Goal: Task Accomplishment & Management: Manage account settings

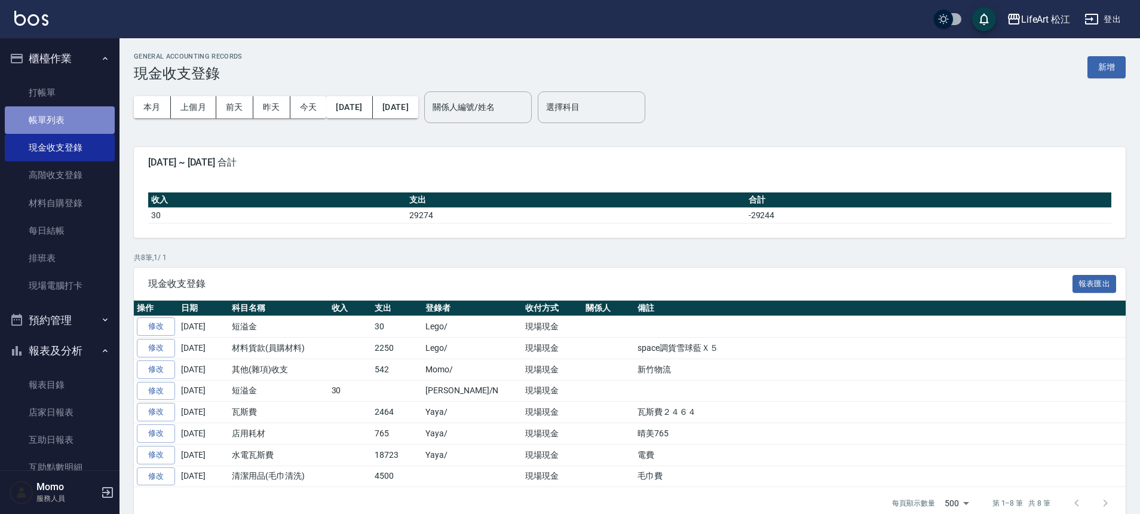
click at [64, 114] on link "帳單列表" at bounding box center [60, 119] width 110 height 27
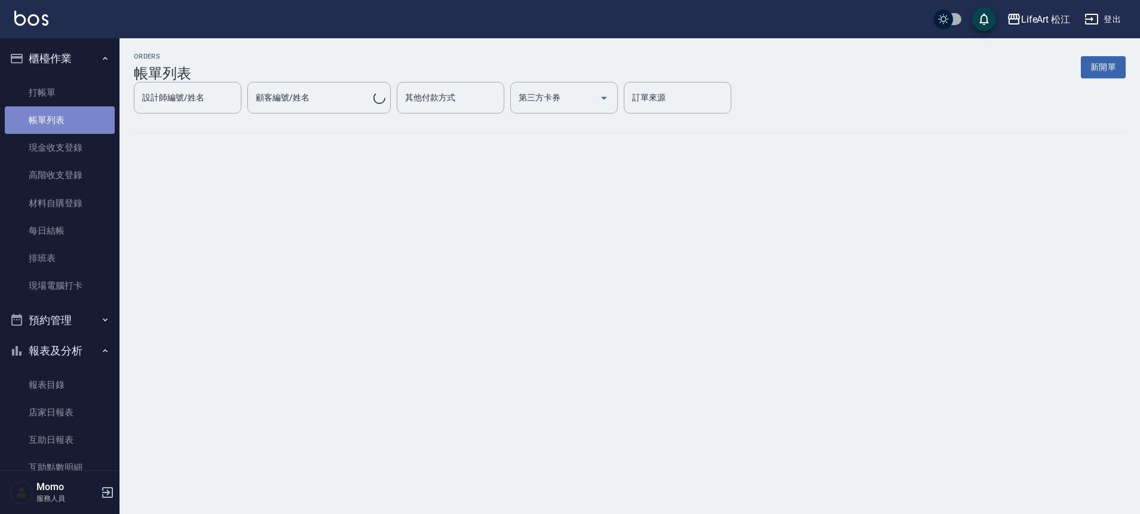
click at [64, 114] on link "帳單列表" at bounding box center [60, 119] width 110 height 27
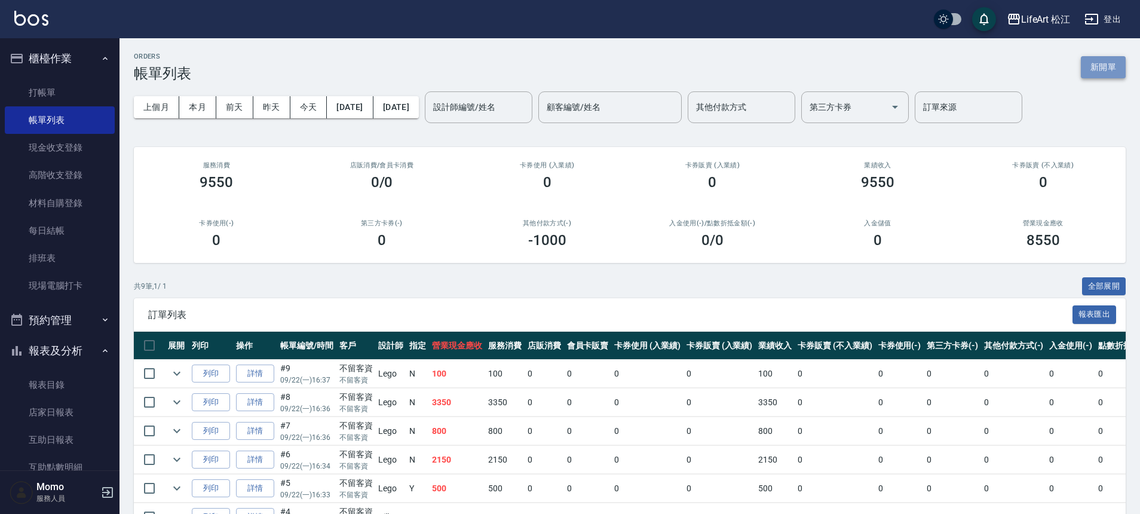
click at [1096, 62] on button "新開單" at bounding box center [1103, 67] width 45 height 22
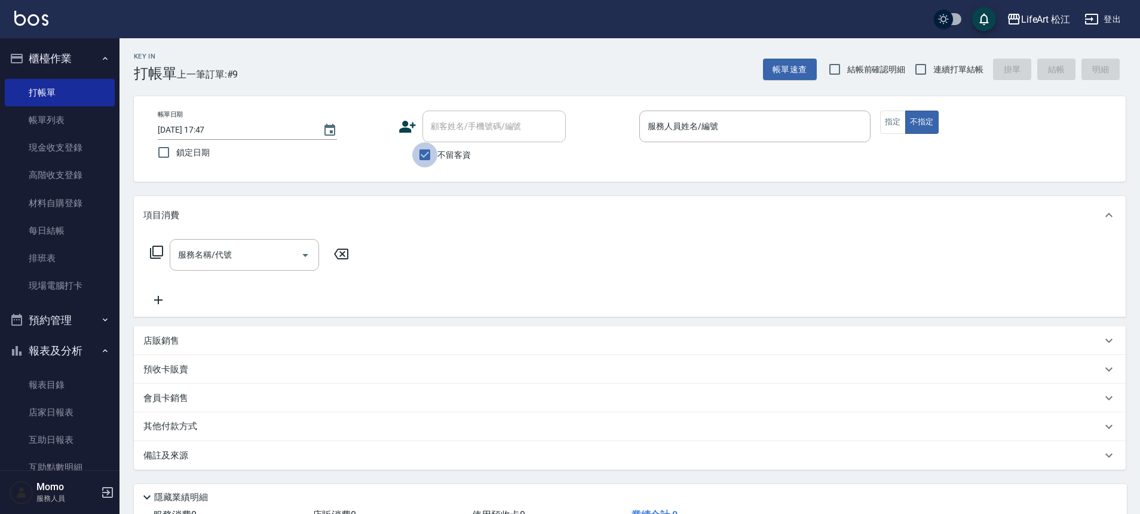
click at [415, 155] on input "不留客資" at bounding box center [424, 154] width 25 height 25
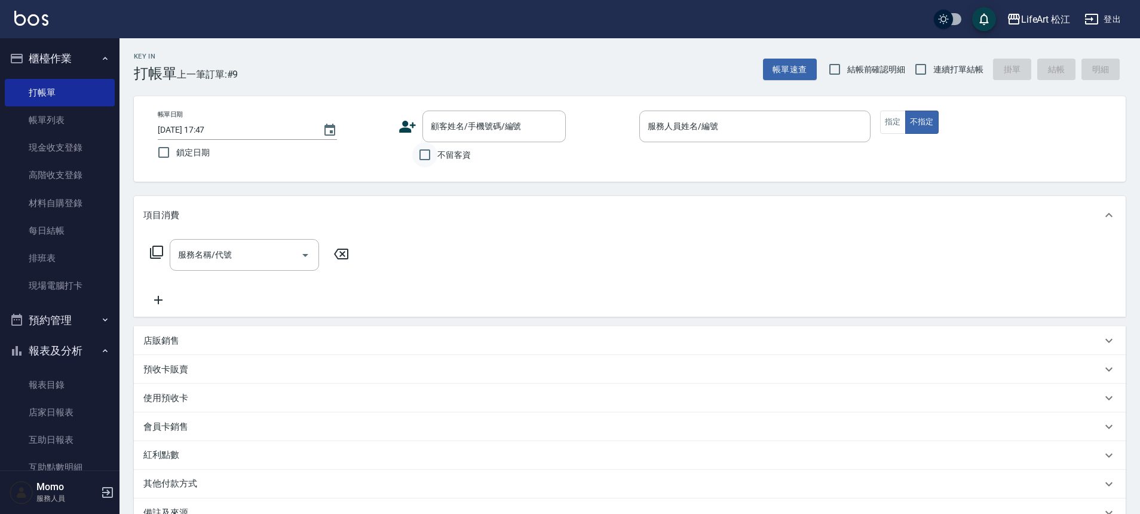
click at [421, 152] on input "不留客資" at bounding box center [424, 154] width 25 height 25
checkbox input "true"
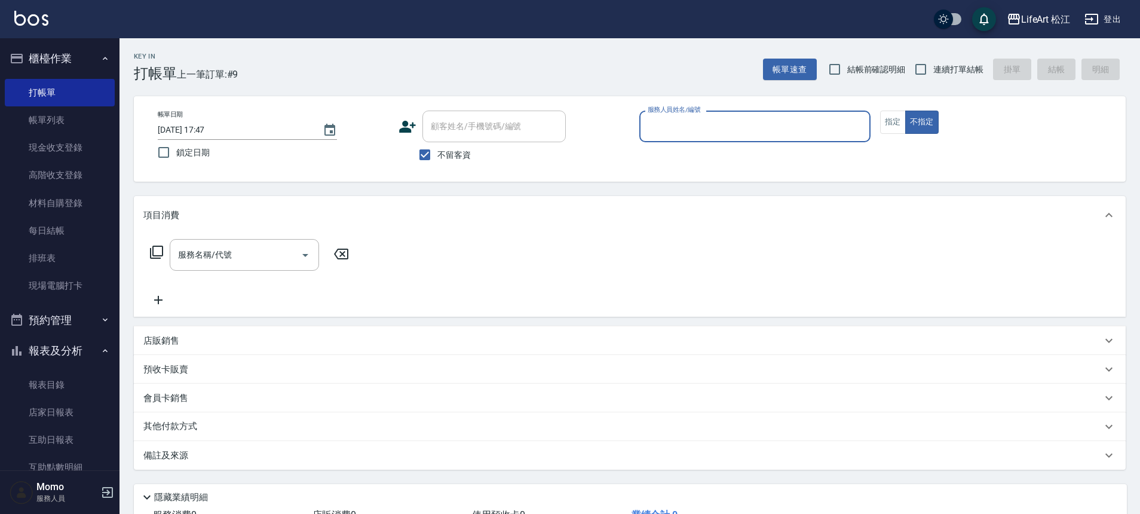
click at [707, 109] on div "帳單日期 [DATE] 17:47 鎖定日期 顧客姓名/手機號碼/編號 顧客姓名/手機號碼/編號 不留客資 服務人員姓名/編號 服務人員姓名/編號 指定 不指定" at bounding box center [630, 138] width 992 height 85
click at [685, 127] on input "服務人員姓名/編號" at bounding box center [755, 126] width 220 height 21
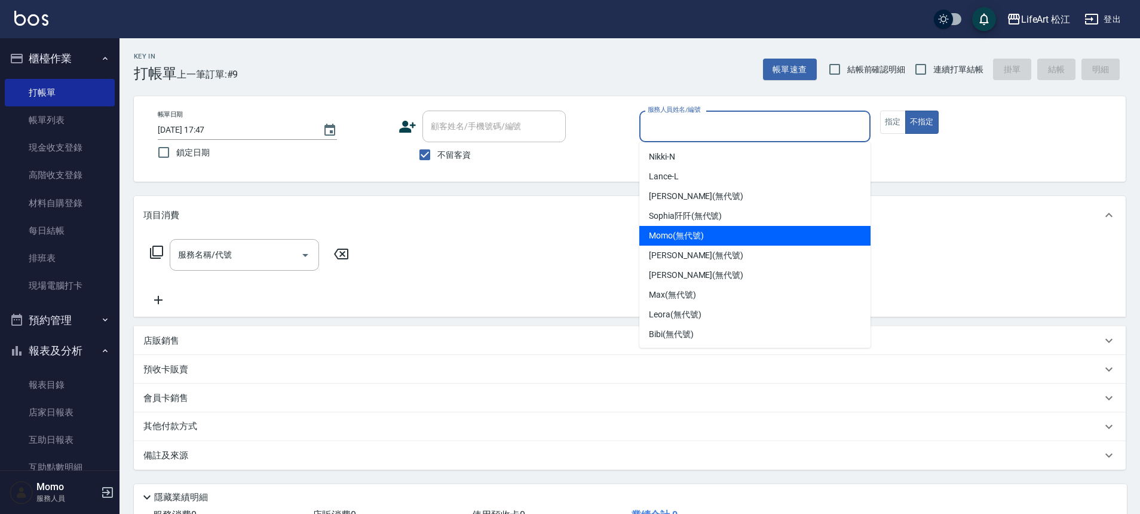
click at [679, 235] on span "Momo (無代號)" at bounding box center [676, 235] width 55 height 13
type input "Momo(無代號)"
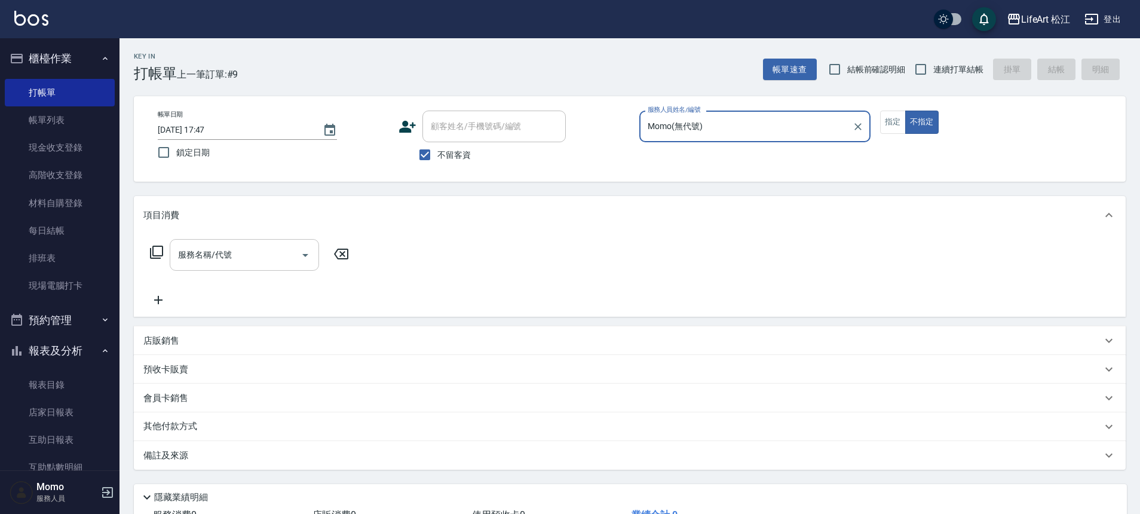
click at [263, 268] on div "服務名稱/代號" at bounding box center [244, 255] width 149 height 32
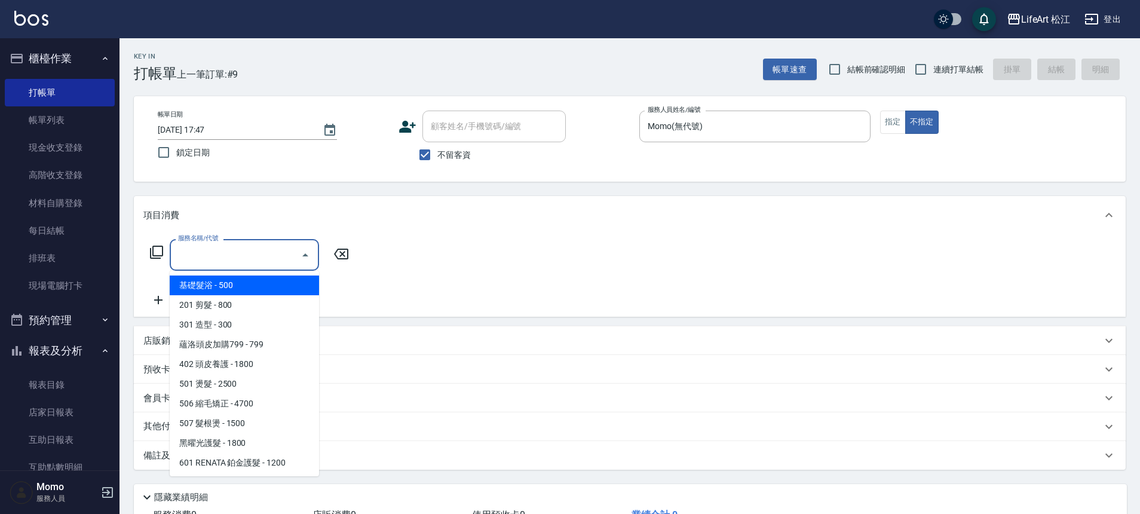
click at [252, 291] on span "基礎髮浴 - 500" at bounding box center [244, 285] width 149 height 20
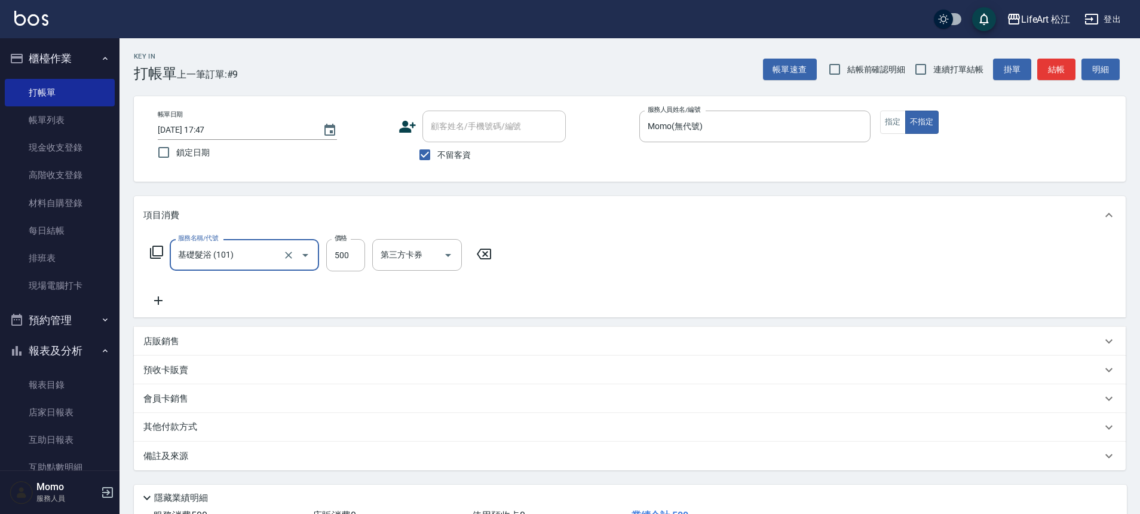
click at [250, 298] on div "服務名稱/代號 基礎髮浴 (101) 服務名稱/代號 價格 500 價格 第三方卡券 第三方卡券" at bounding box center [321, 273] width 356 height 69
click at [265, 261] on input "基礎髮浴 (101)" at bounding box center [227, 254] width 105 height 21
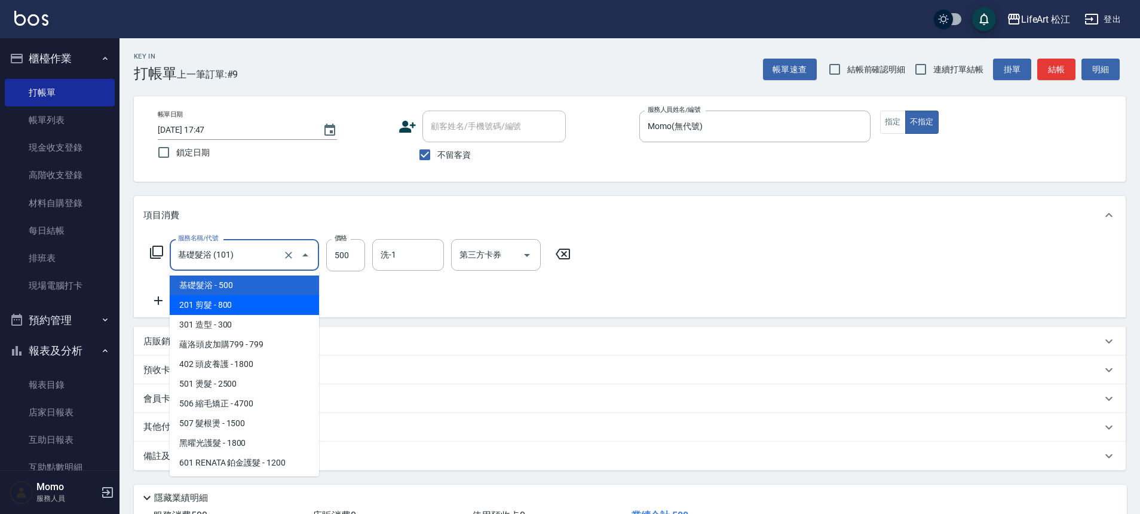
click at [250, 308] on span "201 剪髮 - 800" at bounding box center [244, 305] width 149 height 20
type input "201 剪髮(201)"
type input "800"
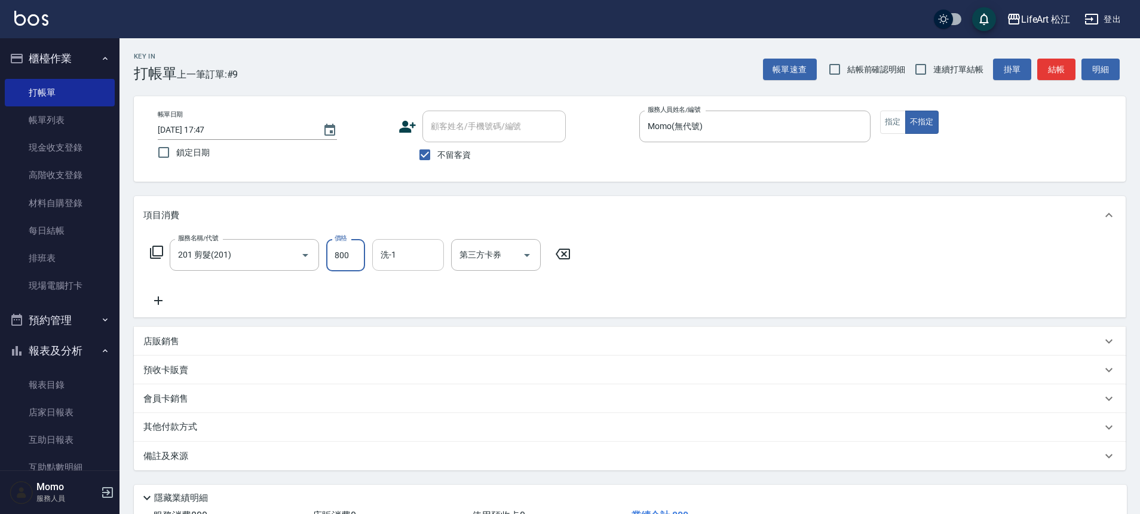
drag, startPoint x: 360, startPoint y: 260, endPoint x: 411, endPoint y: 254, distance: 51.1
click at [360, 260] on input "800" at bounding box center [345, 255] width 39 height 32
click at [411, 254] on input "洗-1" at bounding box center [408, 254] width 61 height 21
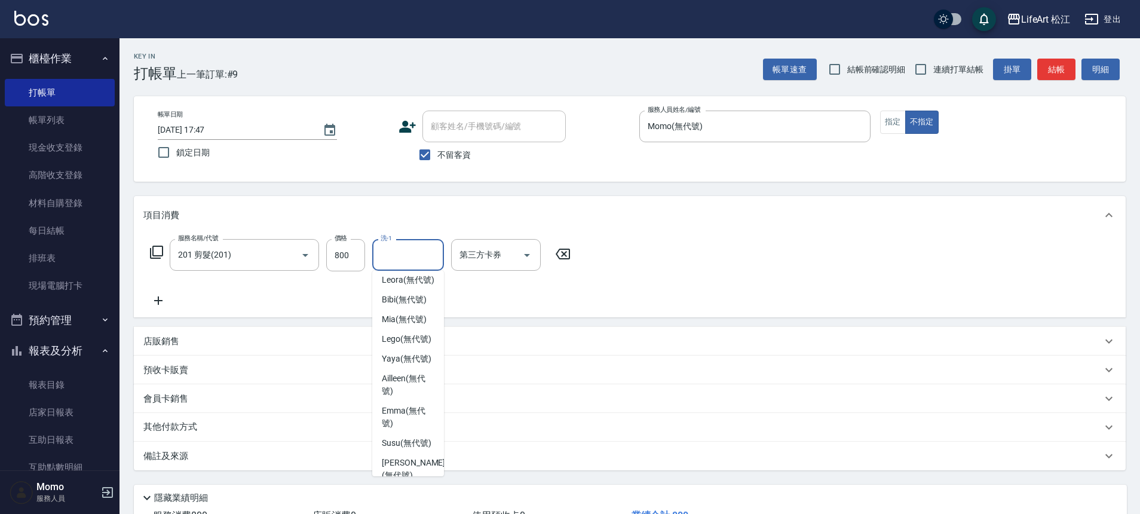
scroll to position [280, 0]
click at [403, 366] on span "Ailleen (無代號)" at bounding box center [408, 370] width 53 height 25
type input "Ailleen(無代號)"
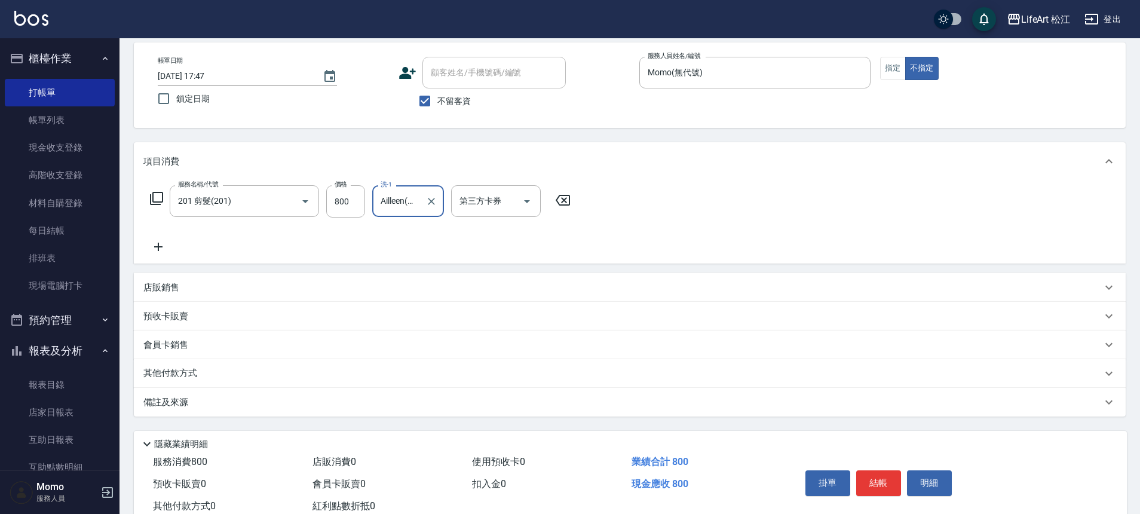
scroll to position [91, 0]
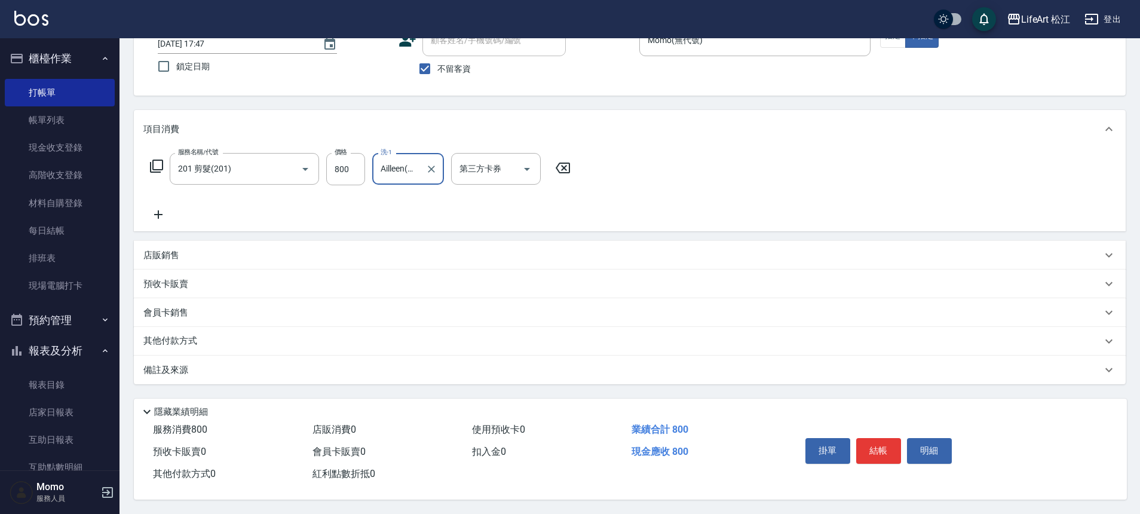
click at [218, 368] on div "備註及來源" at bounding box center [622, 370] width 958 height 13
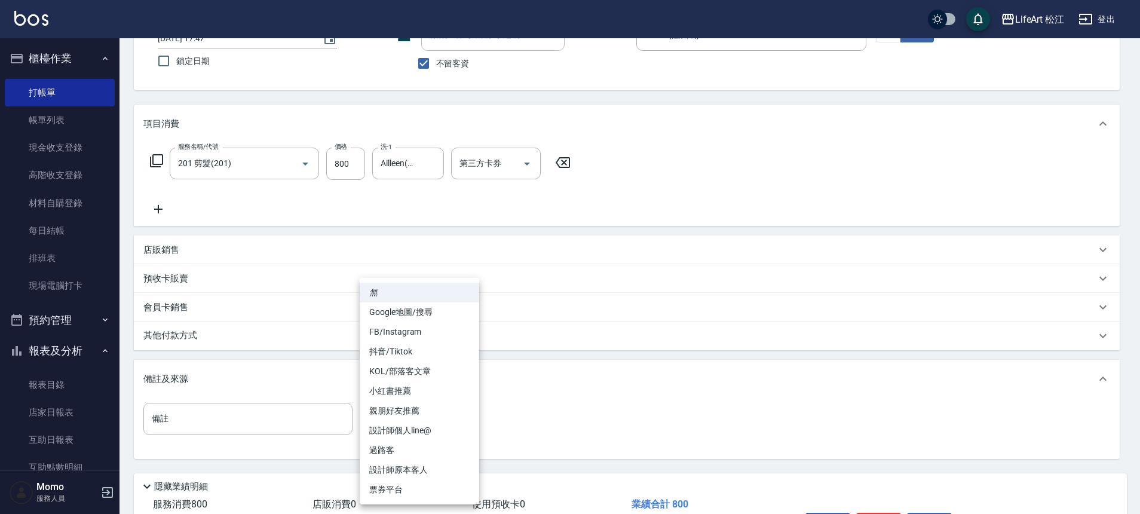
click at [409, 425] on body "LifeArt 松江 登出 櫃檯作業 打帳單 帳單列表 現金收支登錄 高階收支登錄 材料自購登錄 每日結帳 排班表 現場電腦打卡 預約管理 預約管理 單日預約…" at bounding box center [570, 249] width 1140 height 680
click at [414, 445] on li "過路客" at bounding box center [419, 450] width 119 height 20
type input "過路客"
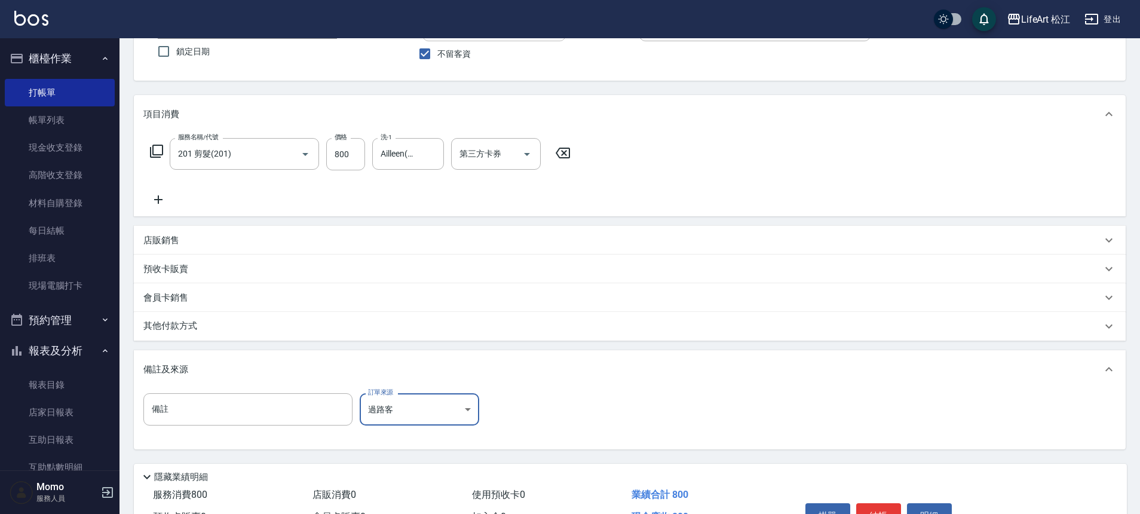
scroll to position [171, 0]
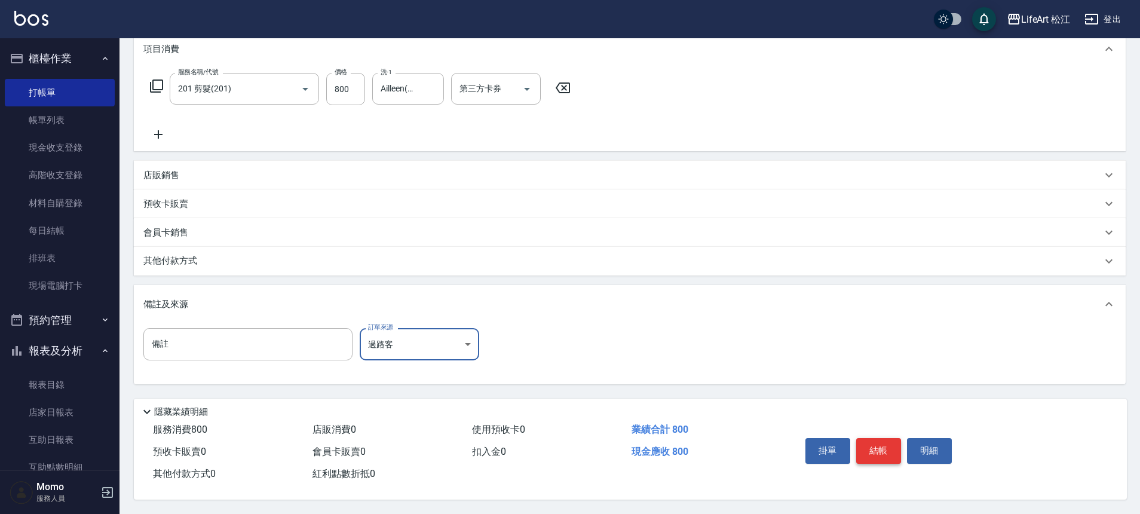
click at [871, 446] on button "結帳" at bounding box center [878, 450] width 45 height 25
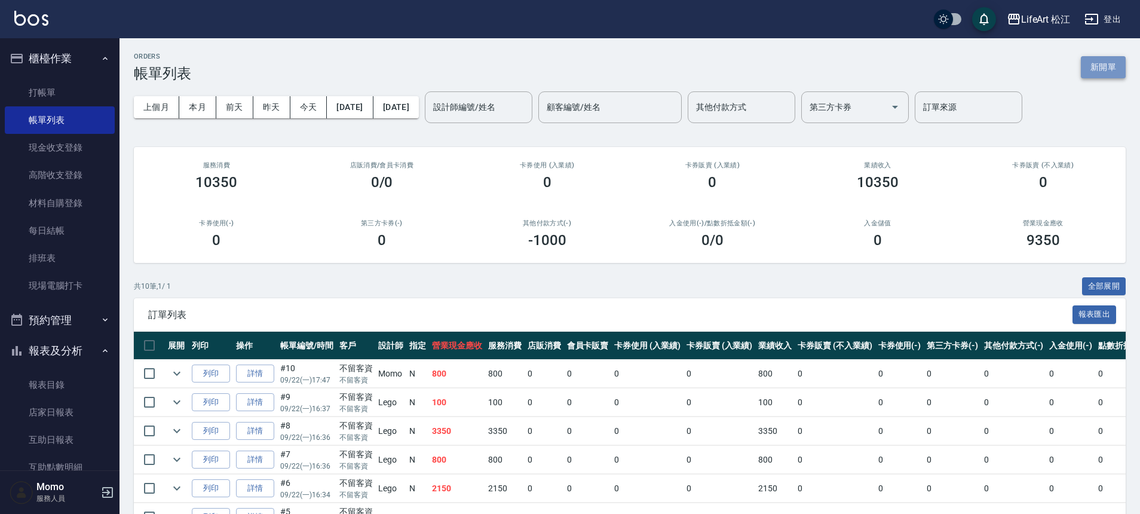
click at [1117, 68] on button "新開單" at bounding box center [1103, 67] width 45 height 22
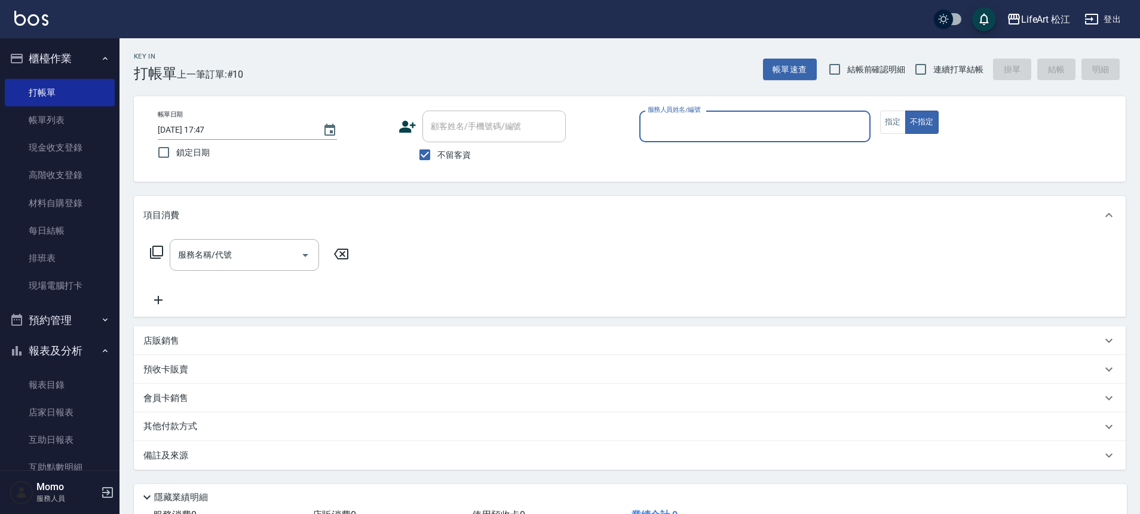
drag, startPoint x: 427, startPoint y: 155, endPoint x: 462, endPoint y: 125, distance: 46.2
click at [427, 155] on input "不留客資" at bounding box center [424, 154] width 25 height 25
checkbox input "false"
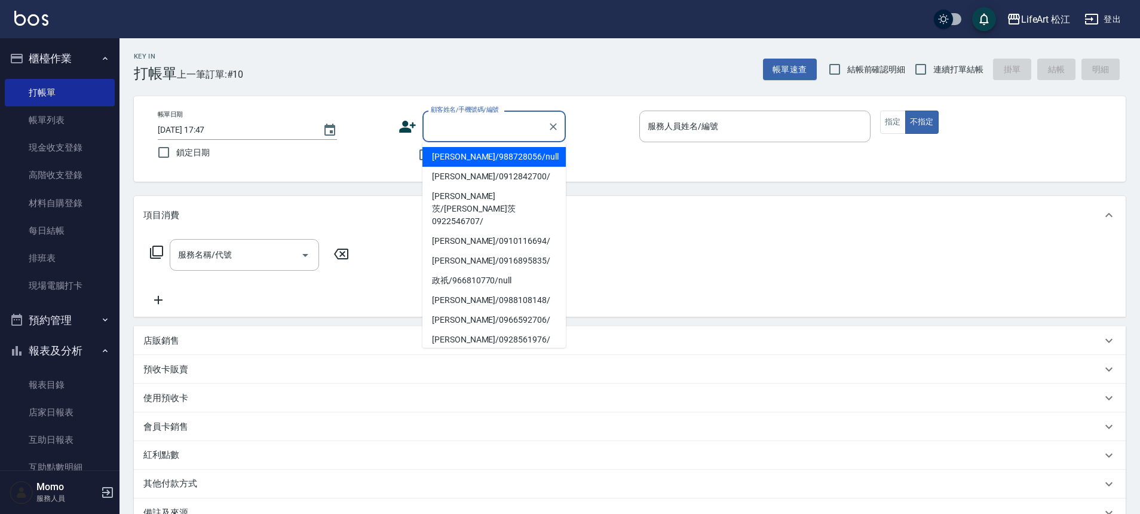
click at [464, 124] on div "顧客姓名/手機號碼/編號 顧客姓名/手機號碼/編號" at bounding box center [493, 127] width 143 height 32
type input "v"
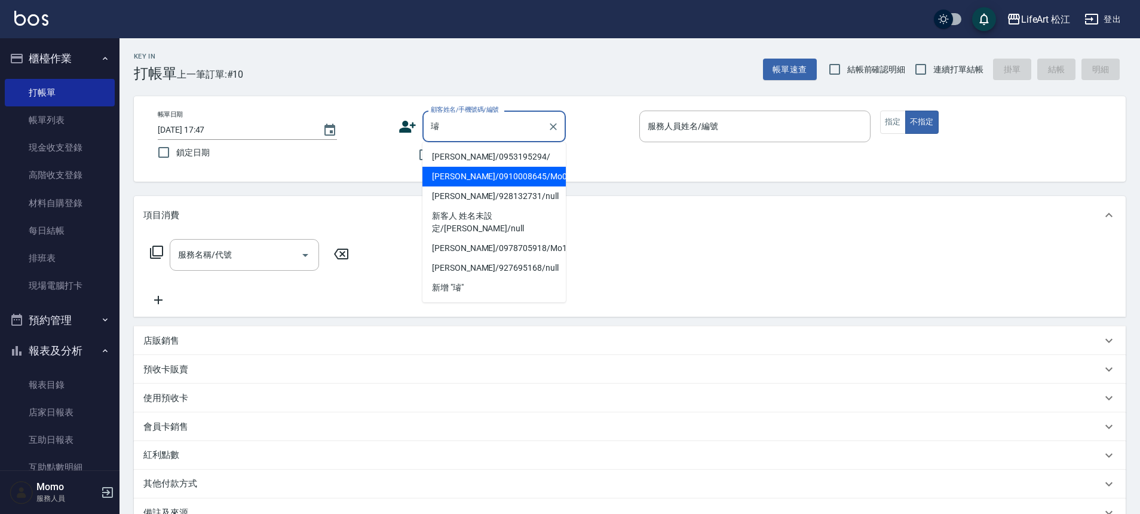
click at [475, 179] on li "[PERSON_NAME]/0910008645/Mo098*" at bounding box center [493, 177] width 143 height 20
type input "[PERSON_NAME]/0910008645/Mo098*"
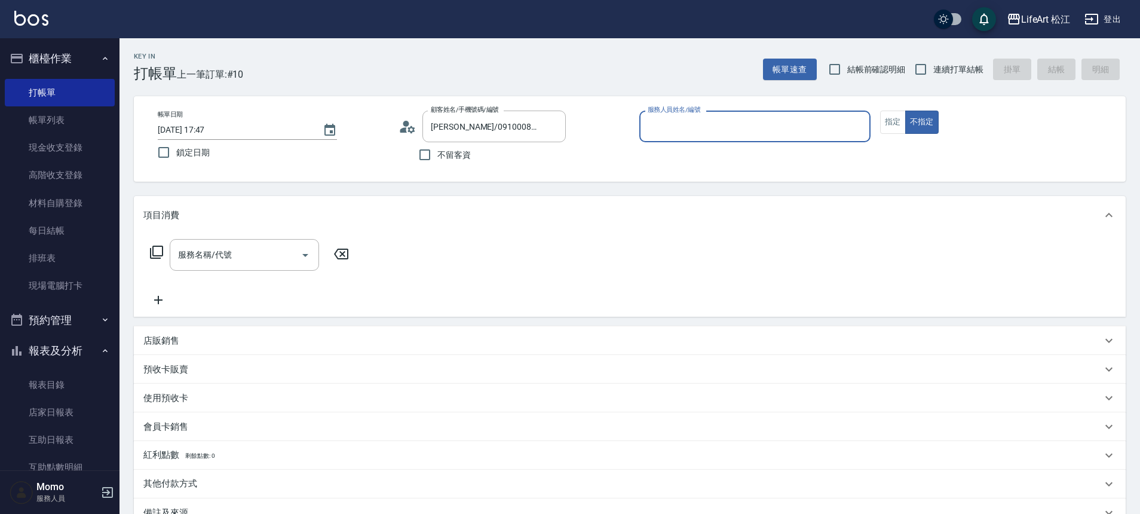
type input "Momo(無代號)"
click at [893, 124] on button "指定" at bounding box center [893, 122] width 26 height 23
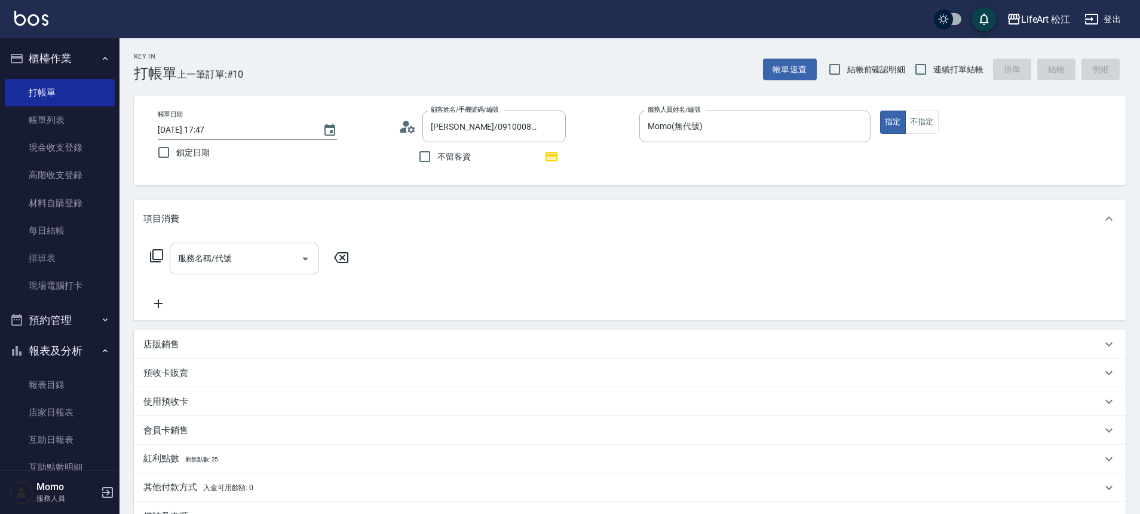
click at [262, 258] on input "服務名稱/代號" at bounding box center [235, 258] width 121 height 21
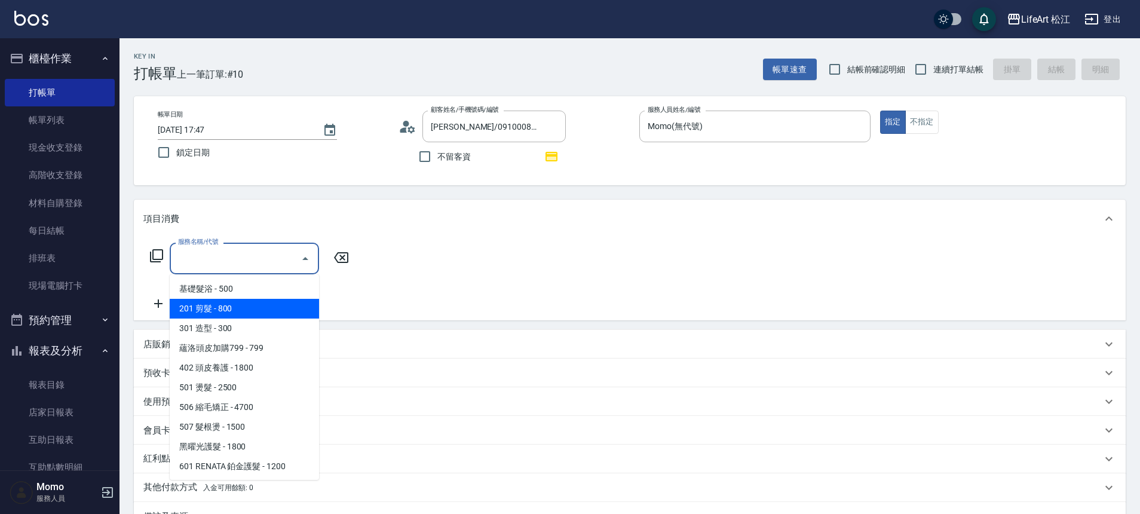
click at [233, 307] on span "201 剪髮 - 800" at bounding box center [244, 309] width 149 height 20
type input "201 剪髮(201)"
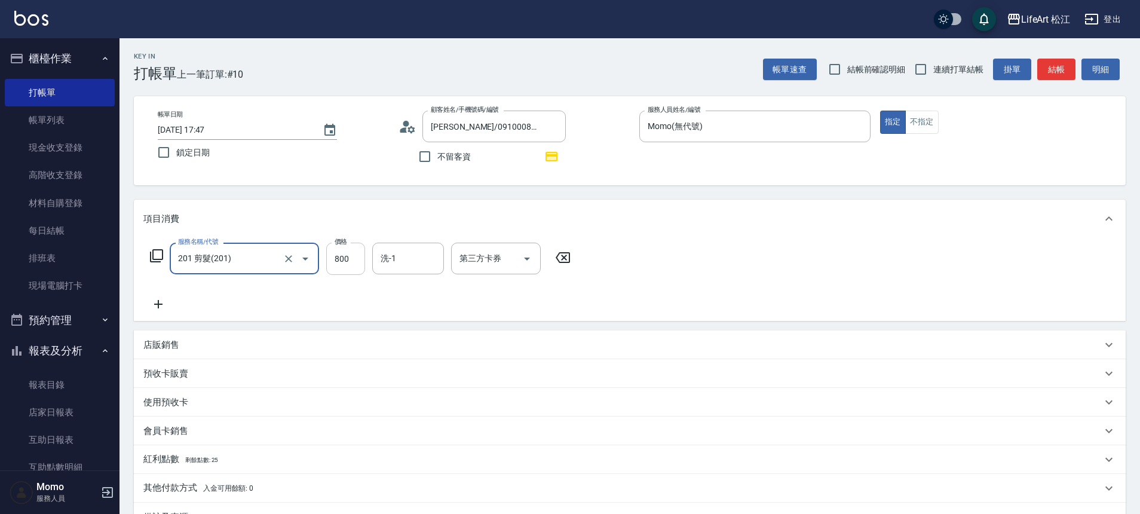
click at [333, 265] on input "800" at bounding box center [345, 259] width 39 height 32
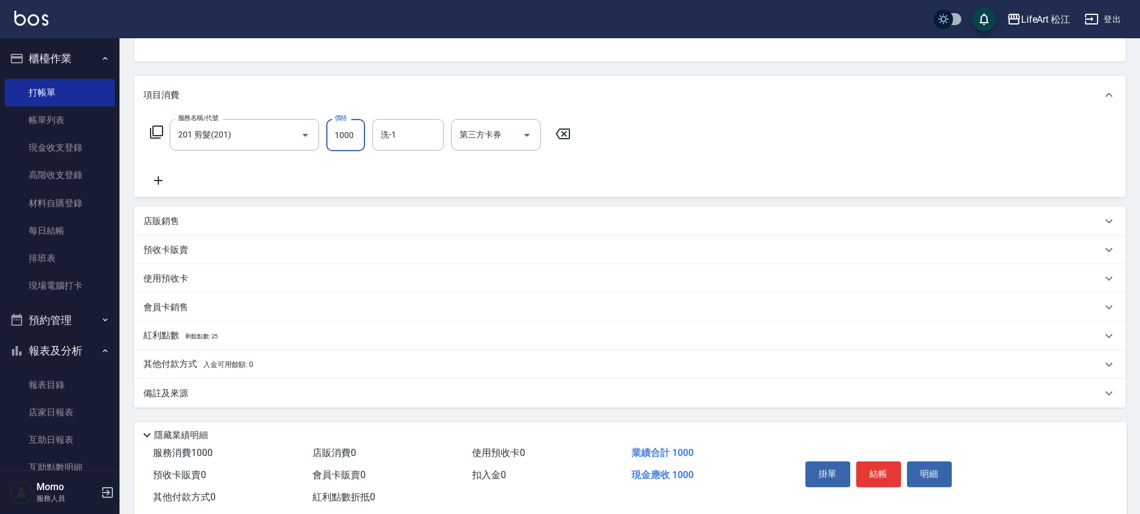
scroll to position [152, 0]
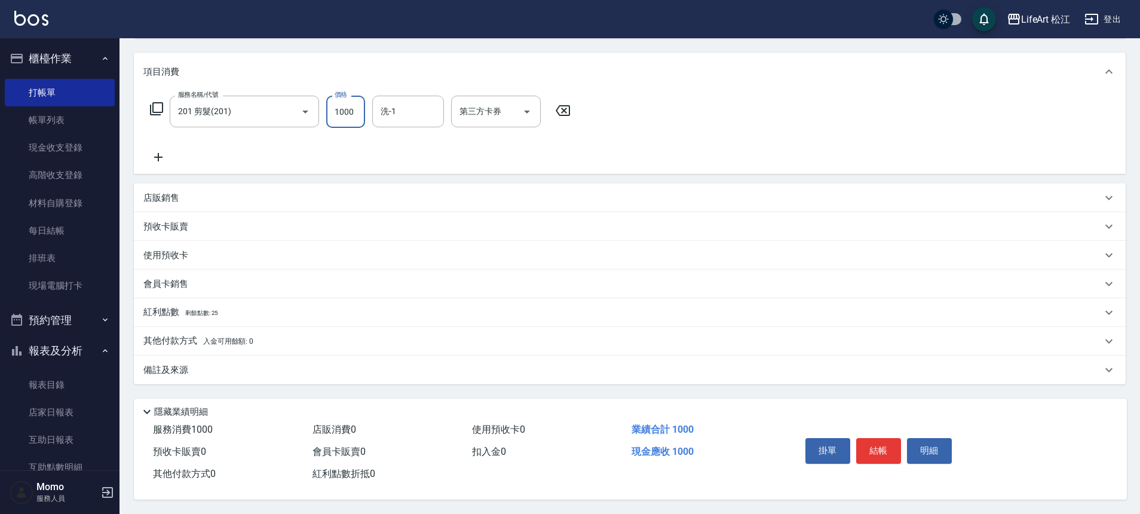
type input "1000"
click at [229, 364] on div "備註及來源" at bounding box center [622, 370] width 958 height 13
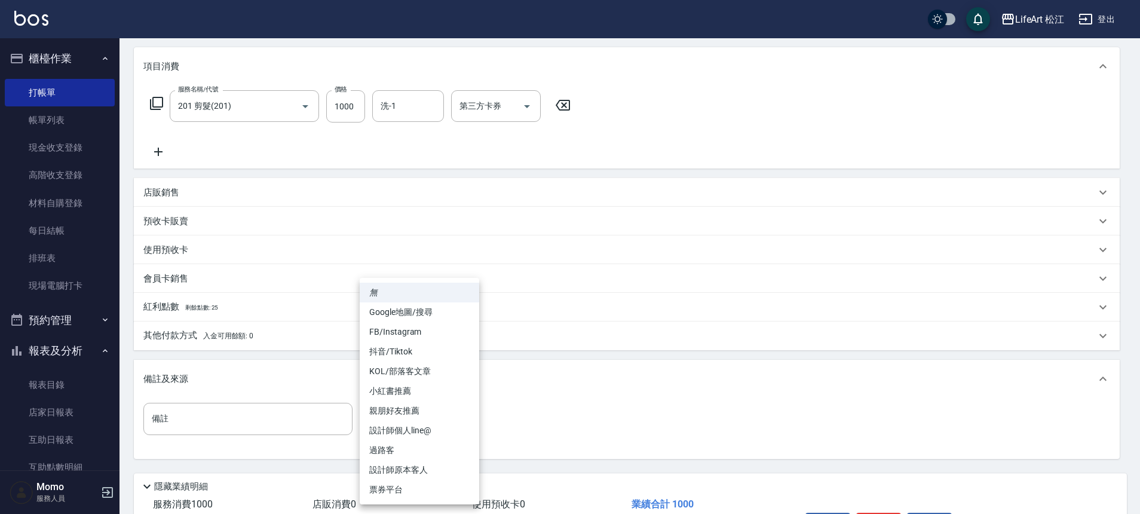
click at [393, 418] on body "LifeArt 松江 登出 櫃檯作業 打帳單 帳單列表 現金收支登錄 高階收支登錄 材料自購登錄 每日結帳 排班表 現場電腦打卡 預約管理 預約管理 單日預約…" at bounding box center [570, 218] width 1140 height 741
click at [397, 427] on li "設計師個人line@" at bounding box center [419, 431] width 119 height 20
type input "設計師個人line@"
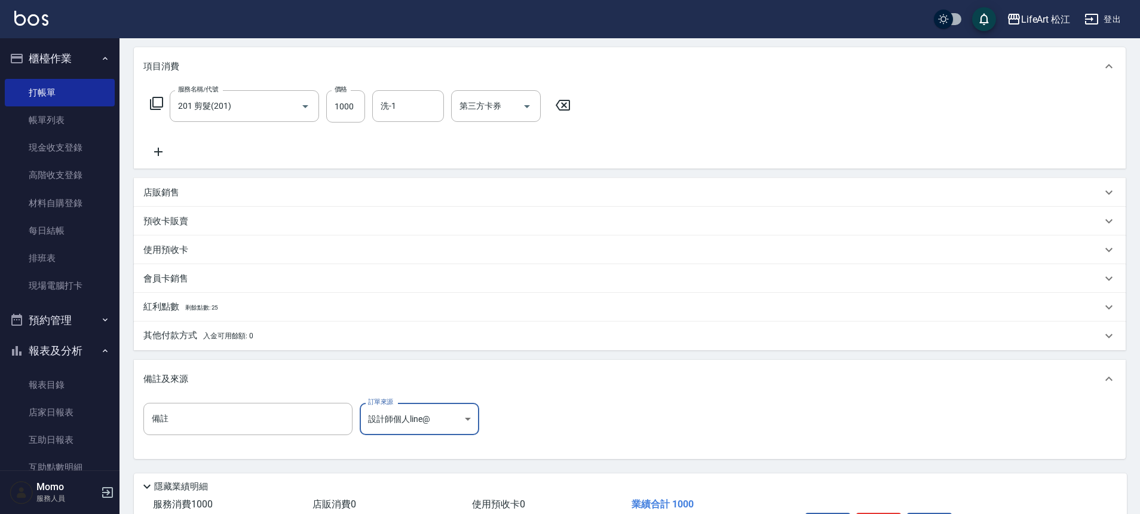
click at [278, 314] on div "紅利點數 剩餘點數: 25" at bounding box center [630, 307] width 992 height 29
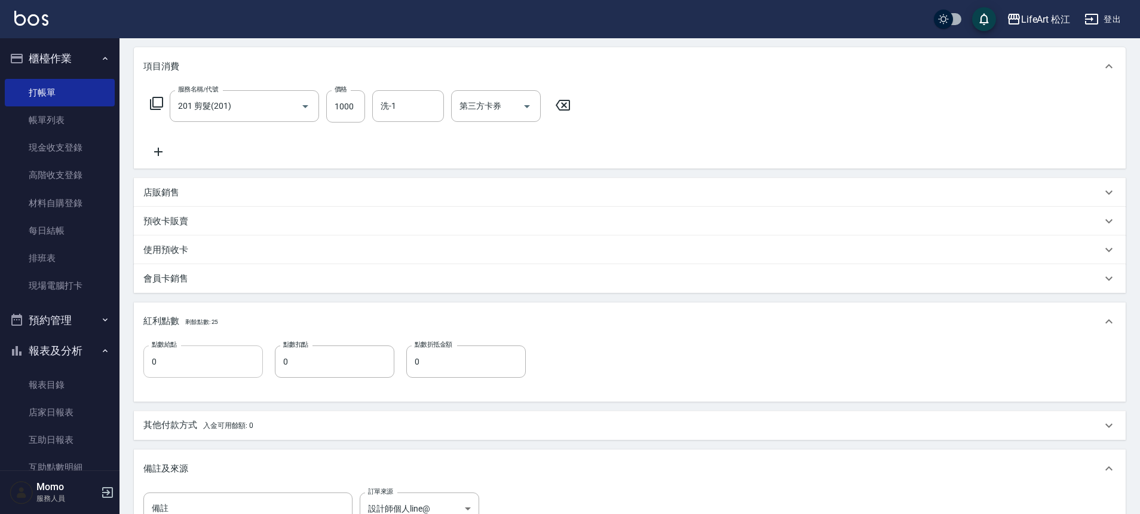
click at [219, 353] on input "0" at bounding box center [202, 361] width 119 height 32
type input "2"
click at [234, 420] on p "其他付款方式 入金可用餘額: 0" at bounding box center [198, 425] width 110 height 13
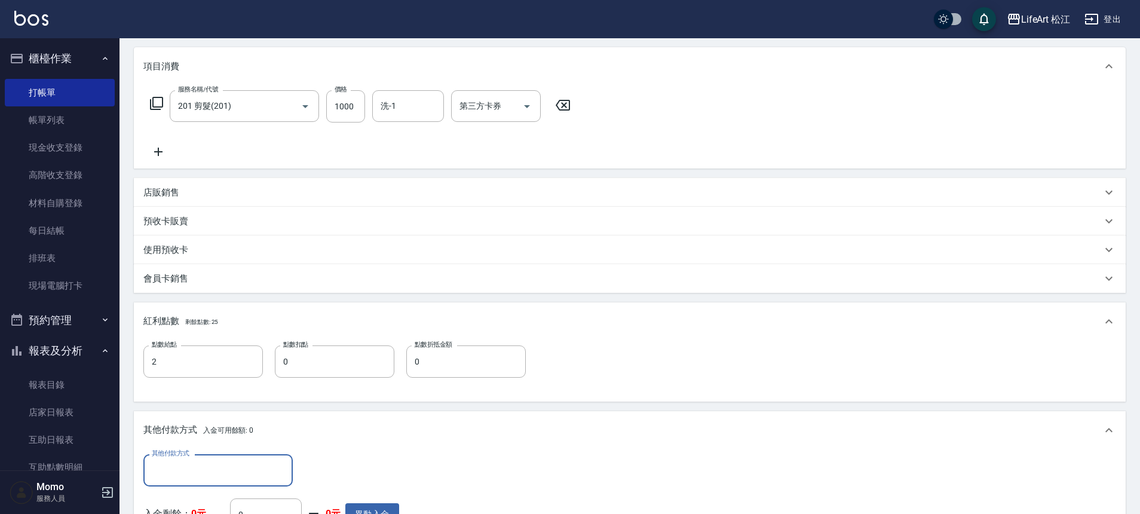
scroll to position [0, 0]
click at [229, 464] on input "其他付款方式" at bounding box center [218, 469] width 139 height 21
click at [223, 384] on span "轉帳" at bounding box center [217, 380] width 149 height 20
type input "轉帳"
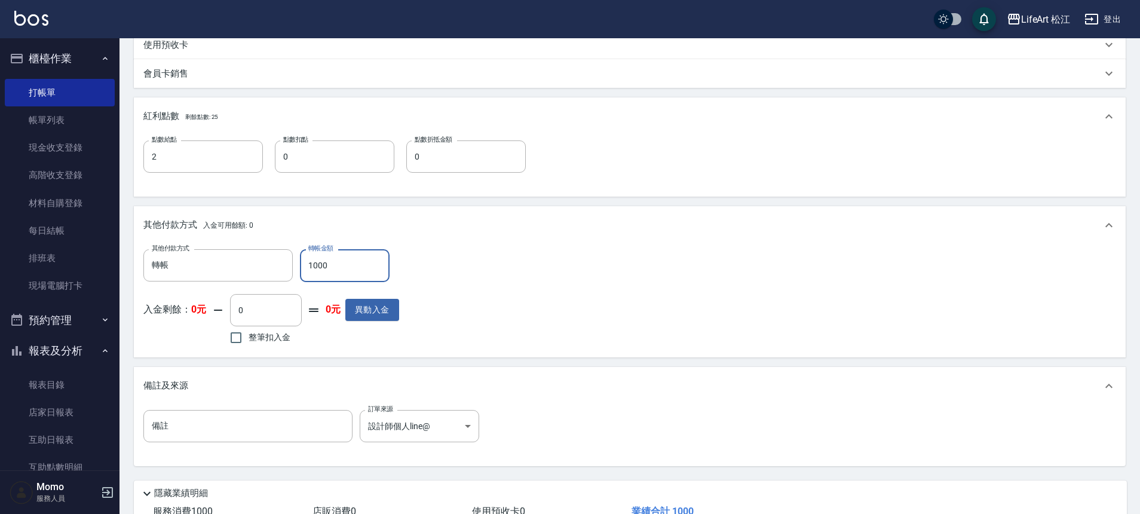
scroll to position [416, 0]
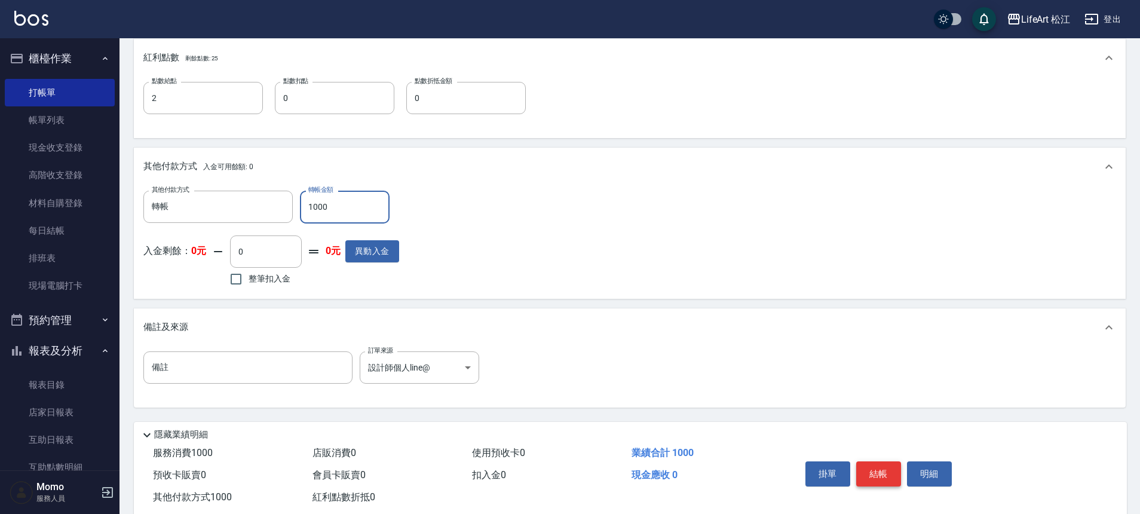
type input "1000"
click at [884, 465] on button "結帳" at bounding box center [878, 473] width 45 height 25
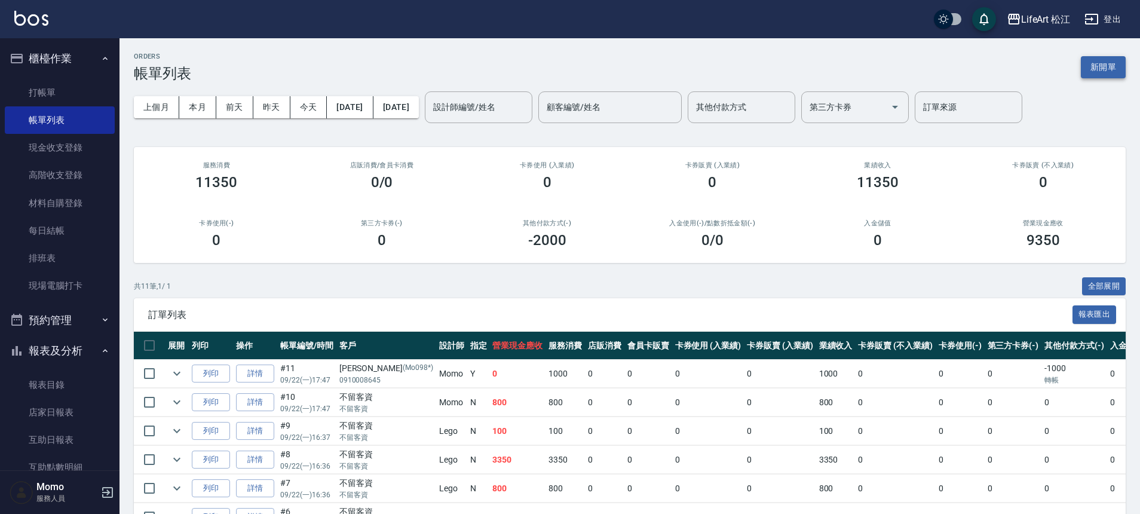
click at [1121, 71] on button "新開單" at bounding box center [1103, 67] width 45 height 22
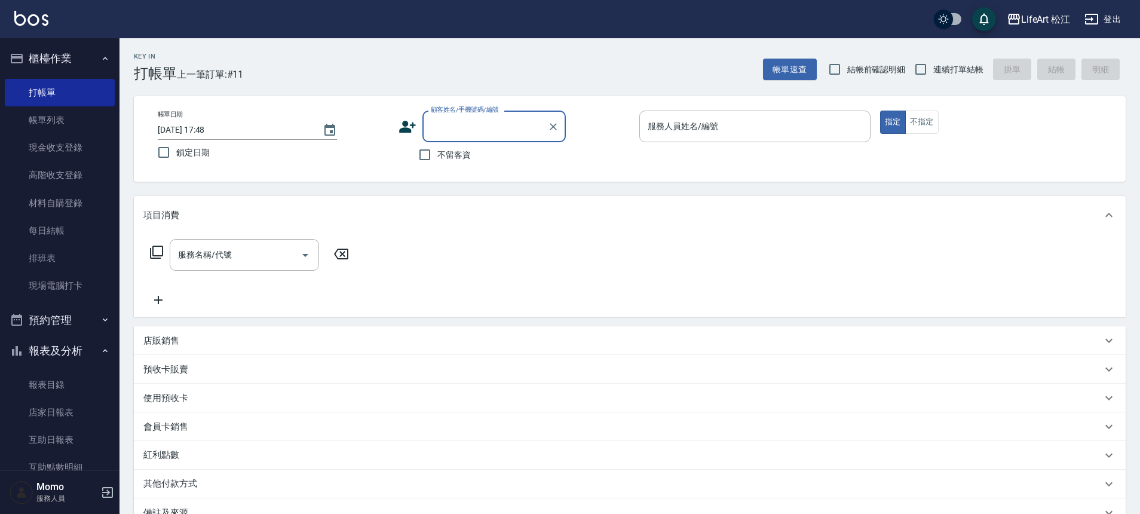
type input "h"
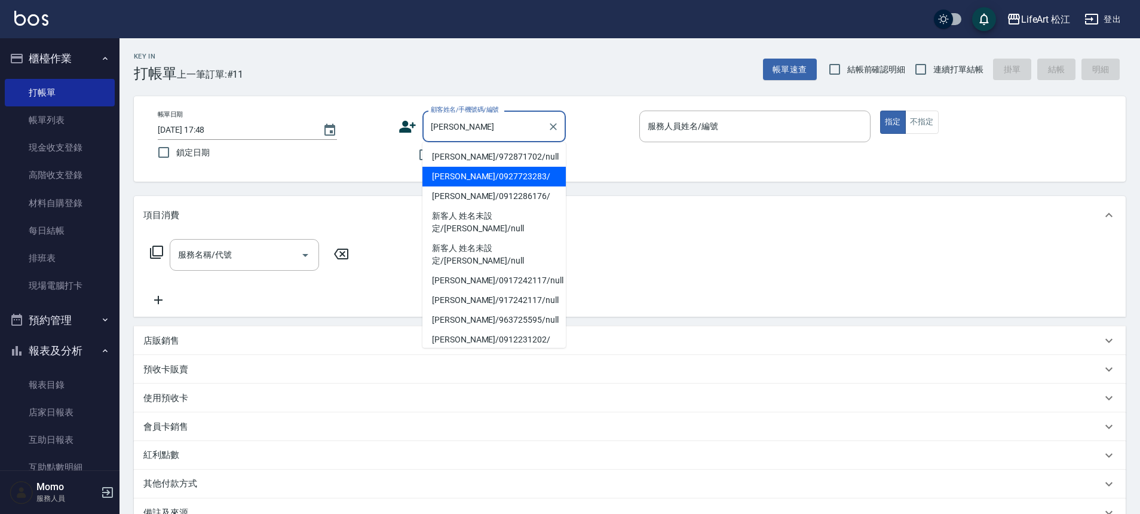
click at [485, 174] on li "[PERSON_NAME]/0927723283/" at bounding box center [493, 177] width 143 height 20
type input "[PERSON_NAME]/0927723283/"
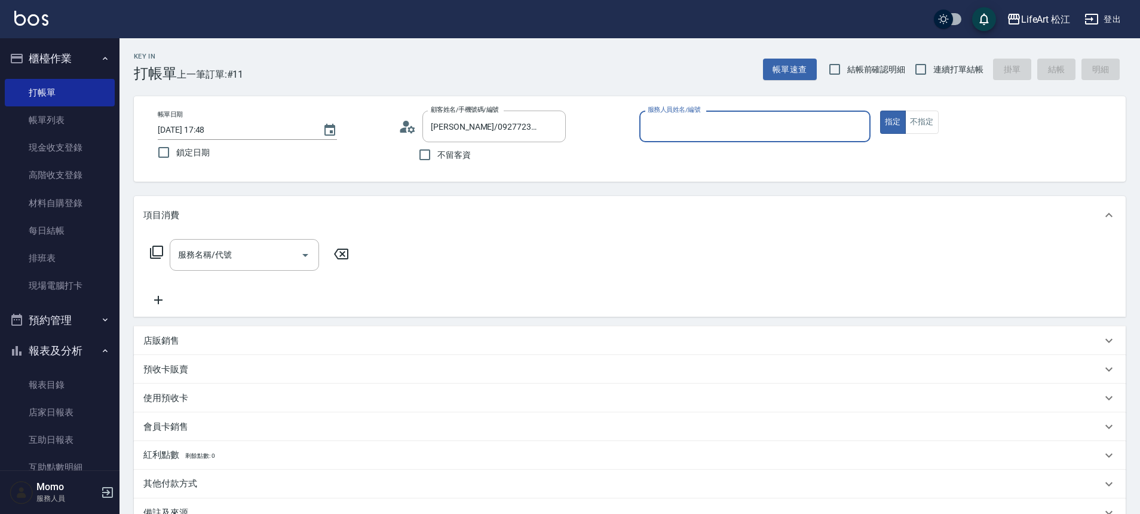
type input "Momo(無代號)"
click at [255, 261] on input "服務名稱/代號" at bounding box center [235, 254] width 121 height 21
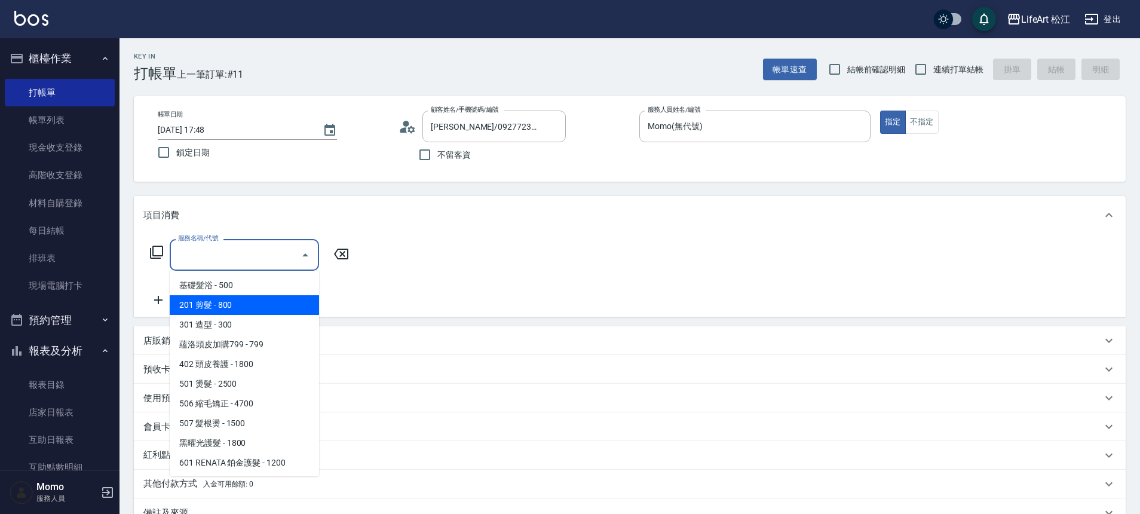
click at [250, 307] on span "201 剪髮 - 800" at bounding box center [244, 305] width 149 height 20
type input "201 剪髮(201)"
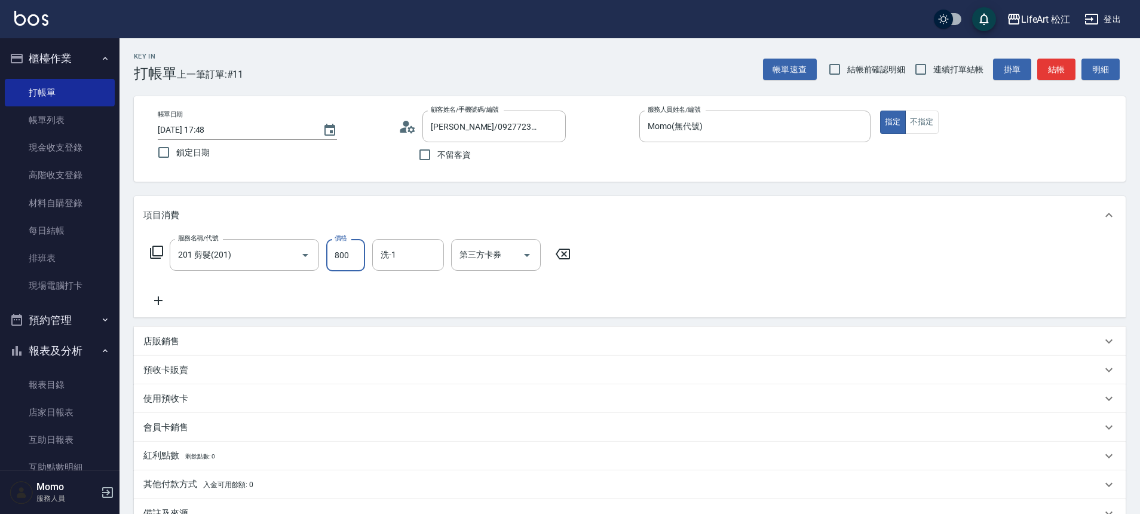
click at [351, 259] on input "800" at bounding box center [345, 255] width 39 height 32
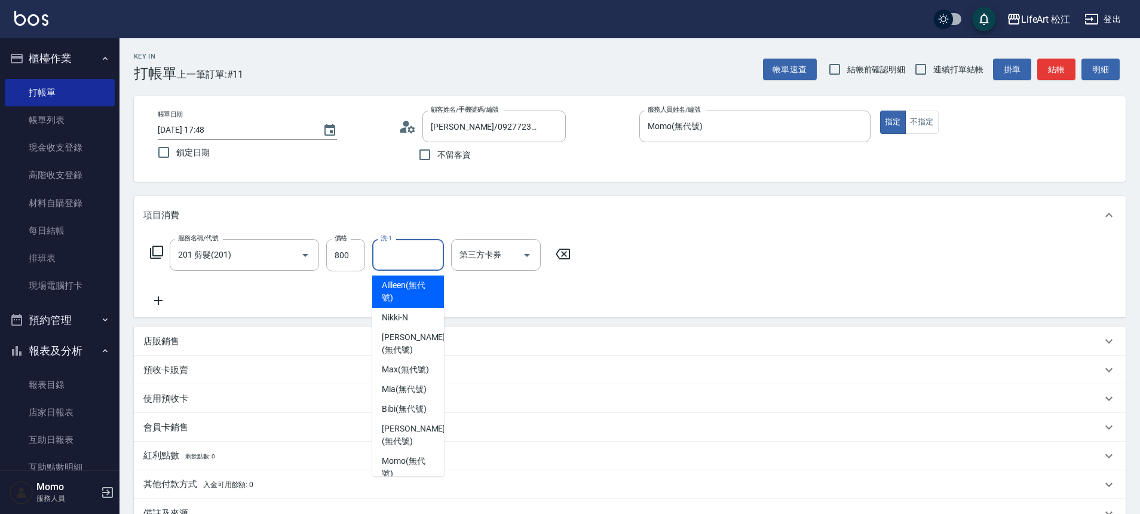
click at [390, 258] on input "洗-1" at bounding box center [408, 254] width 61 height 21
click at [351, 256] on input "800" at bounding box center [345, 255] width 39 height 32
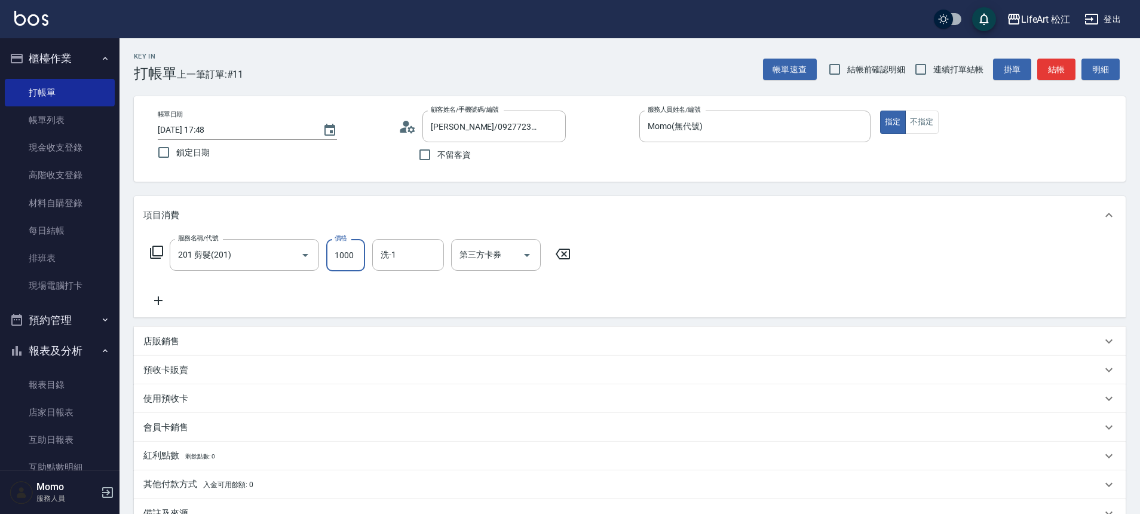
type input "1000"
click at [162, 298] on icon at bounding box center [158, 300] width 30 height 14
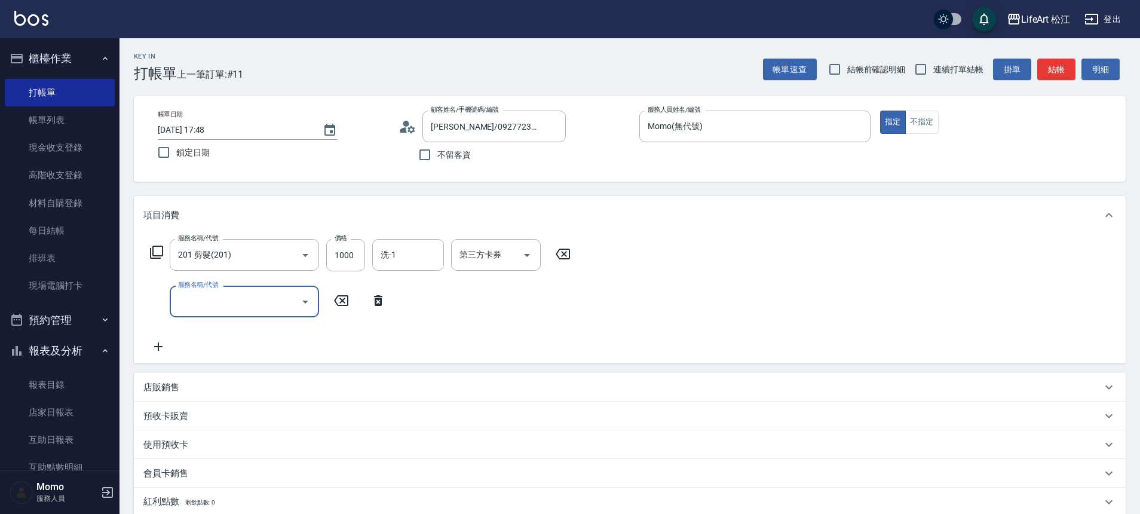
click at [269, 300] on input "服務名稱/代號" at bounding box center [235, 301] width 121 height 21
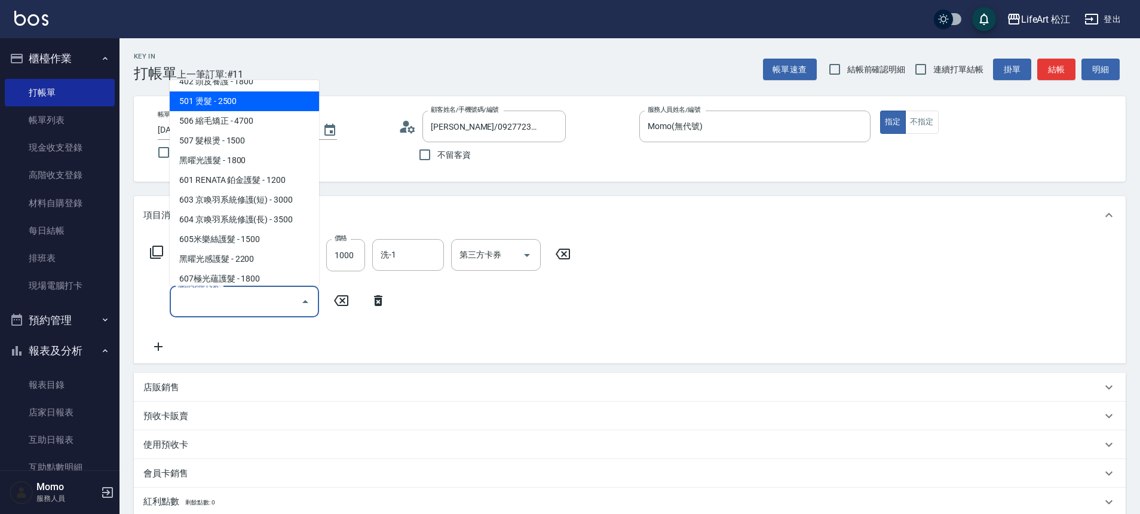
scroll to position [159, 0]
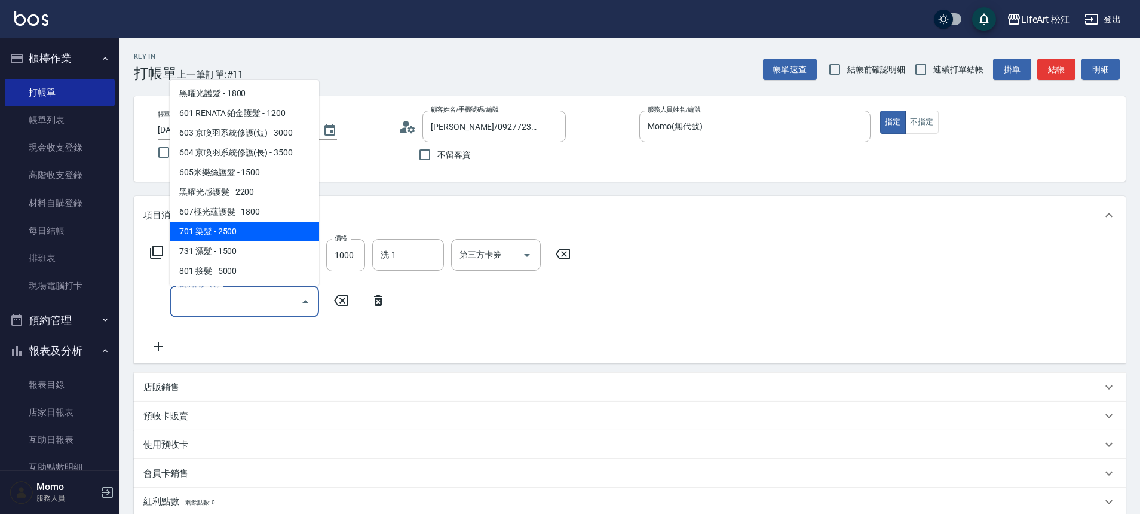
click at [244, 232] on span "701 染髮 - 2500" at bounding box center [244, 232] width 149 height 20
type input "701 染髮(701)"
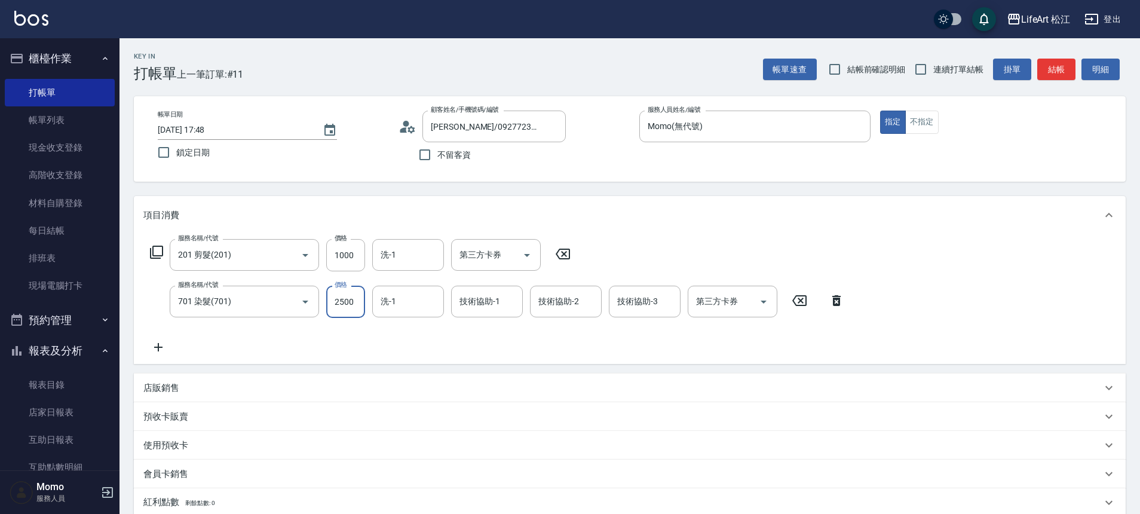
click at [358, 299] on input "2500" at bounding box center [345, 302] width 39 height 32
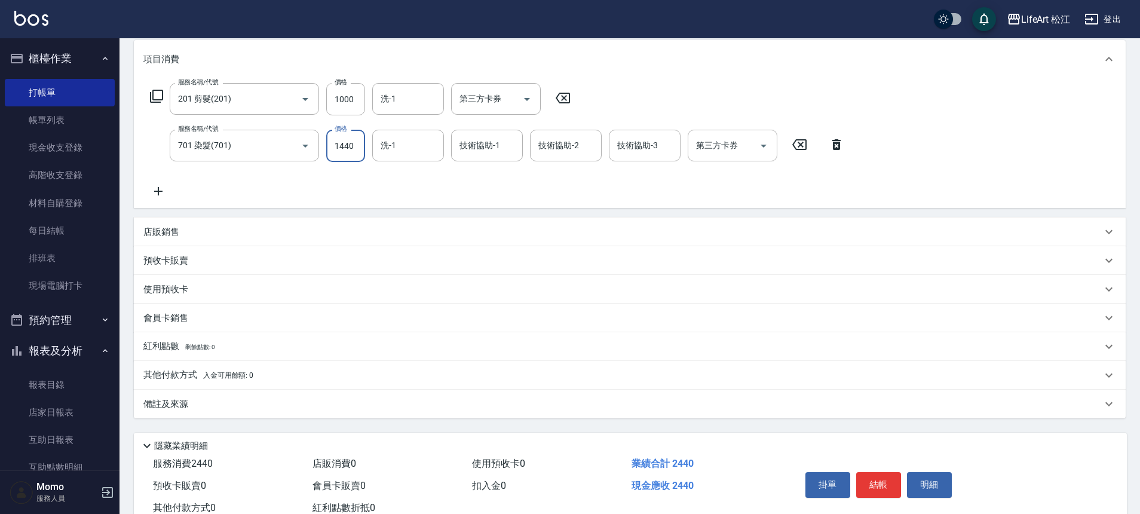
scroll to position [195, 0]
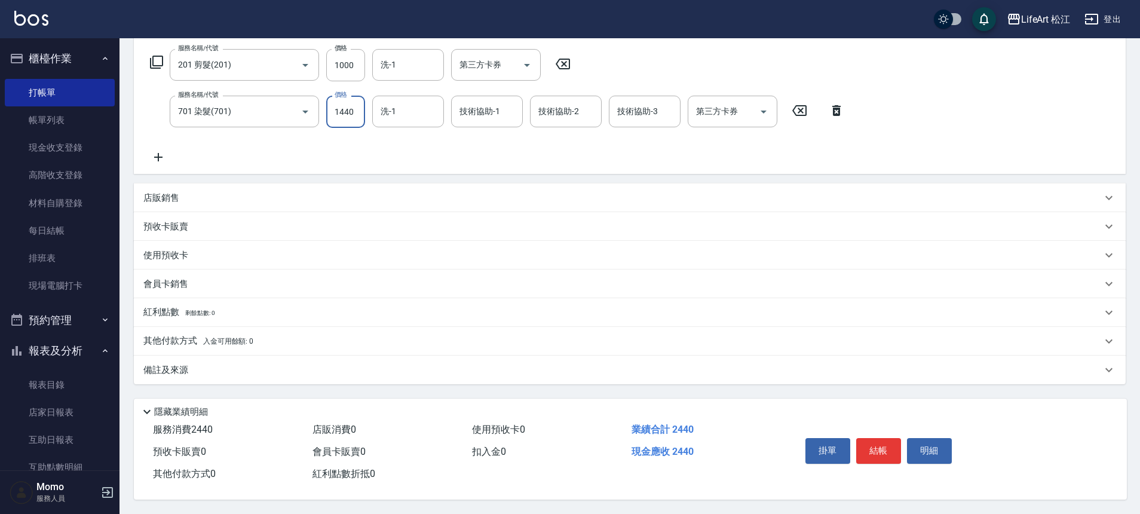
type input "1440"
click at [200, 279] on div "會員卡銷售" at bounding box center [622, 284] width 958 height 13
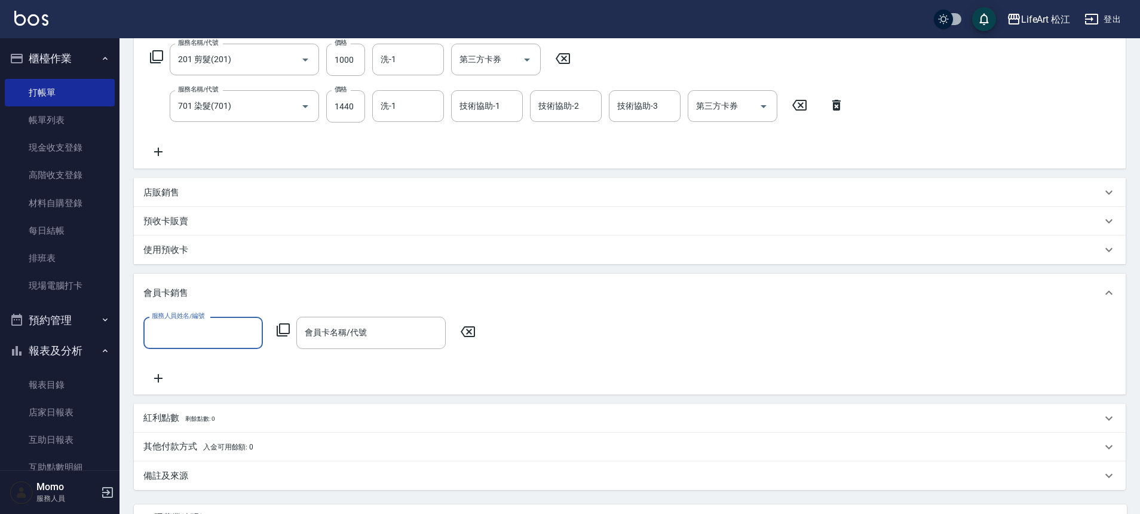
scroll to position [0, 0]
click at [180, 327] on input "服務人員姓名/編號" at bounding box center [203, 332] width 109 height 21
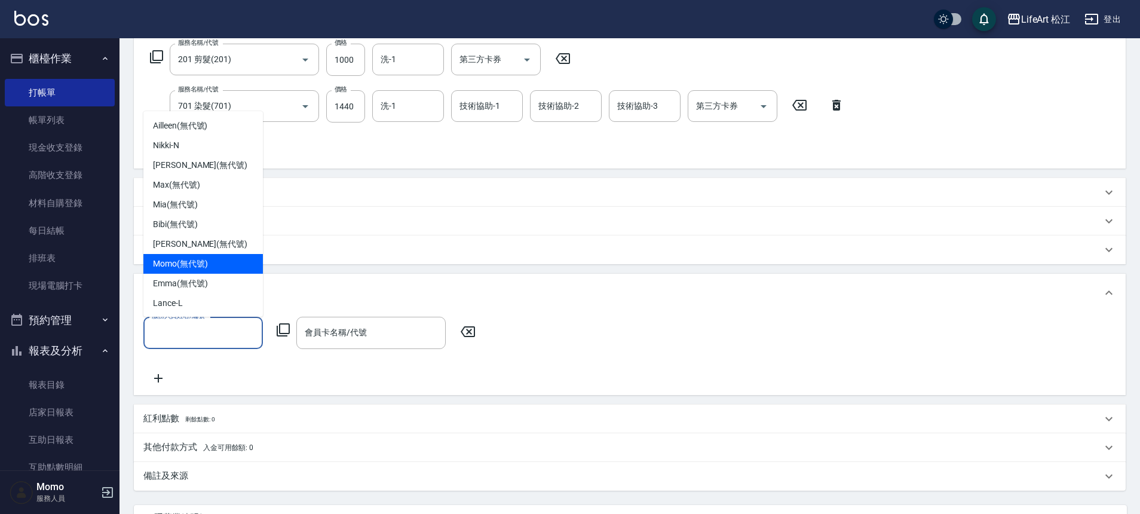
click at [183, 263] on span "Momo (無代號)" at bounding box center [180, 264] width 55 height 13
type input "Momo(無代號)"
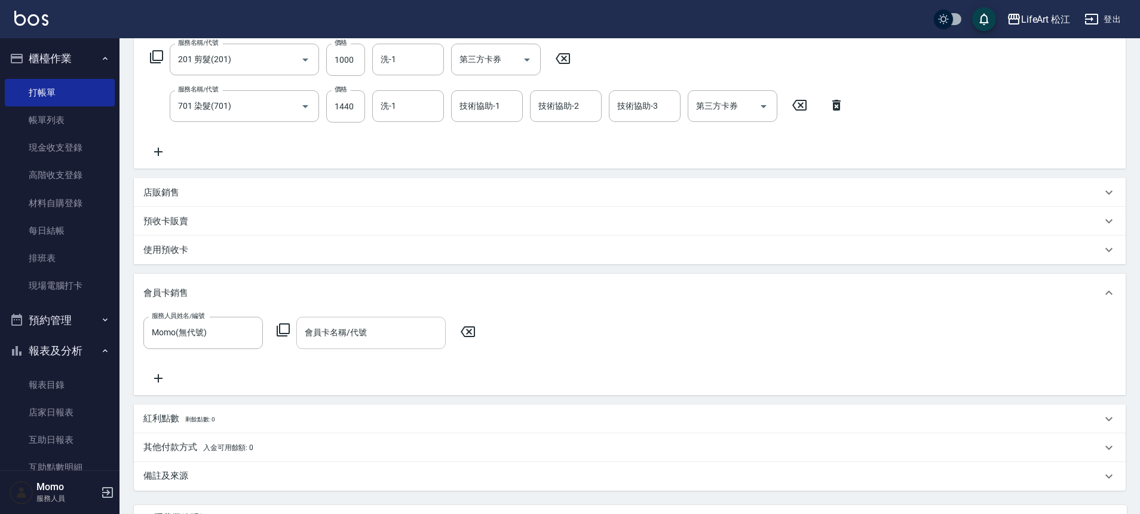
drag, startPoint x: 361, startPoint y: 351, endPoint x: 361, endPoint y: 345, distance: 6.6
click at [361, 351] on div "服務人員姓名/編號 Momo(無代號) 服務人員姓名/編號 會員卡名稱/代號 會員卡名稱/代號" at bounding box center [629, 351] width 973 height 68
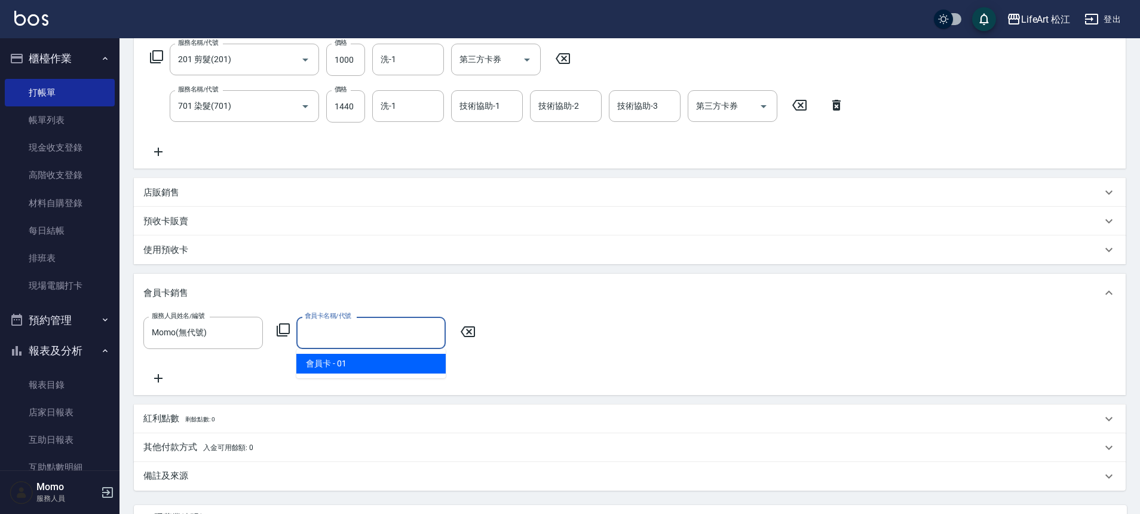
click at [360, 333] on input "會員卡名稱/代號" at bounding box center [371, 332] width 139 height 21
click at [350, 366] on span "會員卡 - 01" at bounding box center [370, 364] width 149 height 20
type input "會員卡-0天"
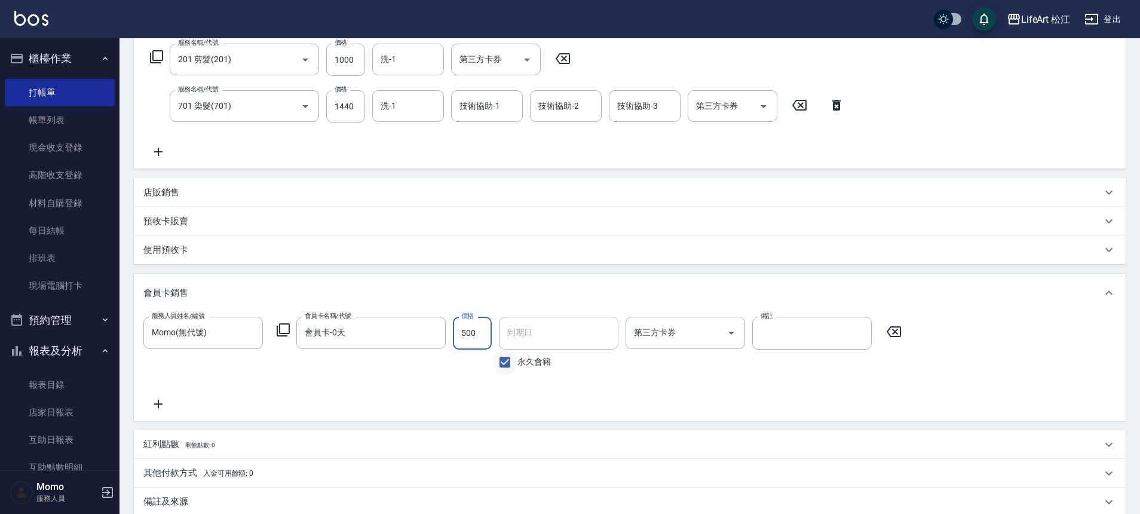
click at [509, 360] on input "永久會籍" at bounding box center [504, 362] width 25 height 25
checkbox input "false"
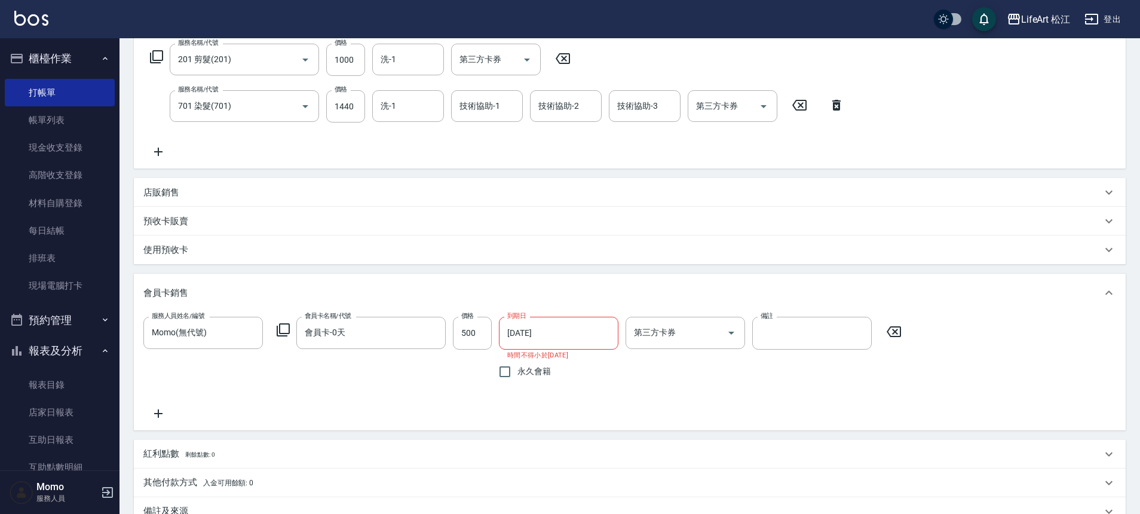
click at [523, 332] on input "[DATE]" at bounding box center [554, 333] width 111 height 32
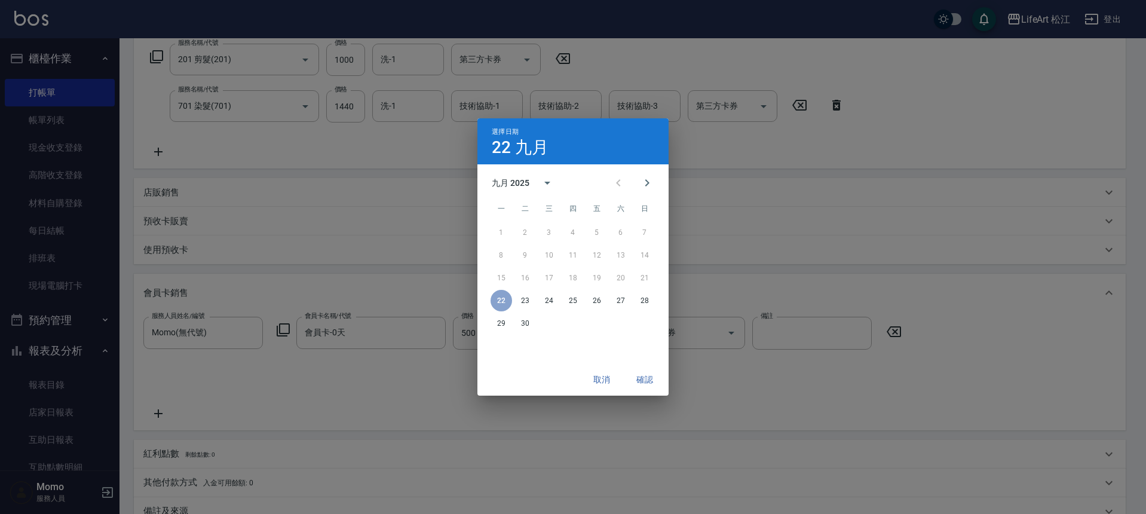
click at [520, 183] on div "九月 2025" at bounding box center [511, 183] width 38 height 13
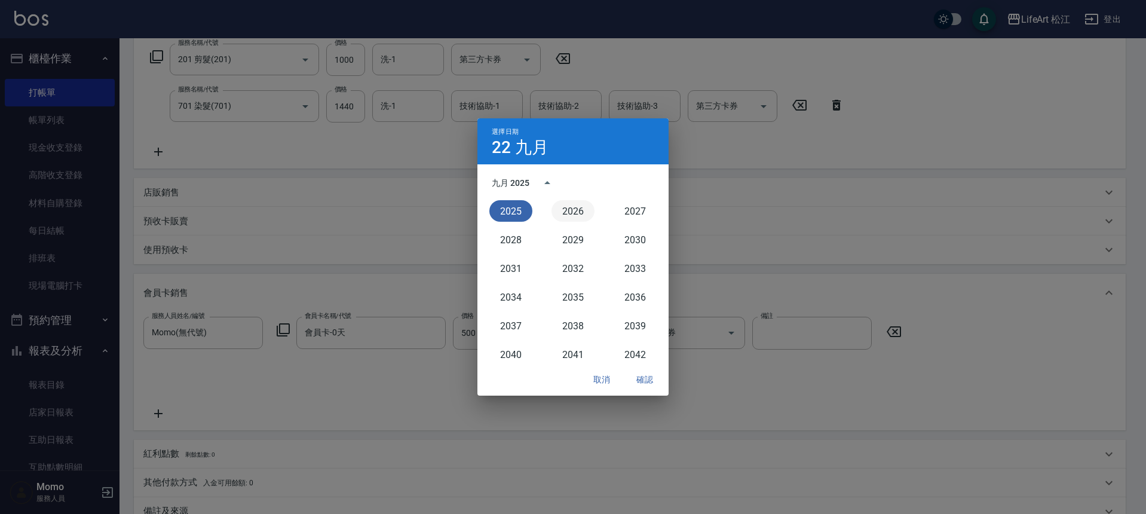
click at [557, 212] on button "2026" at bounding box center [572, 211] width 43 height 22
type input "[DATE]"
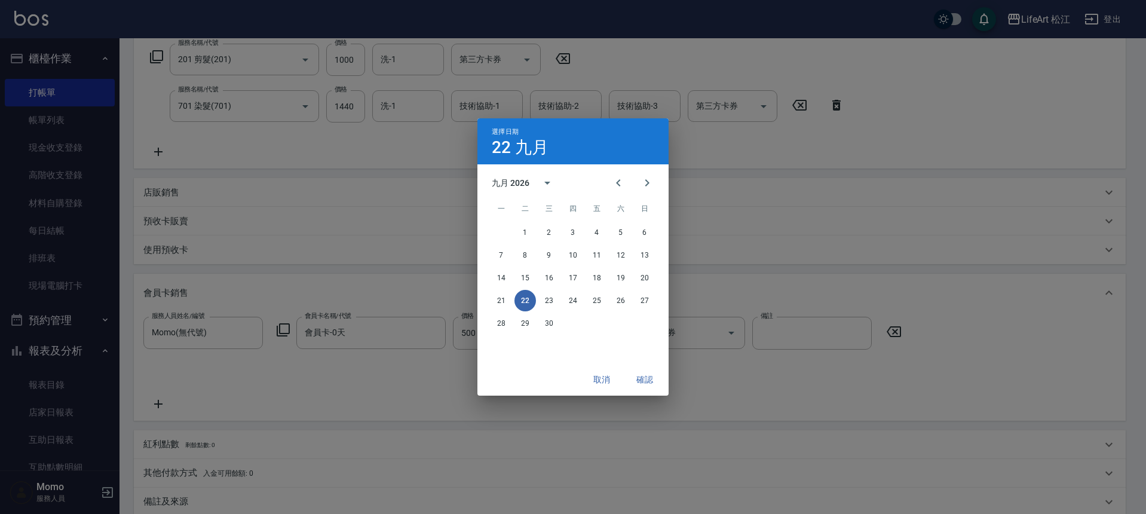
click at [650, 374] on button "確認" at bounding box center [645, 380] width 38 height 22
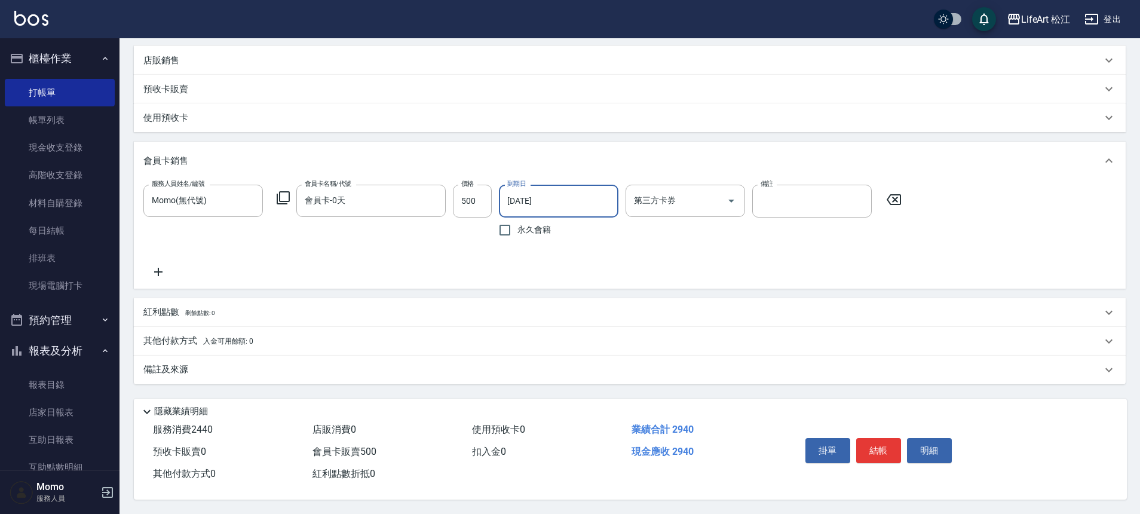
scroll to position [333, 0]
click at [225, 363] on div "備註及來源" at bounding box center [622, 369] width 958 height 13
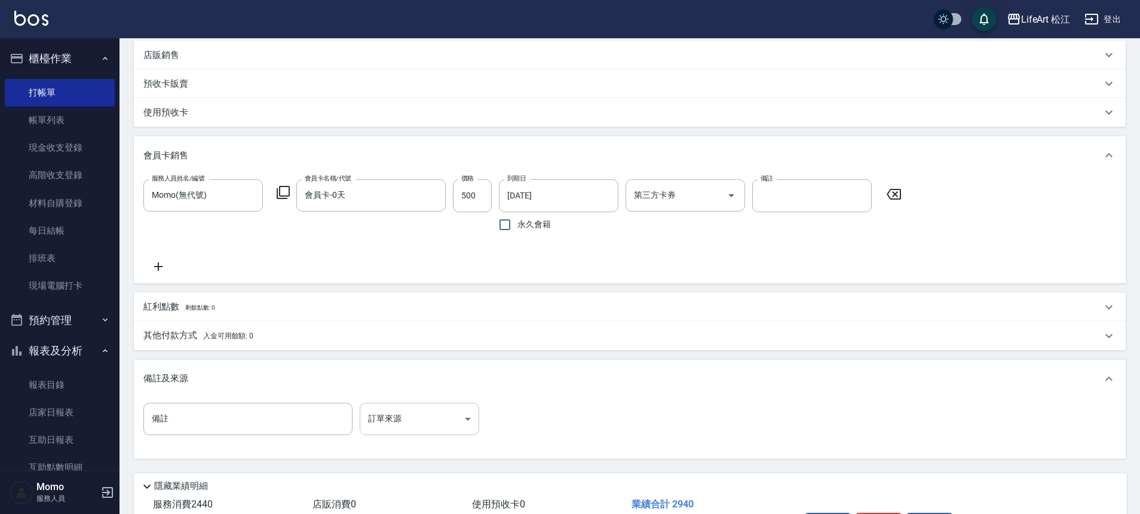
click at [416, 415] on body "LifeArt 松江 登出 櫃檯作業 打帳單 帳單列表 現金收支登錄 高階收支登錄 材料自購登錄 每日結帳 排班表 現場電腦打卡 預約管理 預約管理 單日預約…" at bounding box center [570, 127] width 1140 height 921
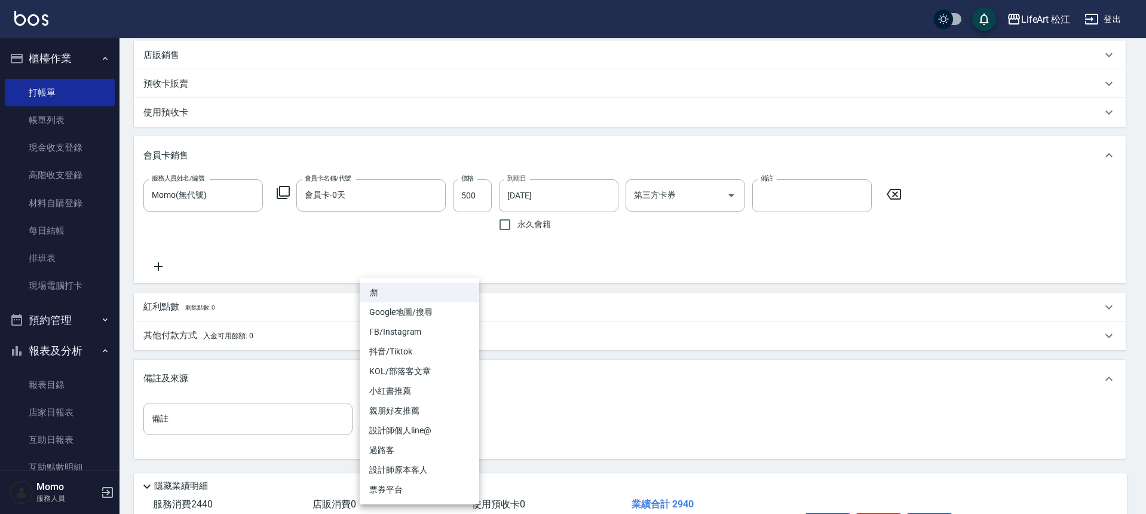
click at [410, 425] on li "設計師個人line@" at bounding box center [419, 431] width 119 height 20
type input "設計師個人line@"
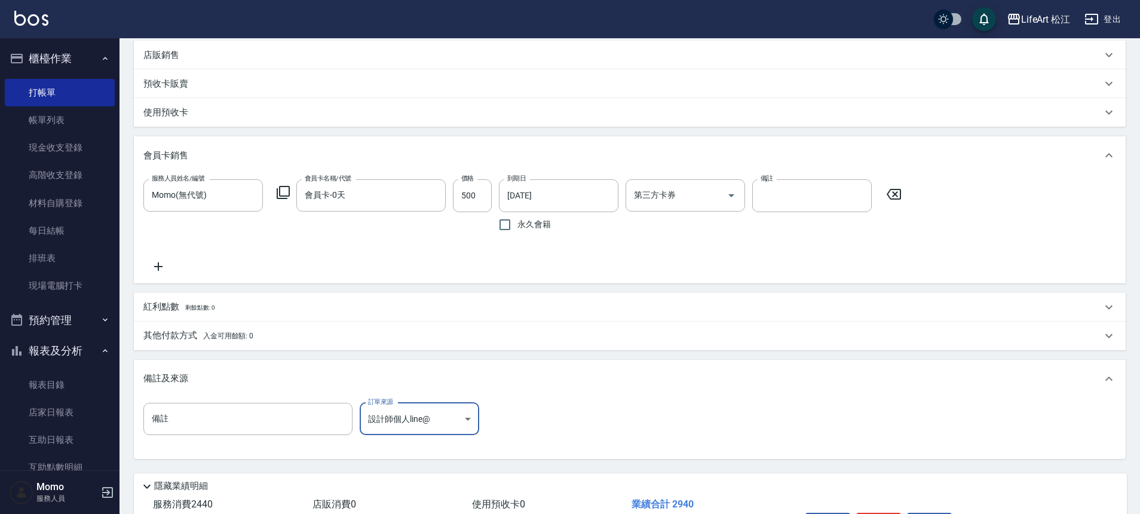
click at [215, 308] on span "剩餘點數: 0" at bounding box center [200, 307] width 30 height 7
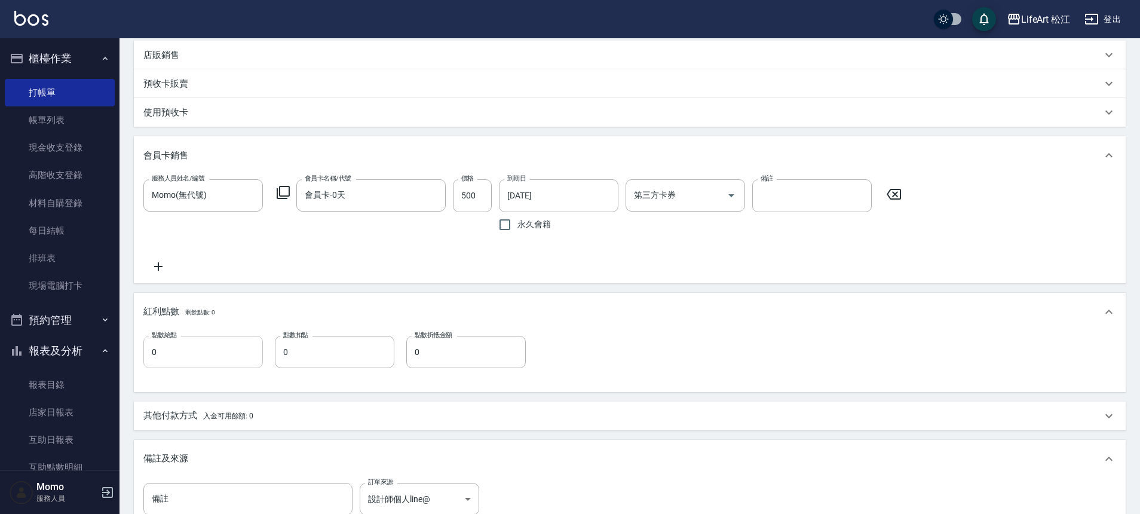
click at [216, 354] on input "0" at bounding box center [202, 352] width 119 height 32
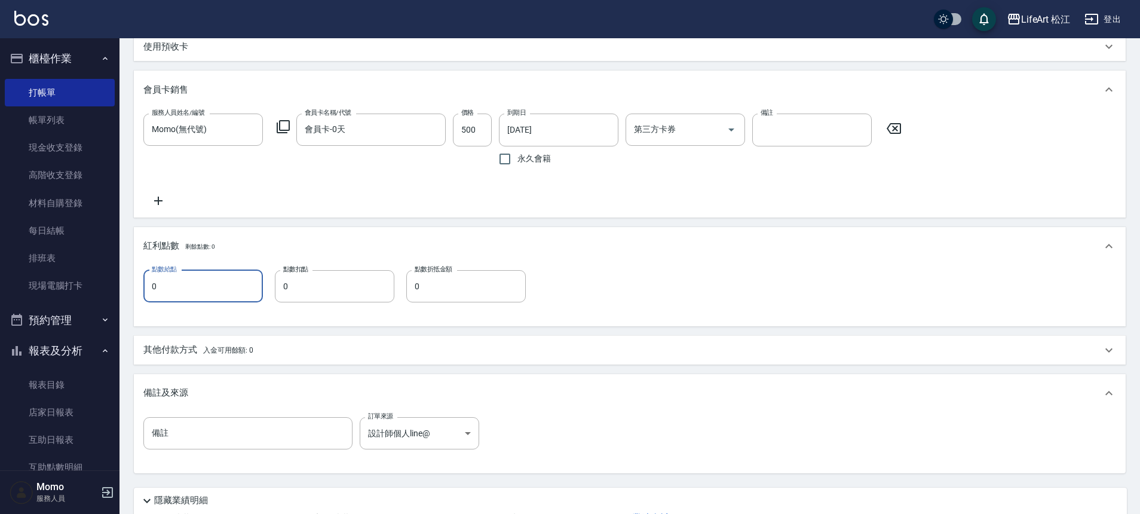
scroll to position [493, 0]
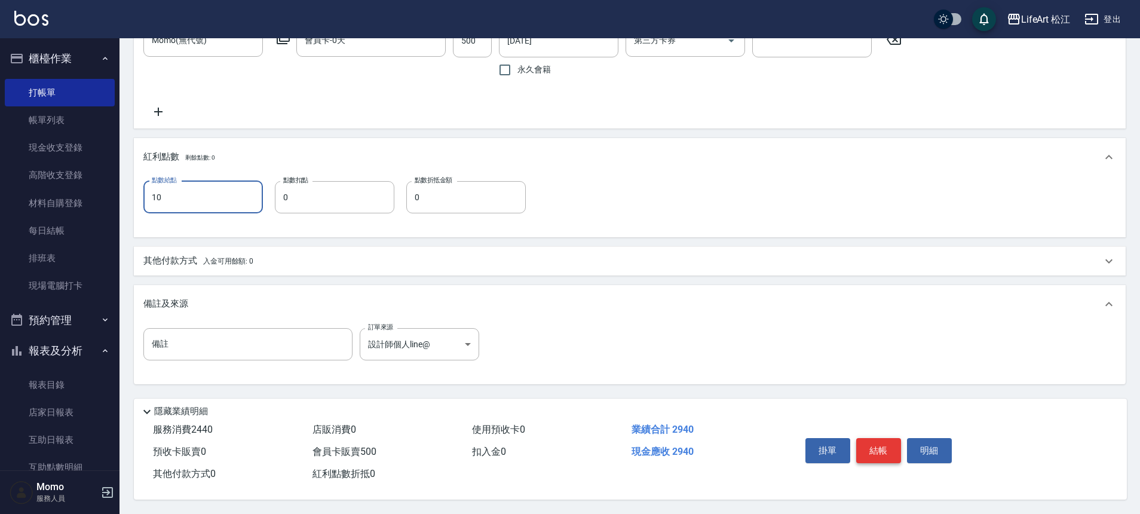
type input "10"
click at [882, 449] on button "結帳" at bounding box center [878, 450] width 45 height 25
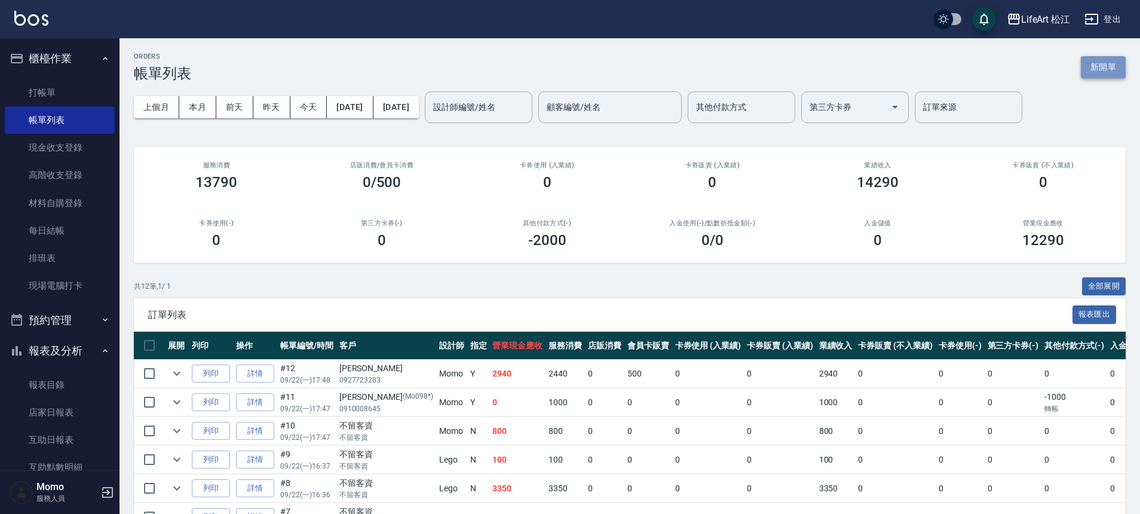
click at [1099, 68] on button "新開單" at bounding box center [1103, 67] width 45 height 22
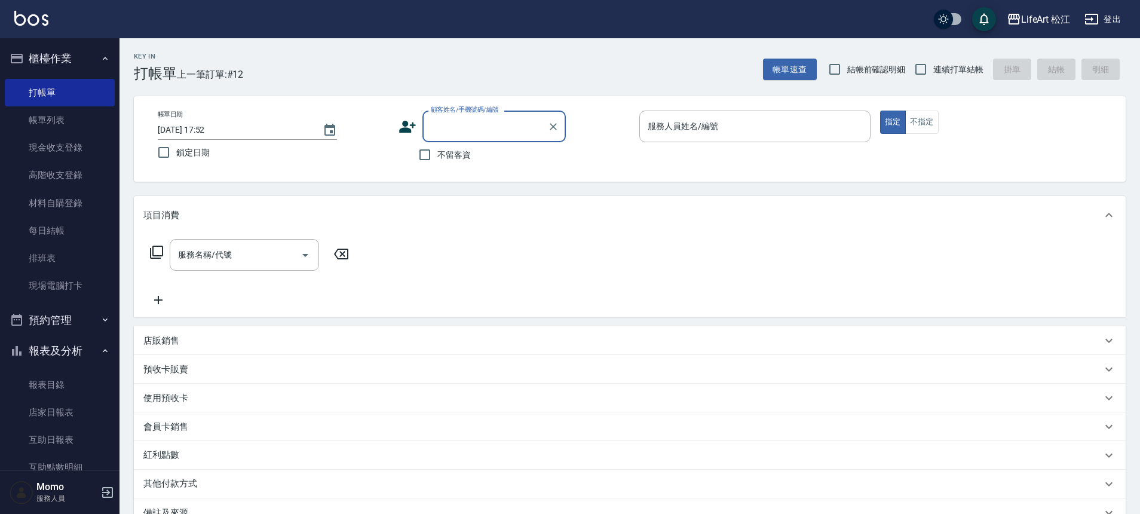
type input "x"
type input "子"
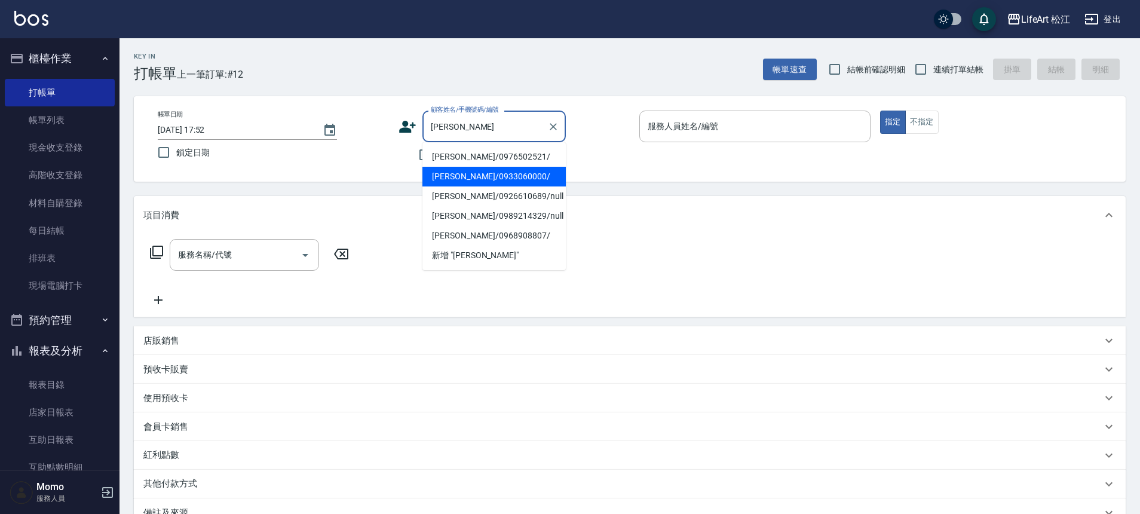
click at [482, 173] on li "[PERSON_NAME]/0933060000/" at bounding box center [493, 177] width 143 height 20
type input "[PERSON_NAME]/0933060000/"
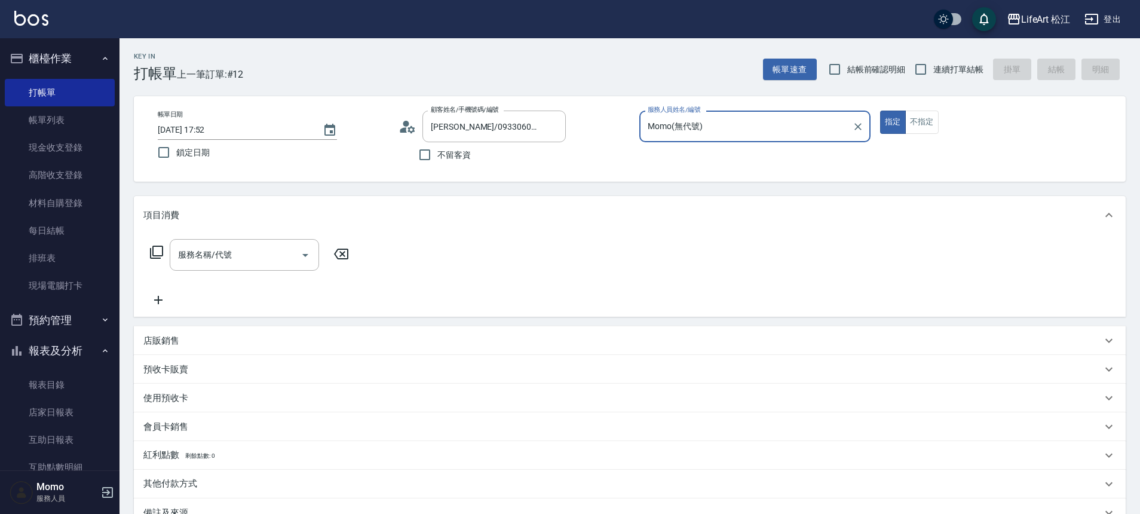
type input "Momo(無代號)"
click at [235, 241] on div "服務名稱/代號" at bounding box center [244, 255] width 149 height 32
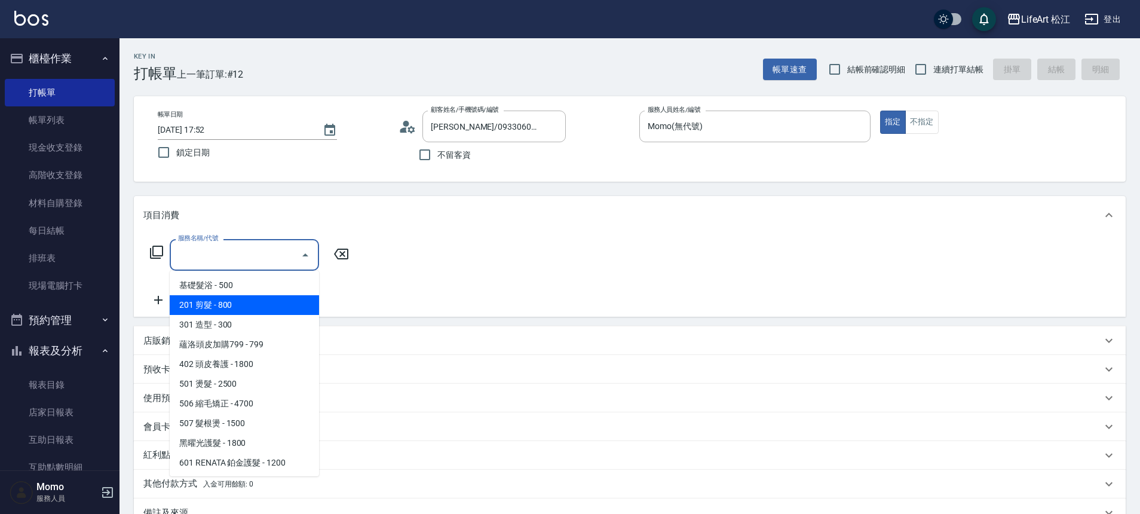
click at [234, 300] on span "201 剪髮 - 800" at bounding box center [244, 305] width 149 height 20
type input "201 剪髮(201)"
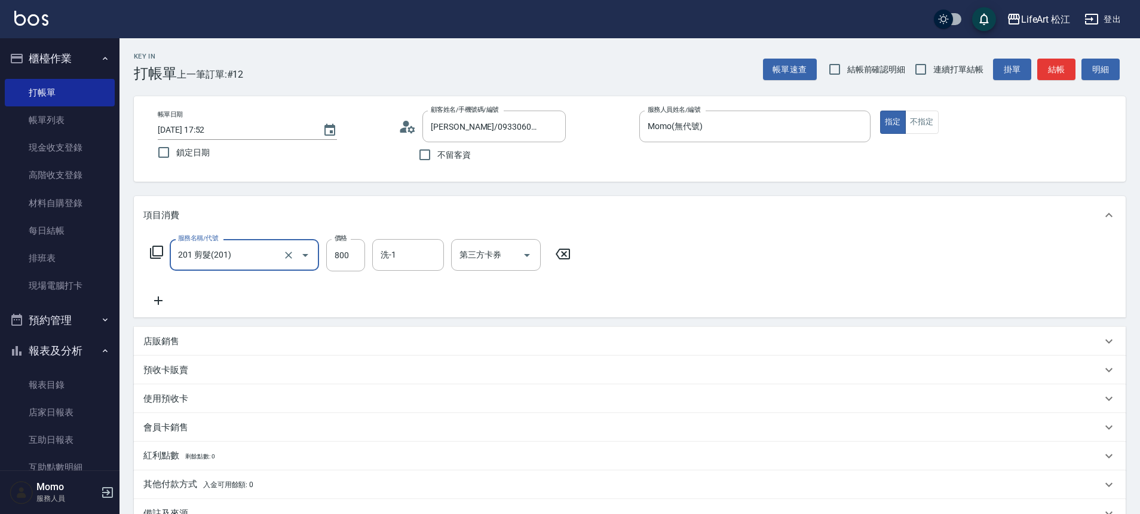
click at [165, 298] on icon at bounding box center [158, 300] width 30 height 14
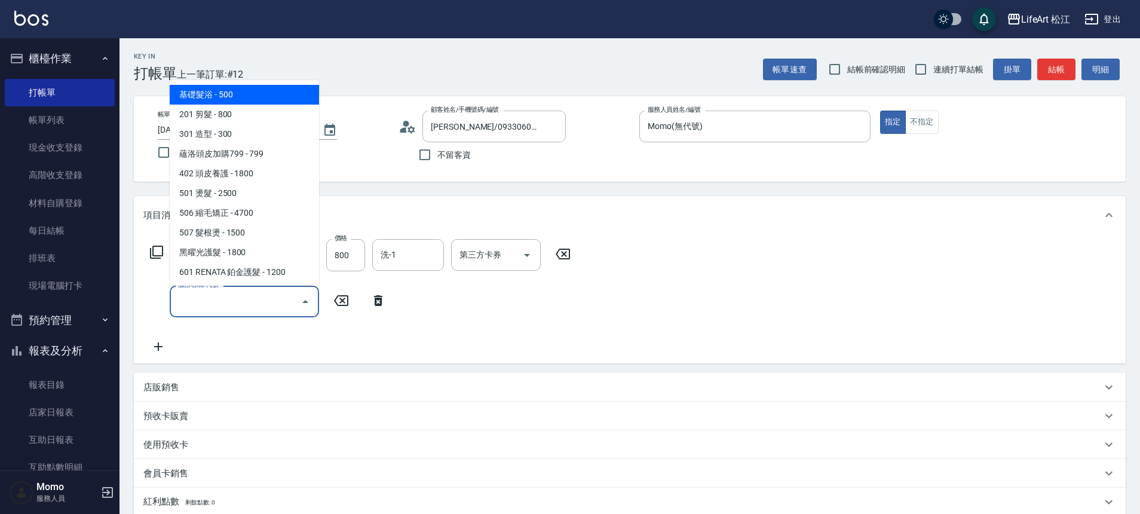
click at [213, 299] on input "服務名稱/代號" at bounding box center [235, 301] width 121 height 21
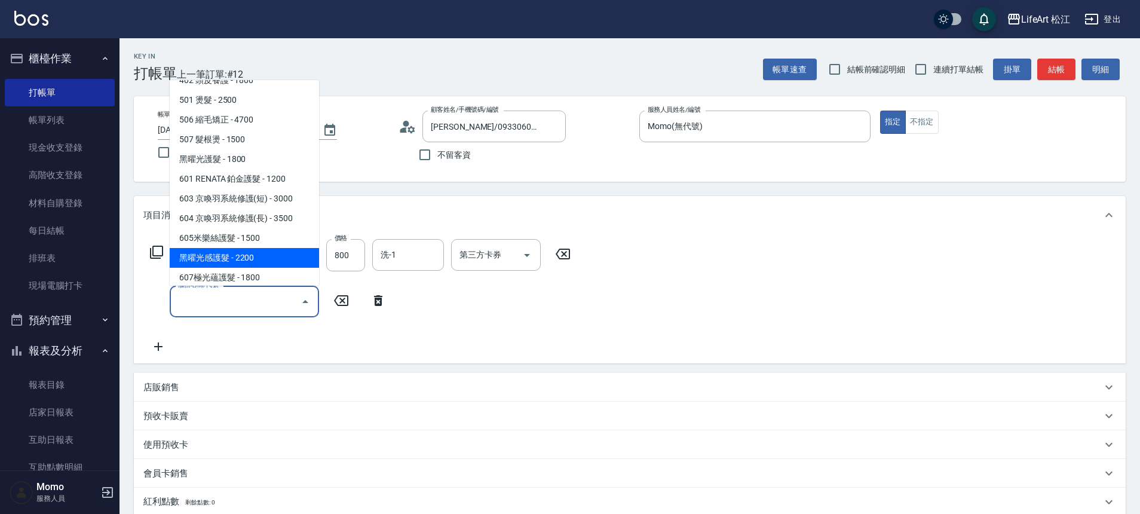
scroll to position [159, 0]
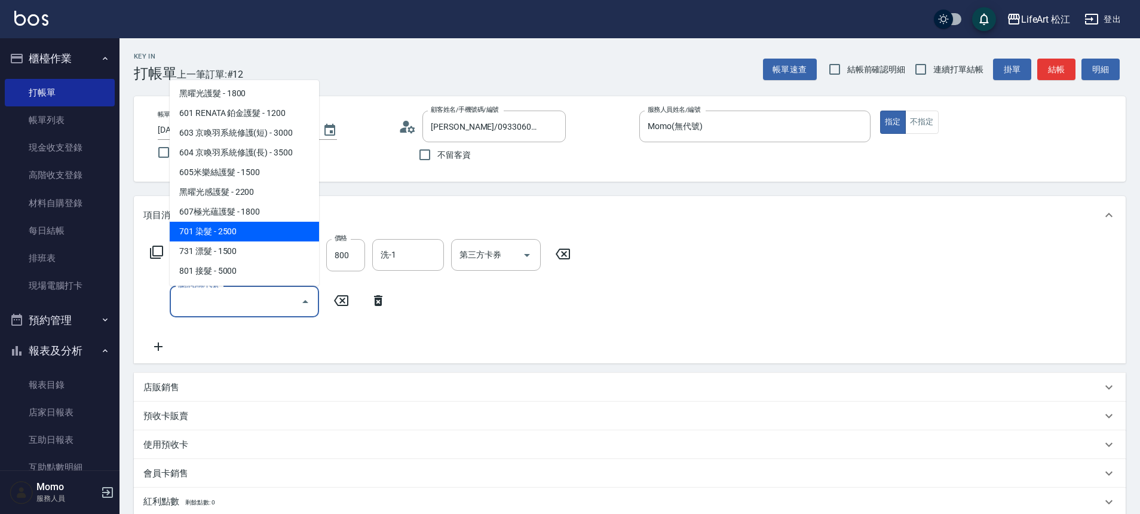
click at [232, 235] on span "701 染髮 - 2500" at bounding box center [244, 232] width 149 height 20
type input "701 染髮(701)"
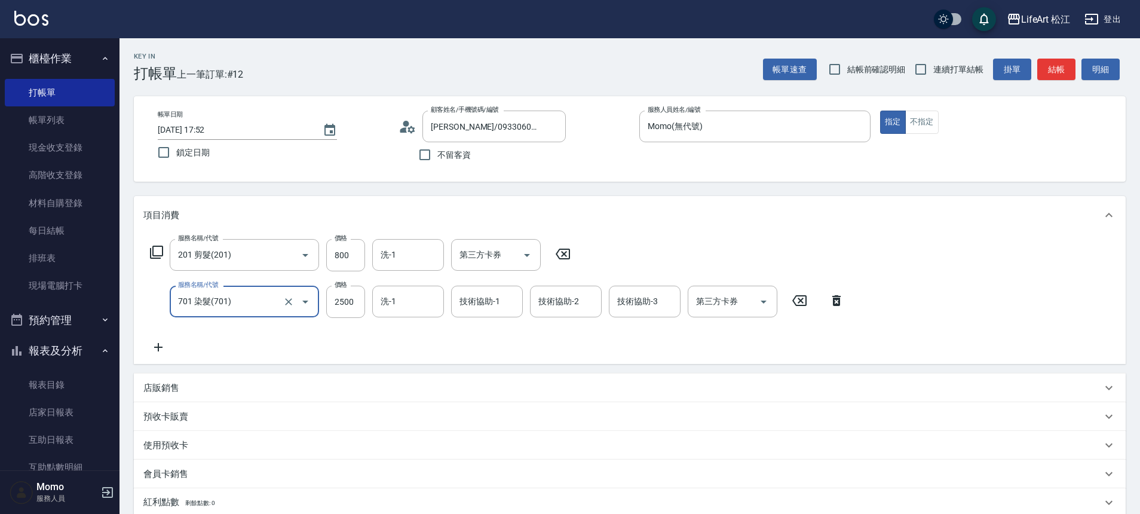
click at [162, 347] on icon at bounding box center [158, 347] width 8 height 8
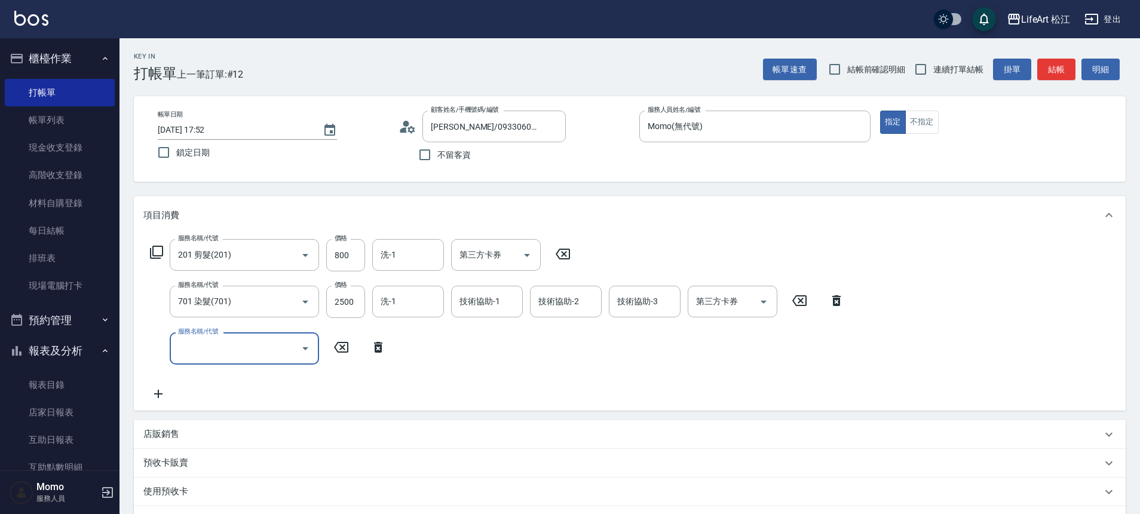
click at [221, 345] on input "服務名稱/代號" at bounding box center [235, 348] width 121 height 21
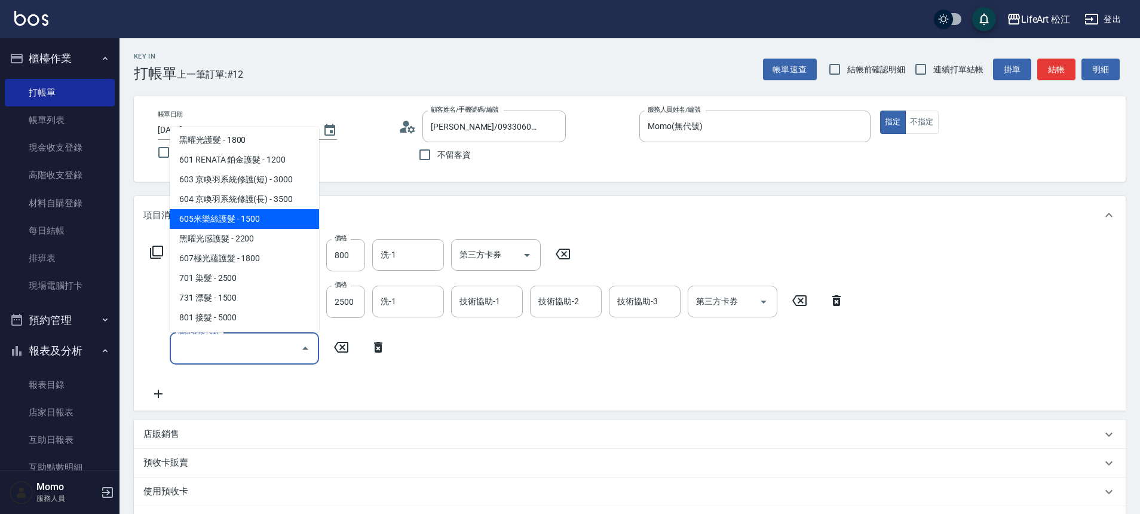
click at [247, 215] on span "605米樂絲護髮 - 1500" at bounding box center [244, 219] width 149 height 20
type input "605米樂絲護髮(605)"
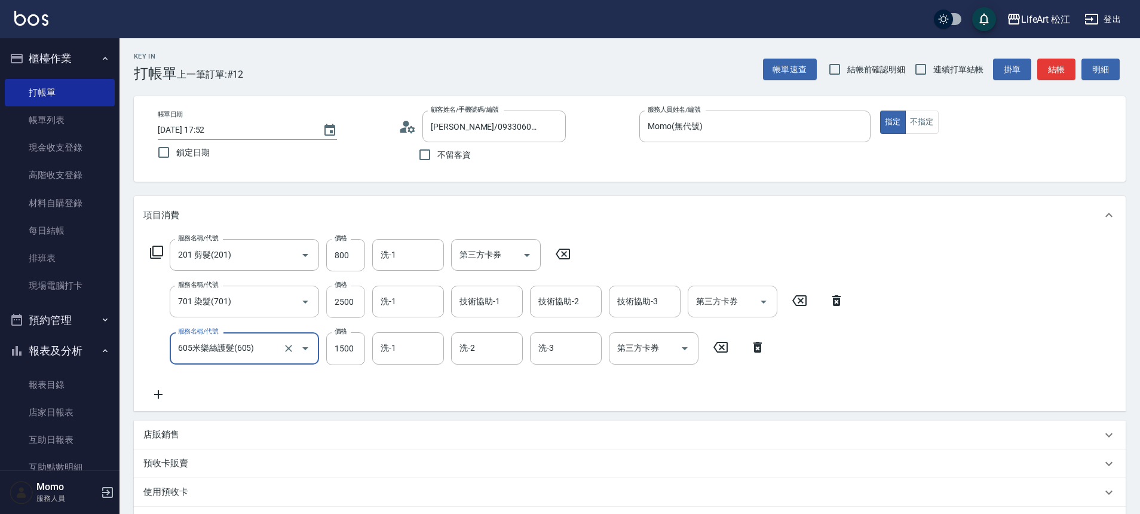
click at [357, 305] on input "2500" at bounding box center [345, 302] width 39 height 32
click at [357, 304] on input "2500" at bounding box center [345, 302] width 39 height 32
type input "14400"
click at [428, 303] on input "洗-1" at bounding box center [408, 301] width 61 height 21
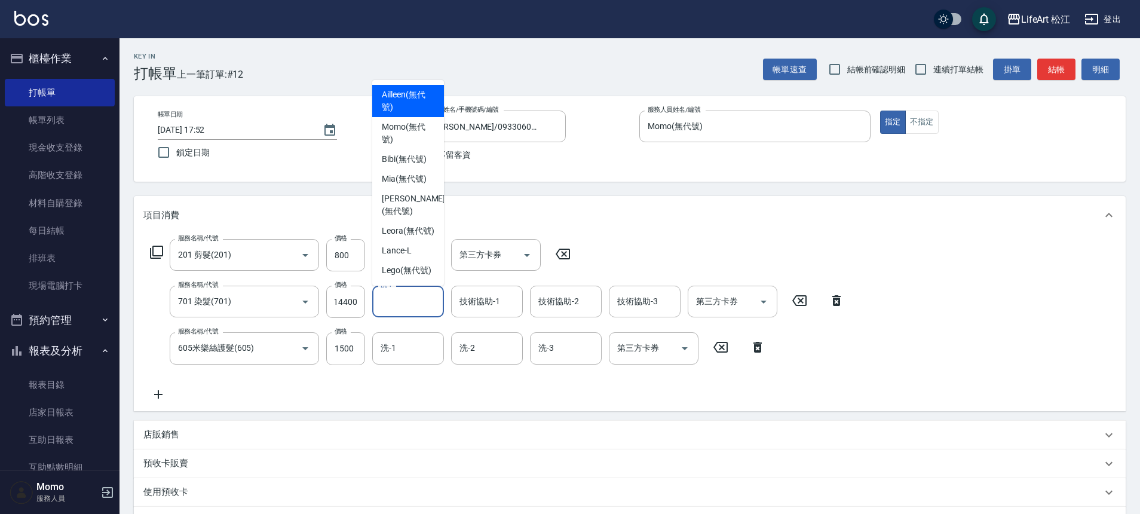
scroll to position [0, 0]
click at [342, 252] on input "800" at bounding box center [345, 255] width 39 height 32
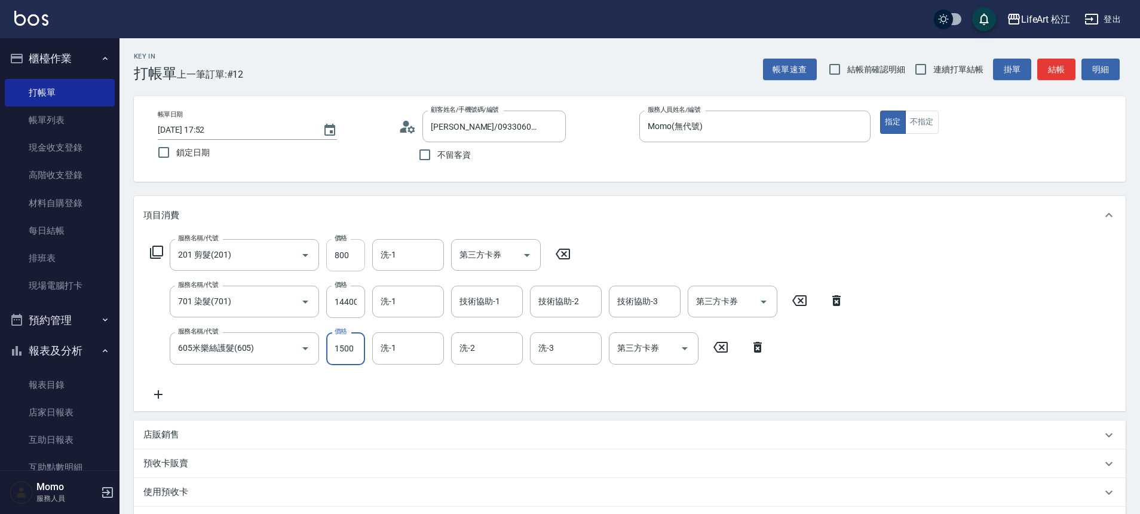
click at [342, 251] on input "800" at bounding box center [345, 255] width 39 height 32
type input "1000"
click at [395, 307] on div "洗-1 洗-1" at bounding box center [408, 302] width 72 height 32
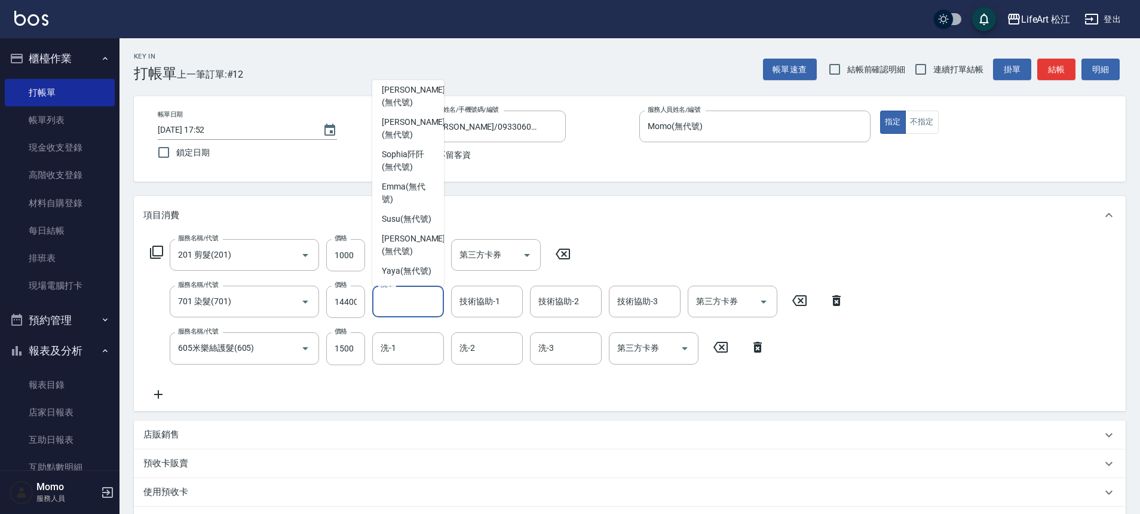
scroll to position [290, 0]
click at [403, 180] on span "[PERSON_NAME] (無代號)" at bounding box center [408, 192] width 53 height 25
type input "[PERSON_NAME](無代號)"
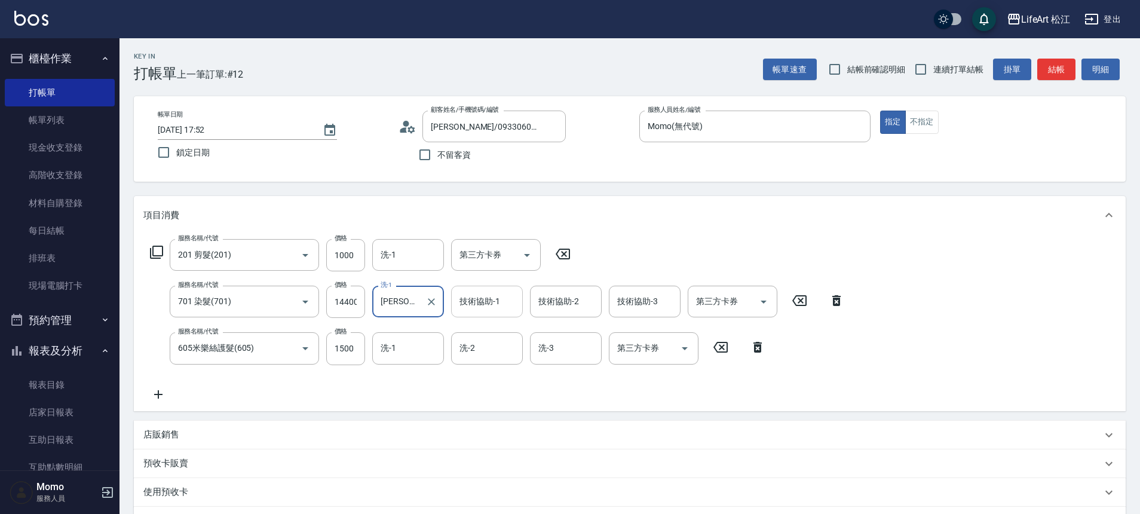
click at [500, 309] on input "技術協助-1" at bounding box center [486, 301] width 61 height 21
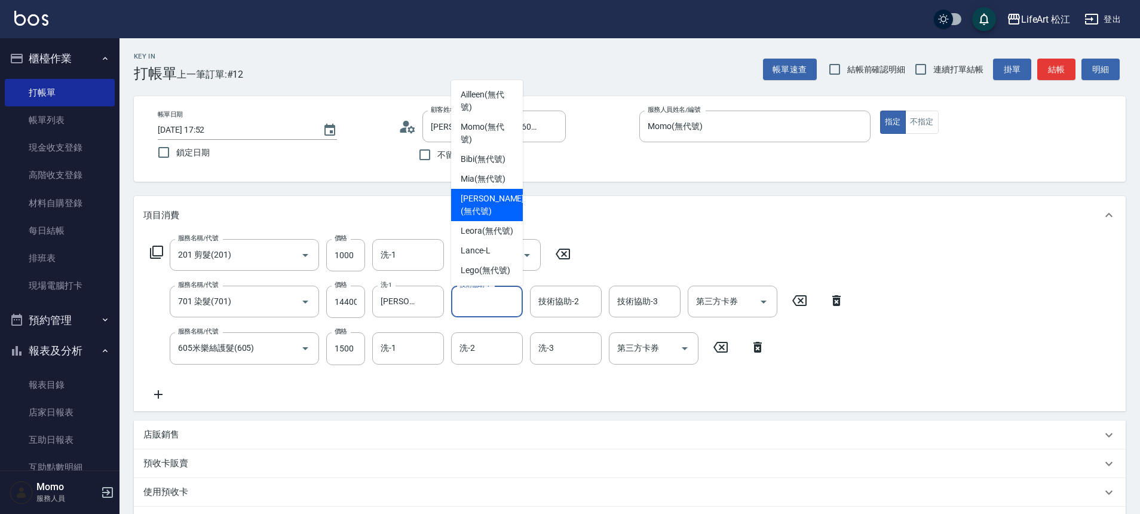
scroll to position [254, 0]
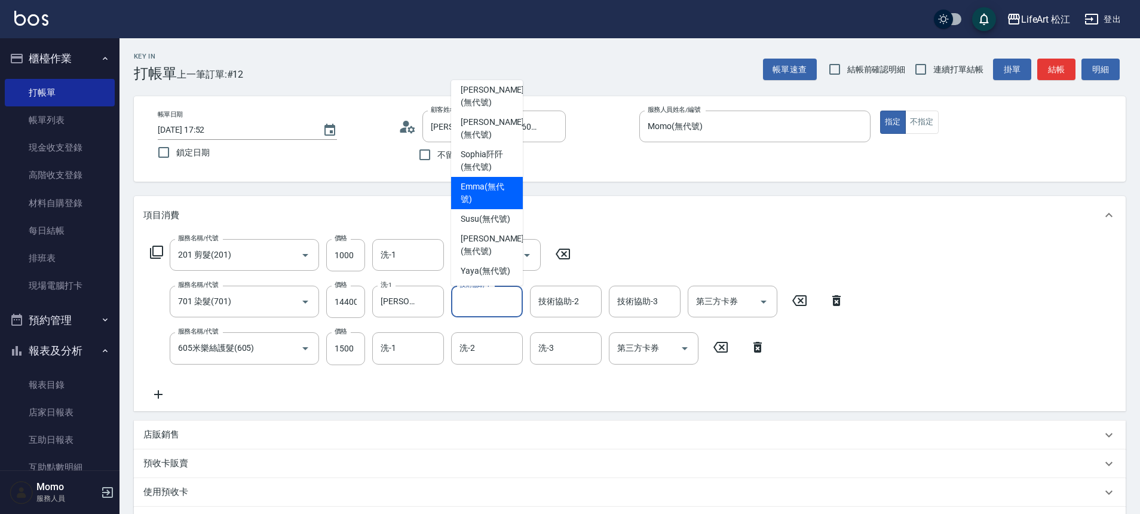
click at [476, 205] on span "[PERSON_NAME] (無代號)" at bounding box center [487, 192] width 53 height 25
type input "[PERSON_NAME](無代號)"
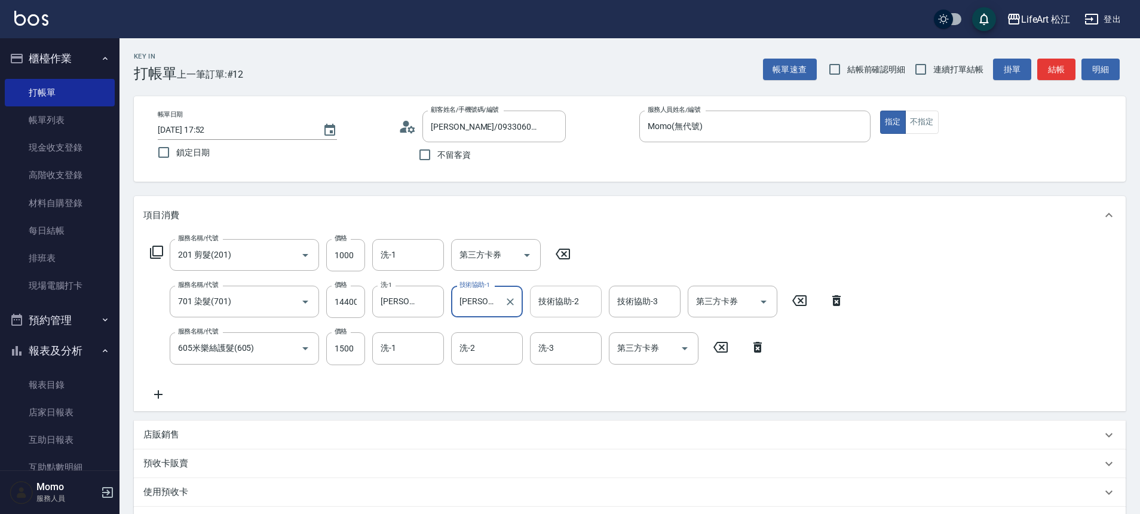
click at [560, 309] on input "技術協助-2" at bounding box center [565, 301] width 61 height 21
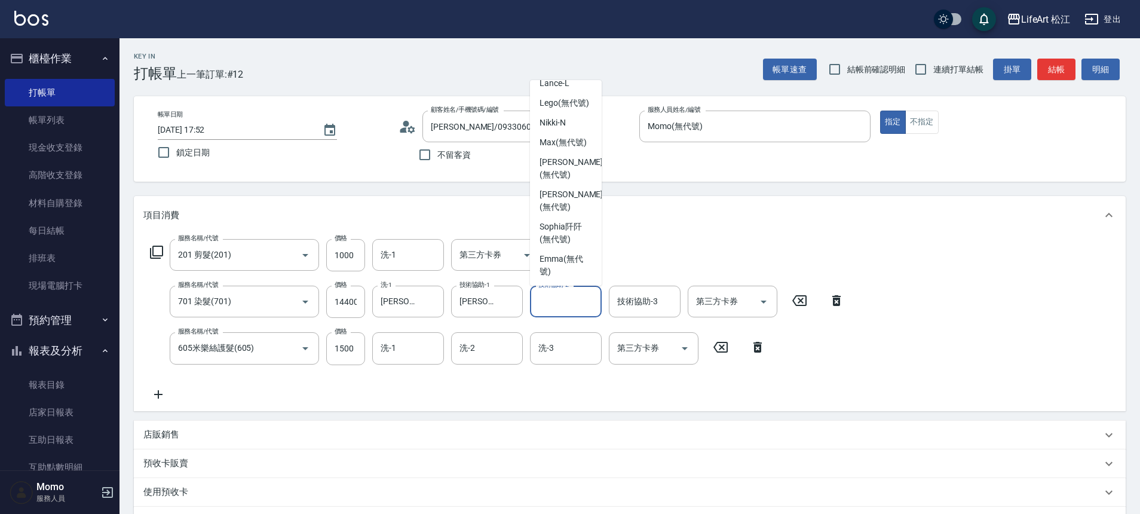
scroll to position [290, 0]
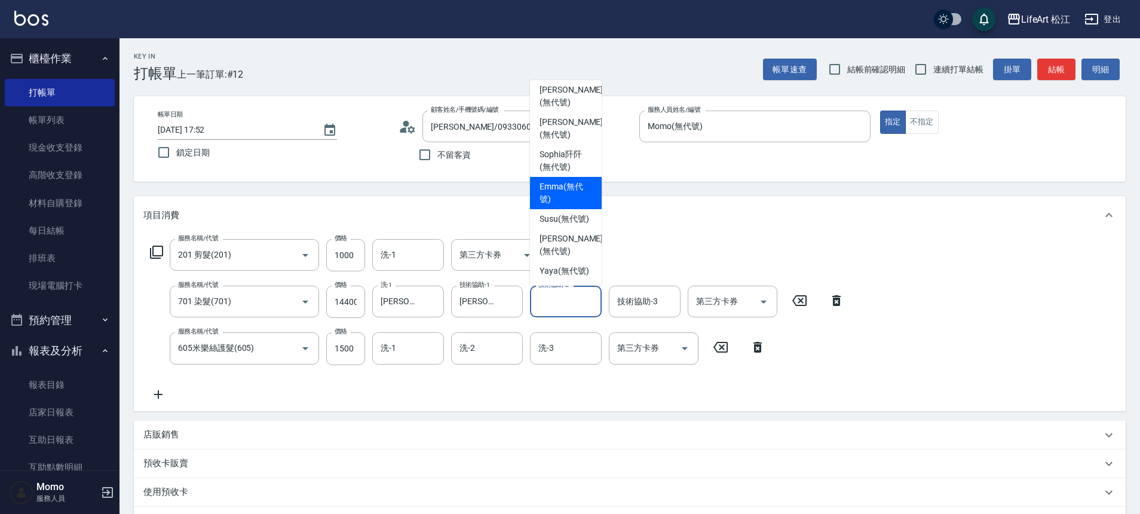
click at [550, 180] on span "[PERSON_NAME] (無代號)" at bounding box center [566, 192] width 53 height 25
type input "[PERSON_NAME](無代號)"
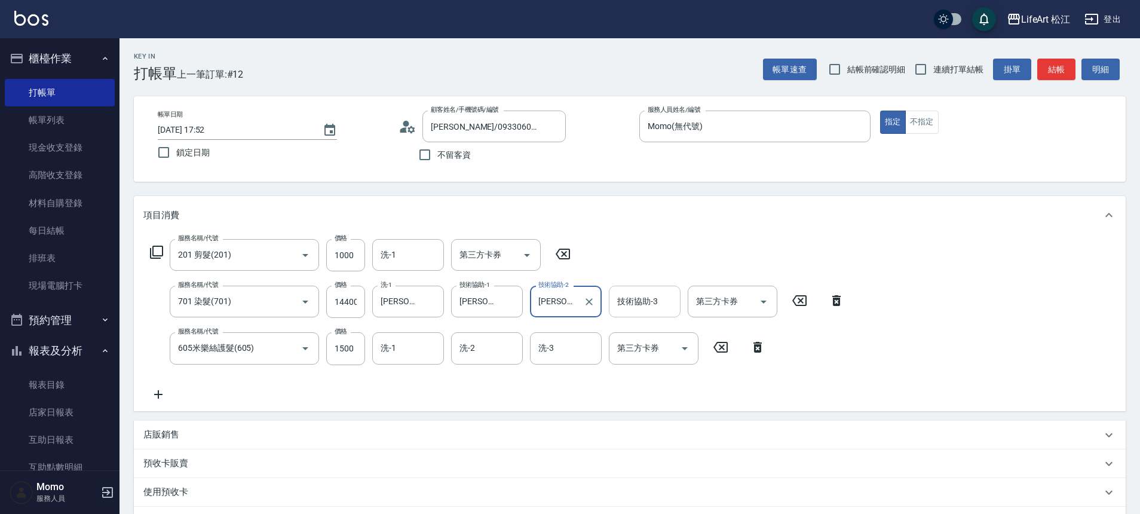
click at [656, 305] on div "技術協助-3 技術協助-3" at bounding box center [645, 302] width 72 height 32
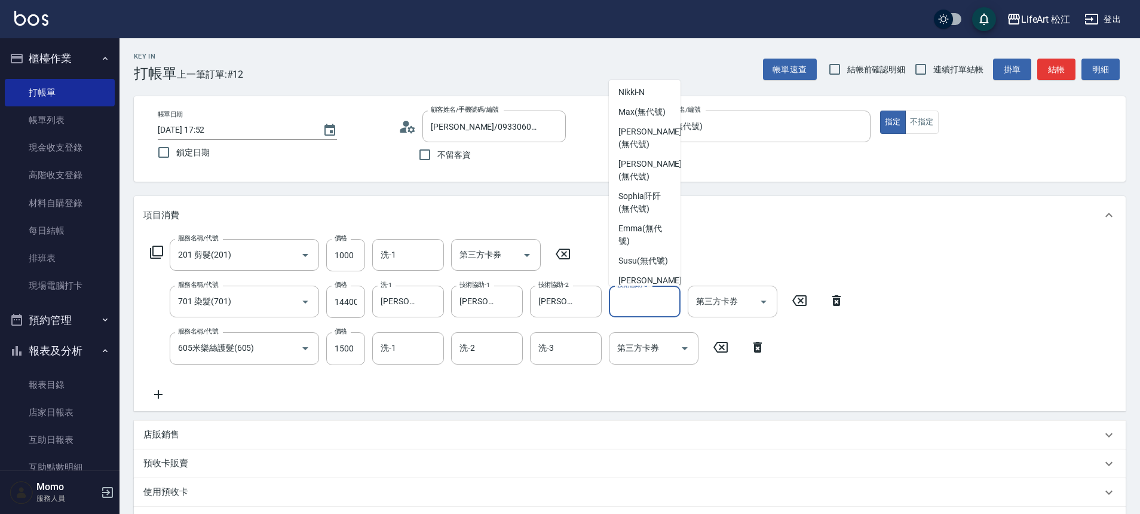
scroll to position [255, 0]
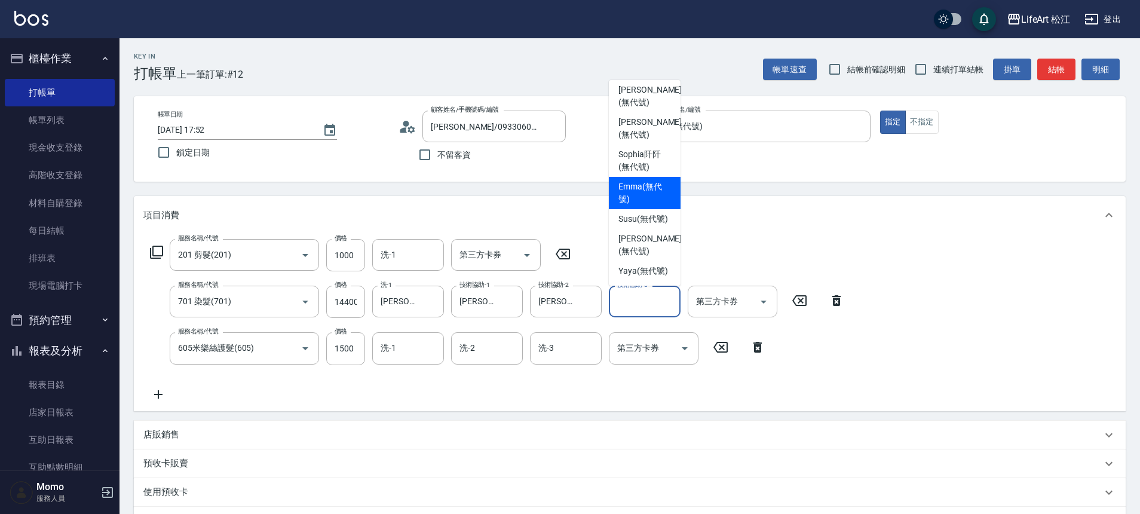
click at [638, 206] on span "[PERSON_NAME] (無代號)" at bounding box center [644, 192] width 53 height 25
type input "[PERSON_NAME](無代號)"
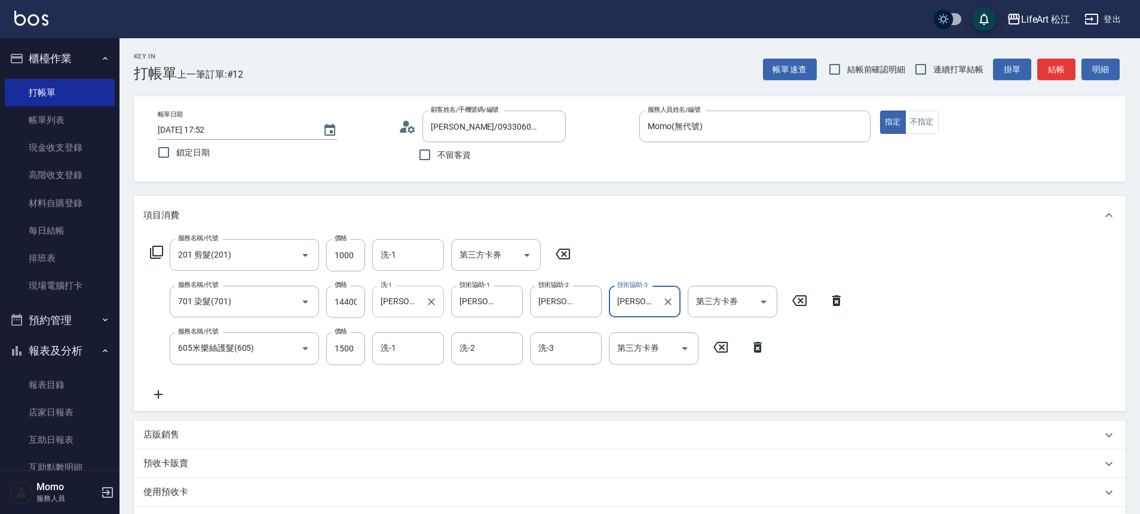
click at [431, 306] on icon "Clear" at bounding box center [431, 302] width 12 height 12
click at [379, 381] on div "服務名稱/代號 201 剪髮(201) 服務名稱/代號 價格 1000 價格 洗-1 洗-1 第三方卡券 第三方卡券 服務名稱/代號 701 染髮(701) …" at bounding box center [497, 320] width 708 height 162
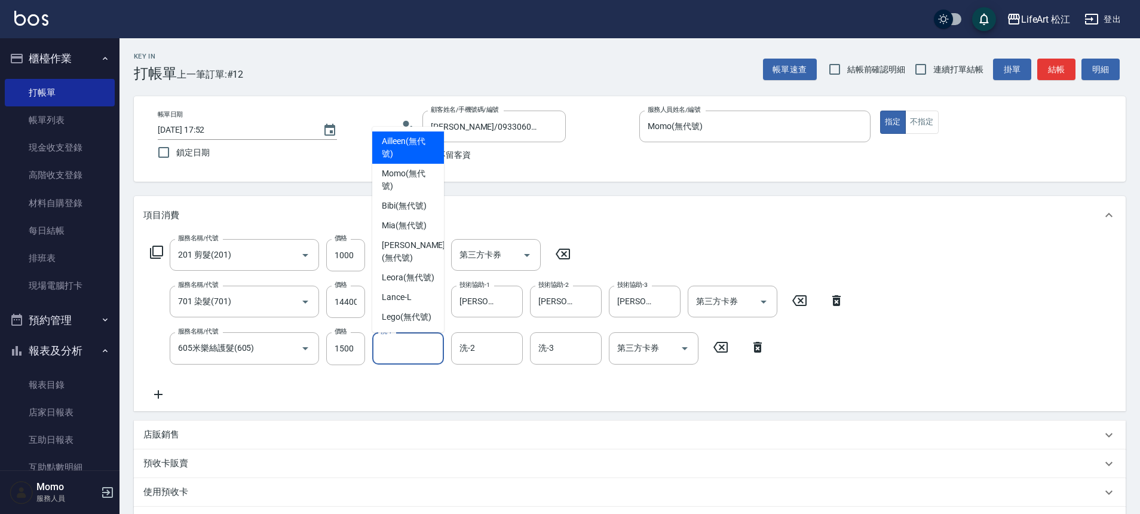
click at [384, 357] on input "洗-1" at bounding box center [408, 348] width 61 height 21
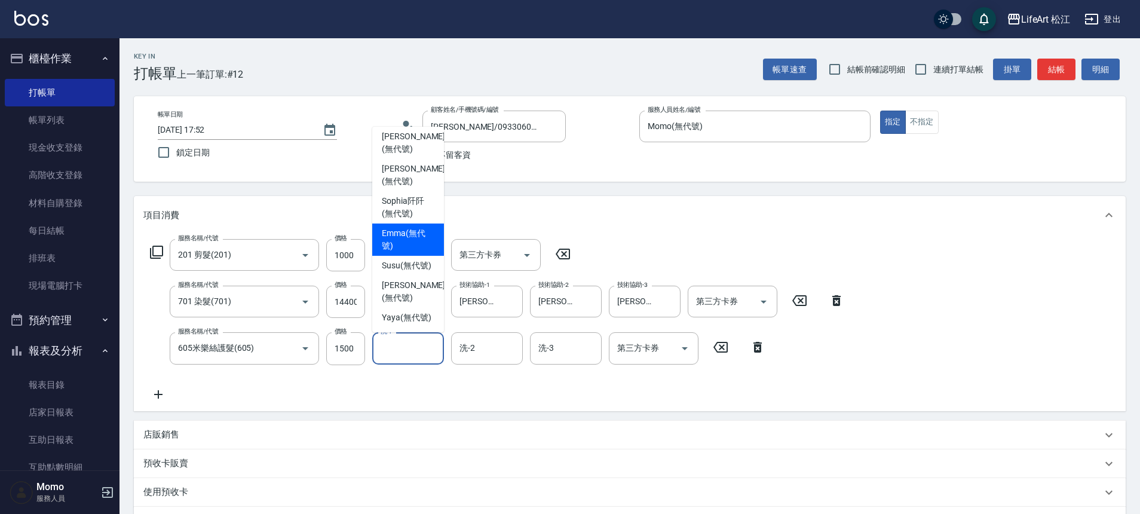
click at [387, 227] on span "[PERSON_NAME] (無代號)" at bounding box center [408, 239] width 53 height 25
type input "[PERSON_NAME](無代號)"
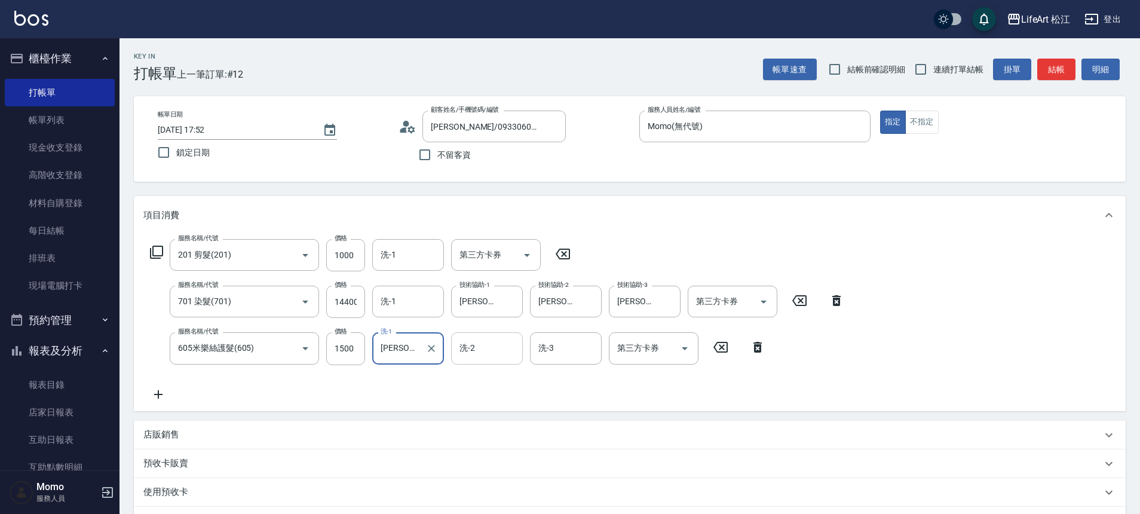
click at [484, 357] on input "洗-2" at bounding box center [486, 348] width 61 height 21
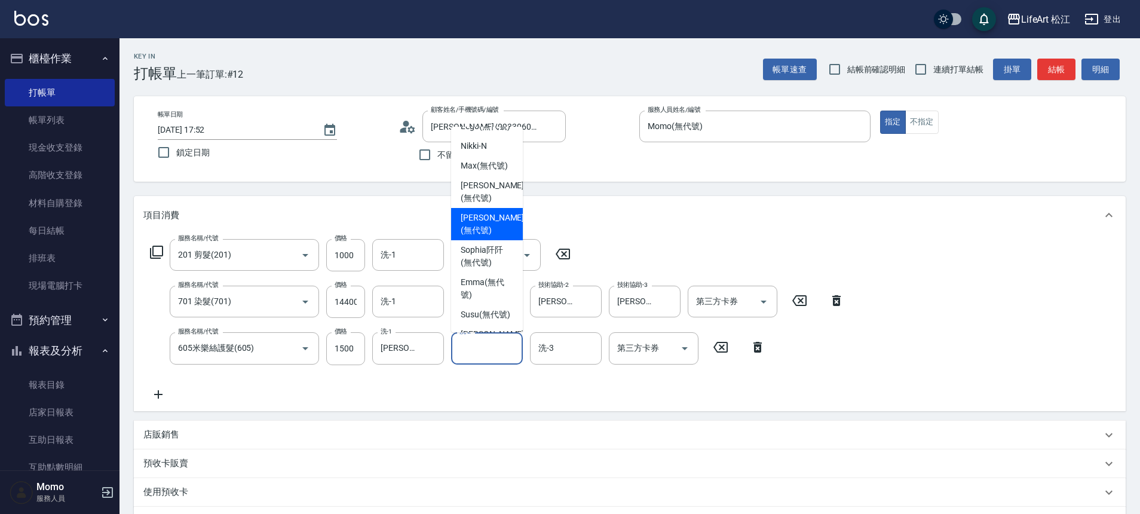
scroll to position [206, 0]
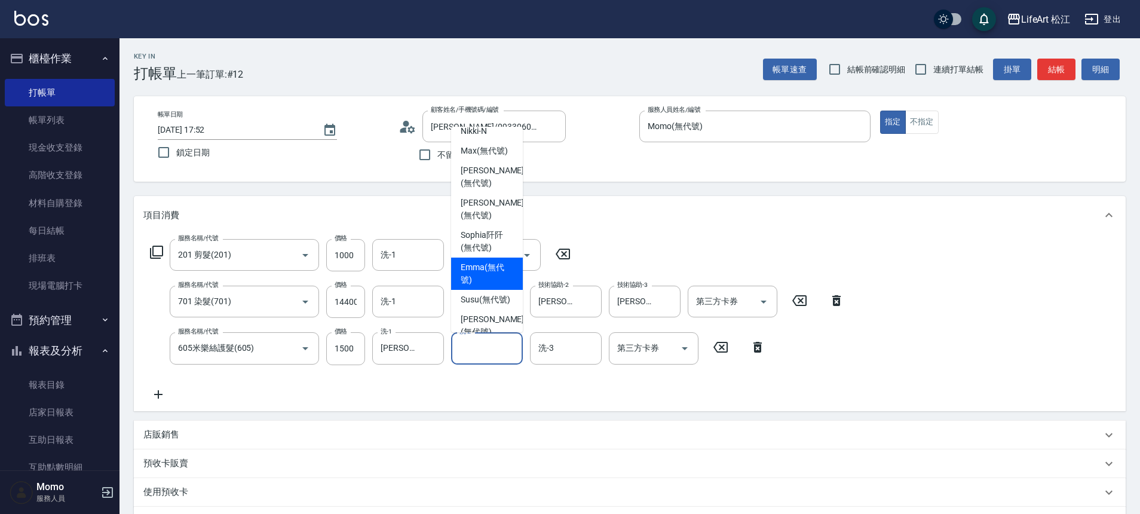
click at [479, 286] on span "[PERSON_NAME] (無代號)" at bounding box center [487, 273] width 53 height 25
type input "[PERSON_NAME](無代號)"
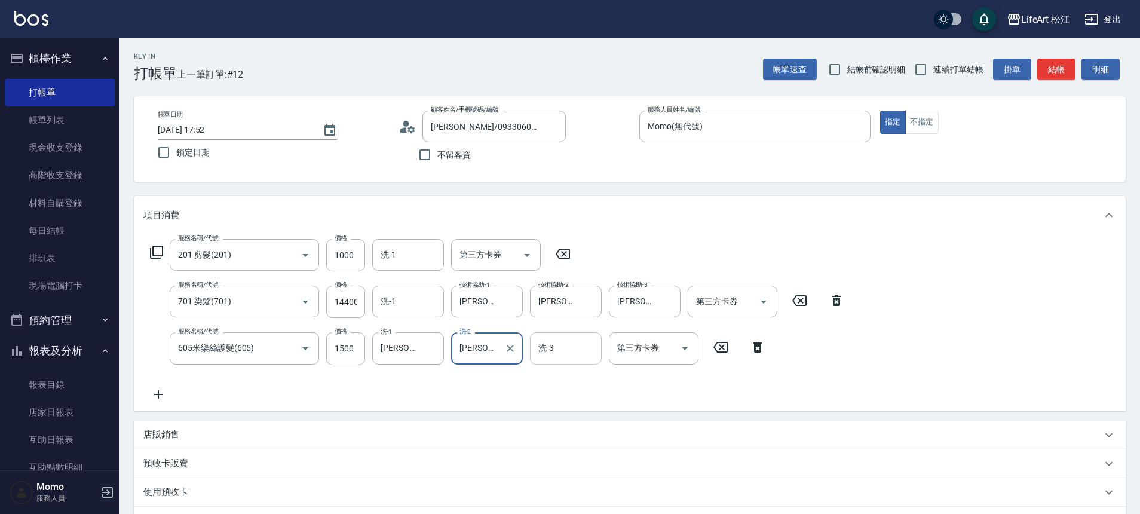
click at [576, 354] on input "洗-3" at bounding box center [565, 348] width 61 height 21
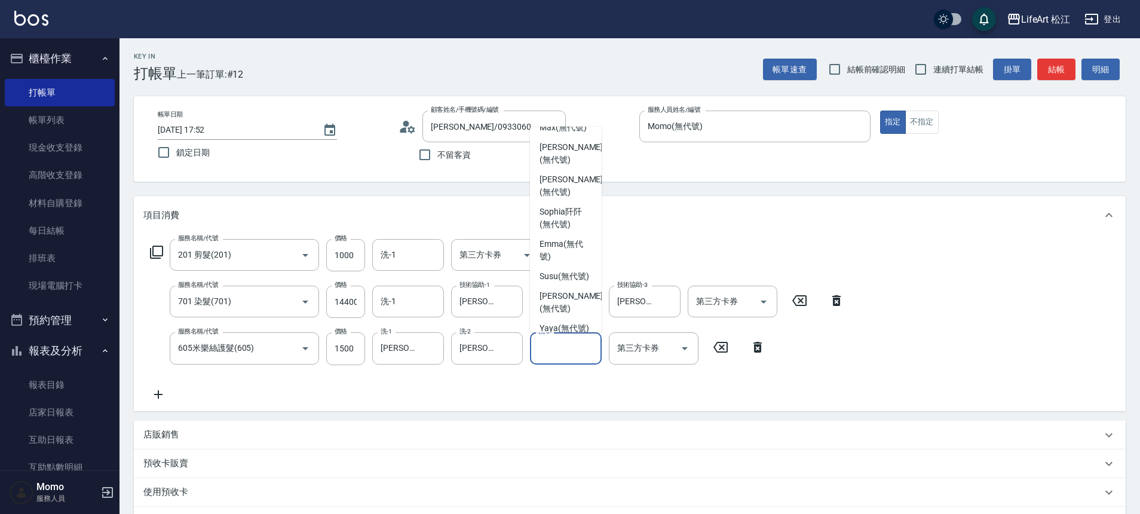
scroll to position [290, 0]
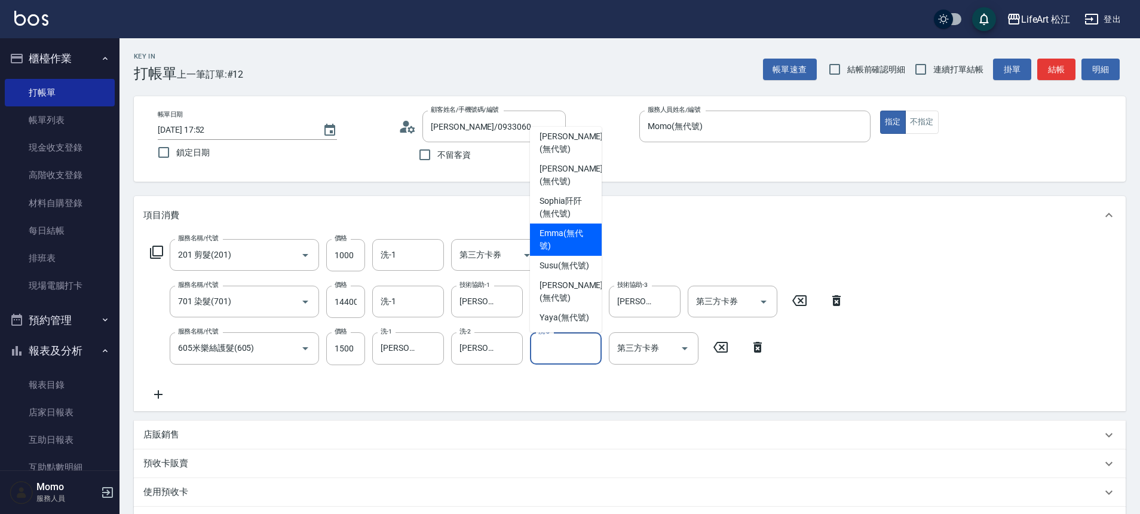
click at [569, 227] on span "[PERSON_NAME] (無代號)" at bounding box center [566, 239] width 53 height 25
type input "[PERSON_NAME](無代號)"
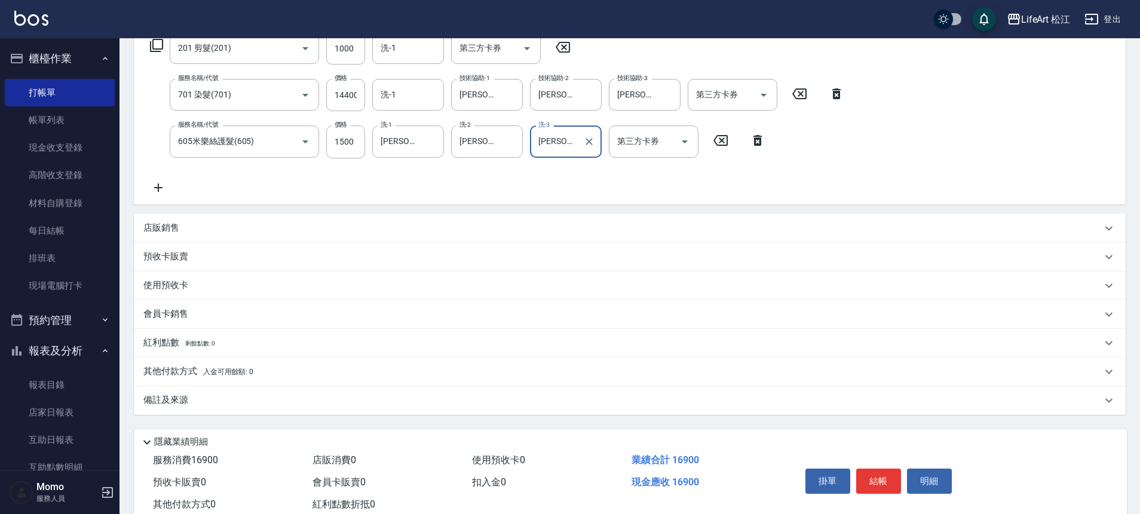
scroll to position [243, 0]
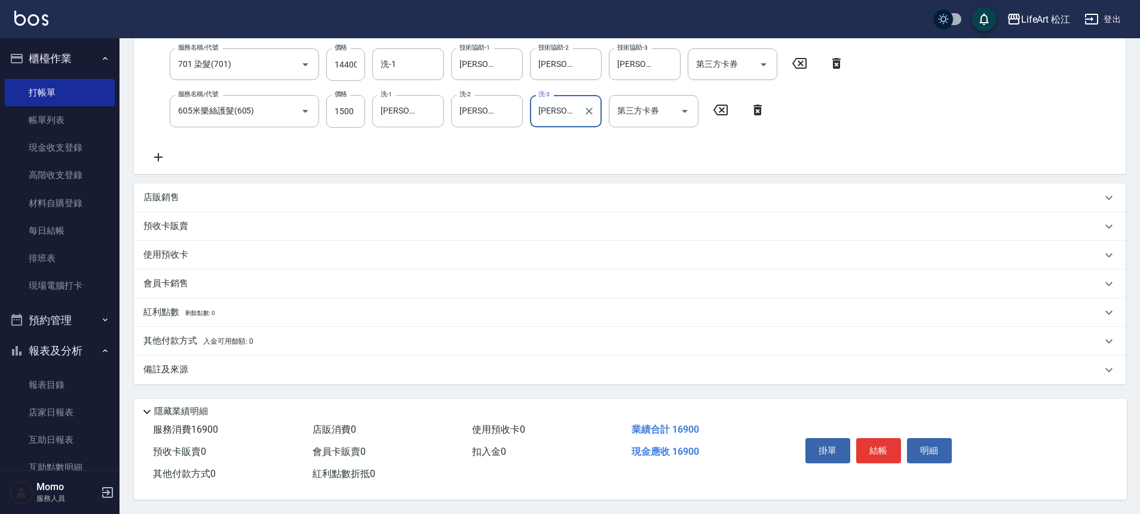
click at [204, 271] on div "會員卡銷售" at bounding box center [630, 283] width 992 height 29
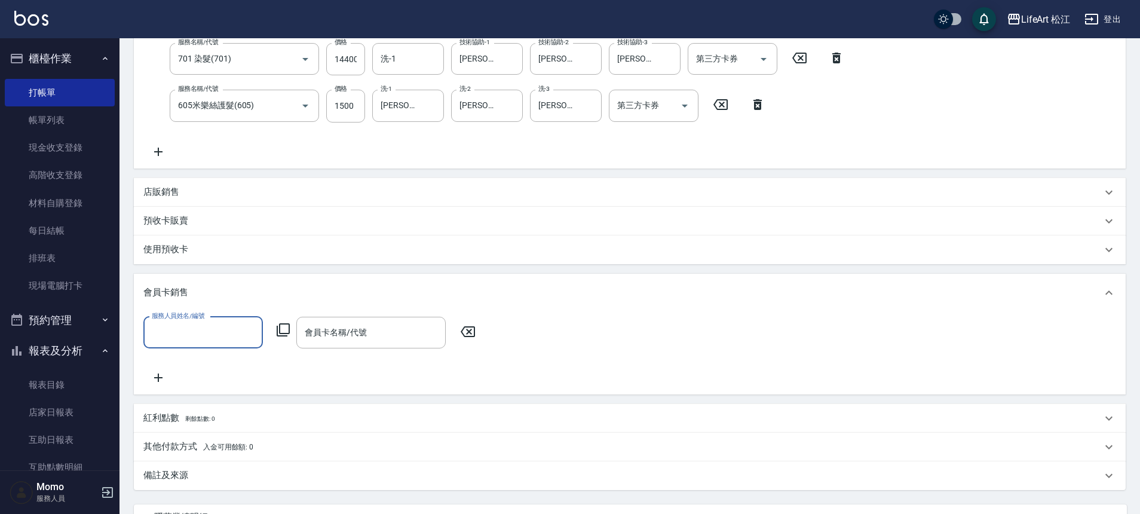
scroll to position [1, 0]
click at [167, 334] on input "服務人員姓名/編號" at bounding box center [203, 332] width 109 height 21
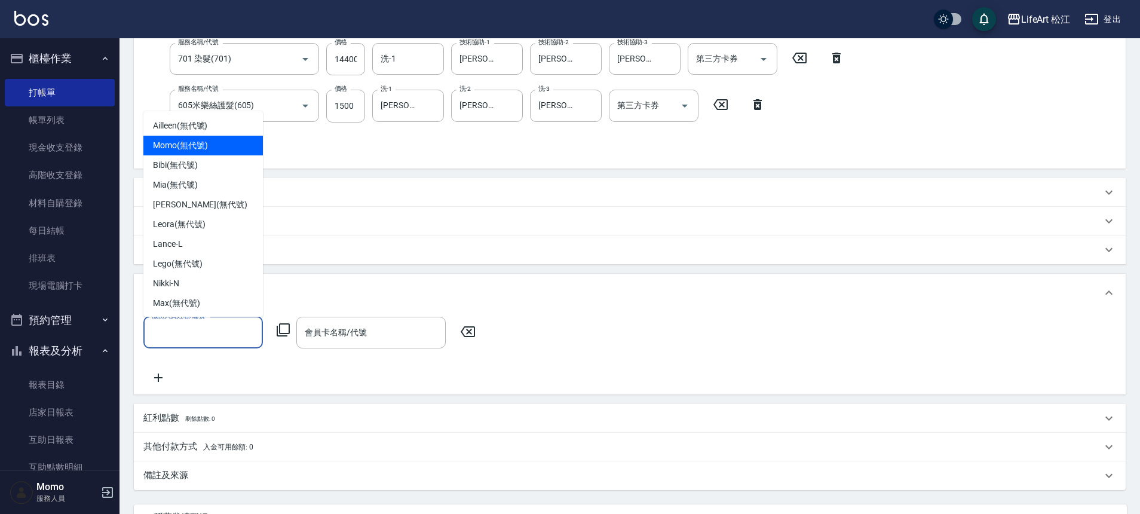
click at [204, 142] on span "Momo (無代號)" at bounding box center [180, 145] width 55 height 13
type input "Momo(無代號)"
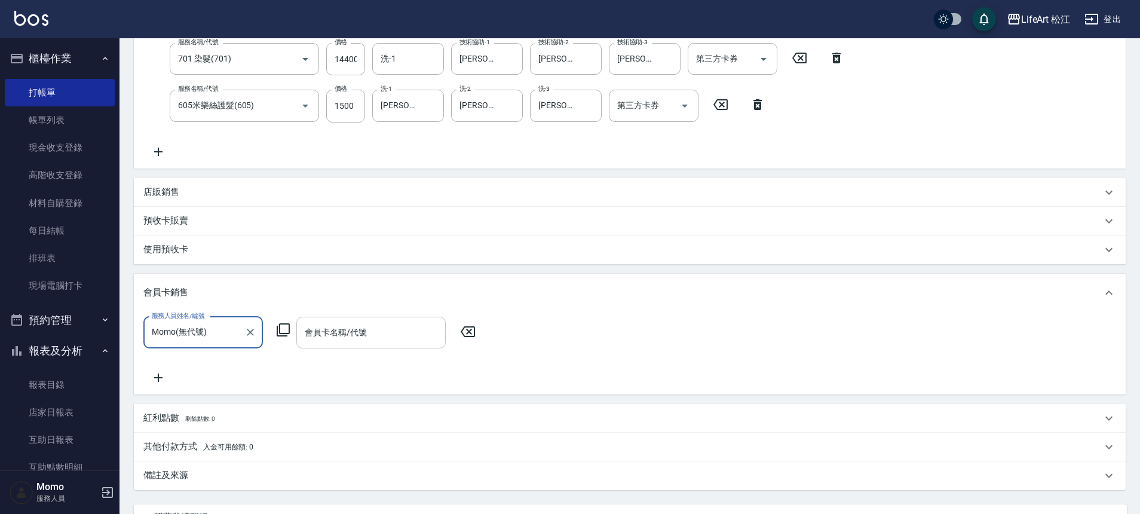
click at [354, 333] on input "會員卡名稱/代號" at bounding box center [371, 332] width 139 height 21
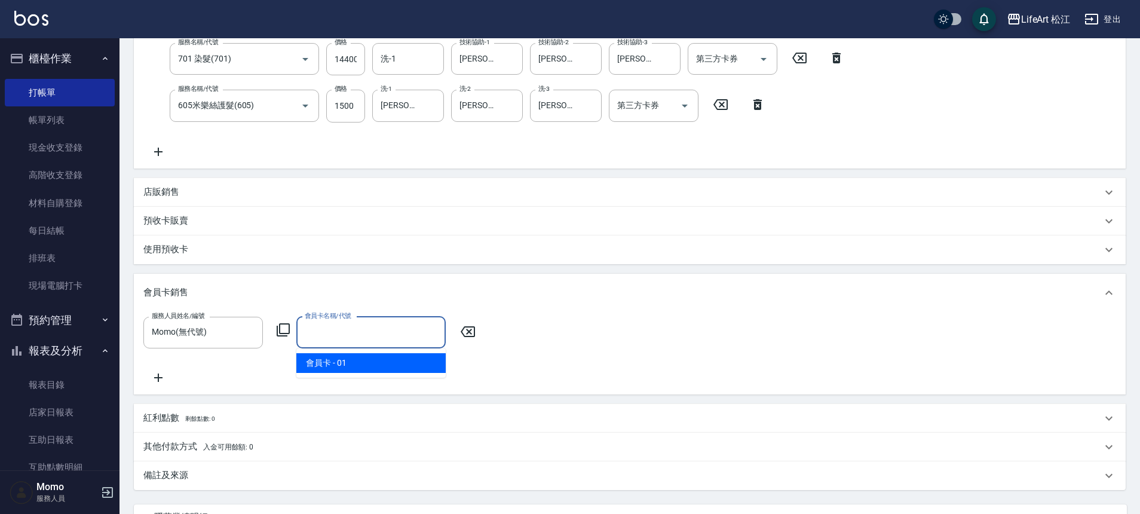
drag, startPoint x: 354, startPoint y: 360, endPoint x: 410, endPoint y: 366, distance: 57.1
click at [354, 361] on span "會員卡 - 01" at bounding box center [370, 363] width 149 height 20
type input "會員卡-0天"
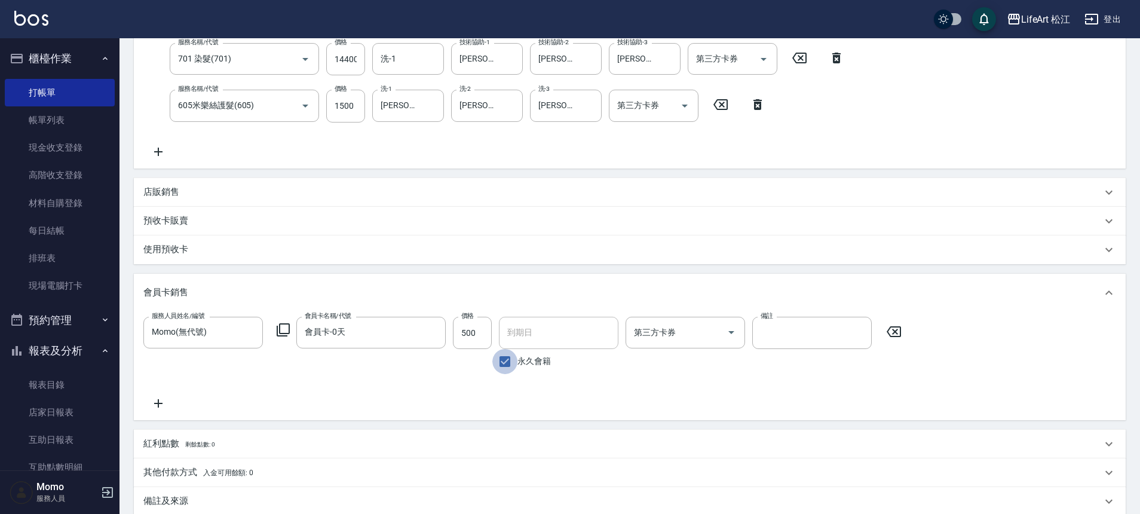
click at [505, 364] on input "永久會籍" at bounding box center [504, 361] width 25 height 25
checkbox input "false"
click at [533, 327] on input "[DATE]" at bounding box center [554, 333] width 111 height 32
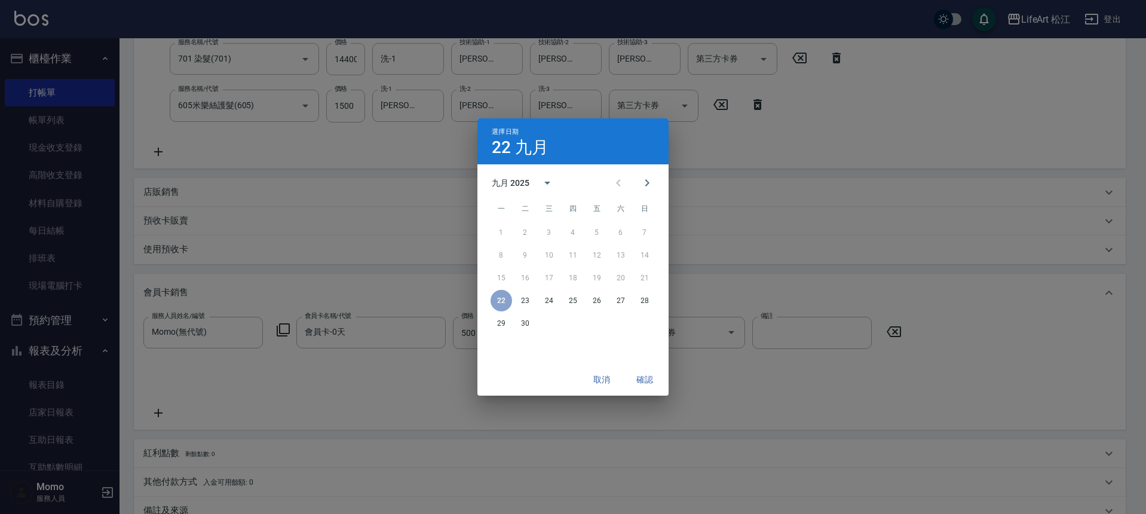
click at [522, 180] on div "九月 2025" at bounding box center [511, 183] width 38 height 13
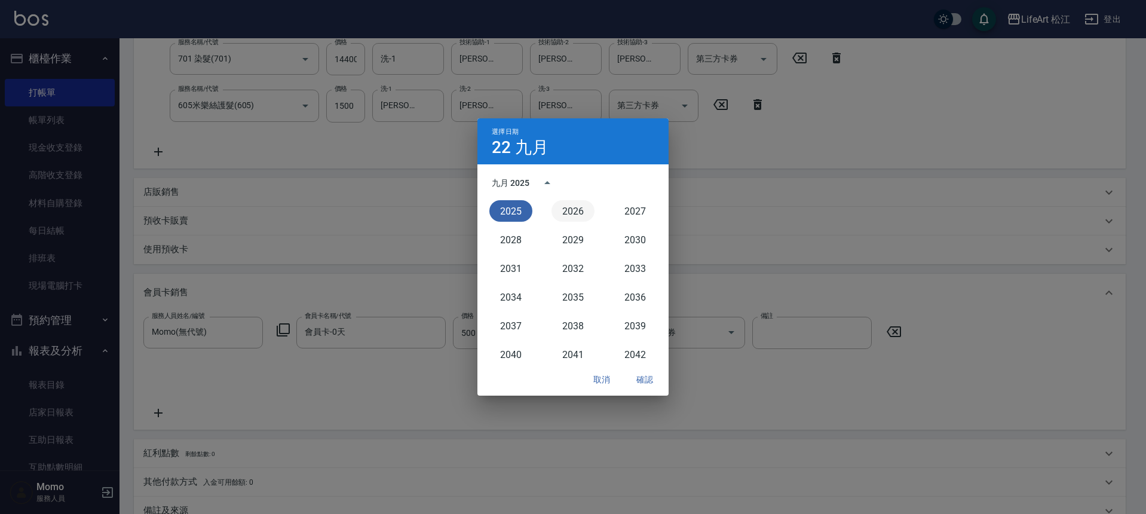
click at [560, 212] on button "2026" at bounding box center [572, 211] width 43 height 22
type input "[DATE]"
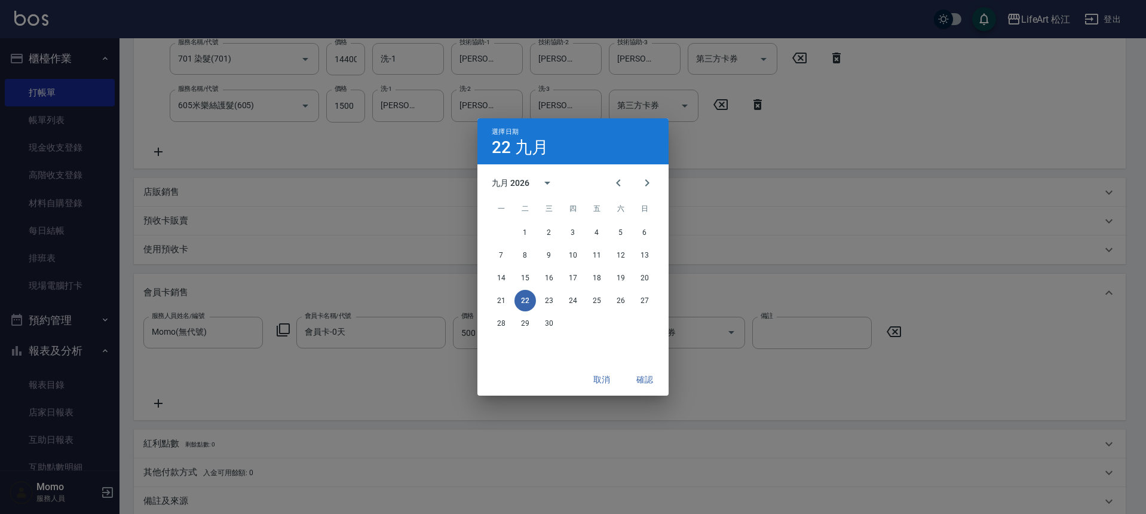
click at [653, 380] on button "確認" at bounding box center [645, 380] width 38 height 22
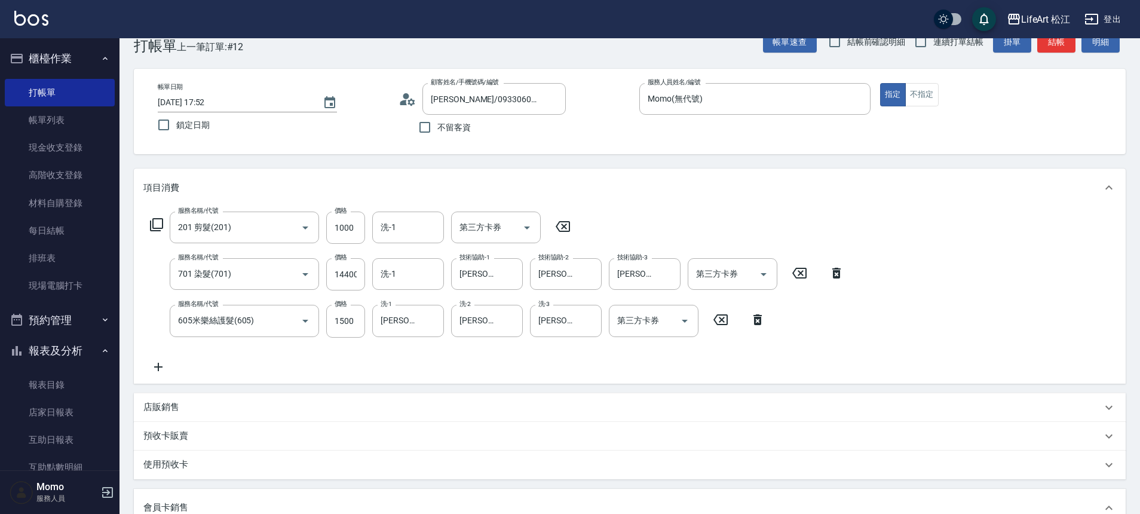
scroll to position [0, 0]
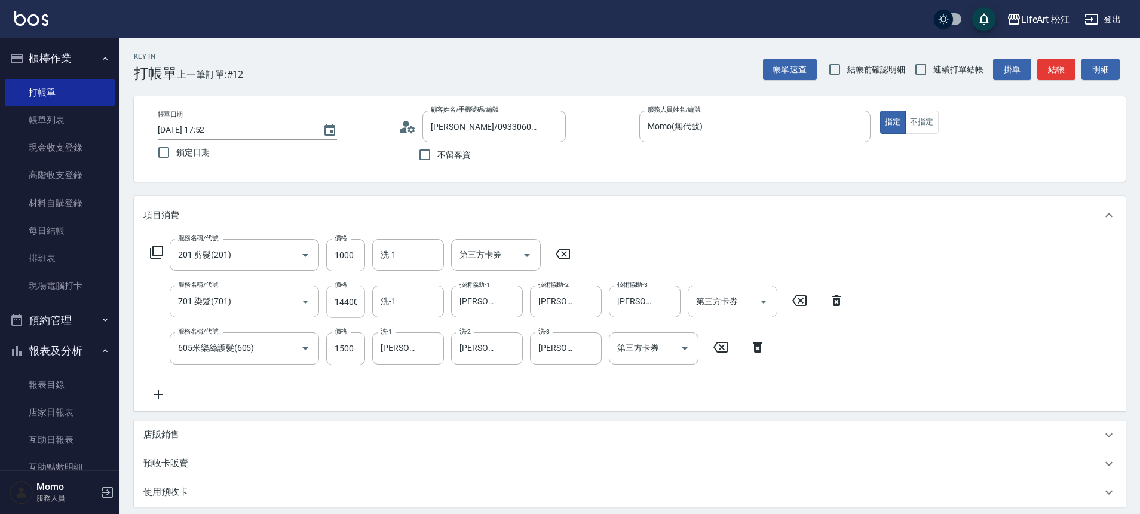
click at [356, 304] on input "14400" at bounding box center [345, 302] width 39 height 32
click at [357, 302] on input "14400" at bounding box center [345, 302] width 39 height 32
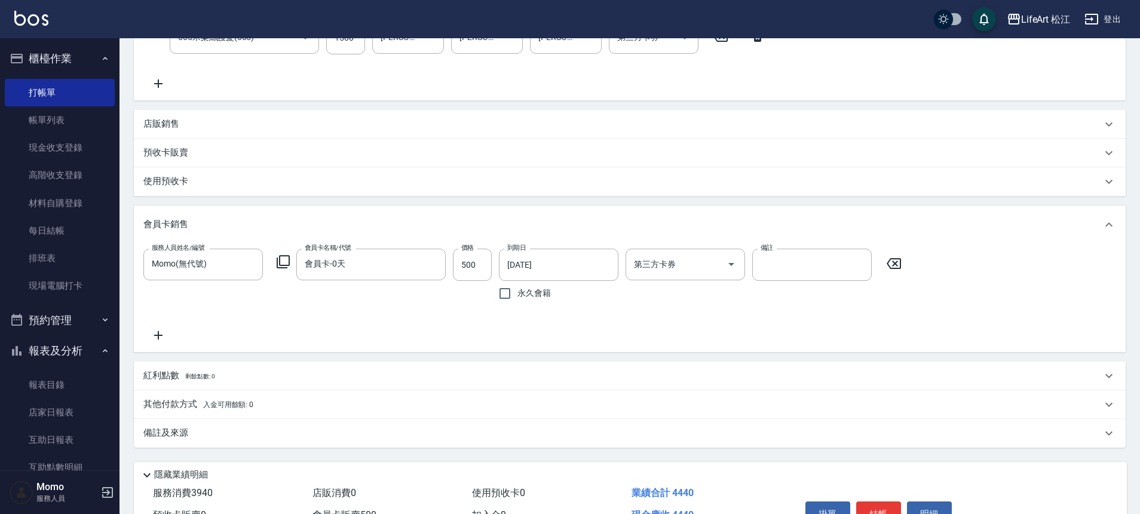
scroll to position [379, 0]
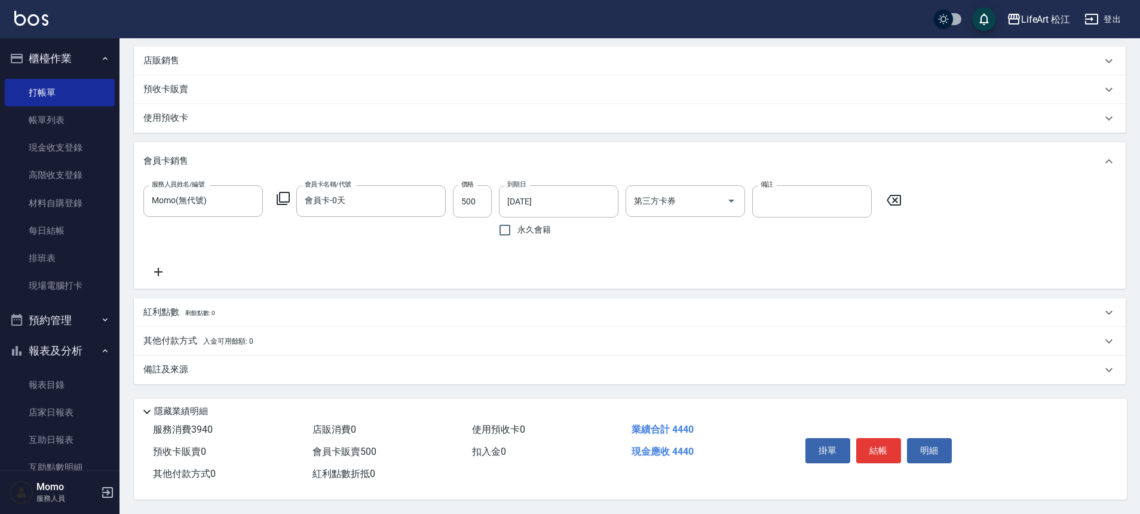
type input "1440"
click at [197, 364] on div "備註及來源" at bounding box center [622, 369] width 958 height 13
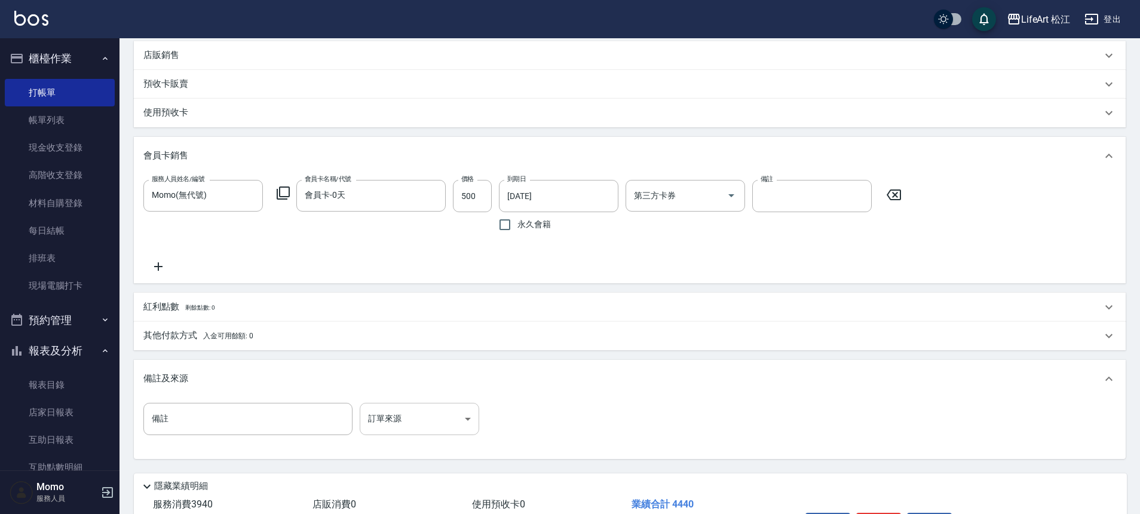
click at [409, 419] on body "LifeArt 松江 登出 櫃檯作業 打帳單 帳單列表 現金收支登錄 高階收支登錄 材料自購登錄 每日結帳 排班表 現場電腦打卡 預約管理 預約管理 單日預約…" at bounding box center [570, 105] width 1140 height 968
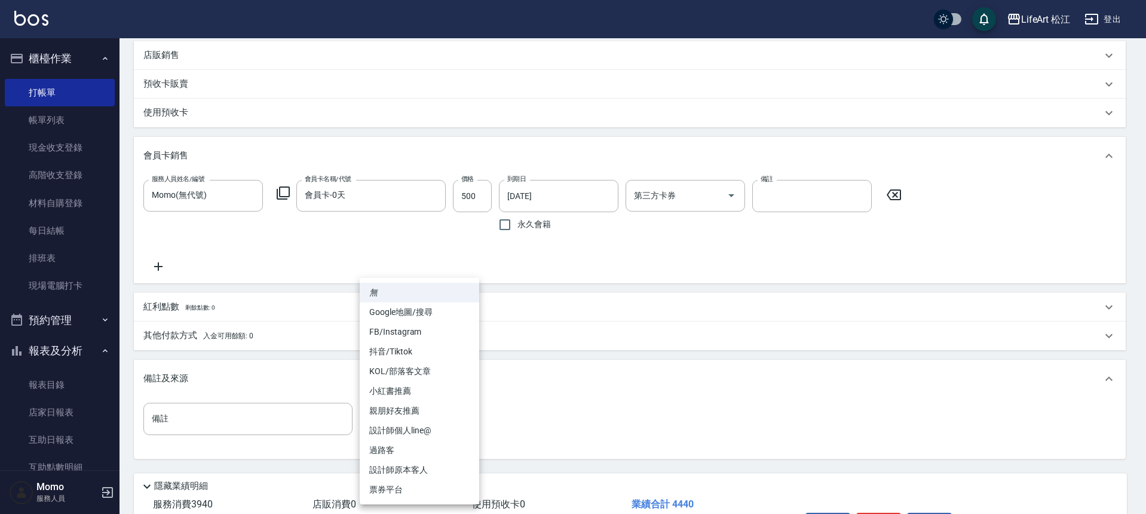
click at [413, 429] on li "設計師個人line@" at bounding box center [419, 431] width 119 height 20
type input "設計師個人line@"
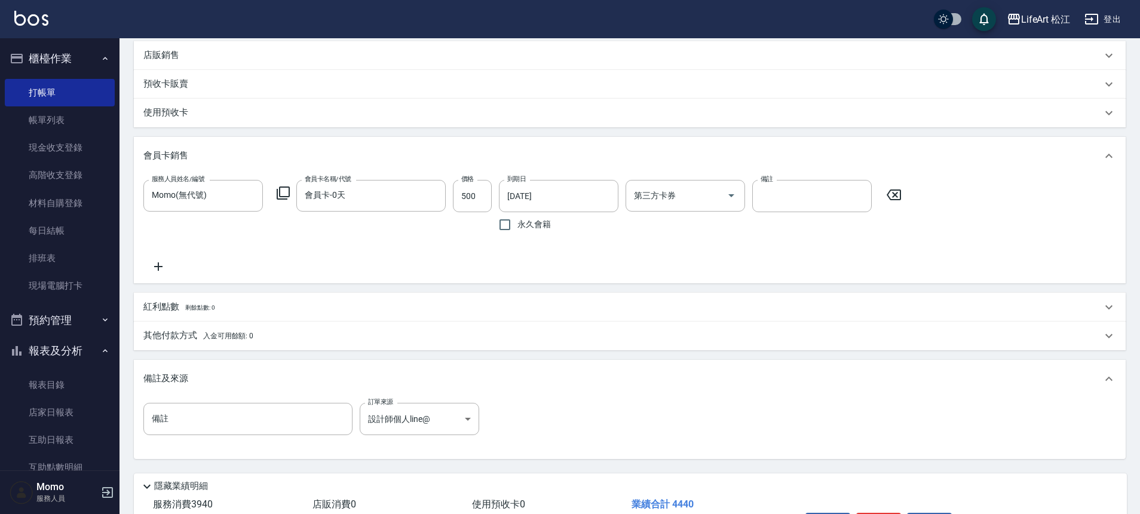
click at [173, 297] on div "紅利點數 剩餘點數: 0" at bounding box center [630, 307] width 992 height 29
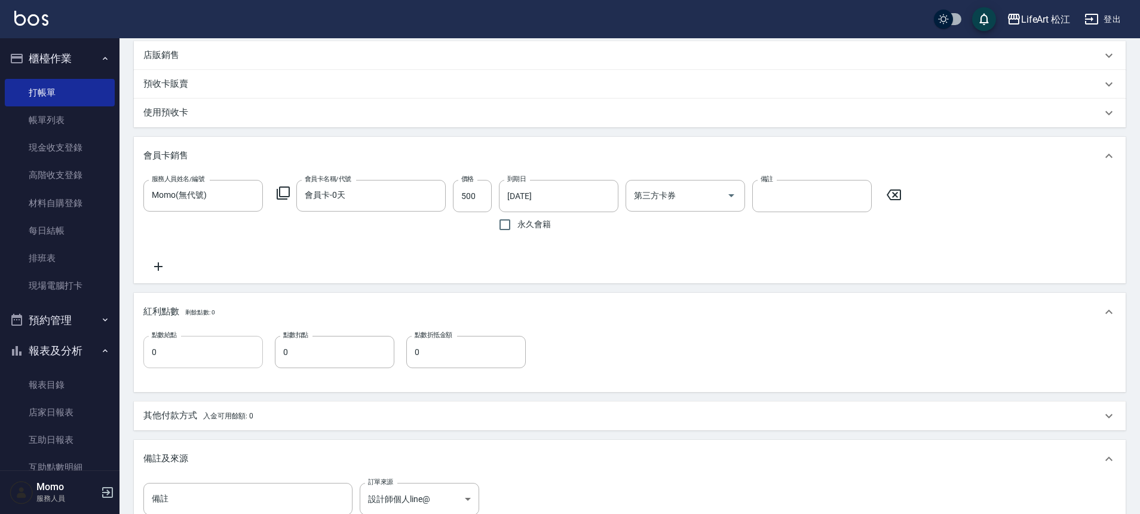
click at [177, 352] on input "0" at bounding box center [202, 352] width 119 height 32
type input "13"
click at [219, 415] on span "入金可用餘額: 0" at bounding box center [228, 416] width 51 height 8
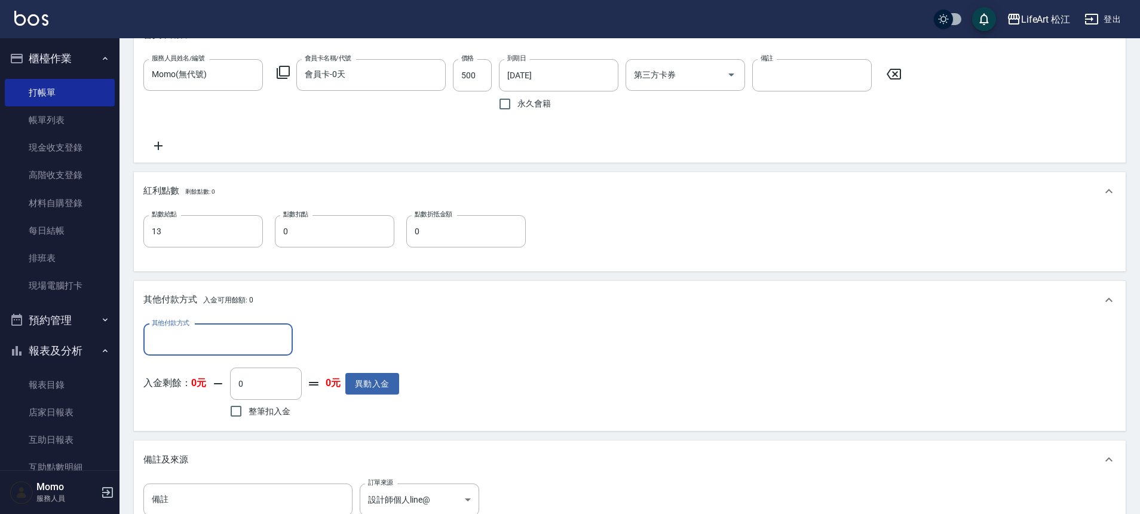
scroll to position [475, 0]
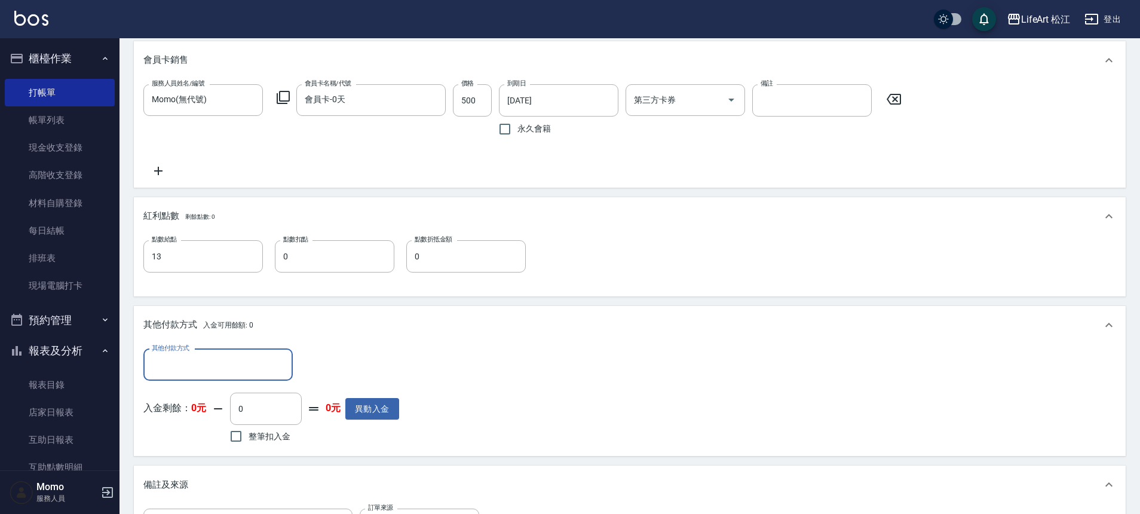
click at [194, 359] on input "其他付款方式" at bounding box center [218, 364] width 139 height 21
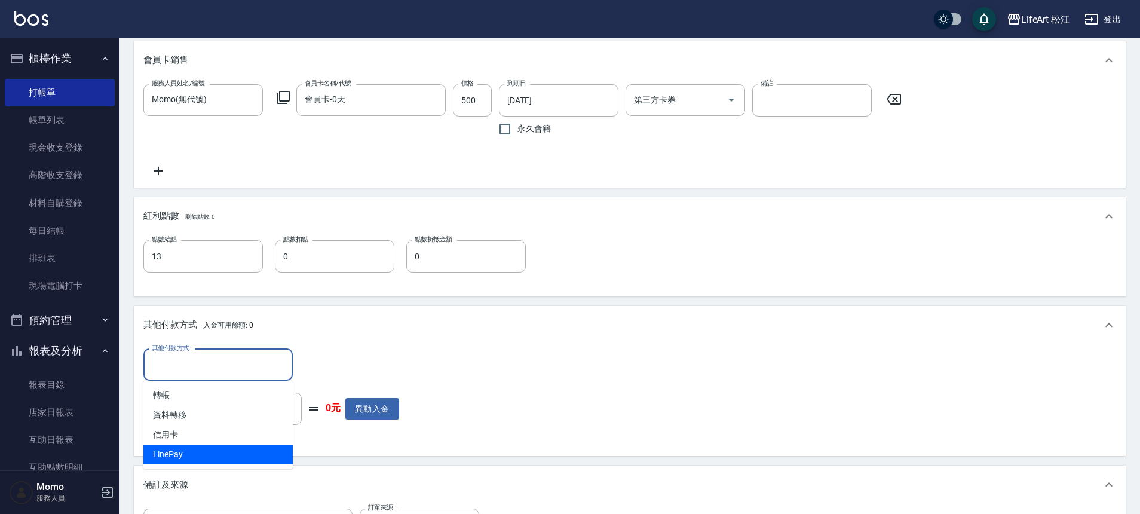
click at [180, 449] on span "LinePay" at bounding box center [217, 455] width 149 height 20
type input "LinePay"
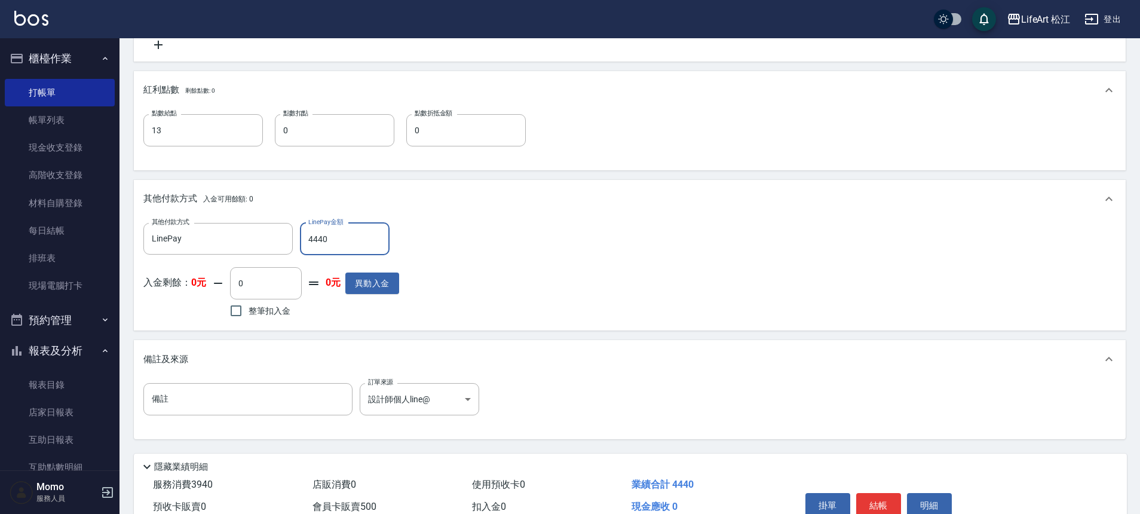
scroll to position [661, 0]
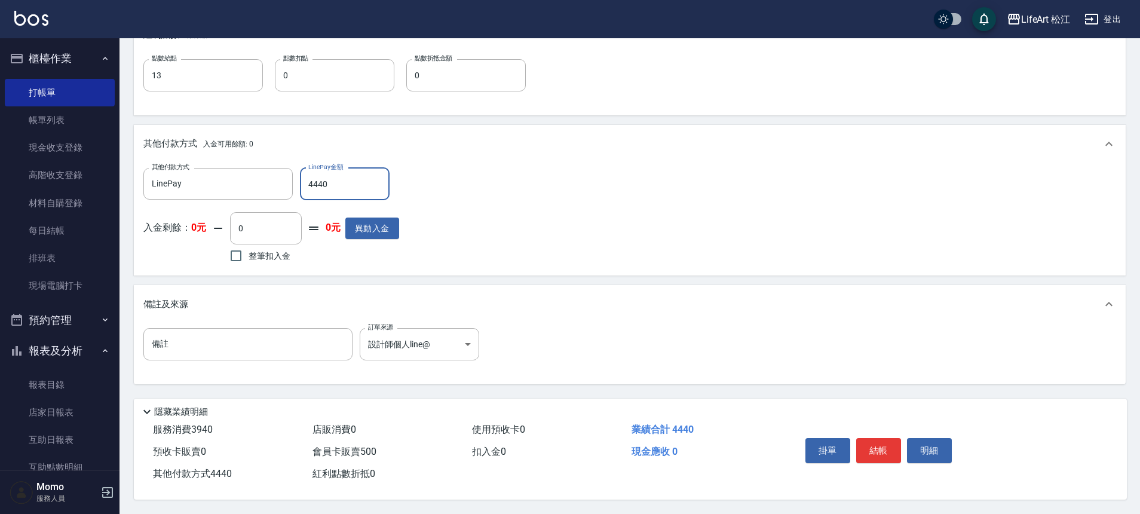
type input "4440"
click at [878, 439] on button "結帳" at bounding box center [878, 450] width 45 height 25
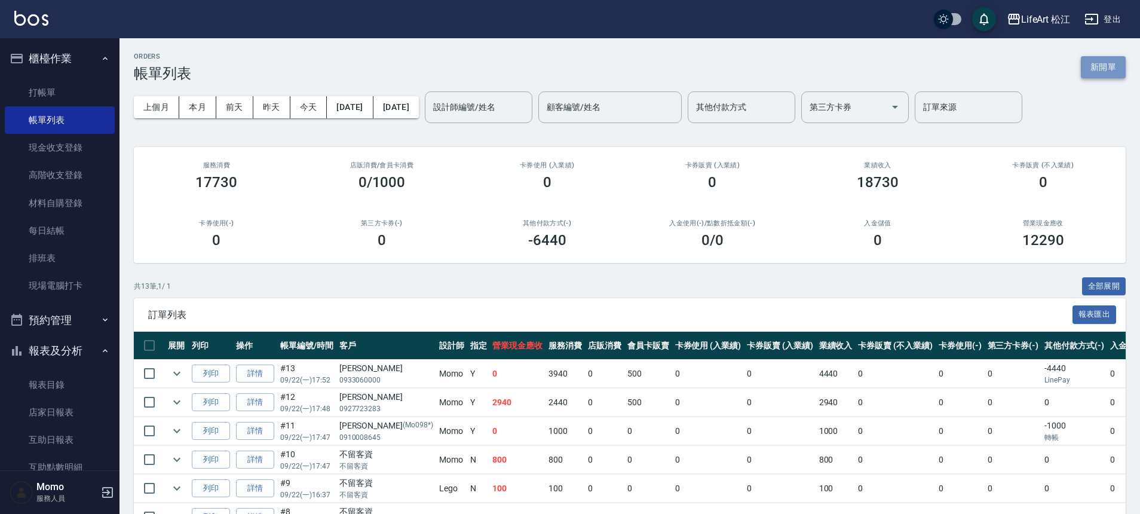
click at [1101, 67] on button "新開單" at bounding box center [1103, 67] width 45 height 22
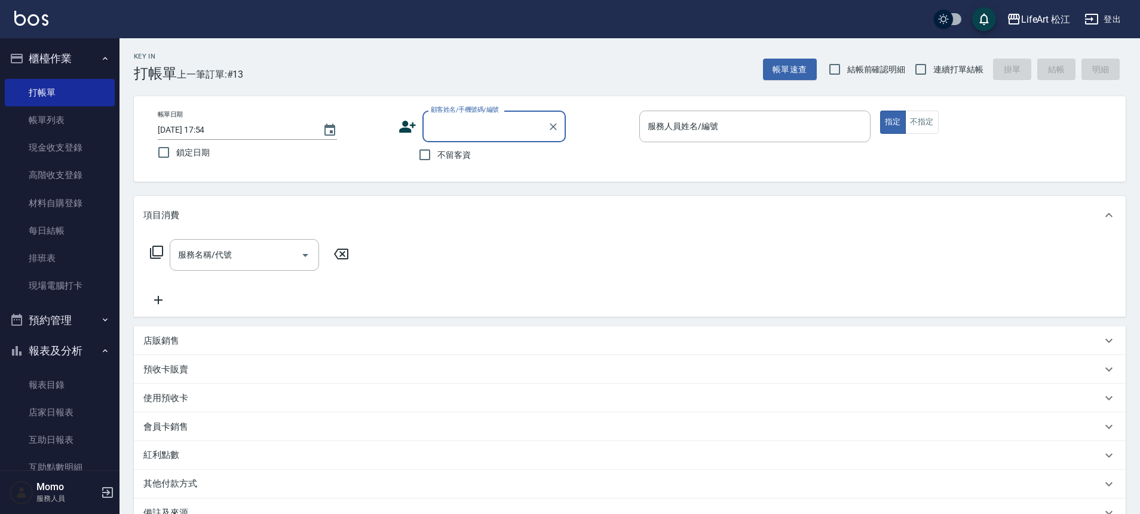
click at [408, 132] on icon at bounding box center [408, 127] width 18 height 18
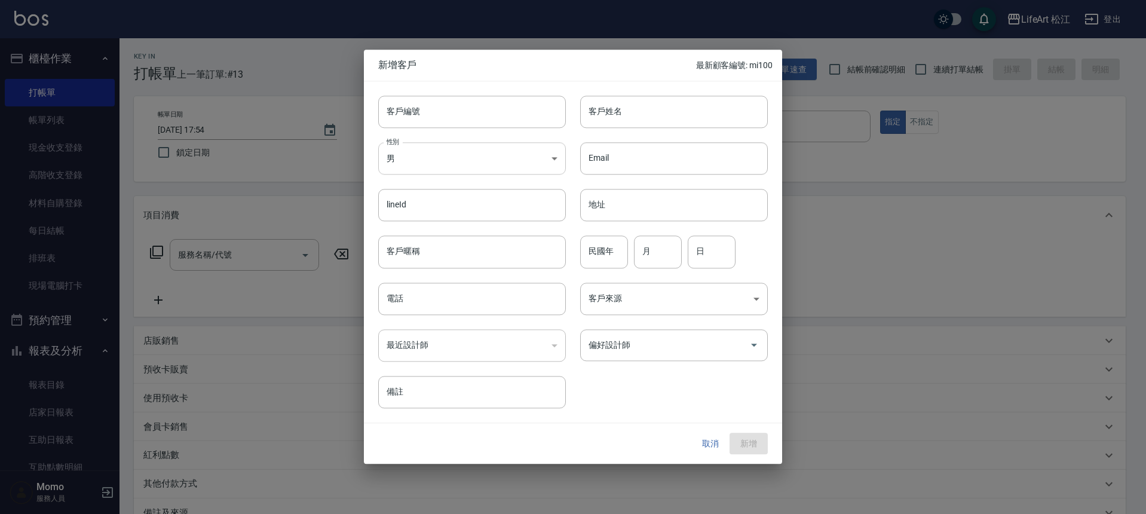
click at [396, 160] on body "LifeArt 松江 登出 櫃檯作業 打帳單 帳單列表 現金收支登錄 高階收支登錄 材料自購登錄 每日結帳 排班表 現場電腦打卡 預約管理 預約管理 單日預約…" at bounding box center [573, 328] width 1146 height 657
click at [429, 223] on li "女" at bounding box center [472, 229] width 188 height 20
type input "[DEMOGRAPHIC_DATA]"
click at [621, 123] on input "客戶姓名" at bounding box center [674, 112] width 188 height 32
type input "2"
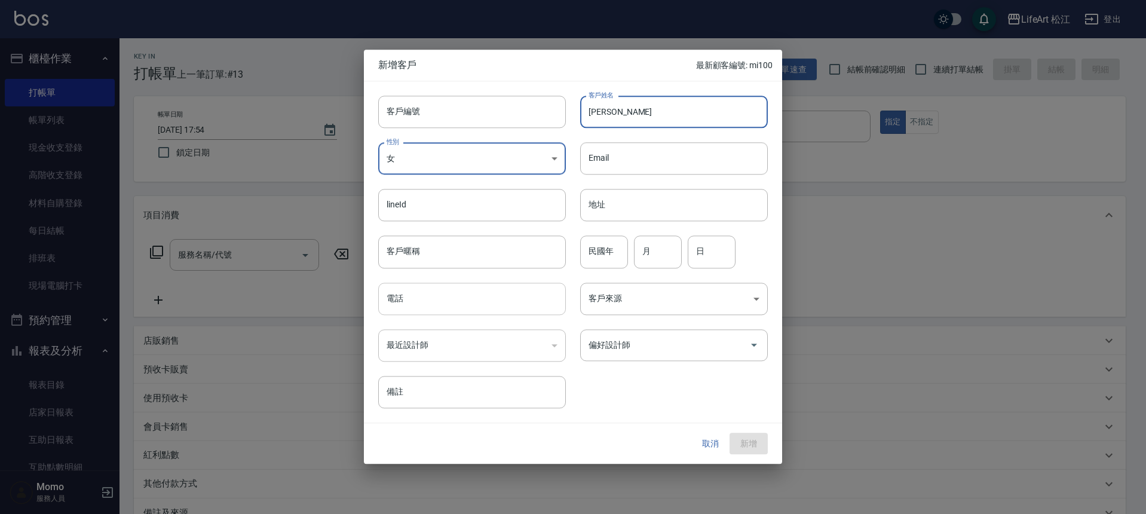
type input "[PERSON_NAME]"
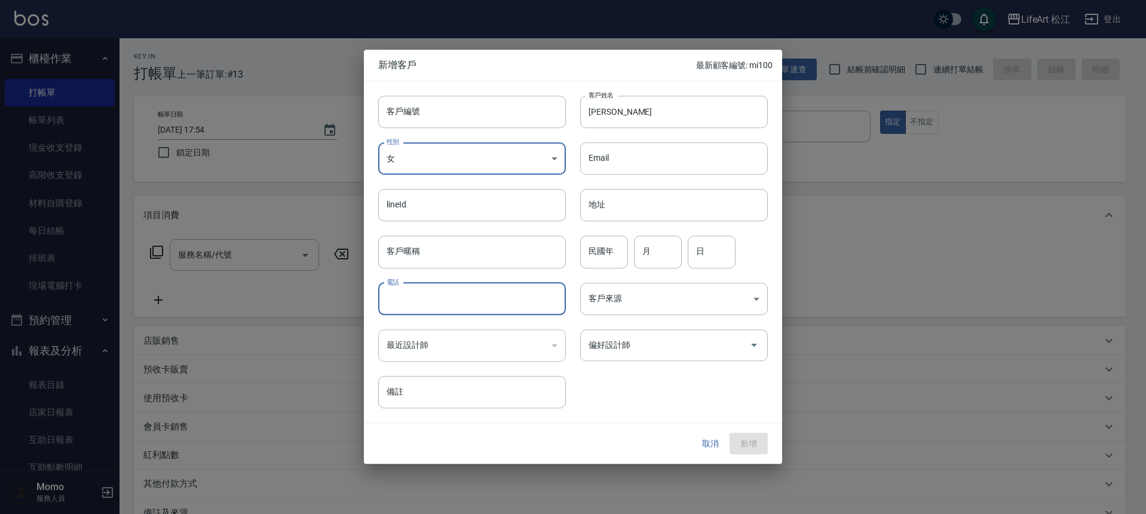
click at [415, 292] on input "電話" at bounding box center [472, 299] width 188 height 32
type input "０"
type input "0917112999"
click at [666, 262] on input "月" at bounding box center [658, 252] width 48 height 32
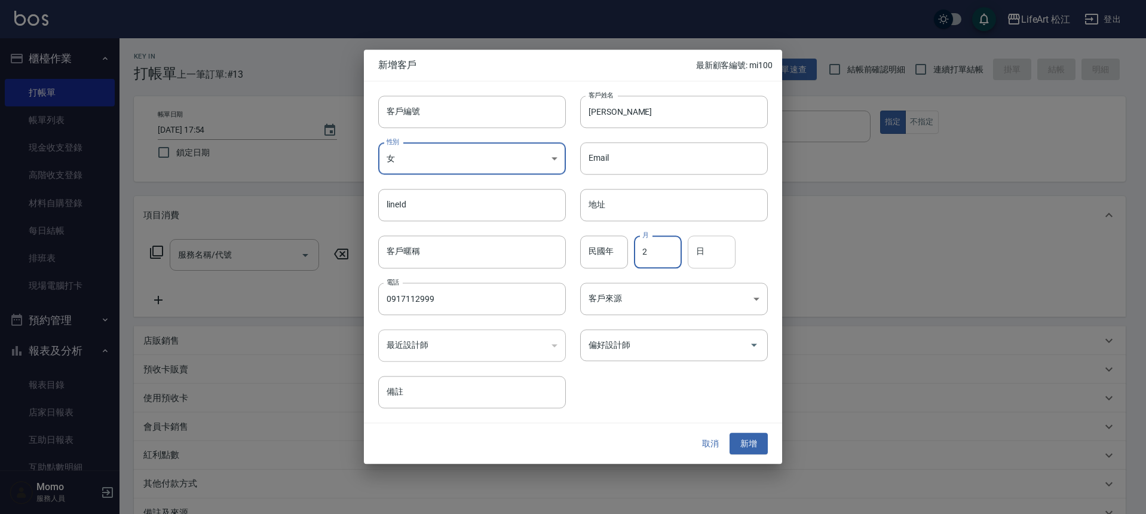
type input "2"
click at [701, 251] on input "日" at bounding box center [712, 252] width 48 height 32
type input "13"
click at [653, 302] on body "LifeArt 松江 登出 櫃檯作業 打帳單 帳單列表 現金收支登錄 高階收支登錄 材料自購登錄 每日結帳 排班表 現場電腦打卡 預約管理 預約管理 單日預約…" at bounding box center [573, 328] width 1146 height 657
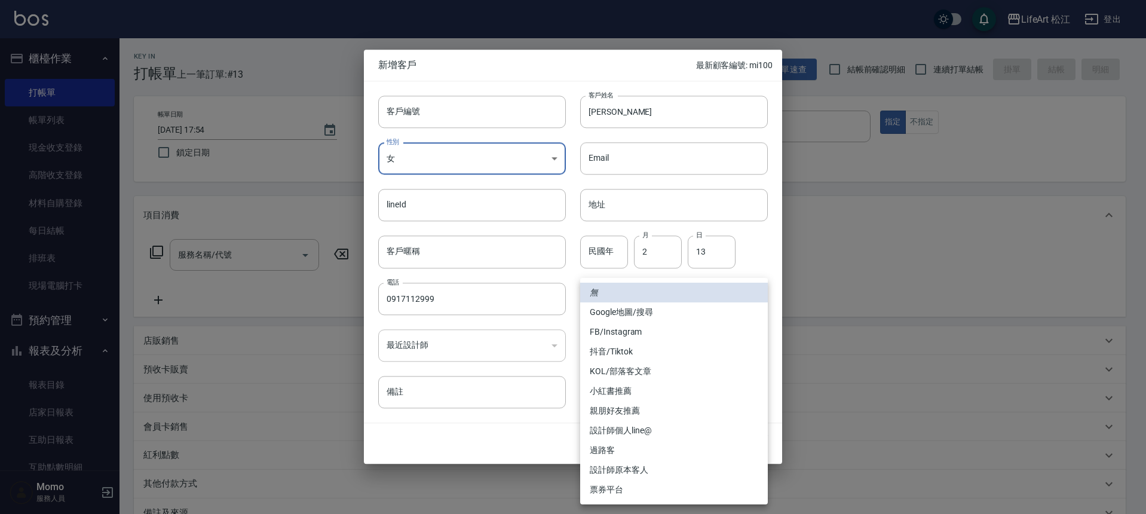
click at [631, 334] on li "FB/Instagram" at bounding box center [674, 332] width 188 height 20
type input "FB/Instagram"
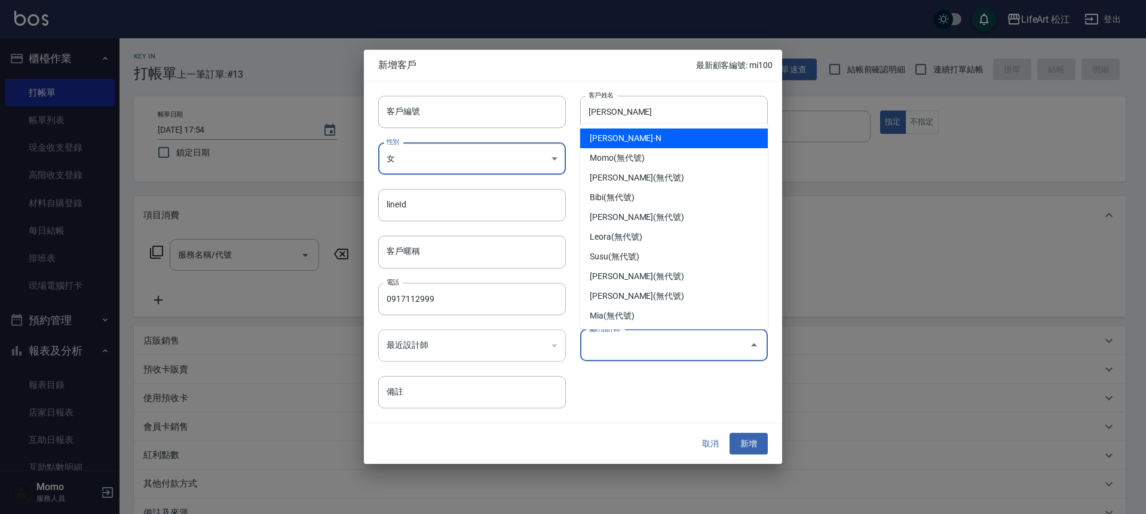
click at [635, 345] on input "偏好設計師" at bounding box center [665, 345] width 159 height 21
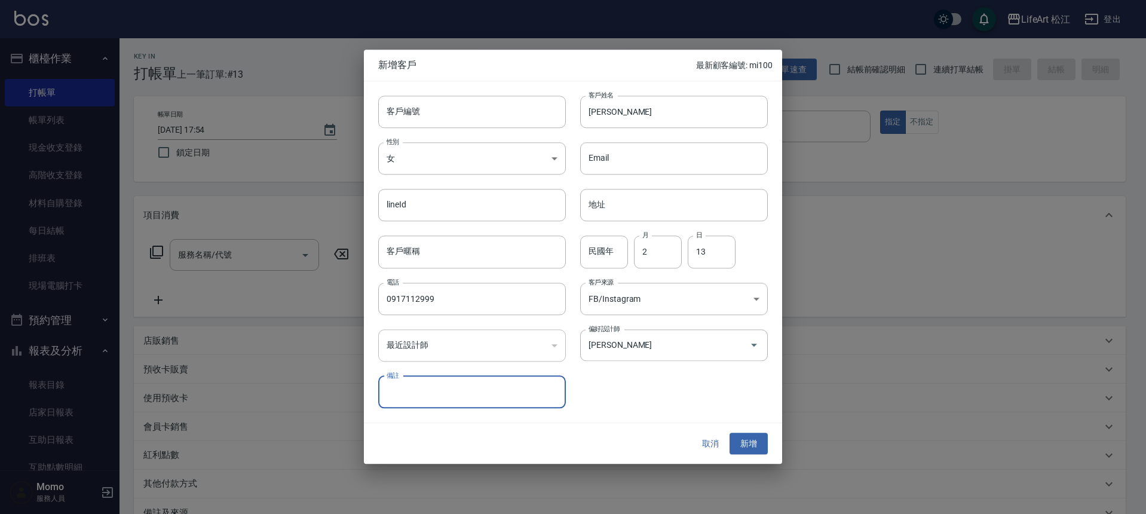
click at [487, 341] on div "​" at bounding box center [472, 345] width 188 height 32
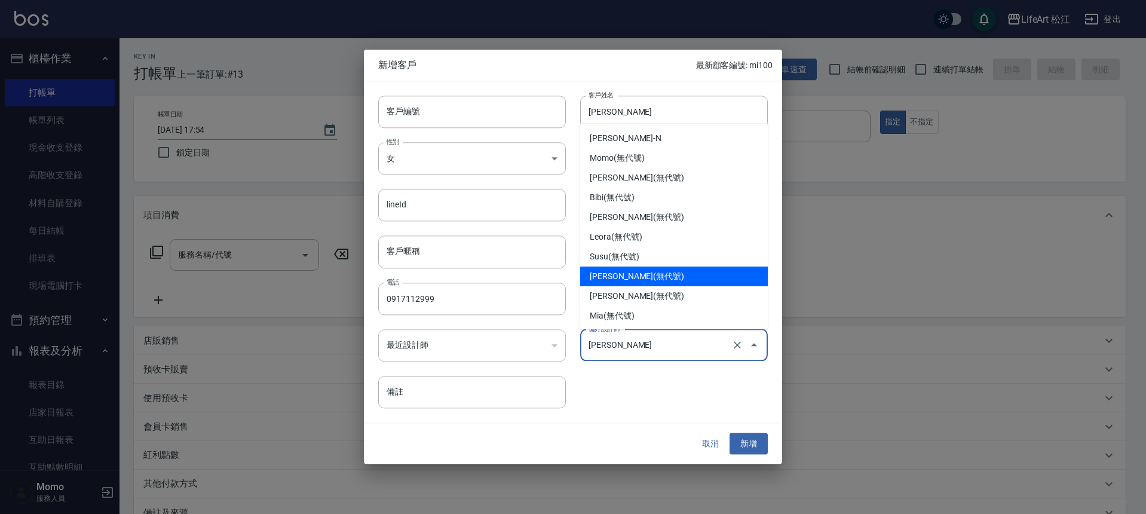
click at [657, 348] on input "[PERSON_NAME]" at bounding box center [657, 345] width 143 height 21
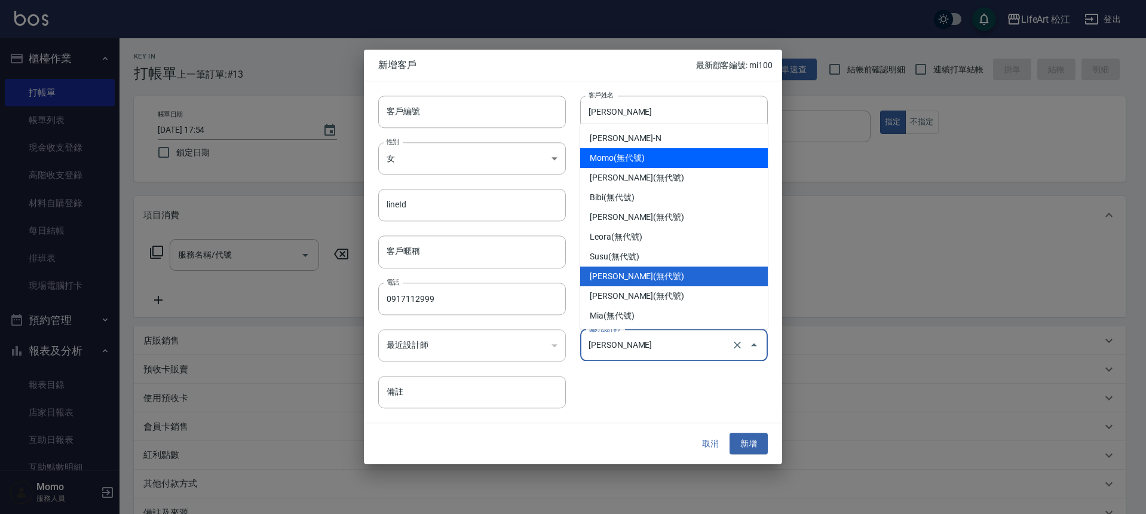
click at [593, 158] on li "Momo(無代號)" at bounding box center [674, 158] width 188 height 20
type input "Momo"
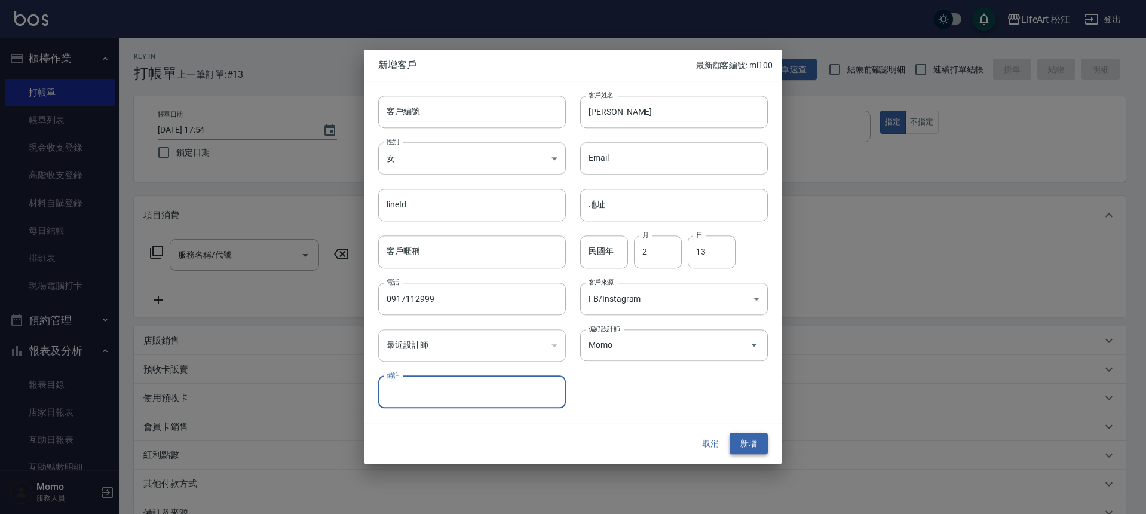
click at [746, 440] on button "新增" at bounding box center [749, 444] width 38 height 22
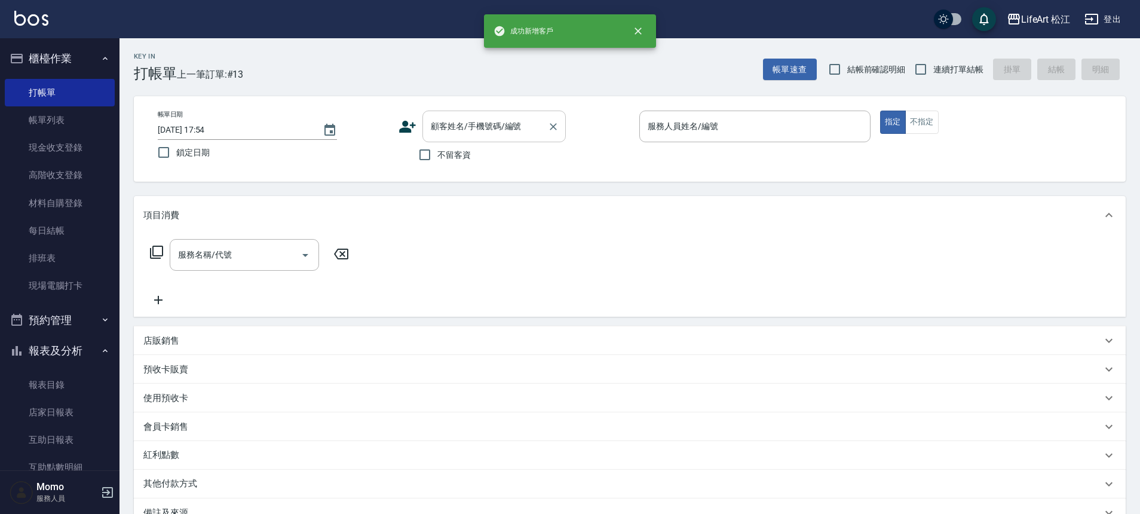
click at [497, 120] on div "顧客姓名/手機號碼/編號 顧客姓名/手機號碼/編號" at bounding box center [493, 127] width 143 height 32
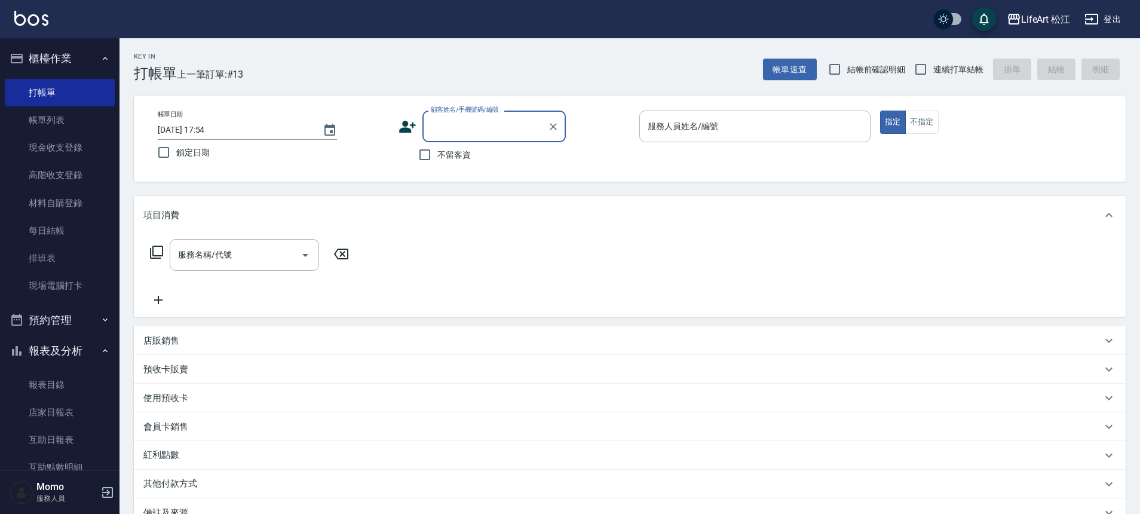
click at [487, 128] on input "顧客姓名/手機號碼/編號" at bounding box center [485, 126] width 115 height 21
type input "2"
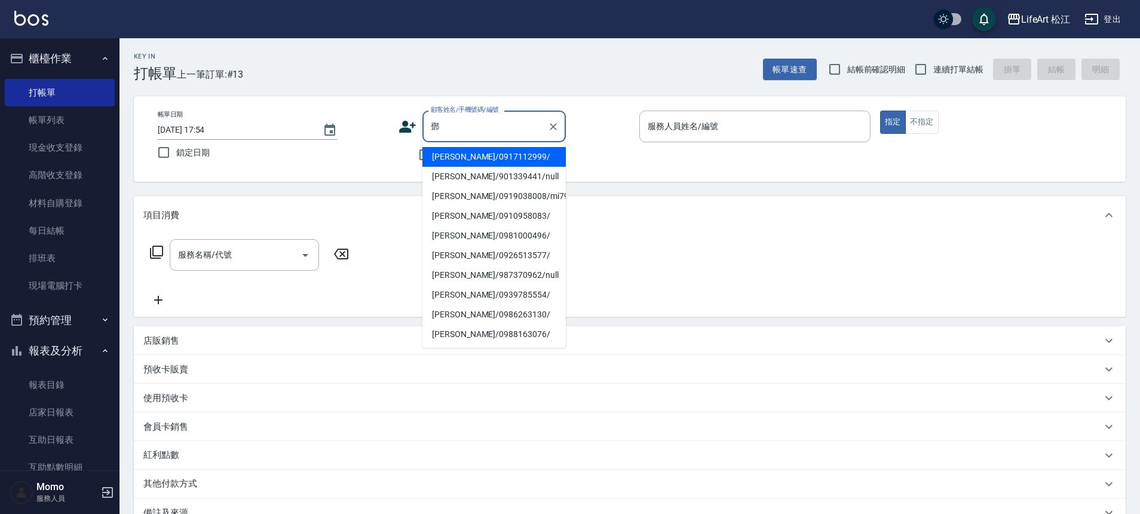
click at [467, 161] on li "[PERSON_NAME]/0917112999/" at bounding box center [493, 157] width 143 height 20
type input "[PERSON_NAME]/0917112999/"
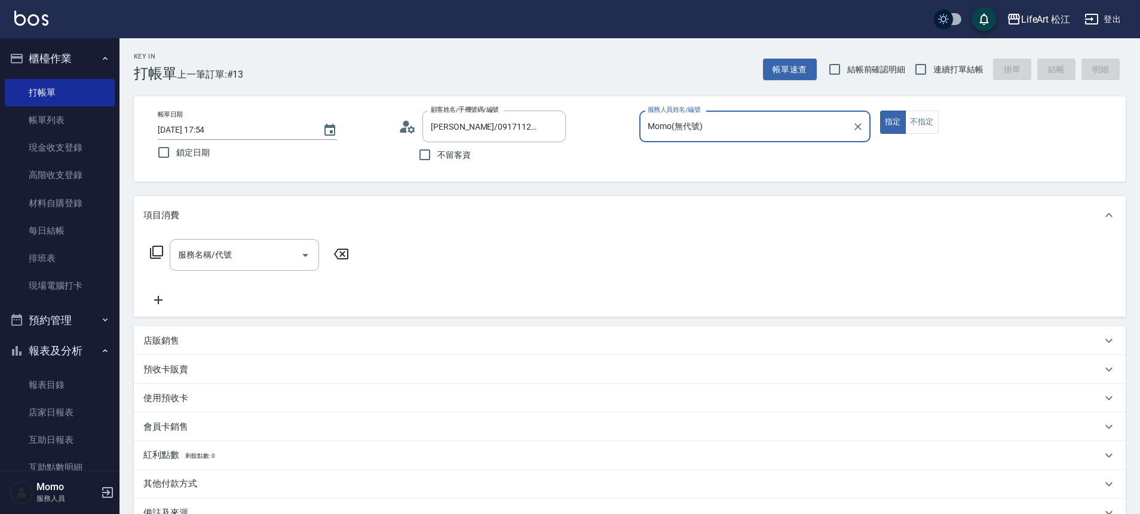
type input "Momo(無代號)"
click at [243, 246] on input "服務名稱/代號" at bounding box center [235, 254] width 121 height 21
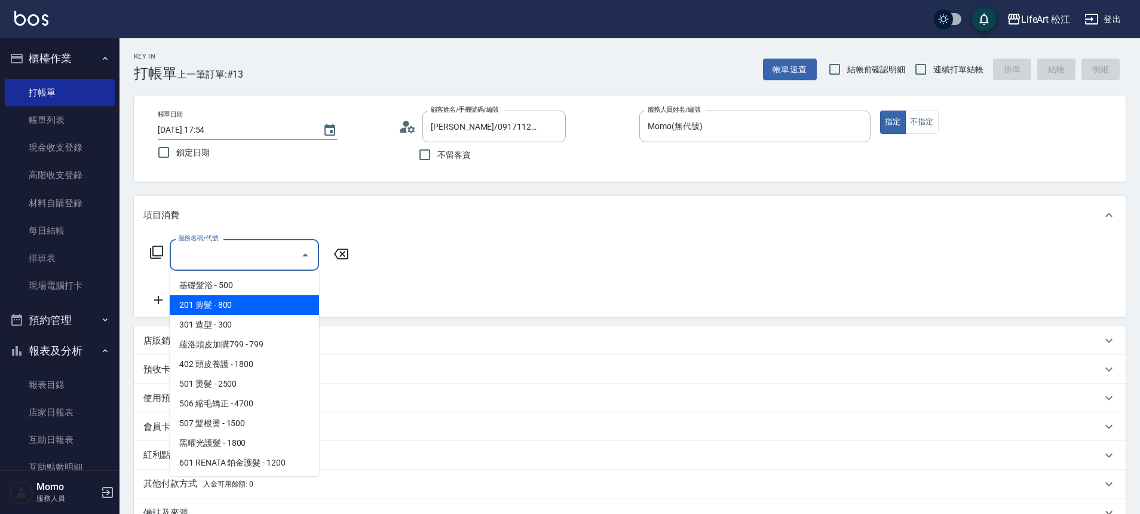
click at [191, 306] on span "201 剪髮 - 800" at bounding box center [244, 305] width 149 height 20
type input "201 剪髮(201)"
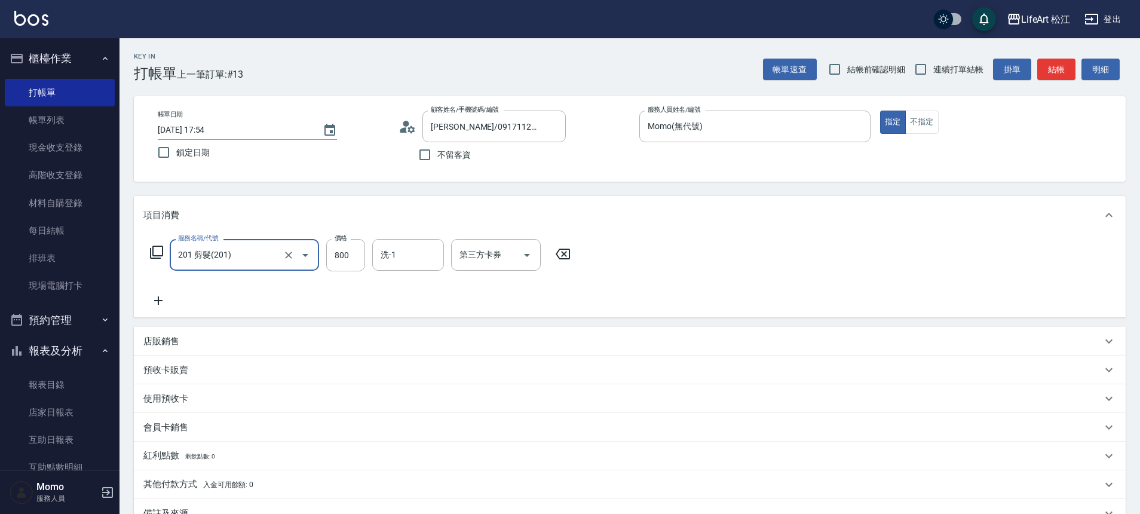
click at [161, 301] on icon at bounding box center [158, 300] width 30 height 14
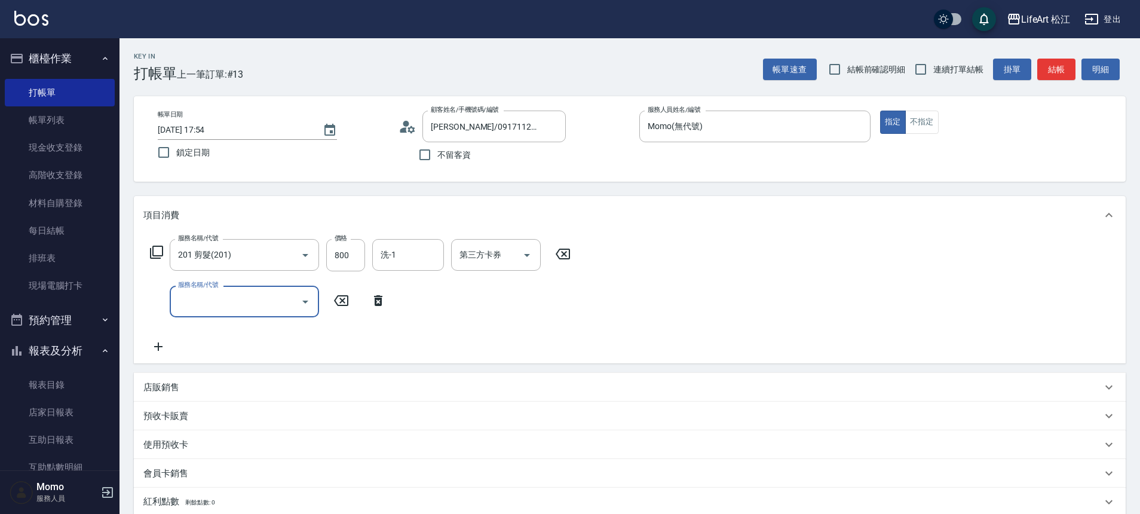
click at [197, 298] on input "服務名稱/代號" at bounding box center [235, 301] width 121 height 21
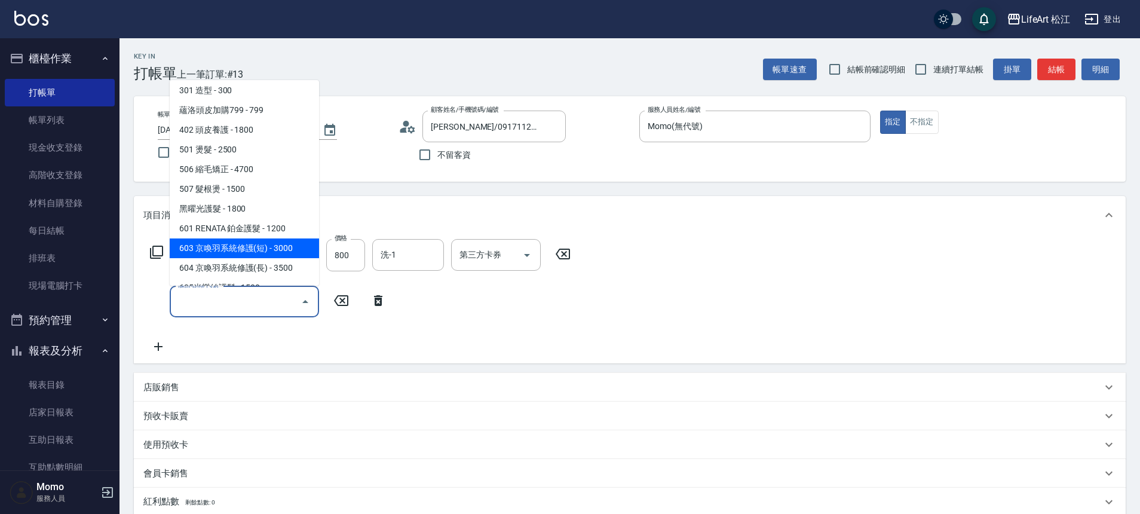
scroll to position [159, 0]
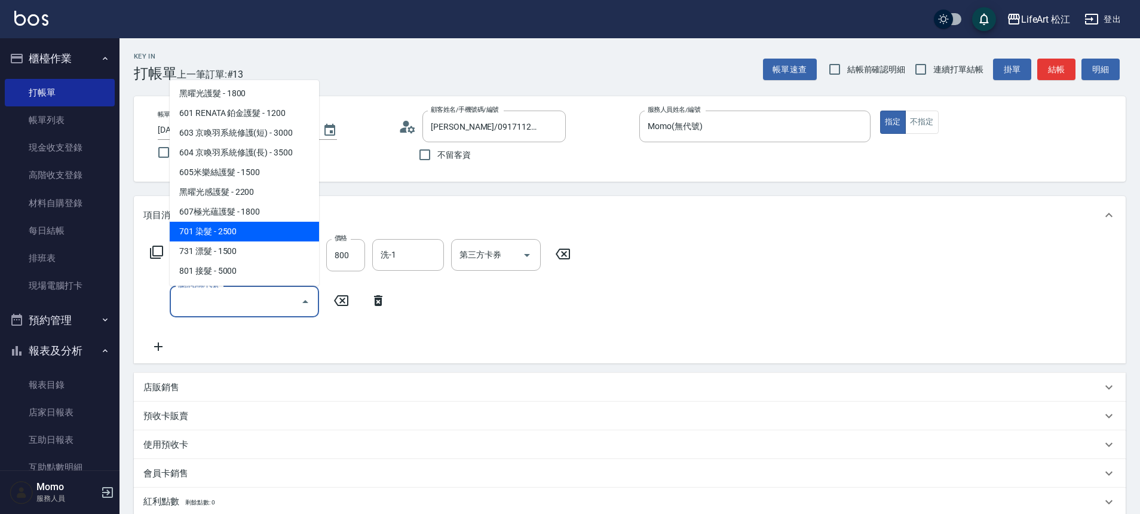
click at [234, 223] on span "701 染髮 - 2500" at bounding box center [244, 232] width 149 height 20
type input "701 染髮(701)"
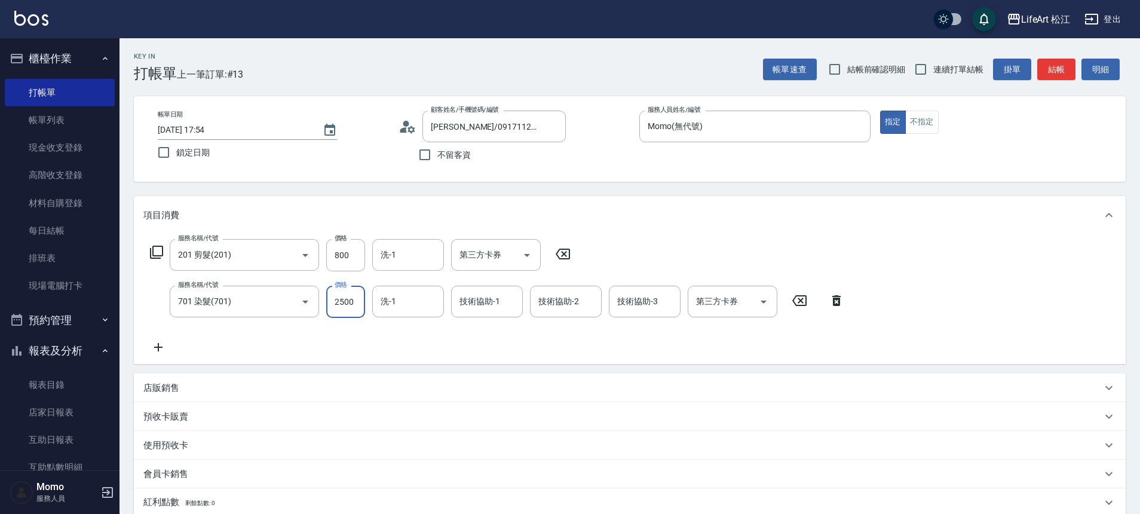
click at [345, 301] on input "2500" at bounding box center [345, 302] width 39 height 32
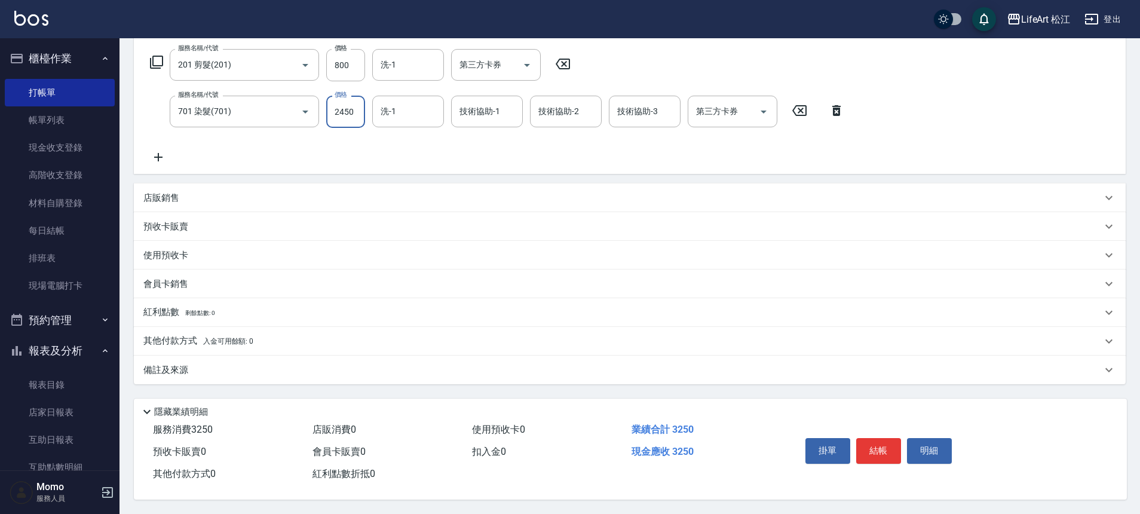
type input "2450"
click at [158, 153] on icon at bounding box center [158, 157] width 8 height 8
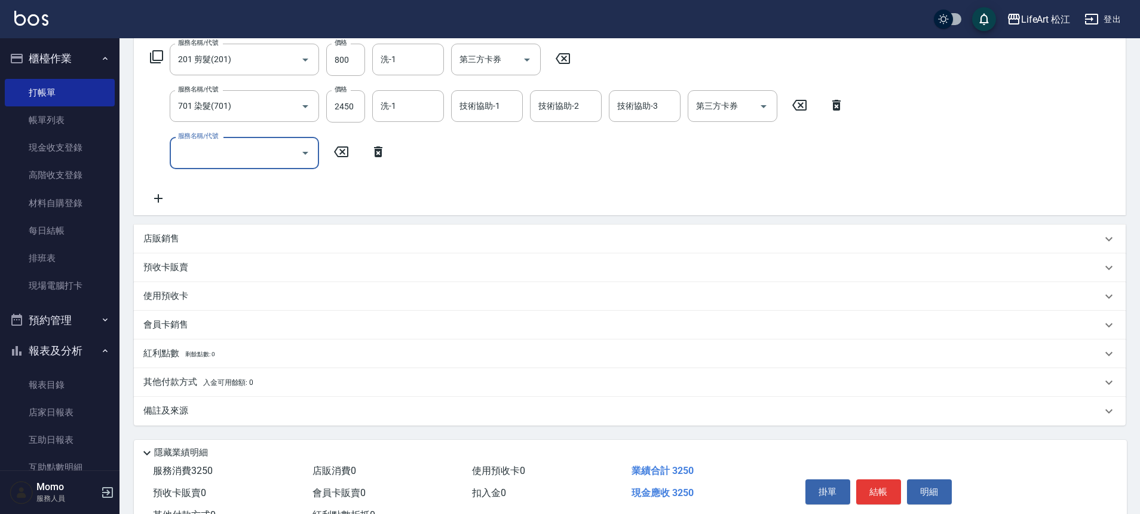
click at [217, 155] on input "服務名稱/代號" at bounding box center [235, 152] width 121 height 21
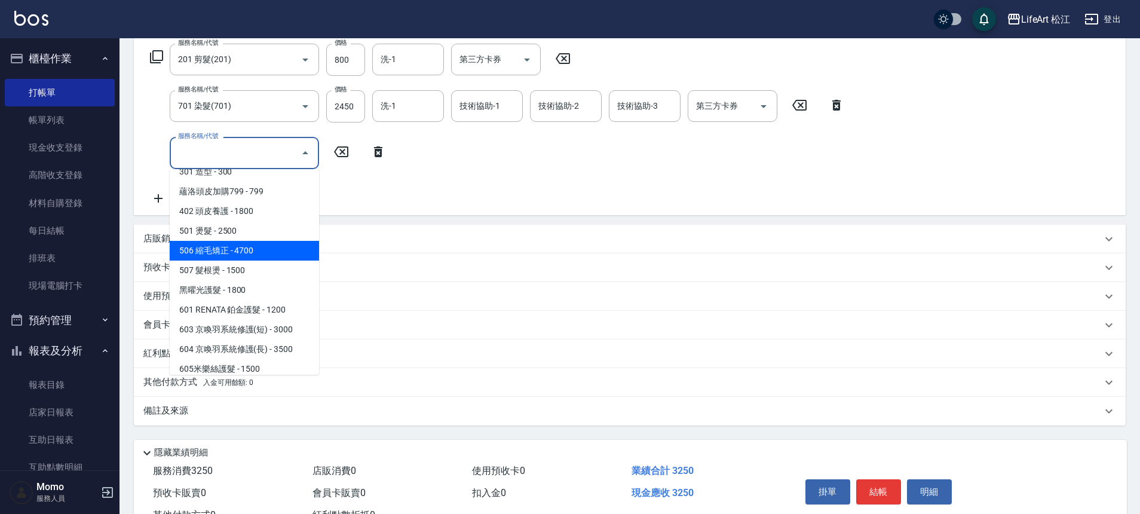
scroll to position [159, 0]
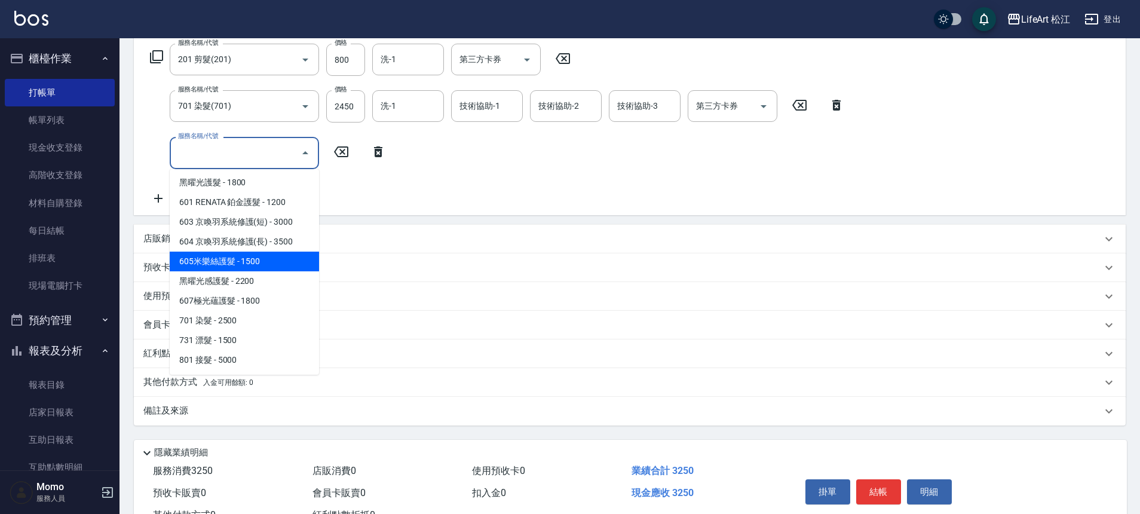
click at [253, 263] on span "605米樂絲護髮 - 1500" at bounding box center [244, 262] width 149 height 20
type input "605米樂絲護髮(605)"
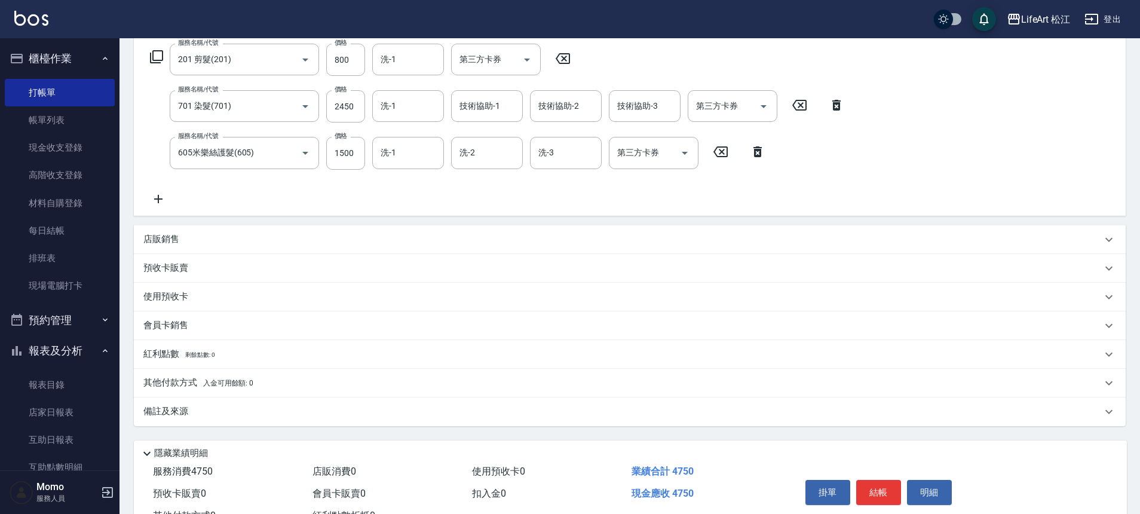
click at [173, 319] on p "會員卡銷售" at bounding box center [165, 325] width 45 height 13
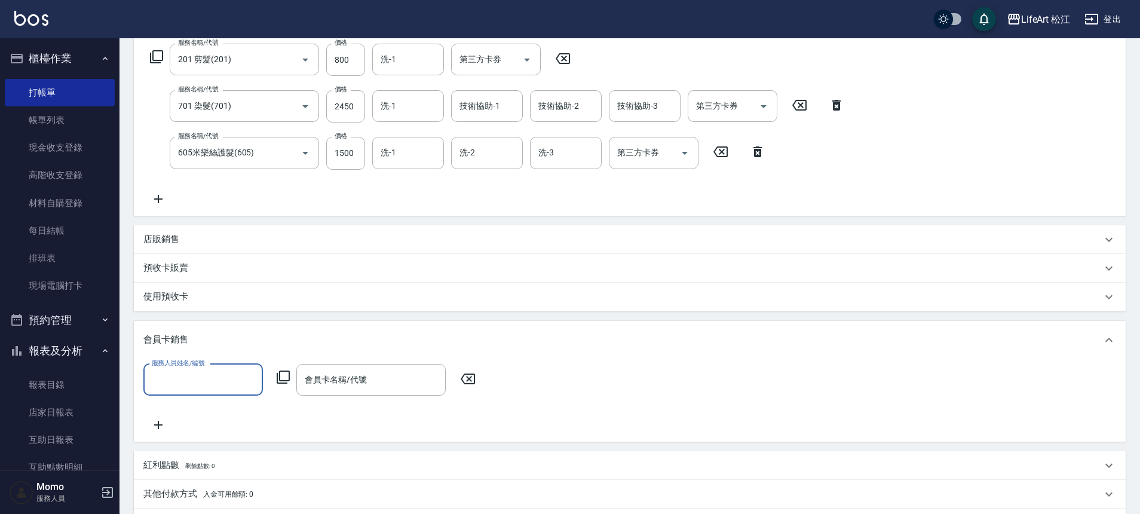
scroll to position [0, 0]
click at [206, 369] on div "服務人員姓名/編號" at bounding box center [202, 380] width 119 height 32
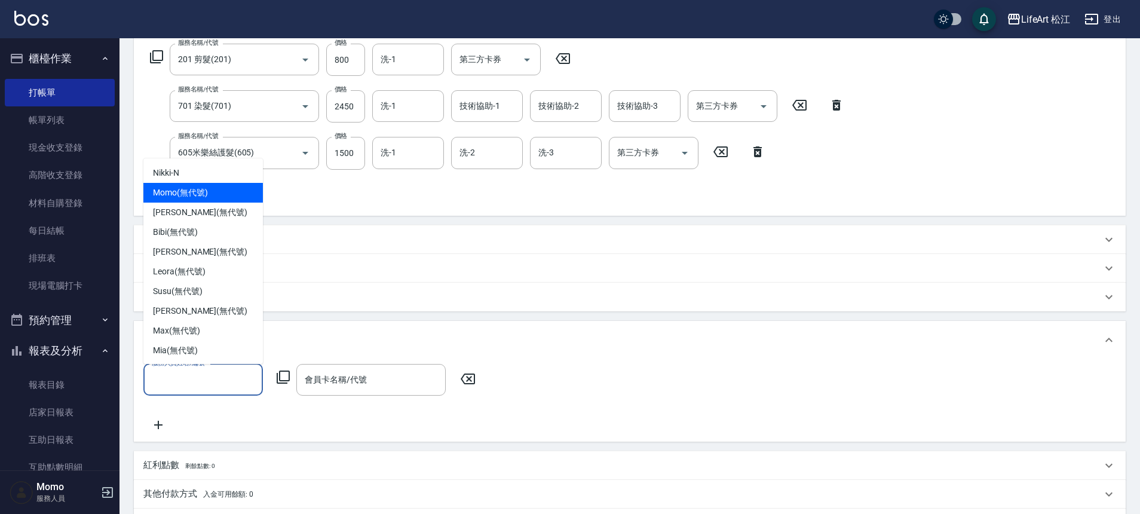
click at [185, 188] on span "Momo (無代號)" at bounding box center [180, 192] width 55 height 13
type input "Momo(無代號)"
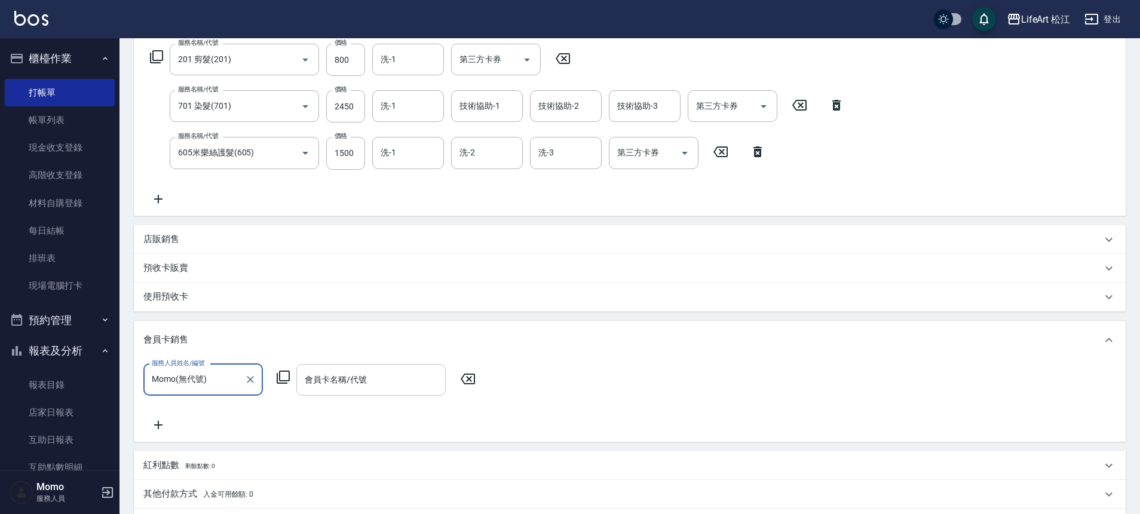
drag, startPoint x: 351, startPoint y: 388, endPoint x: 351, endPoint y: 381, distance: 7.2
click at [351, 388] on input "會員卡名稱/代號" at bounding box center [371, 379] width 139 height 21
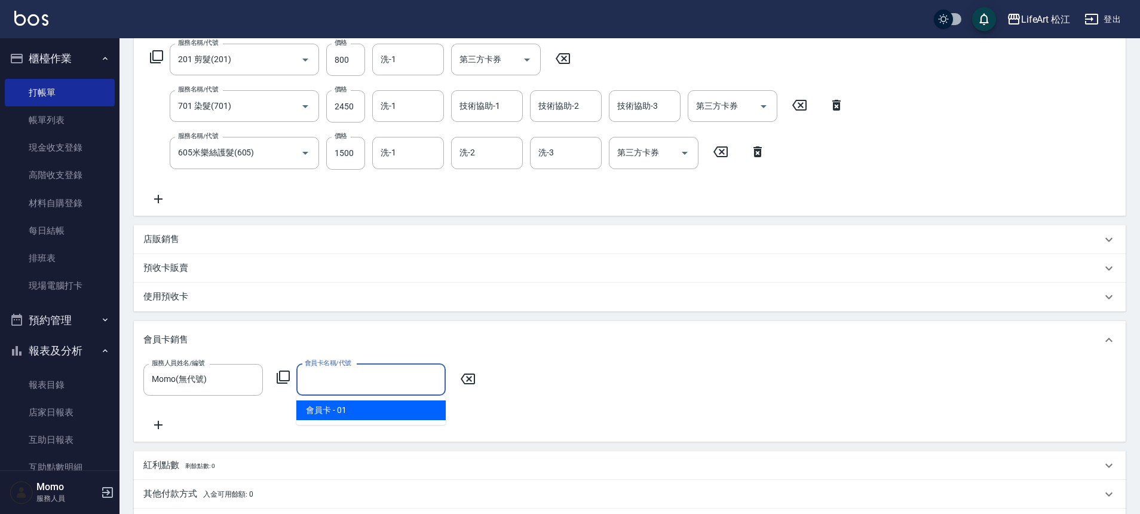
click at [346, 404] on span "會員卡 - 01" at bounding box center [370, 410] width 149 height 20
type input "會員卡-0天"
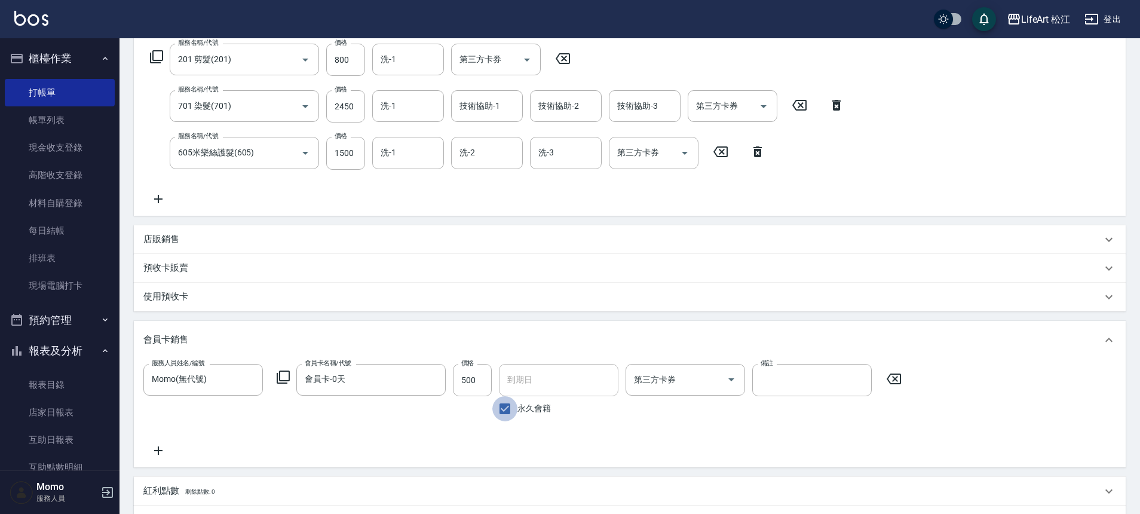
click at [505, 409] on input "永久會籍" at bounding box center [504, 408] width 25 height 25
checkbox input "false"
click at [528, 383] on input "[DATE]" at bounding box center [554, 380] width 111 height 32
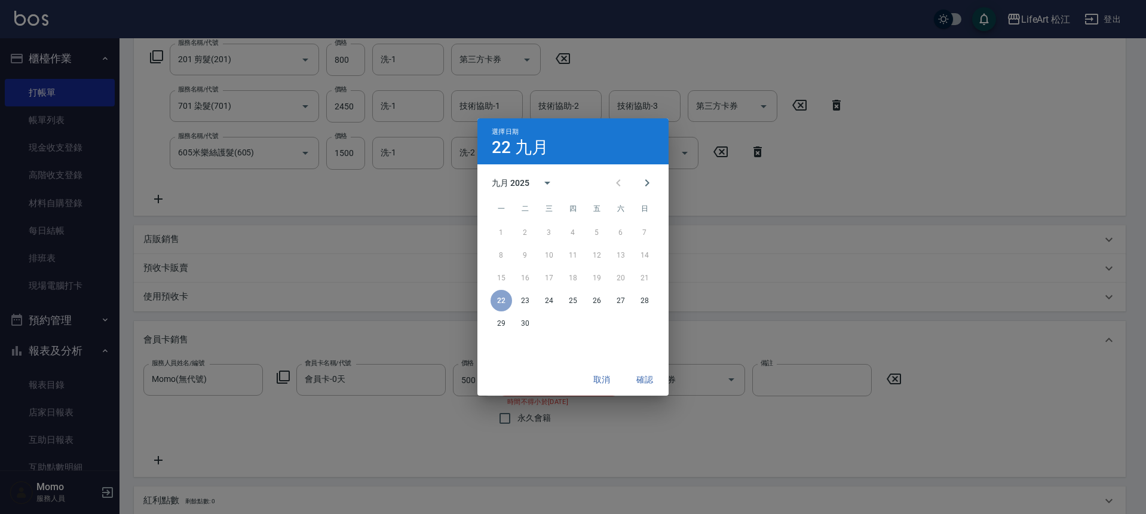
click at [513, 185] on div "九月 2025" at bounding box center [511, 183] width 38 height 13
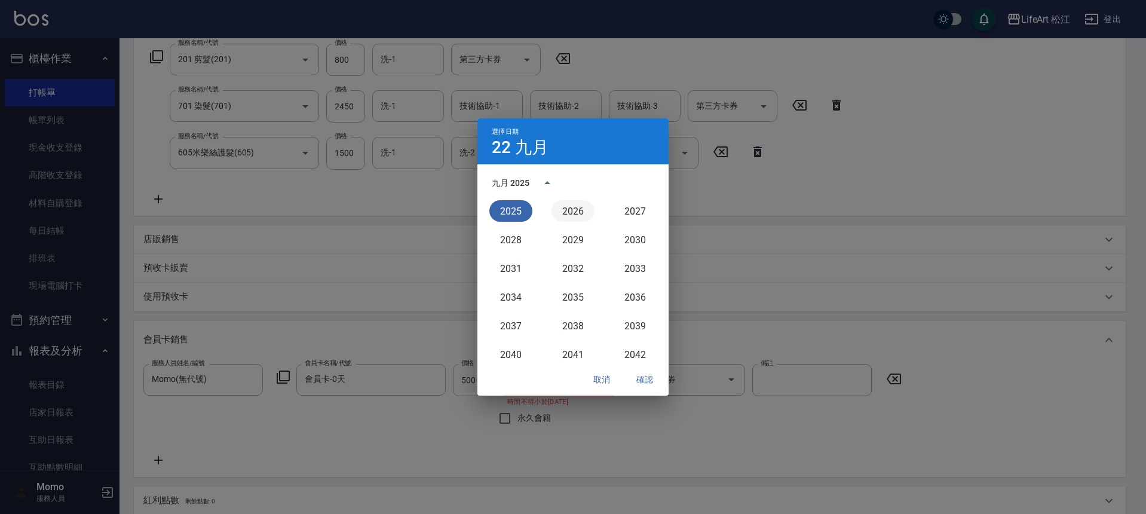
click at [588, 209] on button "2026" at bounding box center [572, 211] width 43 height 22
type input "[DATE]"
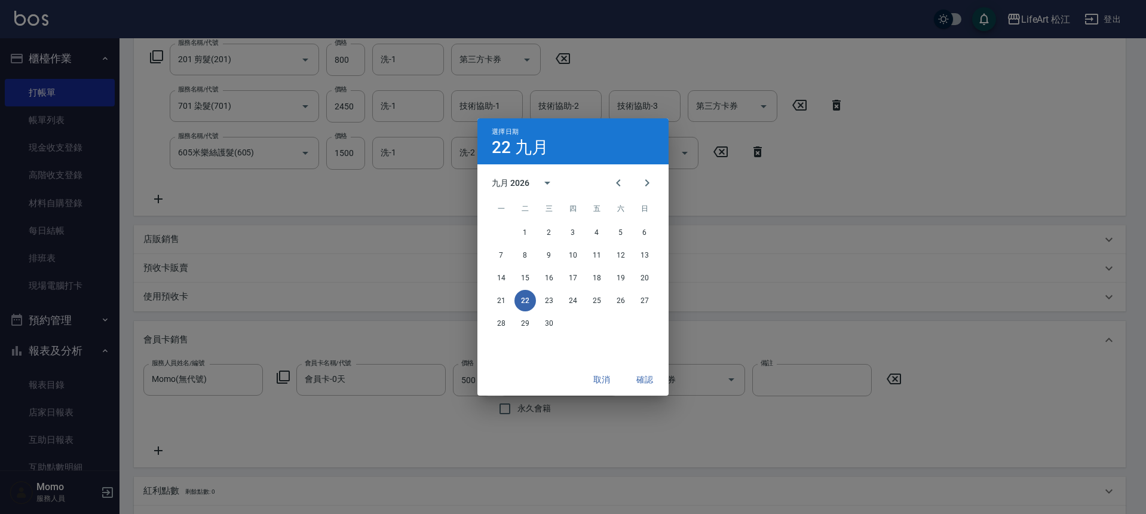
click at [641, 375] on button "確認" at bounding box center [645, 380] width 38 height 22
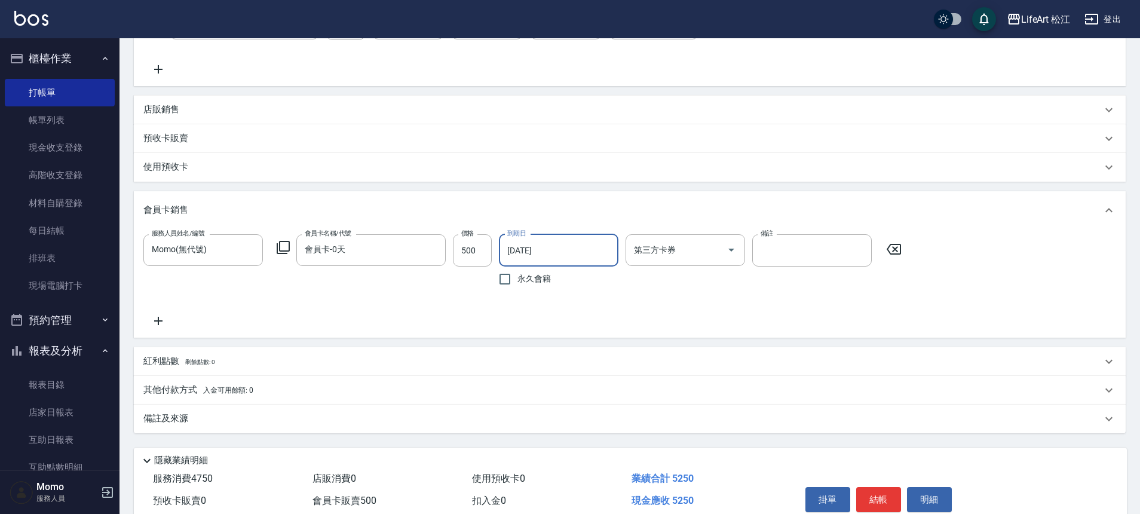
scroll to position [379, 0]
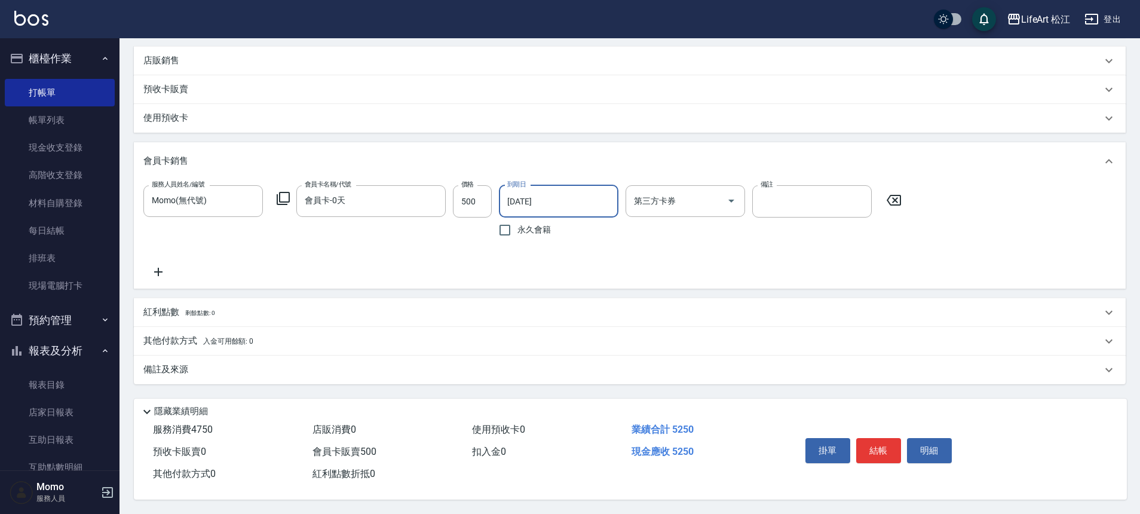
click at [276, 364] on div "備註及來源" at bounding box center [622, 369] width 958 height 13
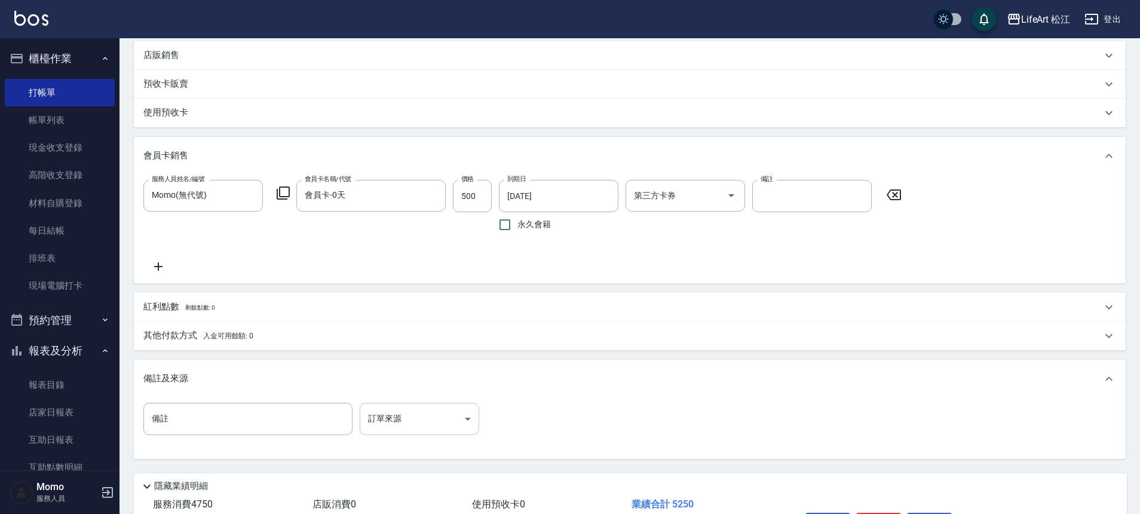
click at [453, 429] on body "LifeArt 松江 登出 櫃檯作業 打帳單 帳單列表 現金收支登錄 高階收支登錄 材料自購登錄 每日結帳 排班表 現場電腦打卡 預約管理 預約管理 單日預約…" at bounding box center [570, 105] width 1140 height 968
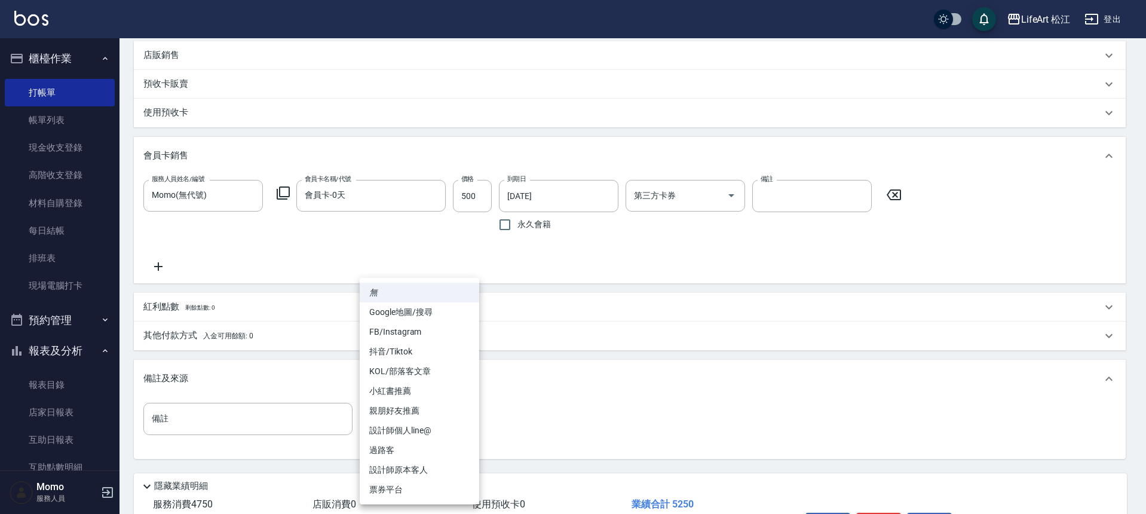
click at [410, 336] on li "FB/Instagram" at bounding box center [419, 332] width 119 height 20
type input "FB/Instagram"
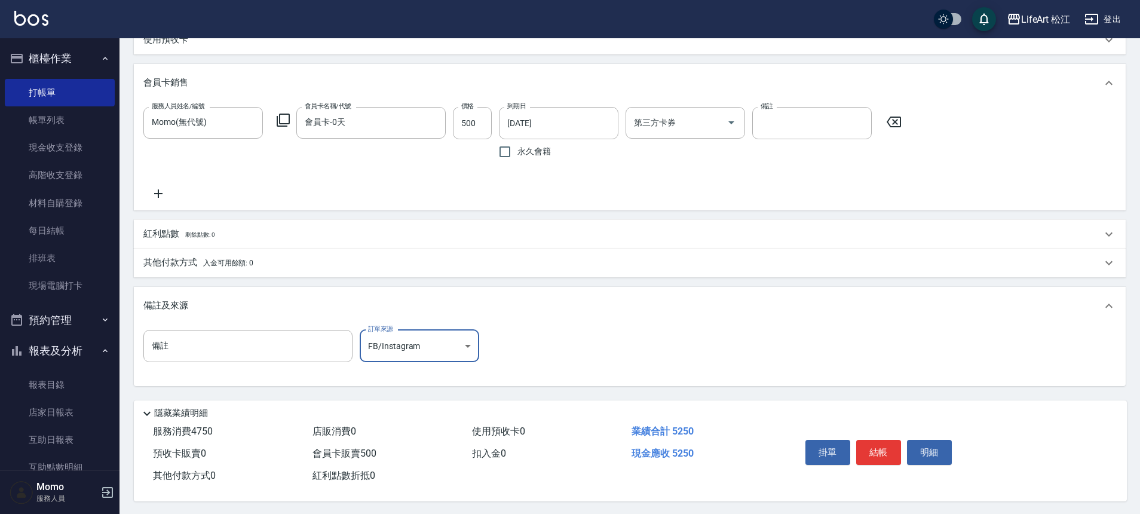
scroll to position [459, 0]
click at [195, 229] on span "剩餘點數: 0" at bounding box center [200, 232] width 30 height 7
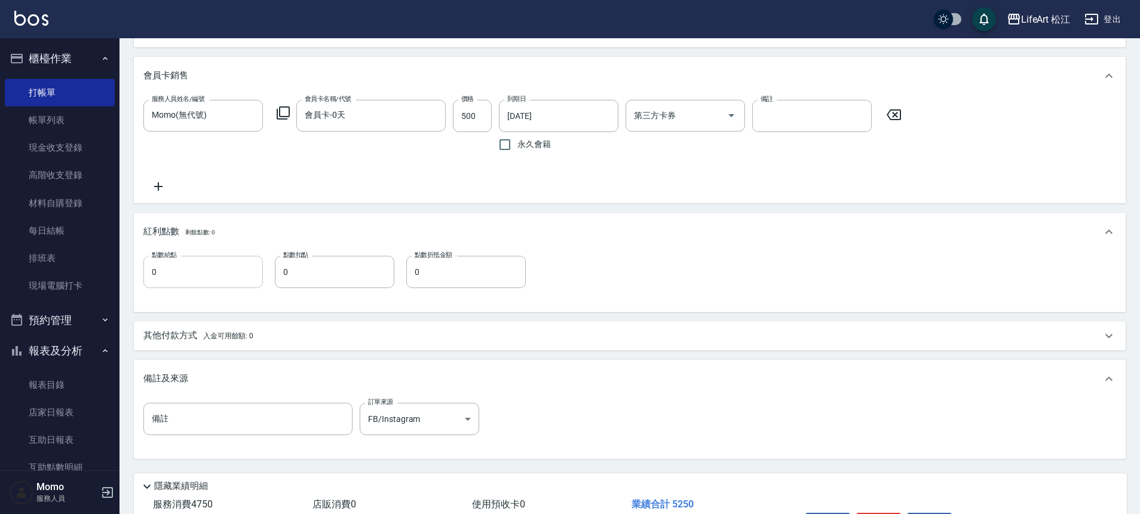
click at [207, 281] on input "0" at bounding box center [202, 272] width 119 height 32
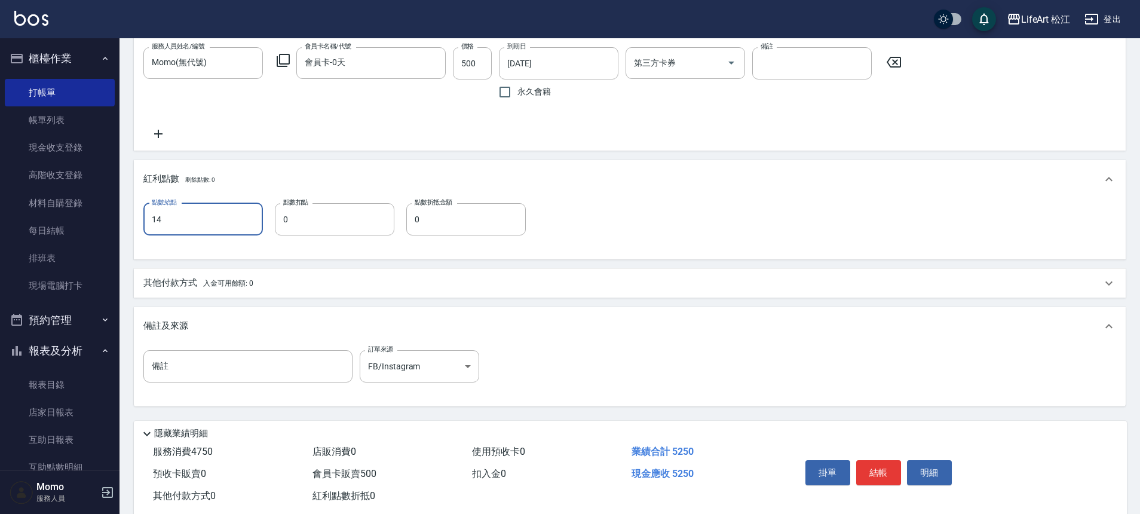
scroll to position [518, 0]
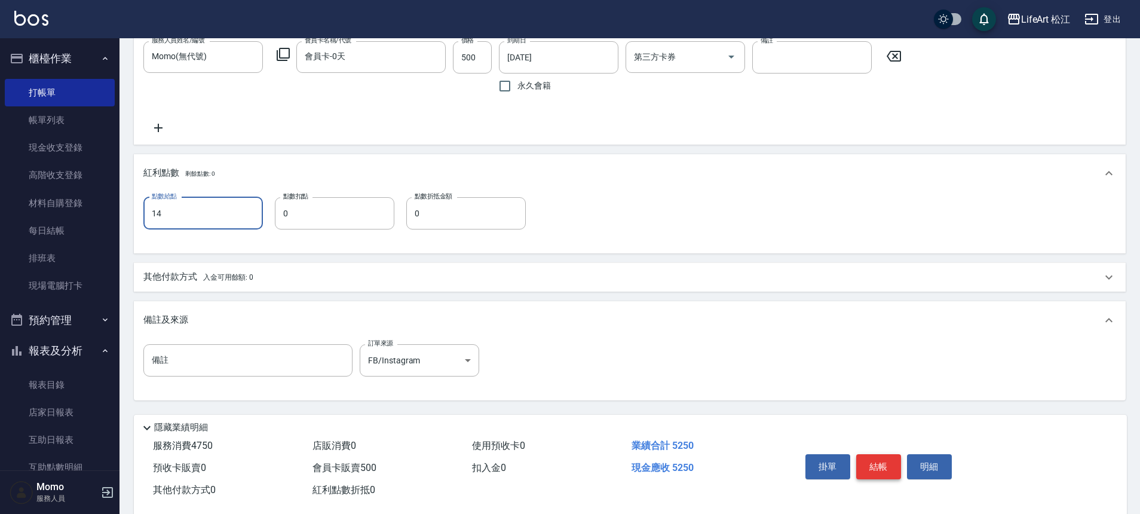
type input "14"
click at [885, 468] on button "結帳" at bounding box center [878, 466] width 45 height 25
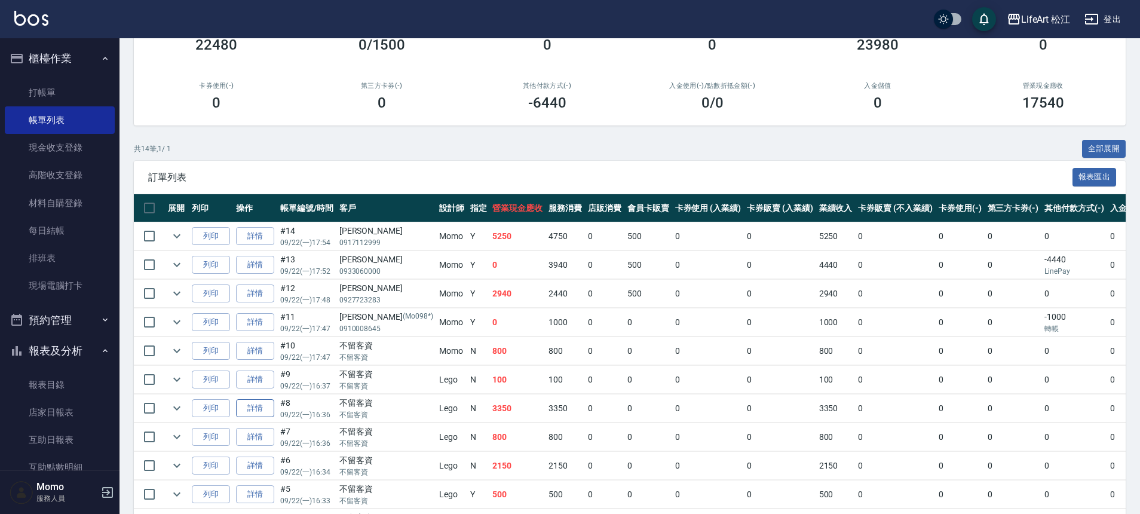
scroll to position [171, 0]
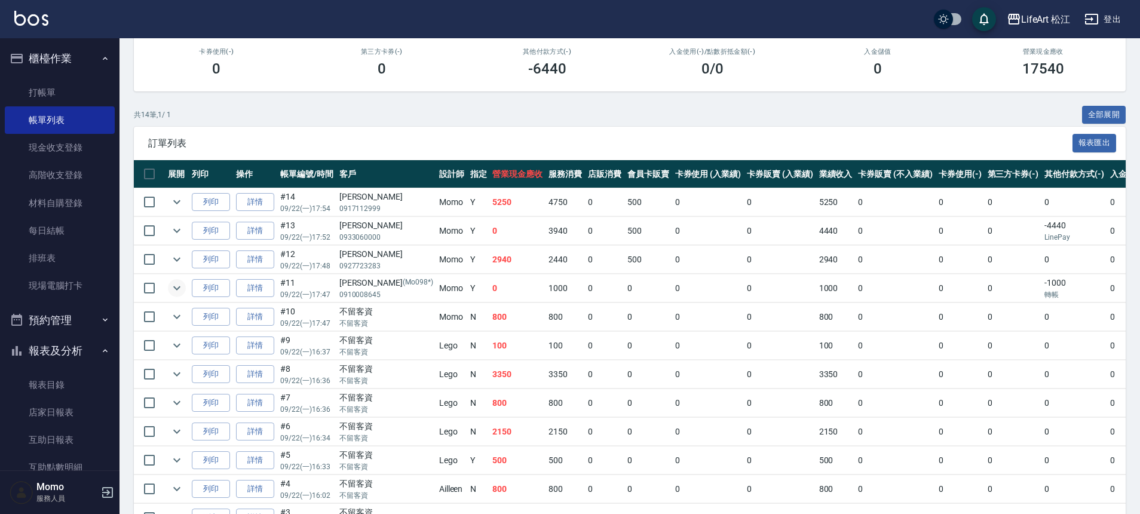
click at [174, 287] on icon "expand row" at bounding box center [176, 288] width 7 height 4
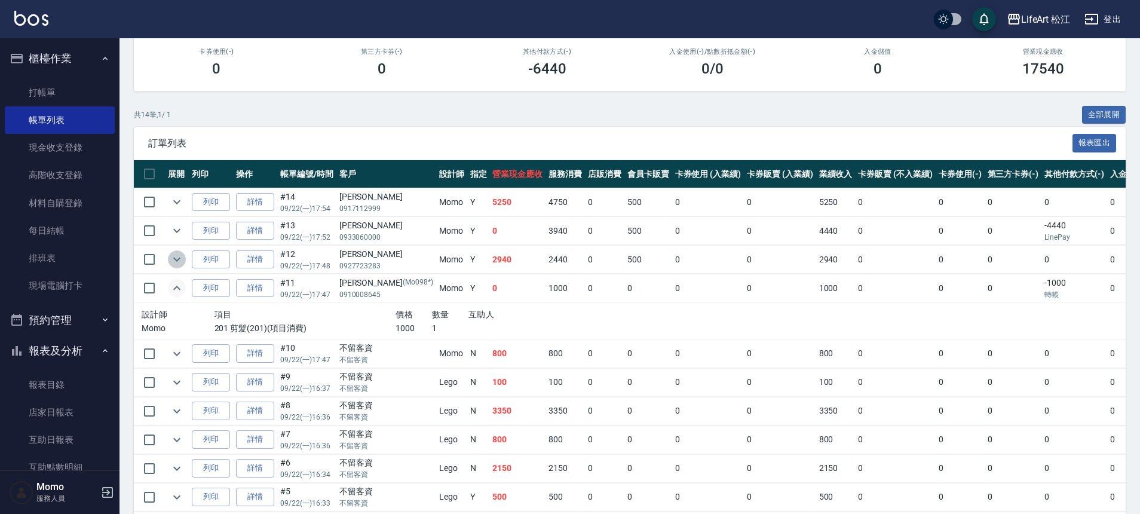
click at [176, 261] on icon "expand row" at bounding box center [177, 259] width 14 height 14
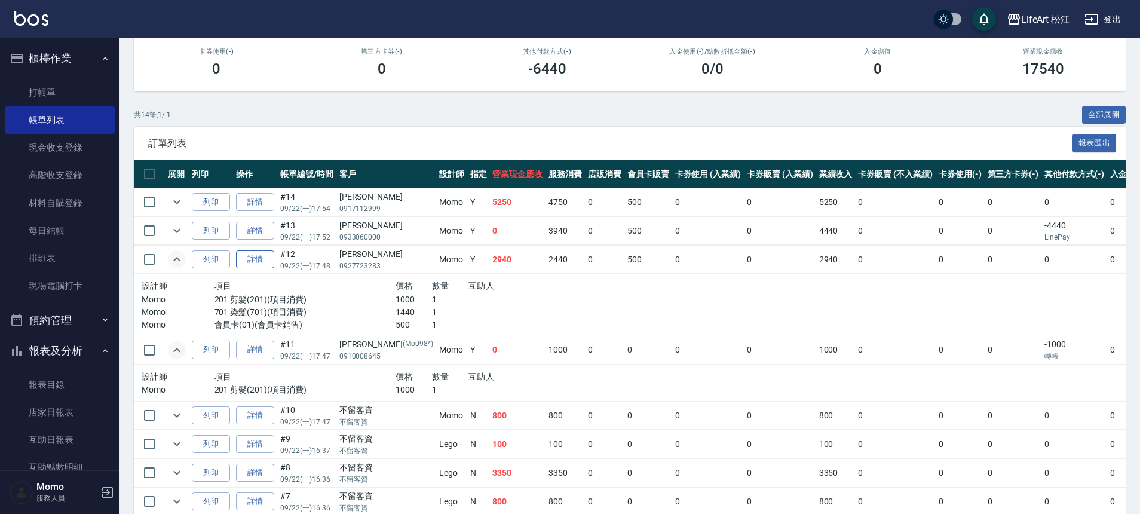
click at [255, 266] on link "詳情" at bounding box center [255, 259] width 38 height 19
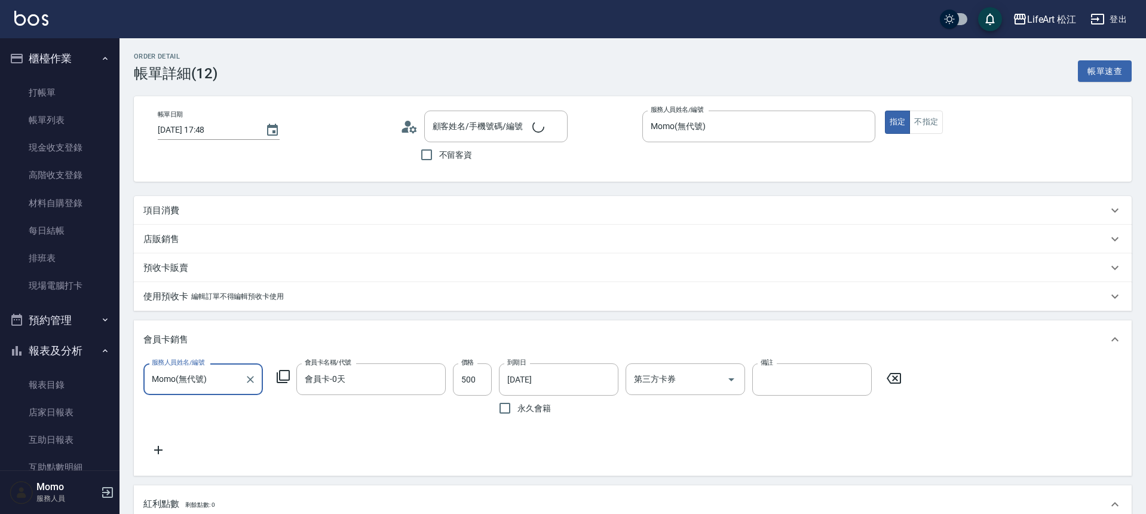
type input "[DATE] 17:48"
type input "Momo(無代號)"
type input "10"
type input "設計師個人line@"
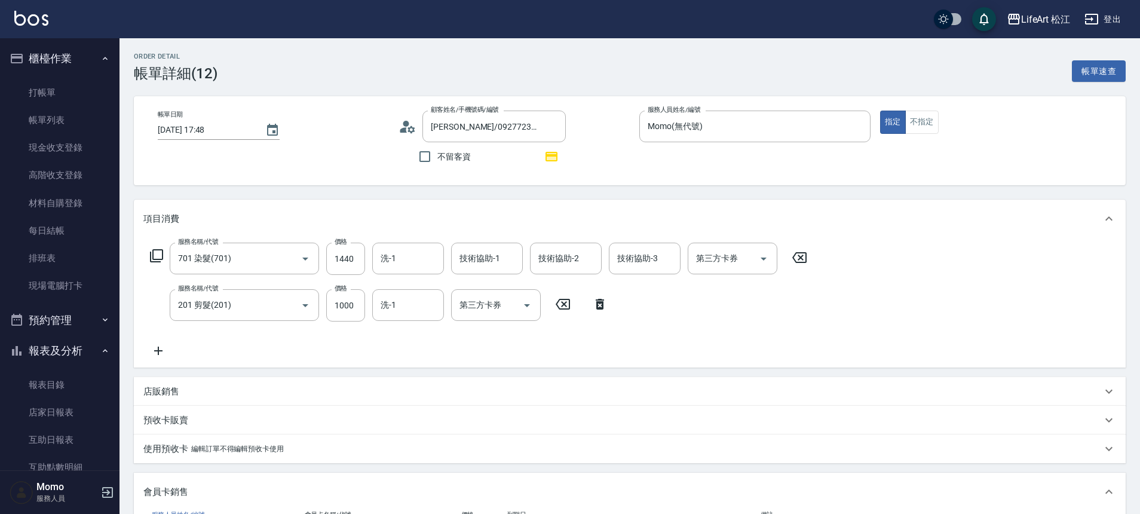
type input "[PERSON_NAME]/0927723283/"
type input "701 染髮(701)"
type input "201 剪髮(201)"
click at [419, 261] on input "洗-1" at bounding box center [408, 258] width 61 height 21
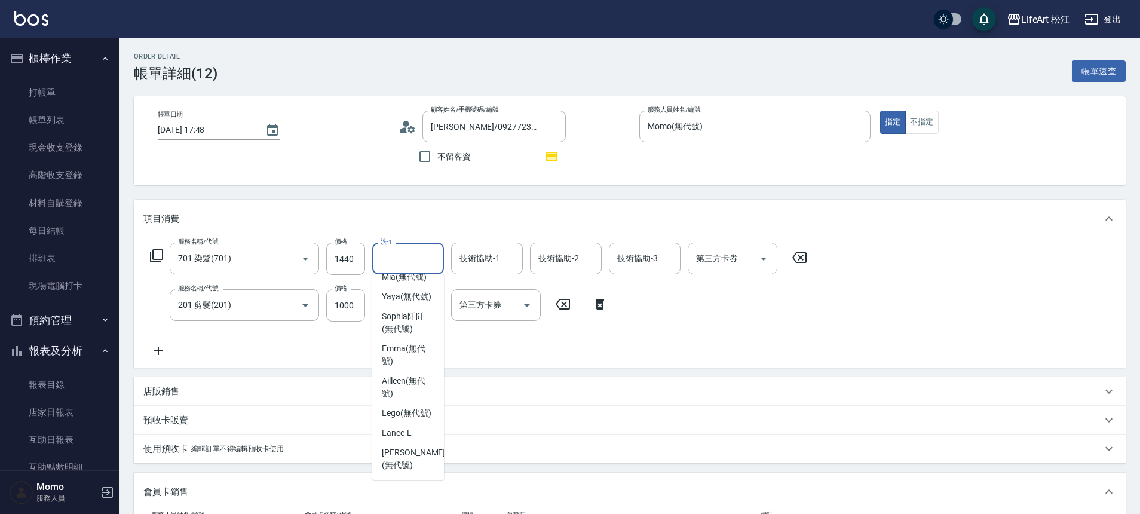
scroll to position [290, 0]
click at [406, 346] on span "[PERSON_NAME] (無代號)" at bounding box center [408, 354] width 53 height 25
type input "[PERSON_NAME](無代號)"
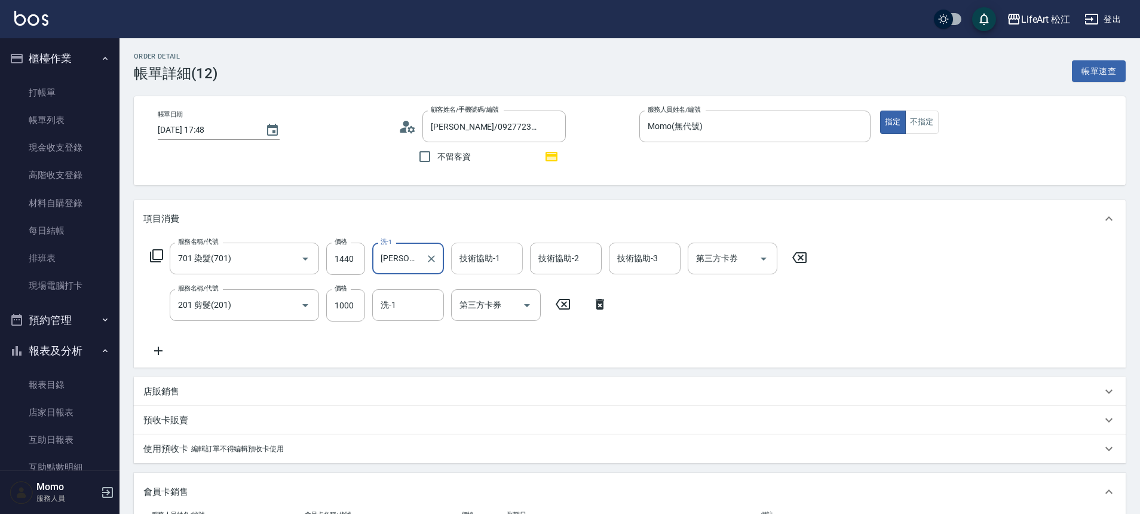
click at [478, 254] on div "技術協助-1 技術協助-1" at bounding box center [487, 259] width 72 height 32
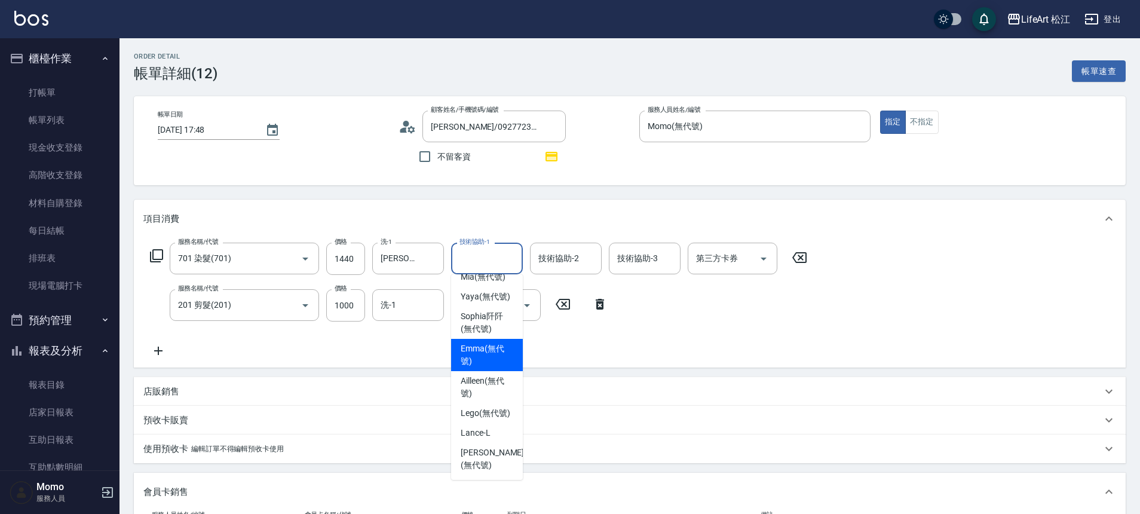
click at [480, 353] on span "[PERSON_NAME] (無代號)" at bounding box center [487, 354] width 53 height 25
type input "[PERSON_NAME](無代號)"
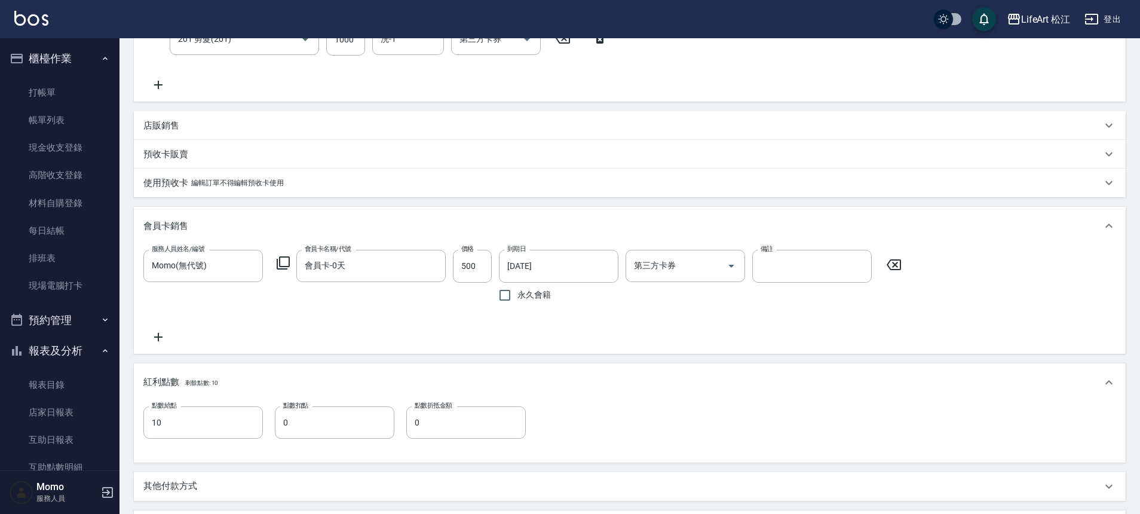
scroll to position [499, 0]
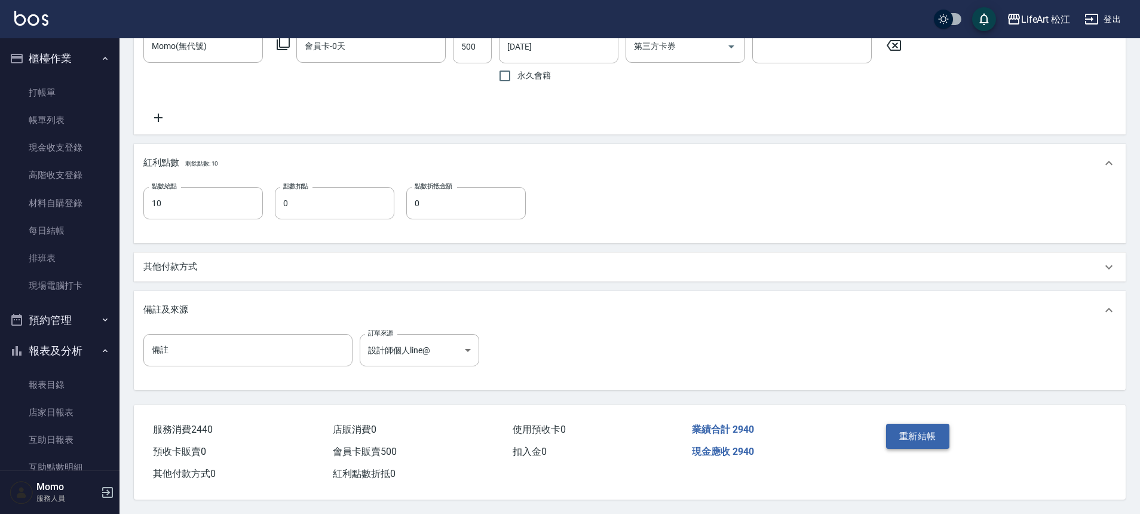
click at [904, 430] on button "重新結帳" at bounding box center [917, 436] width 63 height 25
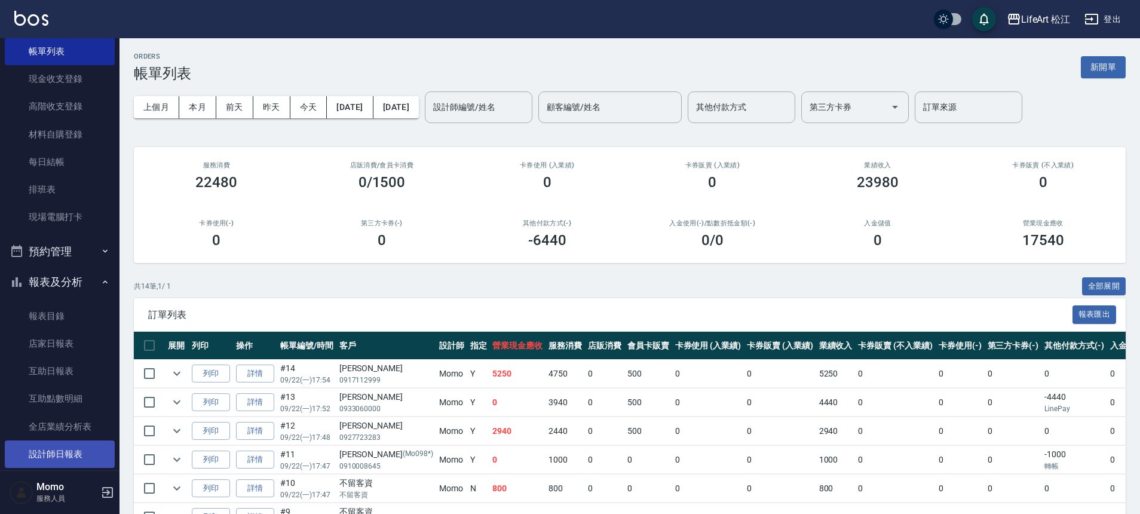
scroll to position [217, 0]
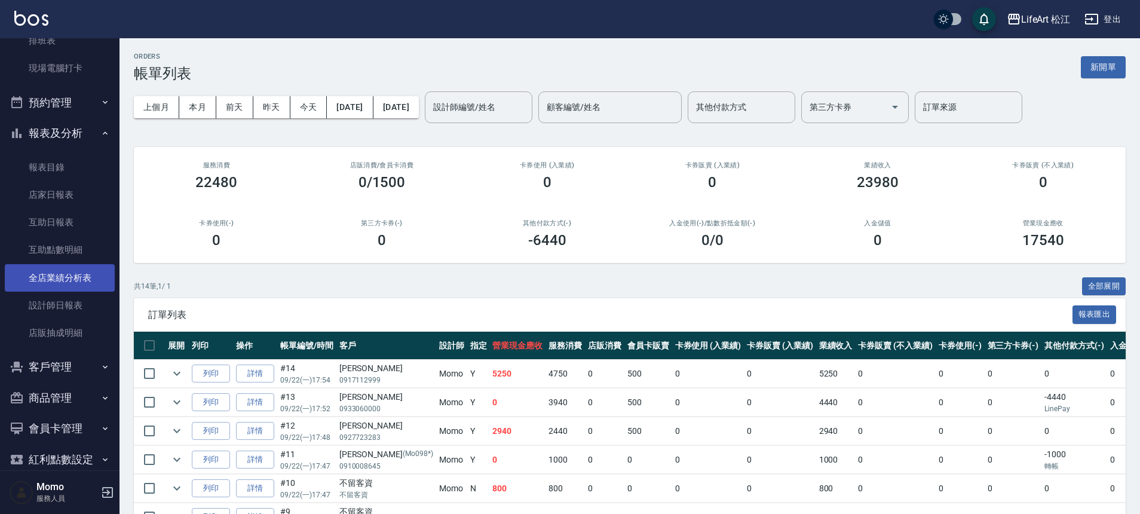
click at [53, 275] on link "全店業績分析表" at bounding box center [60, 277] width 110 height 27
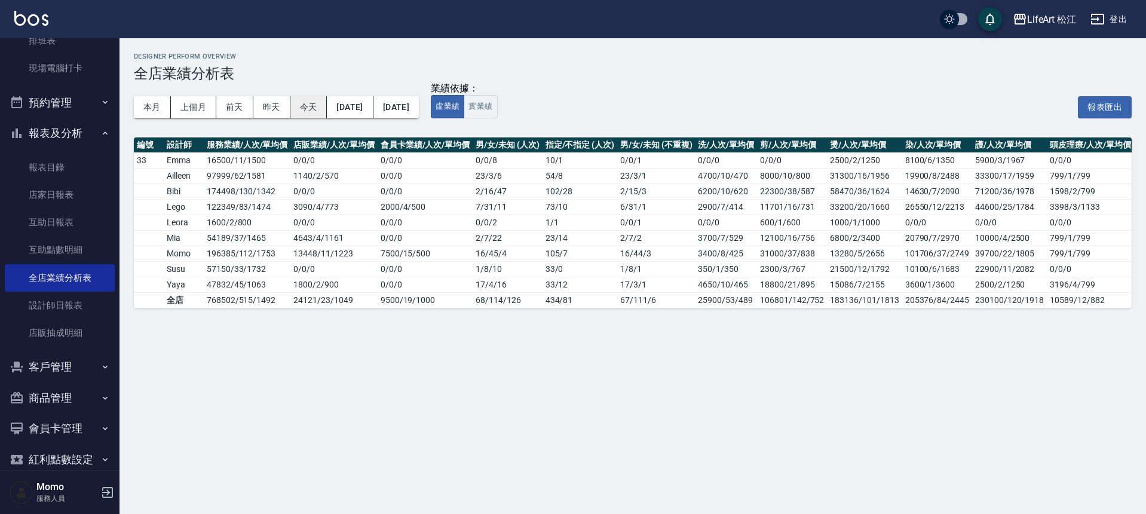
click at [304, 106] on button "今天" at bounding box center [308, 107] width 37 height 22
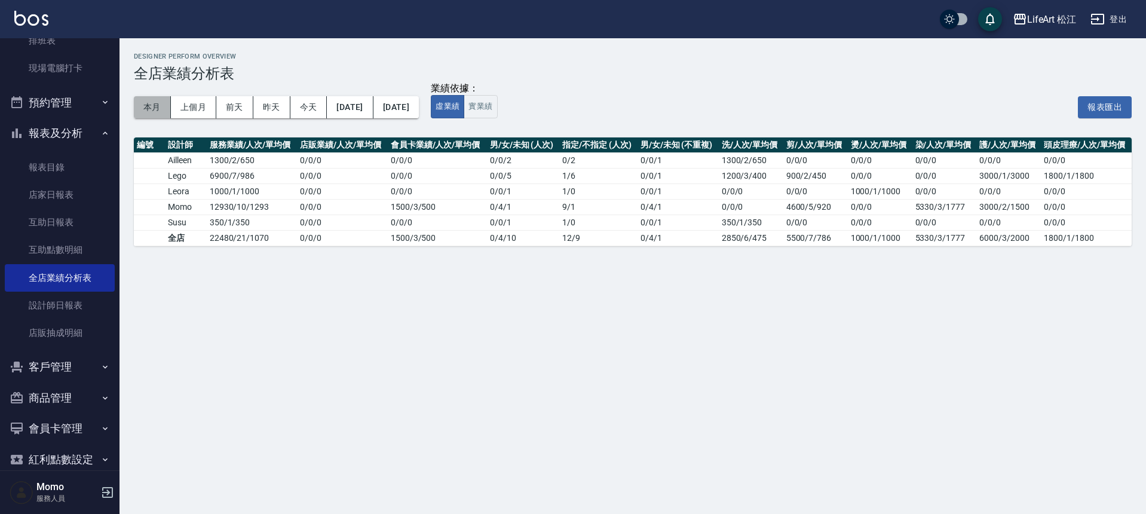
click at [152, 108] on button "本月" at bounding box center [152, 107] width 37 height 22
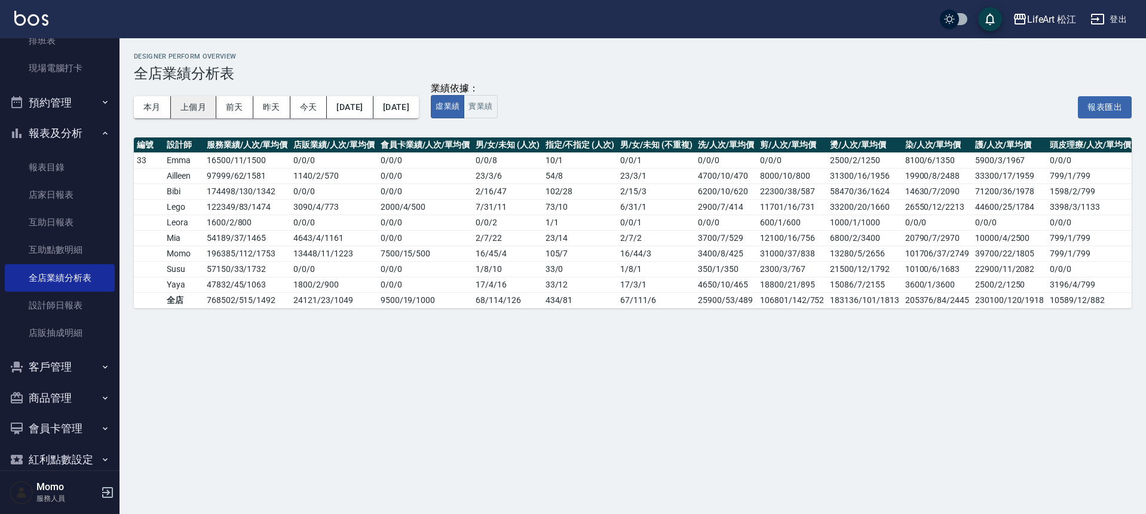
click at [187, 99] on button "上個月" at bounding box center [193, 107] width 45 height 22
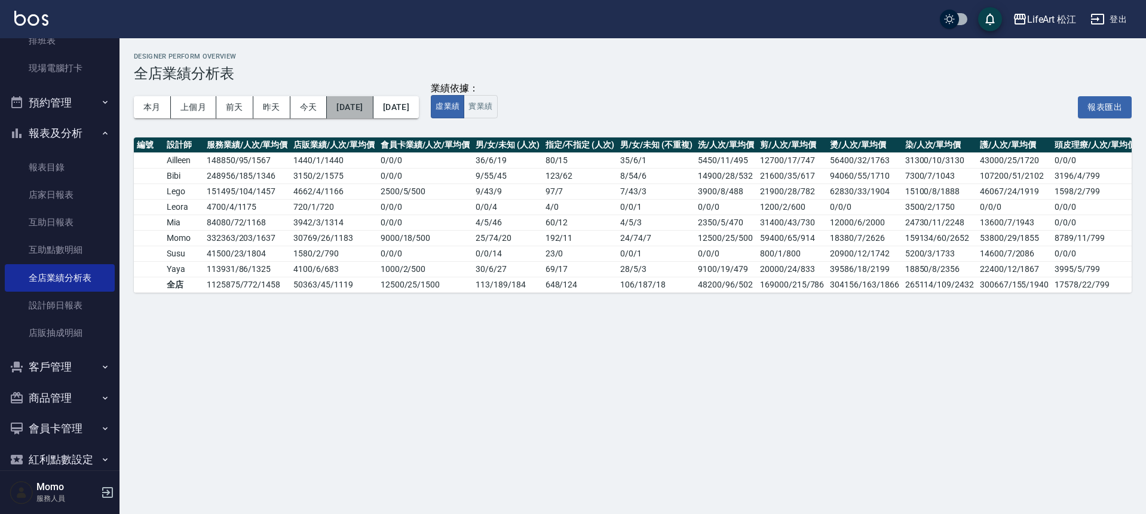
click at [358, 105] on button "[DATE]" at bounding box center [350, 107] width 46 height 22
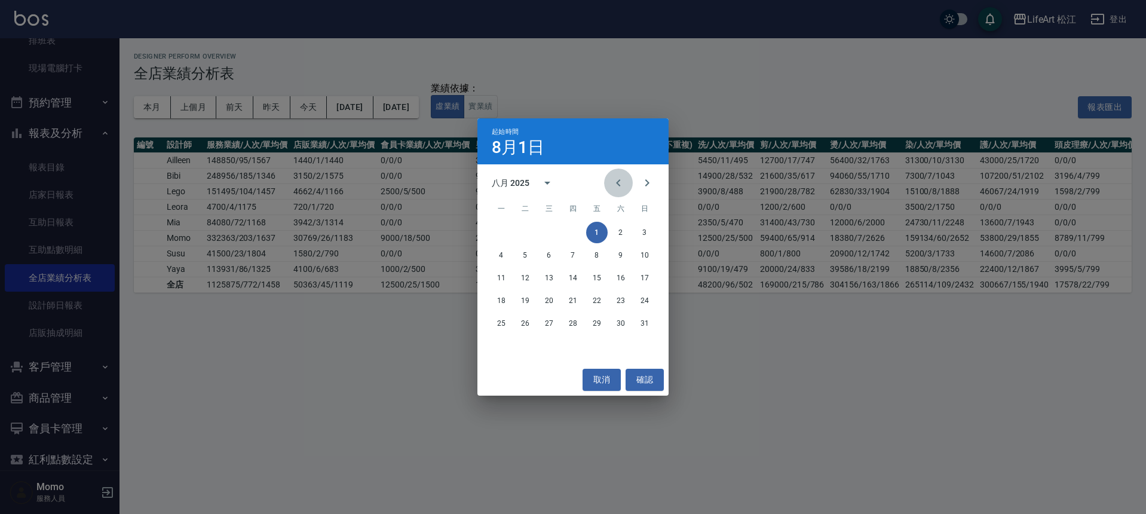
click at [618, 189] on icon "Previous month" at bounding box center [618, 183] width 14 height 14
click at [525, 231] on button "1" at bounding box center [525, 233] width 22 height 22
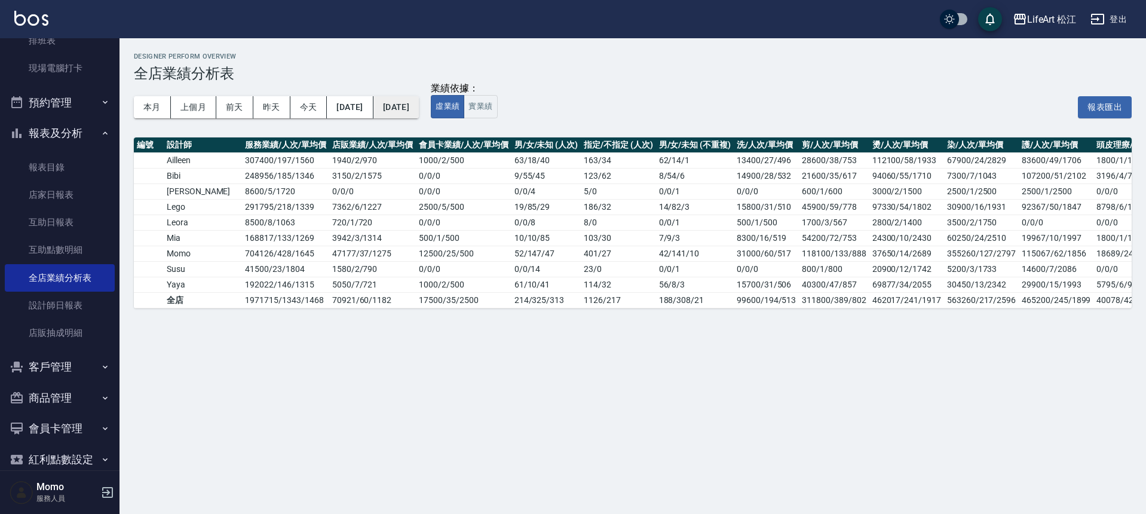
click at [419, 112] on button "[DATE]" at bounding box center [395, 107] width 45 height 22
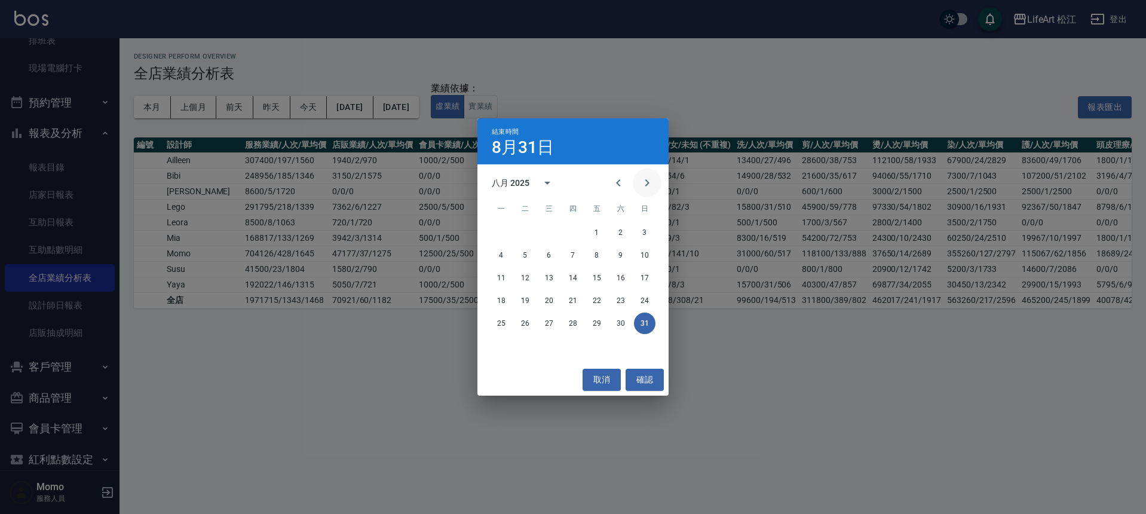
click at [652, 184] on icon "Next month" at bounding box center [647, 183] width 14 height 14
click at [525, 319] on button "30" at bounding box center [525, 323] width 22 height 22
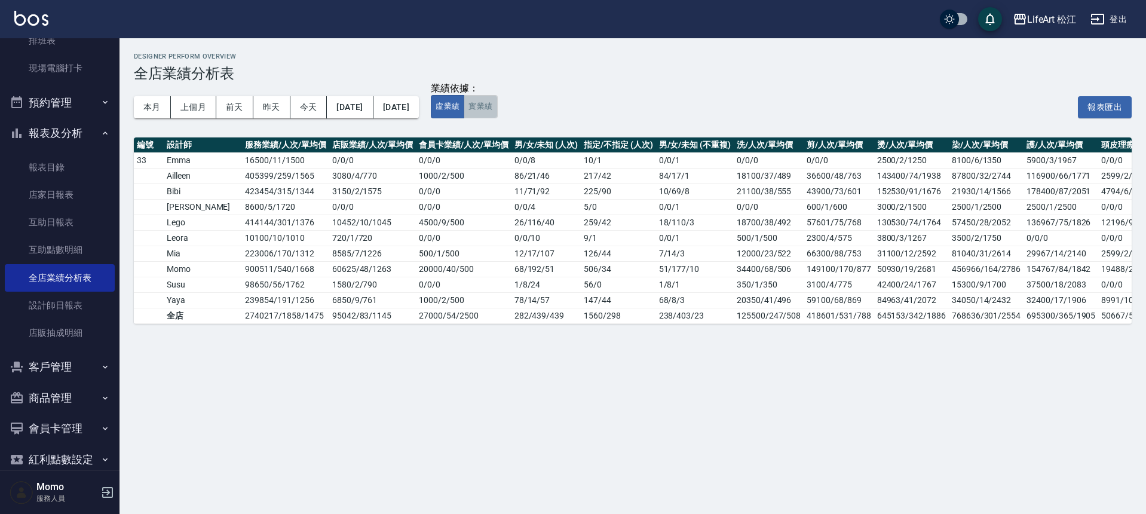
click at [497, 108] on button "實業績" at bounding box center [480, 106] width 33 height 23
click at [464, 109] on button "虛業績" at bounding box center [447, 106] width 33 height 23
click at [152, 107] on button "本月" at bounding box center [152, 107] width 37 height 22
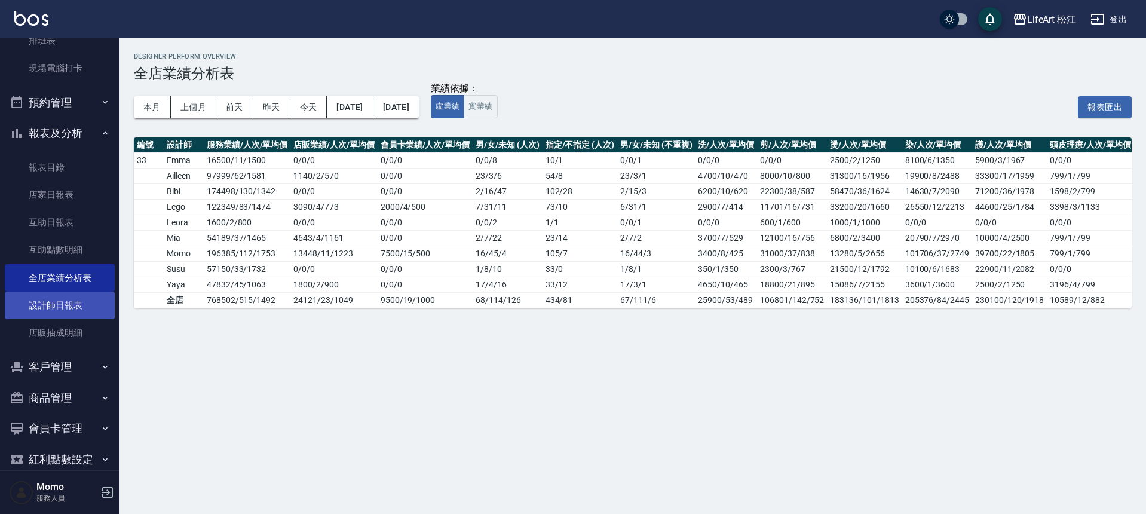
click at [49, 295] on link "設計師日報表" at bounding box center [60, 305] width 110 height 27
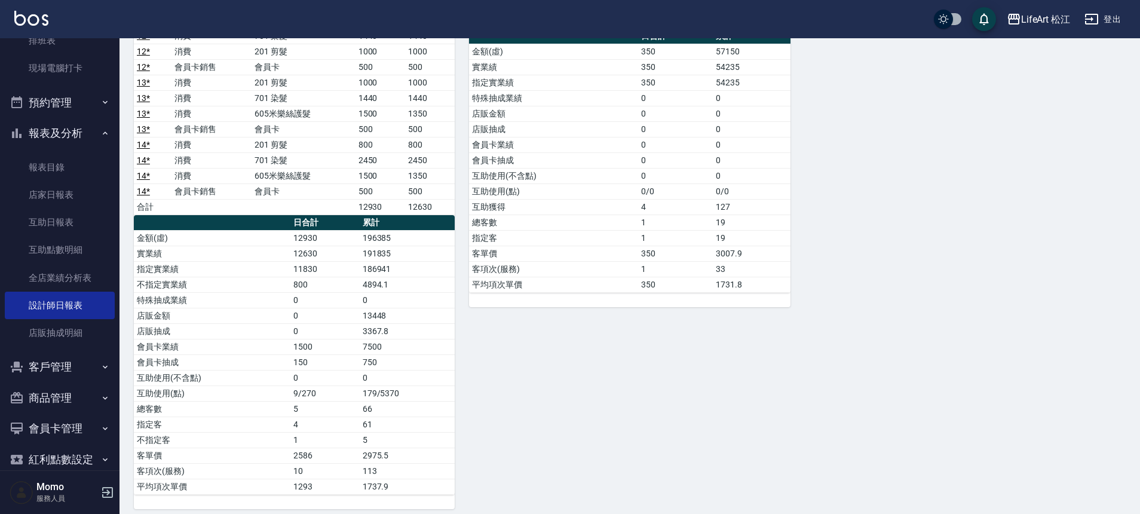
scroll to position [678, 0]
drag, startPoint x: 376, startPoint y: 395, endPoint x: 425, endPoint y: 394, distance: 49.0
click at [425, 394] on td "179/5370" at bounding box center [408, 393] width 96 height 16
click at [423, 390] on td "179/5370" at bounding box center [408, 393] width 96 height 16
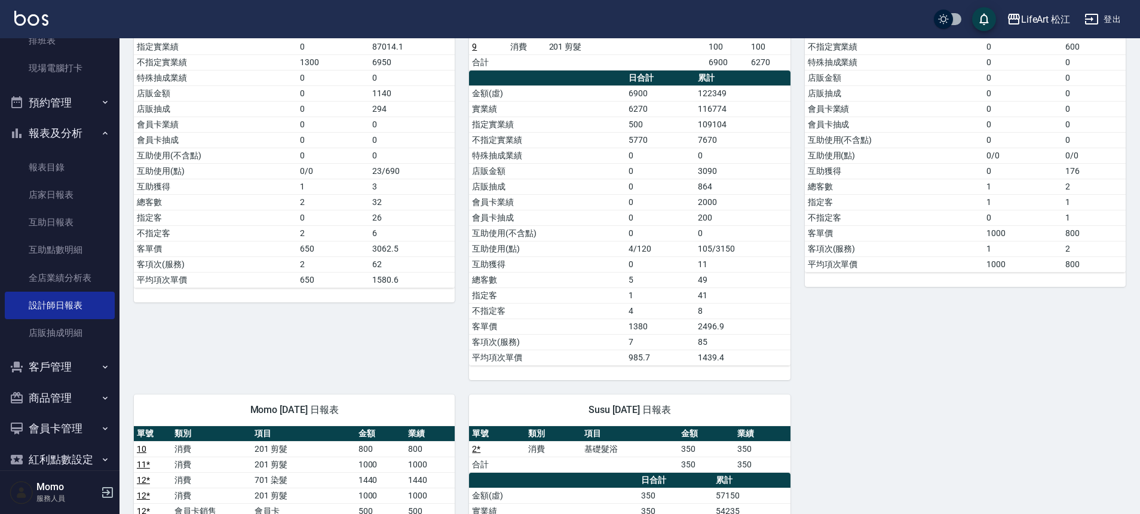
scroll to position [38, 0]
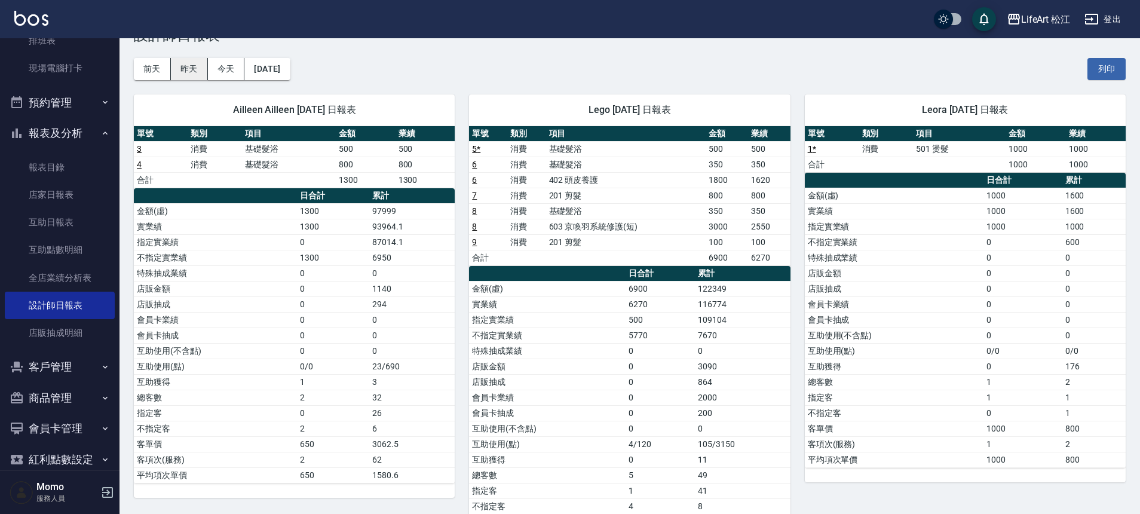
click at [197, 63] on button "昨天" at bounding box center [189, 69] width 37 height 22
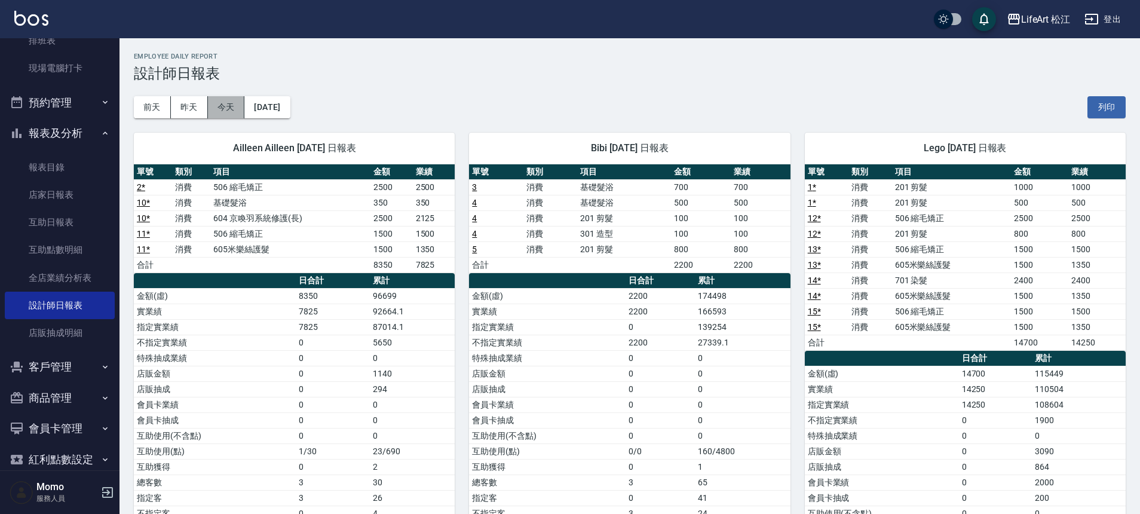
click at [238, 106] on button "今天" at bounding box center [226, 107] width 37 height 22
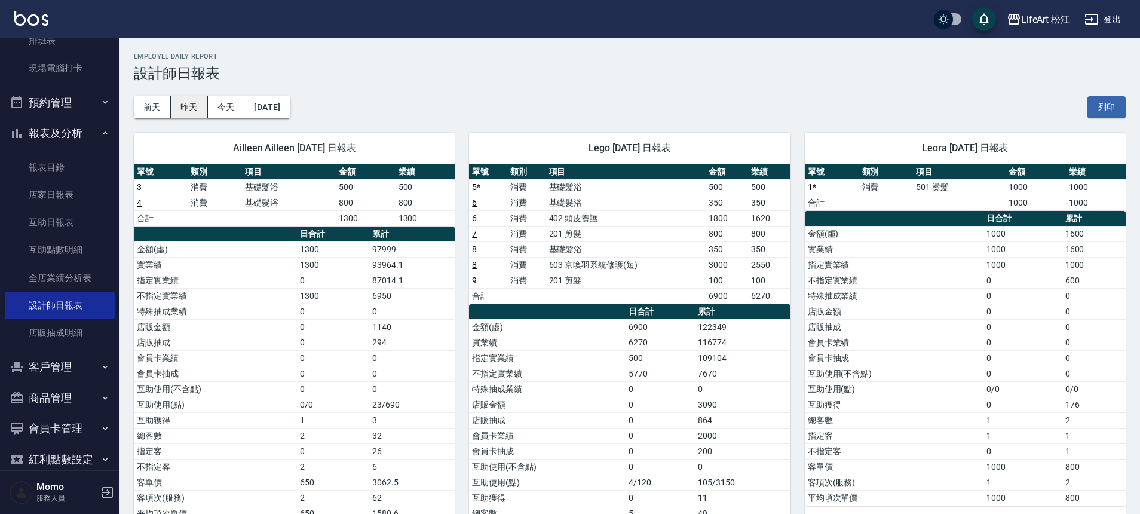
click at [202, 110] on button "昨天" at bounding box center [189, 107] width 37 height 22
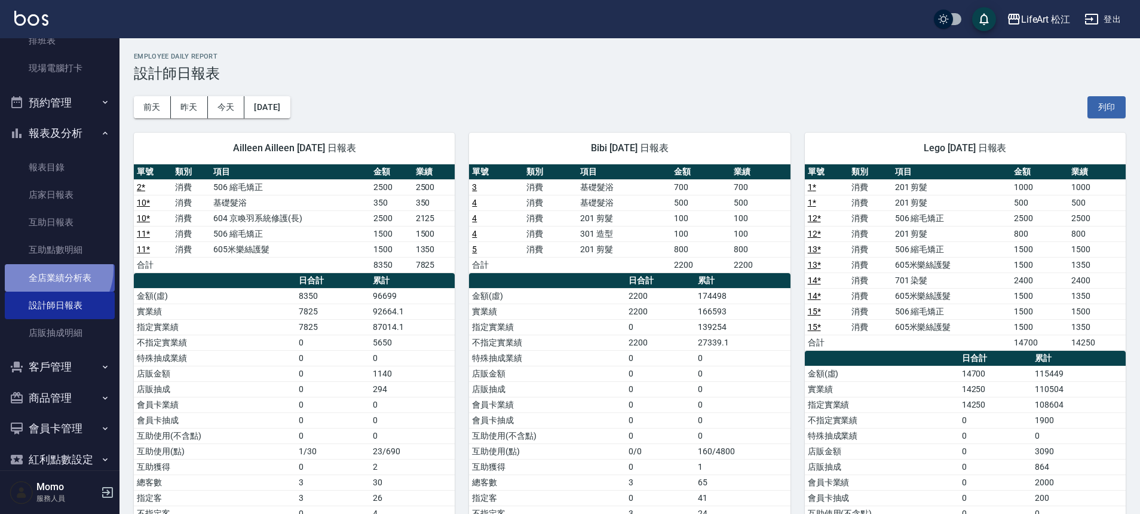
click at [50, 269] on link "全店業績分析表" at bounding box center [60, 277] width 110 height 27
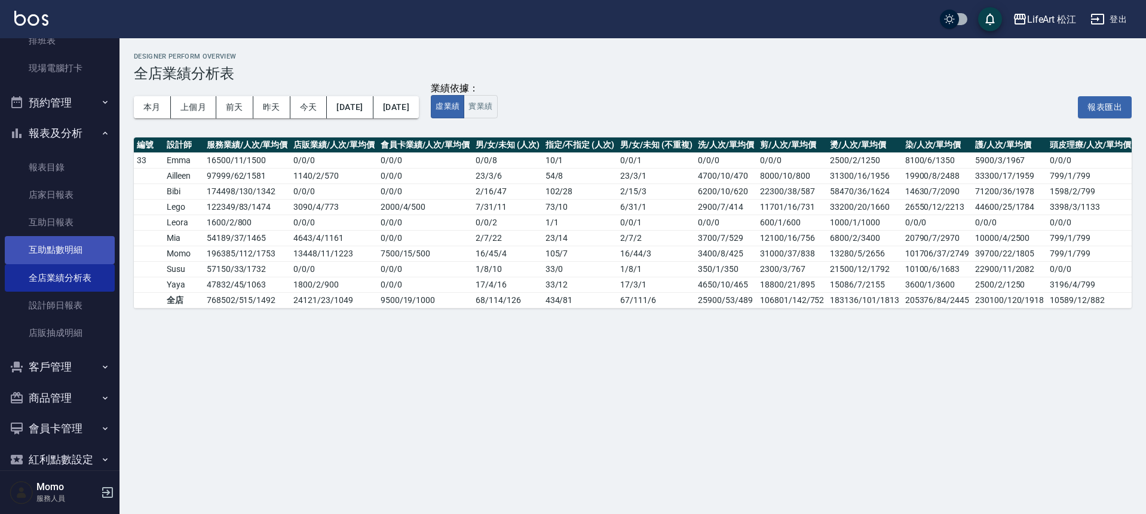
click at [72, 255] on link "互助點數明細" at bounding box center [60, 249] width 110 height 27
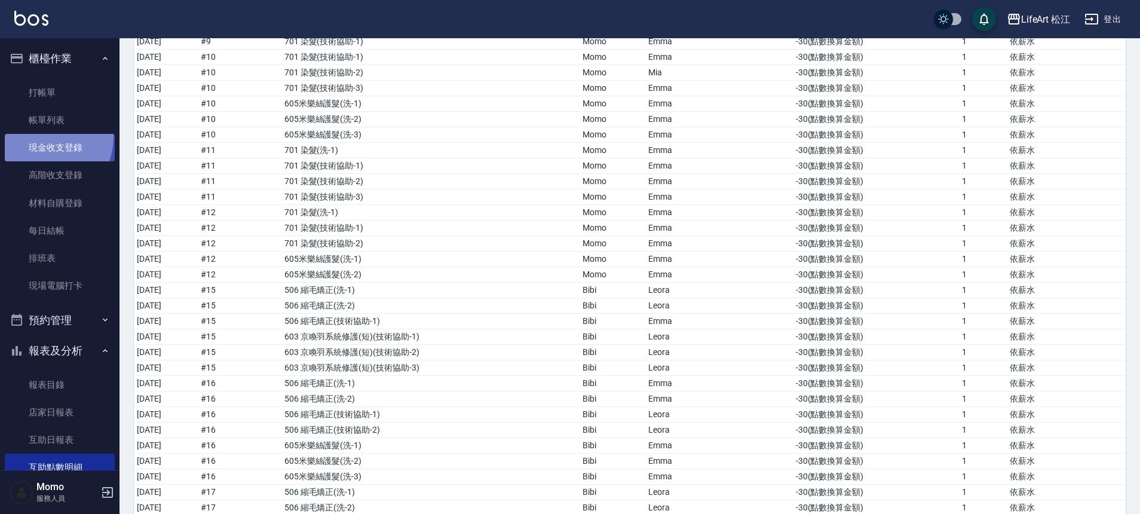
click at [37, 136] on link "現金收支登錄" at bounding box center [60, 147] width 110 height 27
click at [40, 126] on link "帳單列表" at bounding box center [60, 119] width 110 height 27
click at [40, 125] on link "帳單列表" at bounding box center [60, 119] width 110 height 27
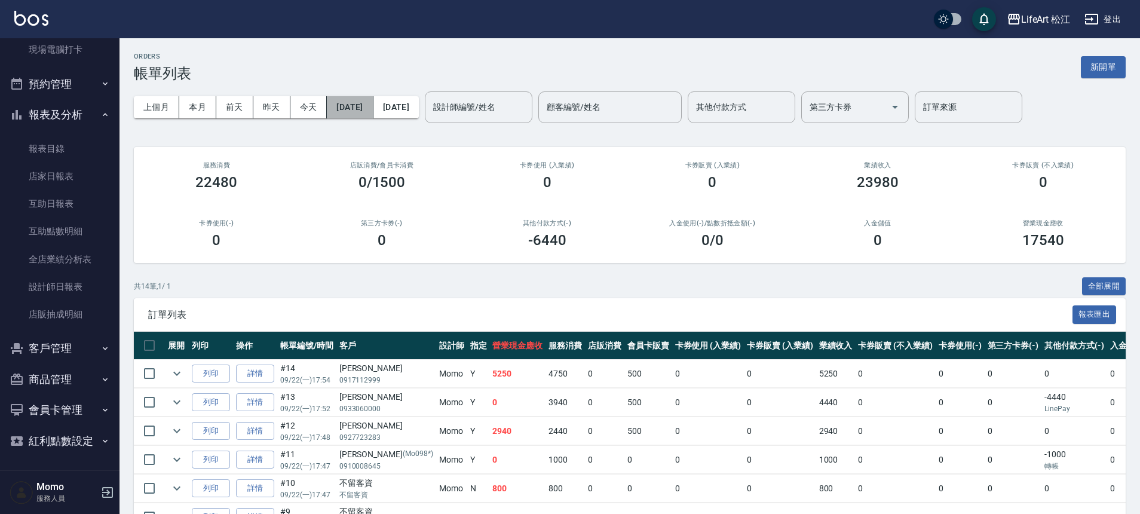
click at [367, 111] on button "[DATE]" at bounding box center [350, 107] width 46 height 22
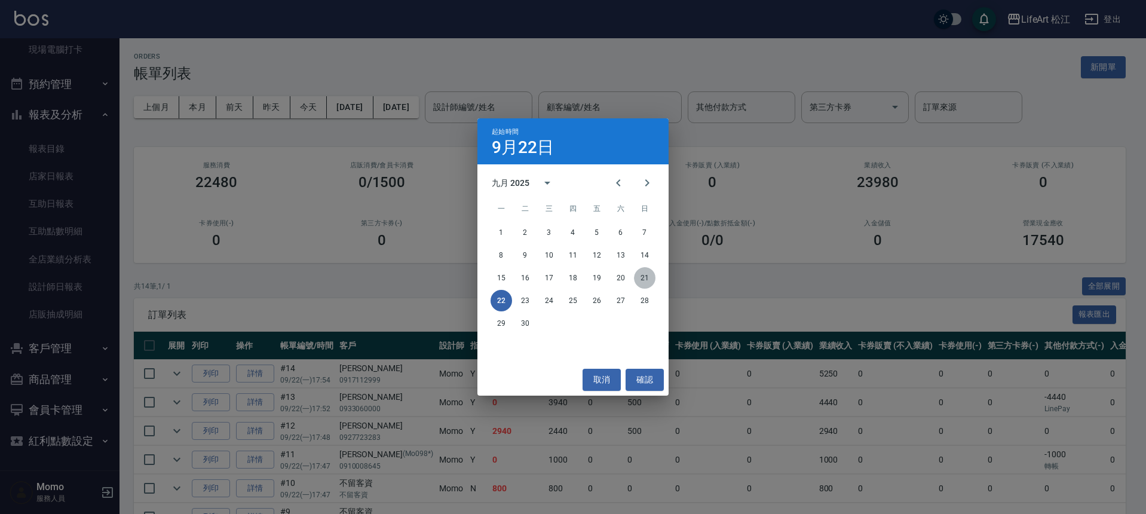
click at [642, 278] on button "21" at bounding box center [645, 278] width 22 height 22
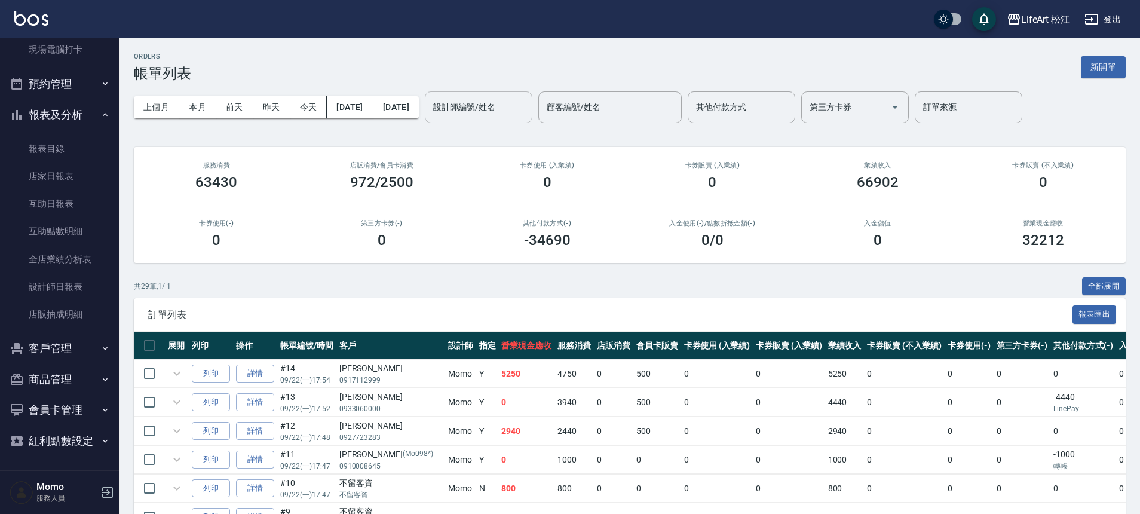
click at [516, 109] on div "設計師編號/姓名 設計師編號/姓名" at bounding box center [479, 107] width 108 height 32
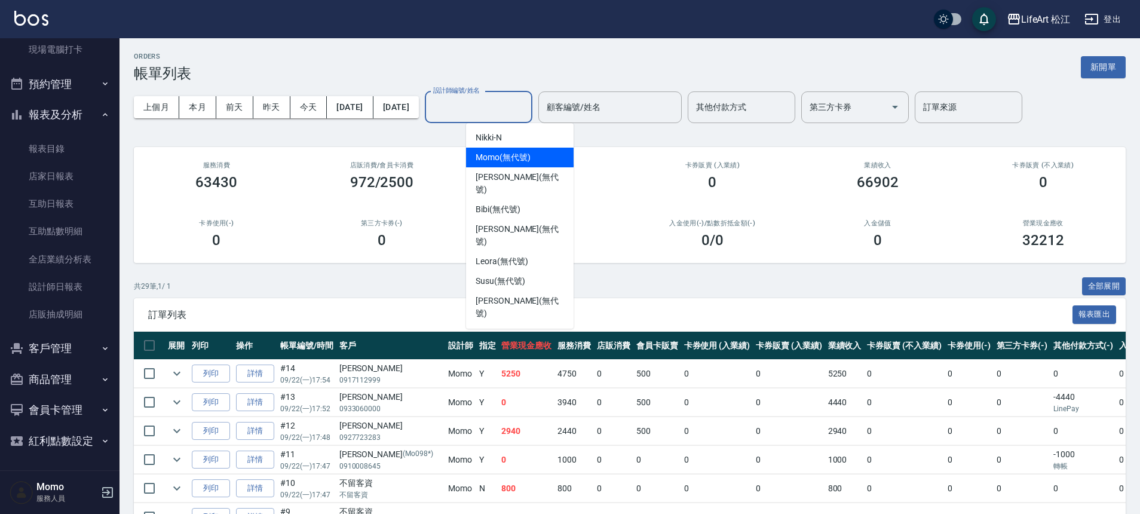
click at [508, 154] on span "Momo (無代號)" at bounding box center [503, 157] width 55 height 13
type input "Momo(無代號)"
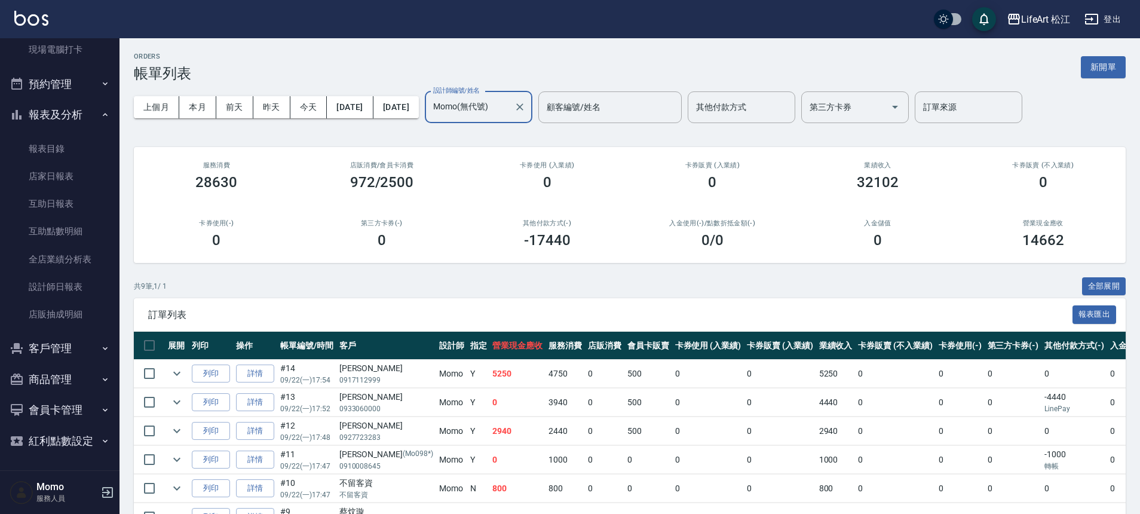
scroll to position [160, 0]
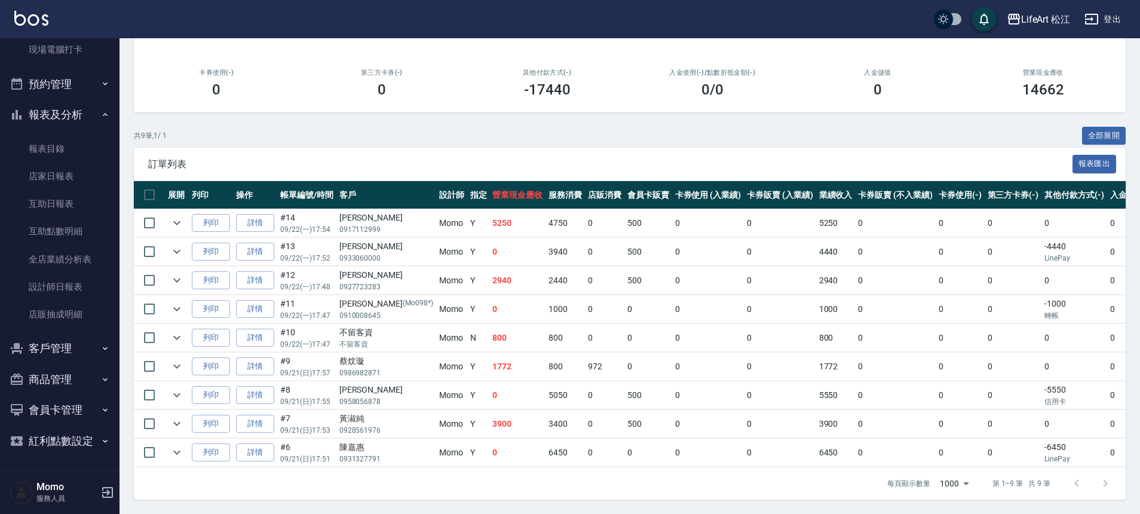
click at [55, 352] on button "客戶管理" at bounding box center [60, 348] width 110 height 31
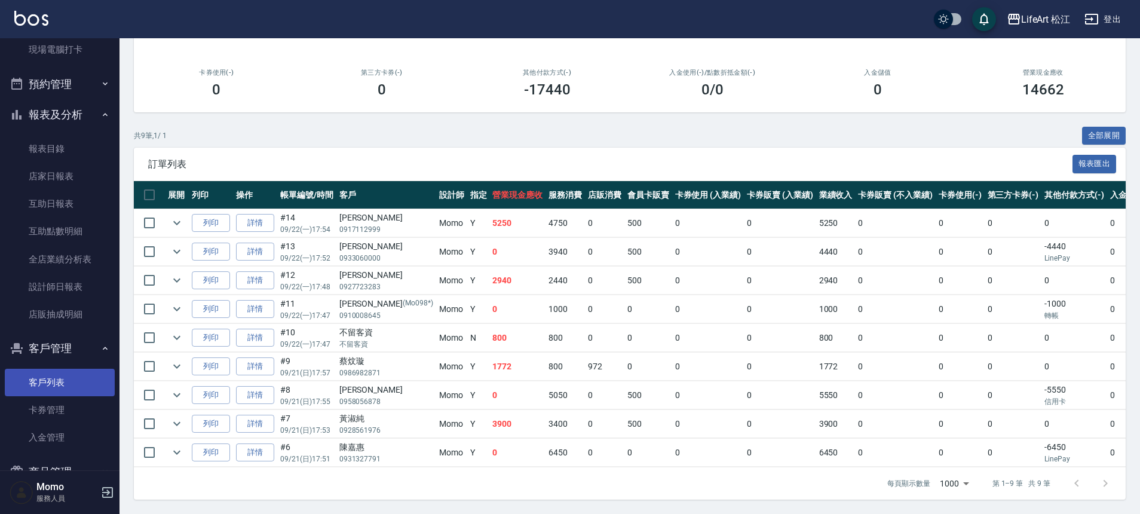
click at [67, 384] on link "客戶列表" at bounding box center [60, 382] width 110 height 27
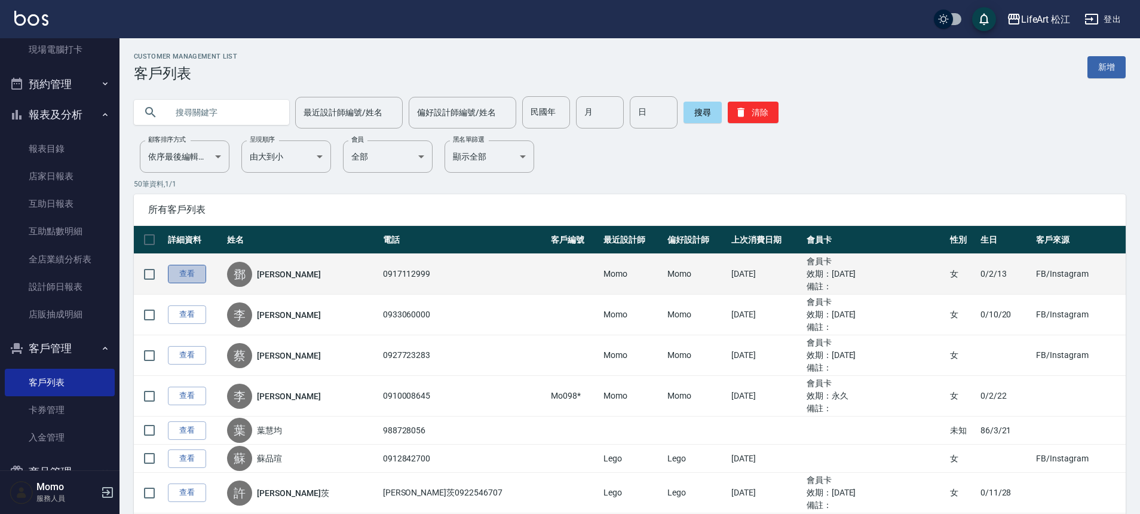
click at [191, 271] on link "查看" at bounding box center [187, 274] width 38 height 19
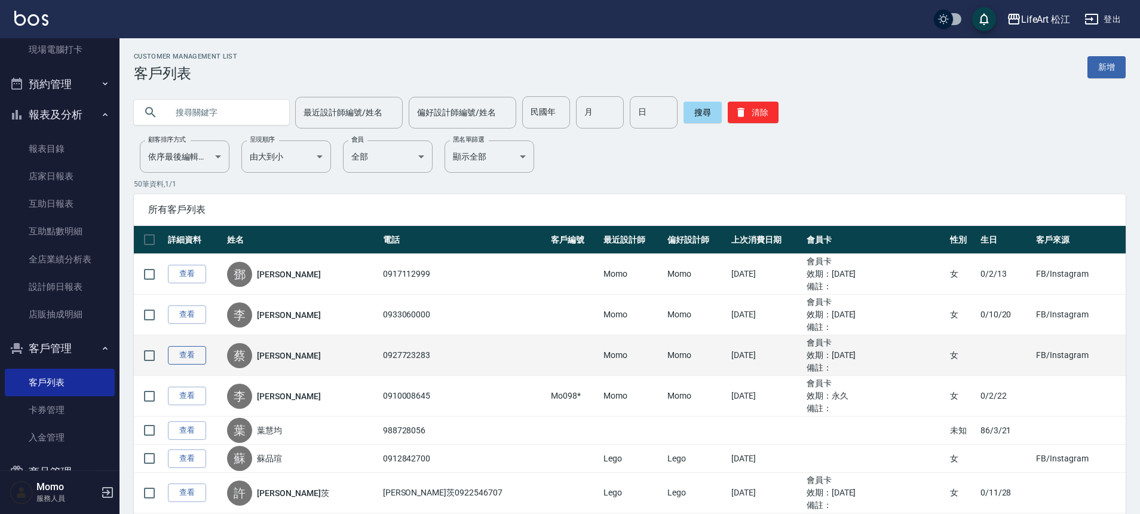
click at [197, 357] on link "查看" at bounding box center [187, 355] width 38 height 19
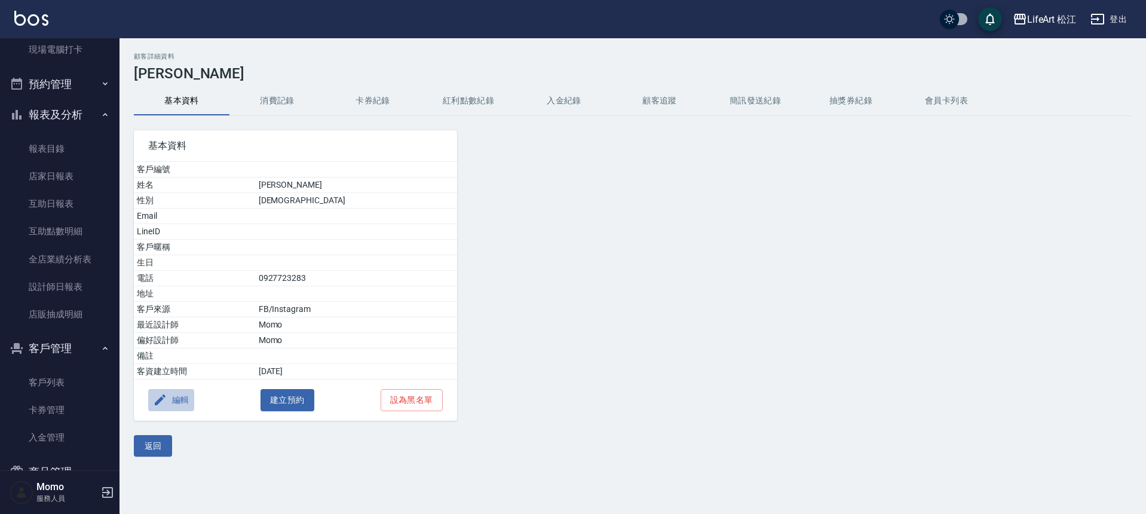
click at [178, 397] on button "編輯" at bounding box center [171, 400] width 46 height 22
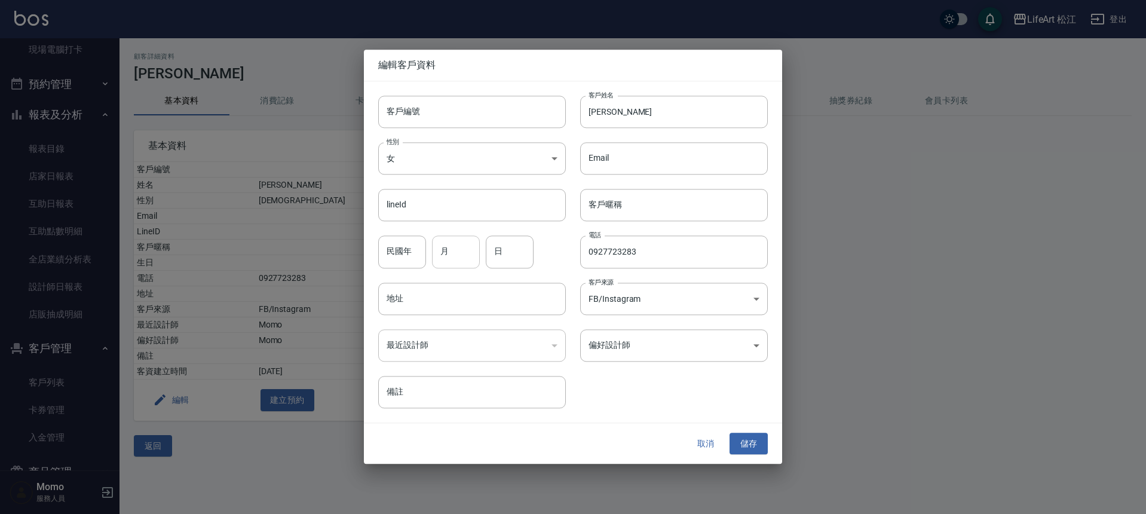
click at [465, 258] on input "月" at bounding box center [456, 252] width 48 height 32
type input "3"
click at [518, 253] on input "日" at bounding box center [510, 252] width 48 height 32
type input "19"
click at [753, 438] on button "儲存" at bounding box center [749, 444] width 38 height 22
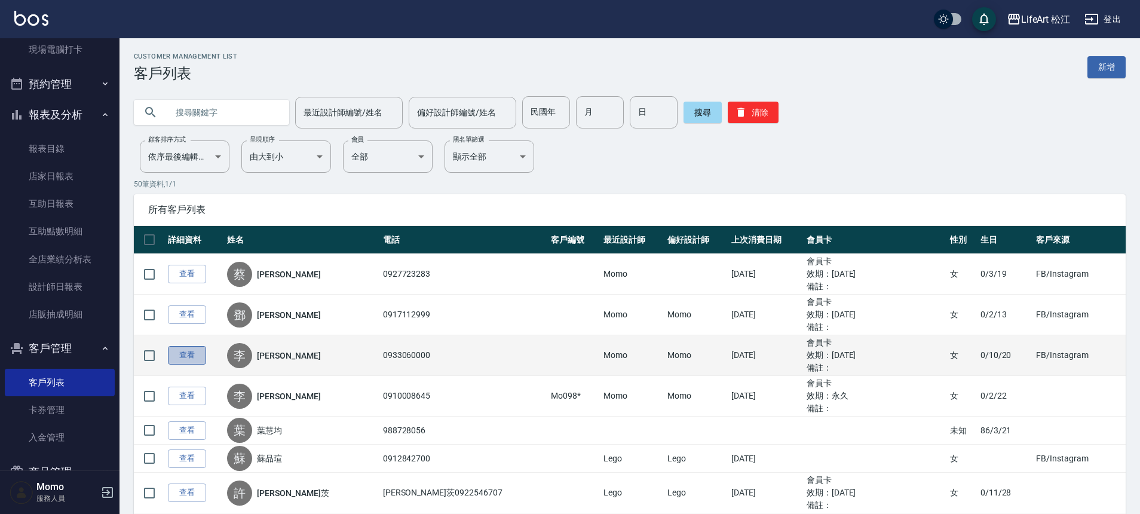
click at [195, 357] on link "查看" at bounding box center [187, 355] width 38 height 19
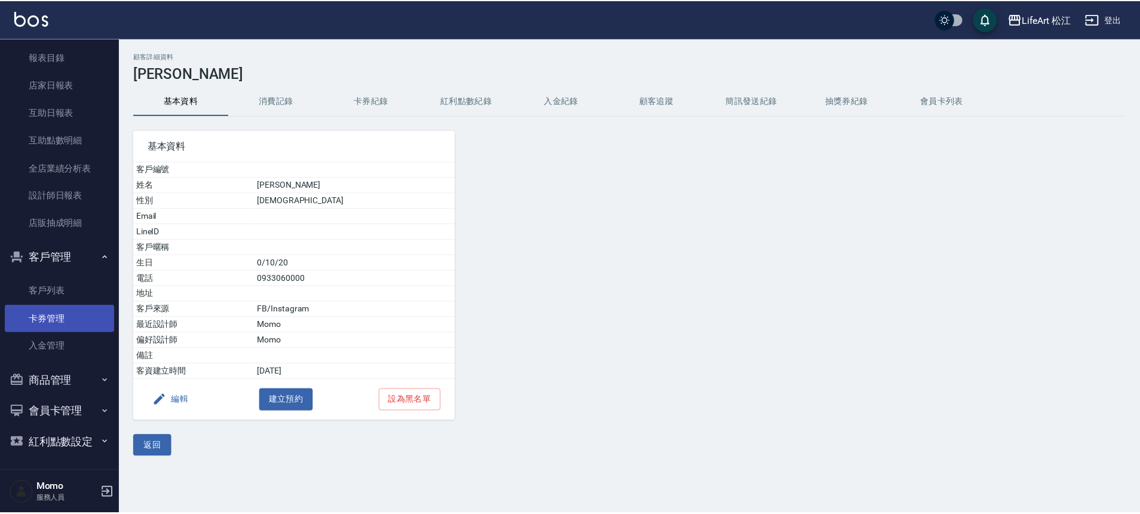
scroll to position [329, 0]
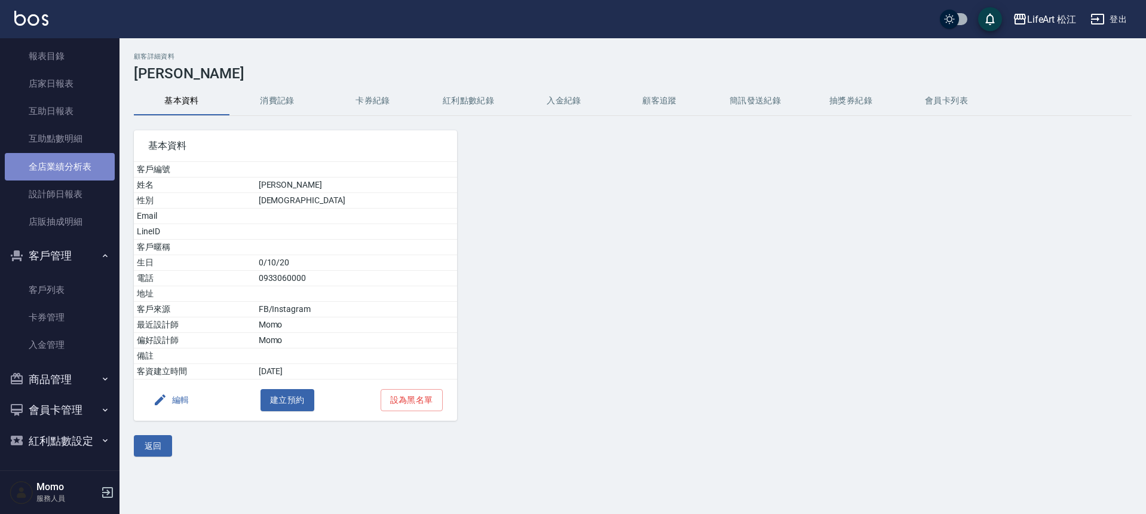
click at [80, 170] on link "全店業績分析表" at bounding box center [60, 166] width 110 height 27
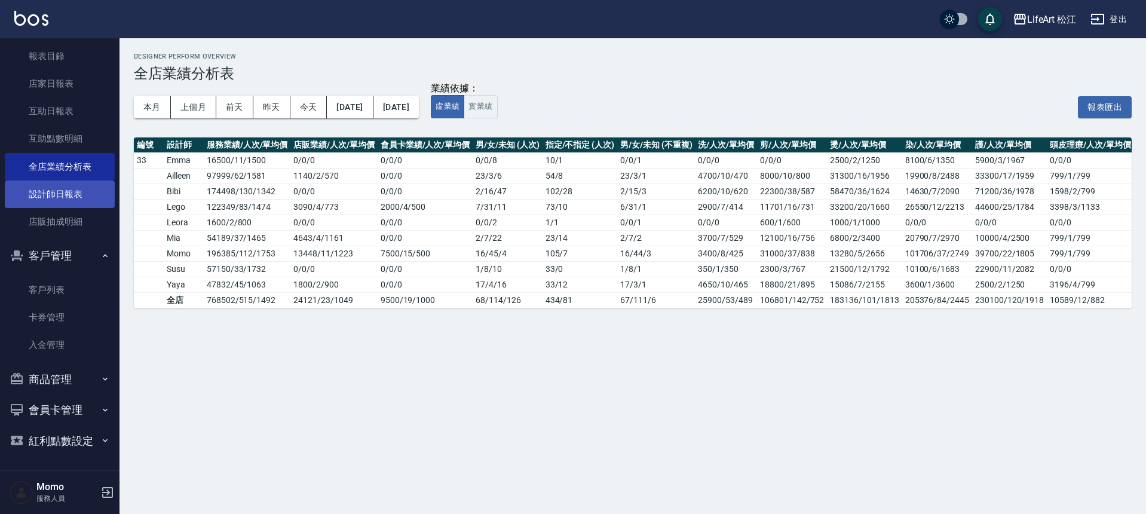
click at [79, 194] on link "設計師日報表" at bounding box center [60, 193] width 110 height 27
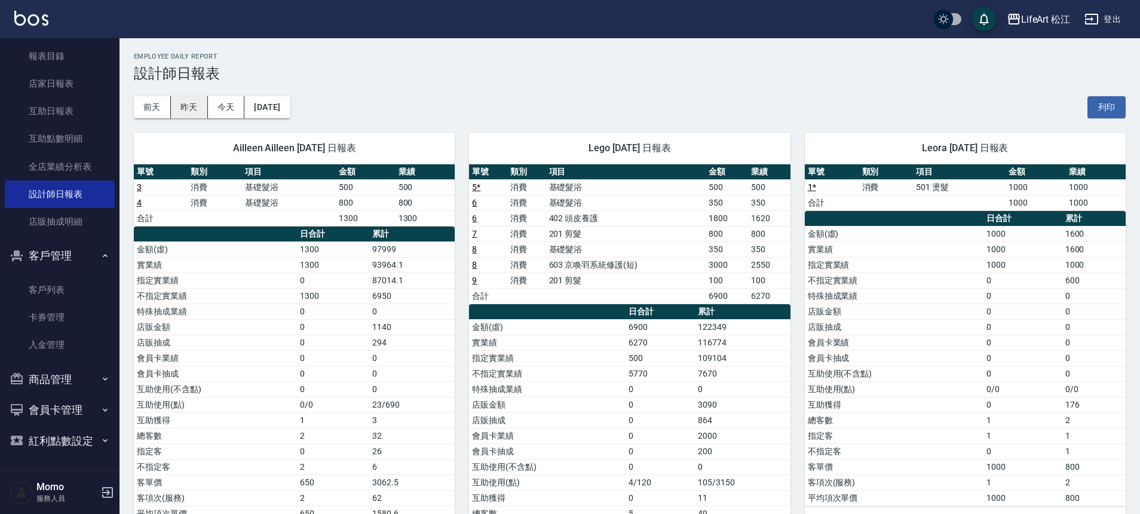
click at [173, 110] on button "昨天" at bounding box center [189, 107] width 37 height 22
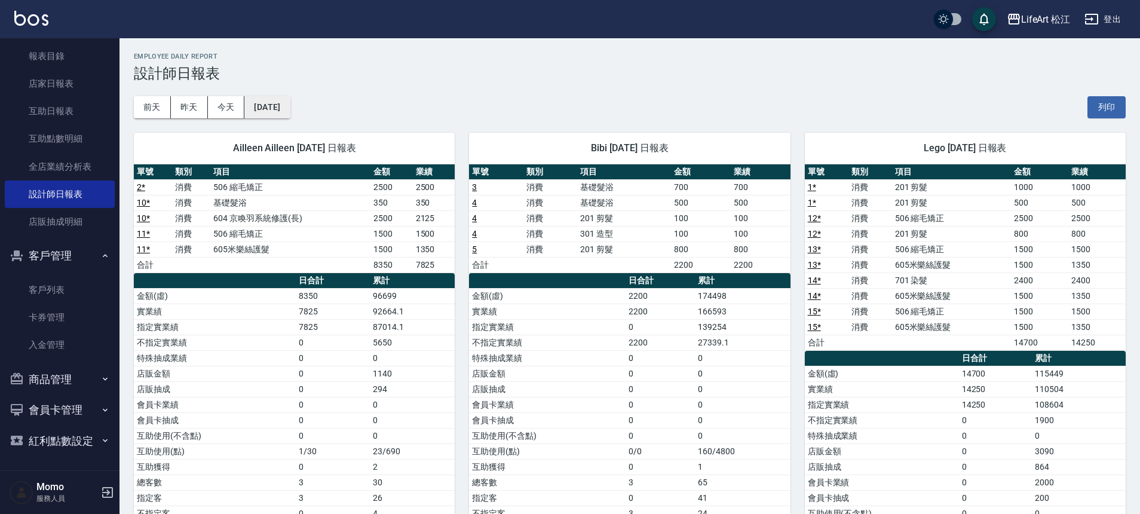
click at [290, 108] on button "[DATE]" at bounding box center [266, 107] width 45 height 22
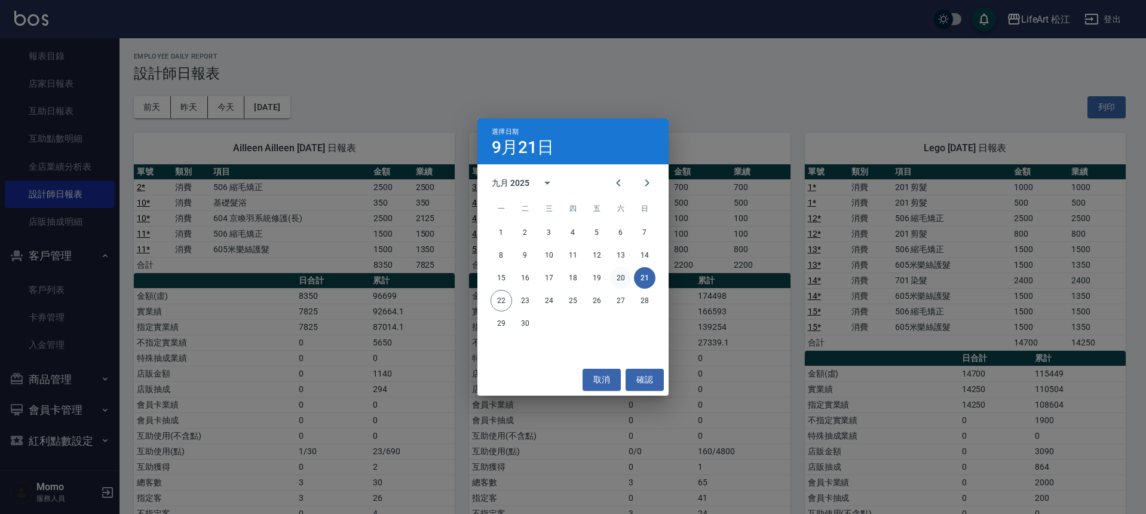
click at [615, 278] on button "20" at bounding box center [621, 278] width 22 height 22
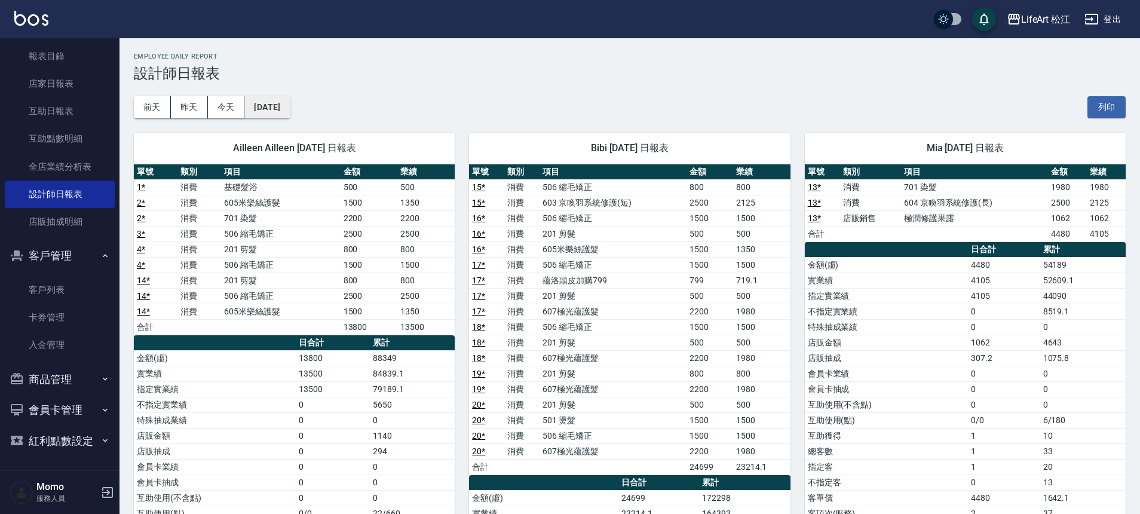
click at [284, 103] on button "[DATE]" at bounding box center [266, 107] width 45 height 22
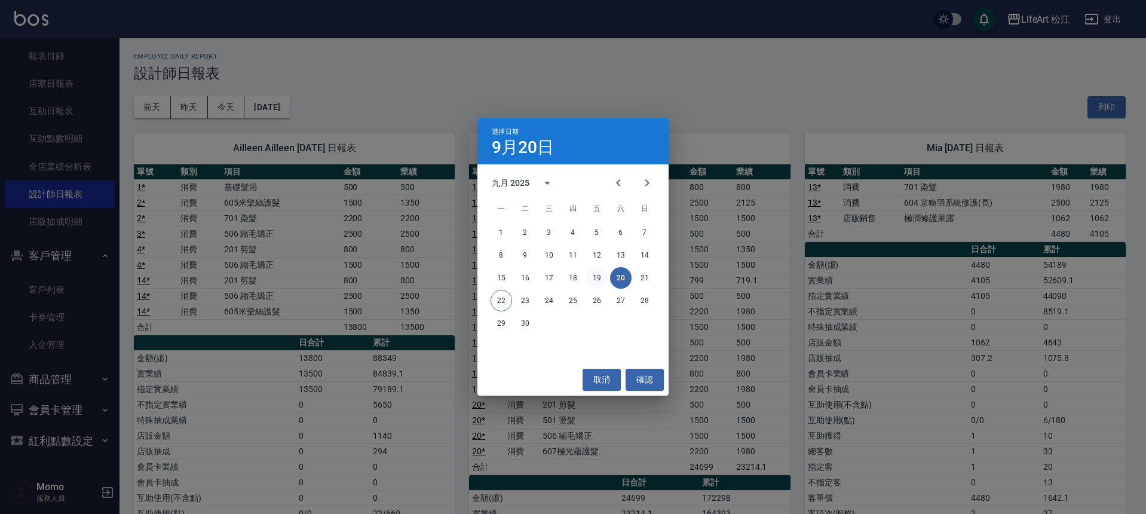
click at [600, 272] on button "19" at bounding box center [597, 278] width 22 height 22
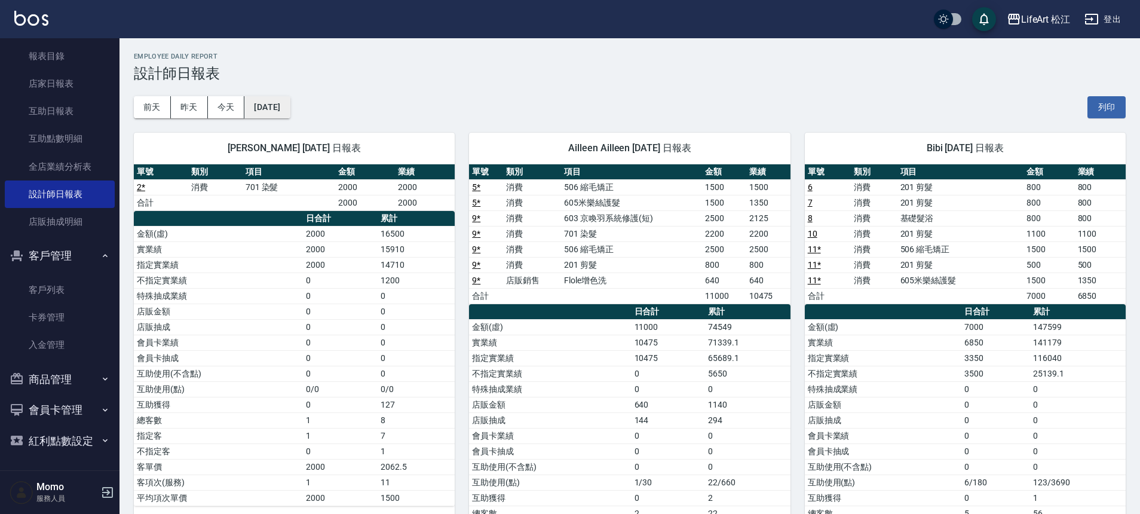
click at [290, 105] on button "[DATE]" at bounding box center [266, 107] width 45 height 22
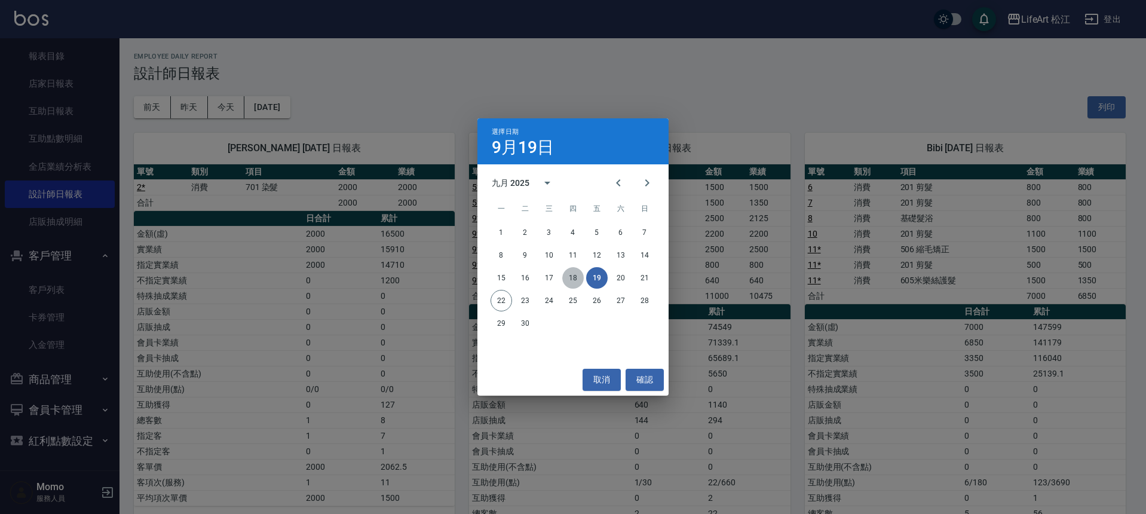
click at [580, 278] on button "18" at bounding box center [573, 278] width 22 height 22
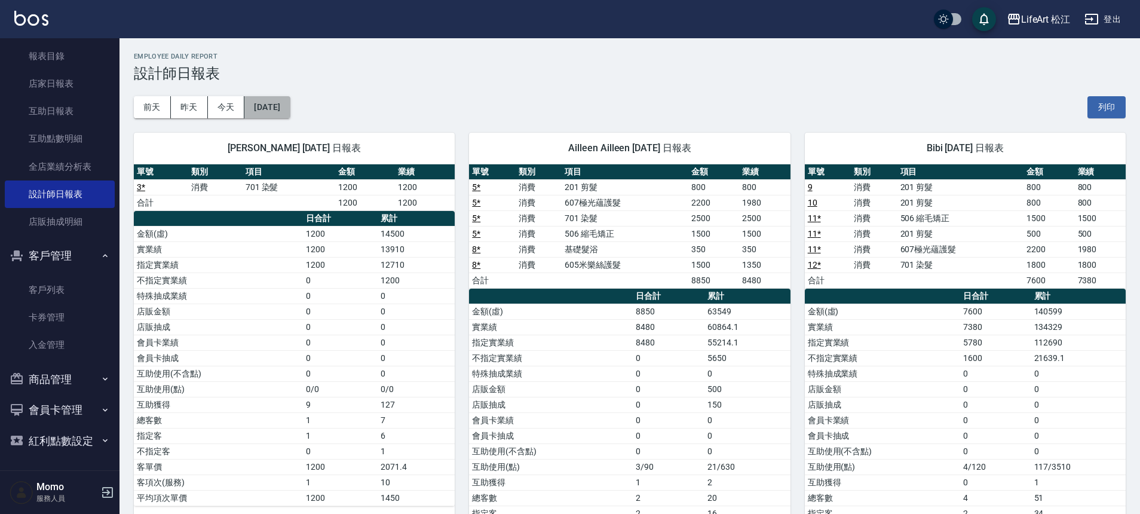
click at [275, 100] on button "[DATE]" at bounding box center [266, 107] width 45 height 22
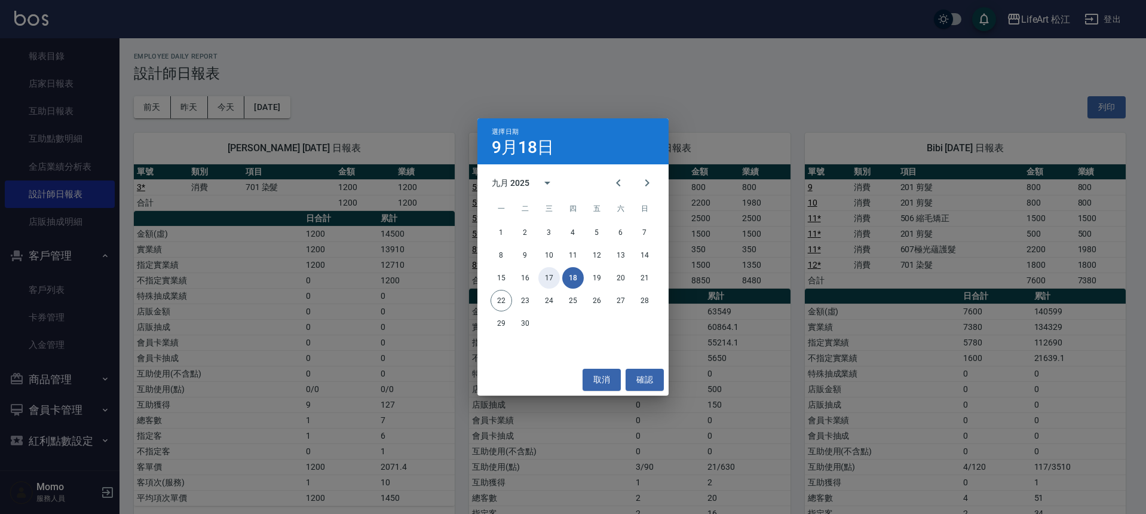
click at [557, 280] on button "17" at bounding box center [549, 278] width 22 height 22
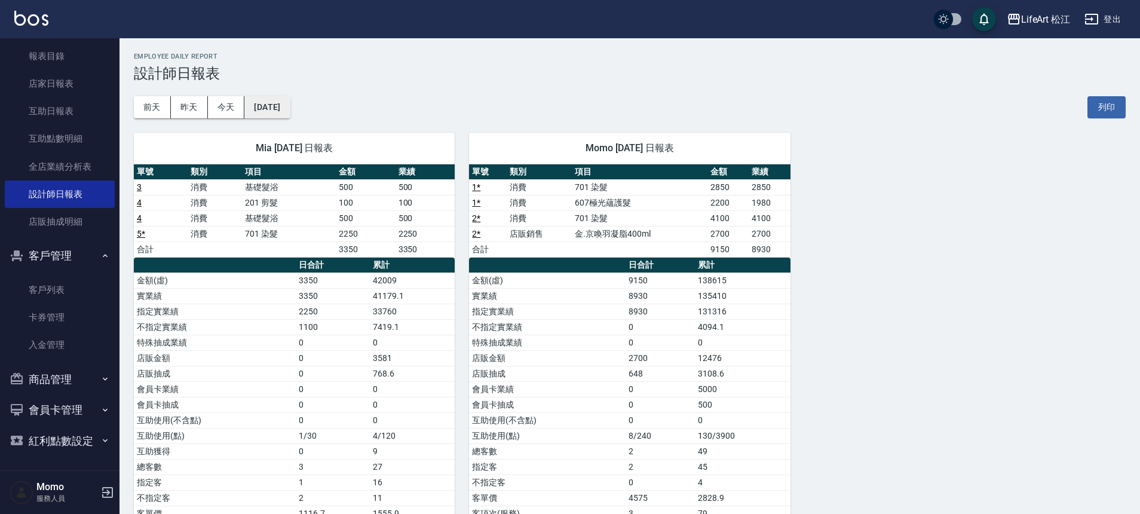
click at [290, 112] on button "[DATE]" at bounding box center [266, 107] width 45 height 22
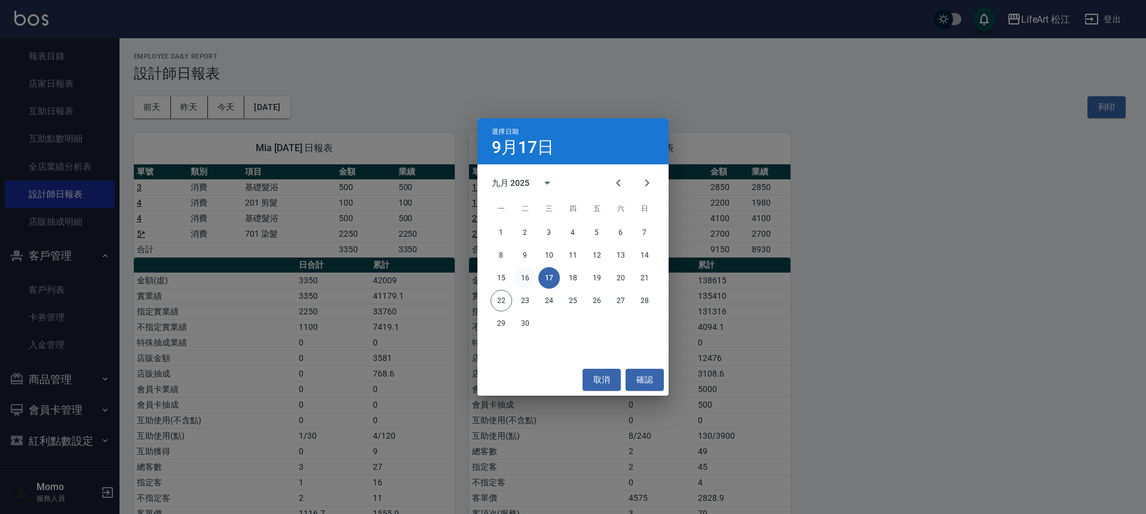
click at [525, 280] on button "16" at bounding box center [525, 278] width 22 height 22
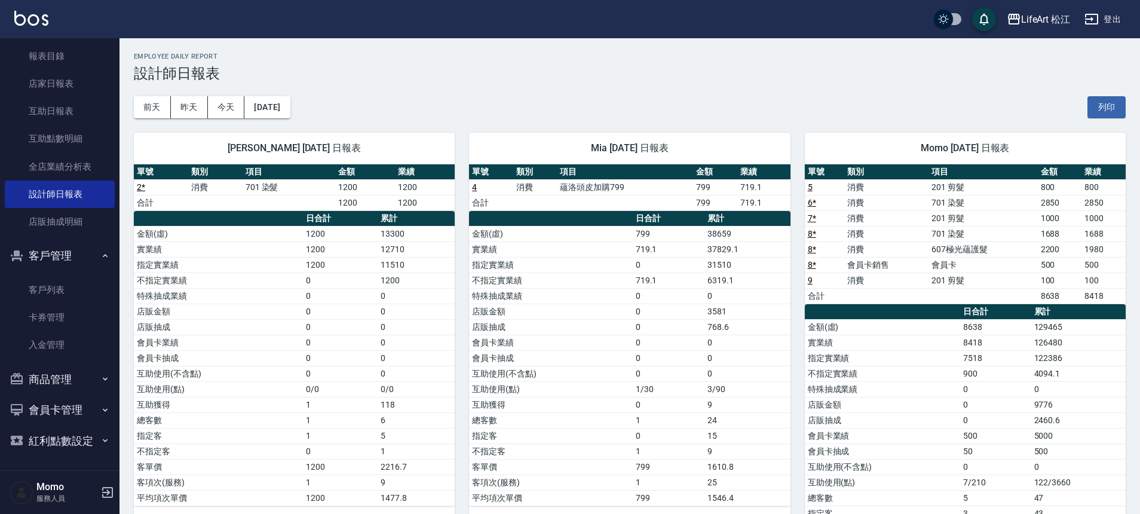
click at [852, 282] on td "消費" at bounding box center [886, 280] width 84 height 16
click at [274, 105] on button "[DATE]" at bounding box center [266, 107] width 45 height 22
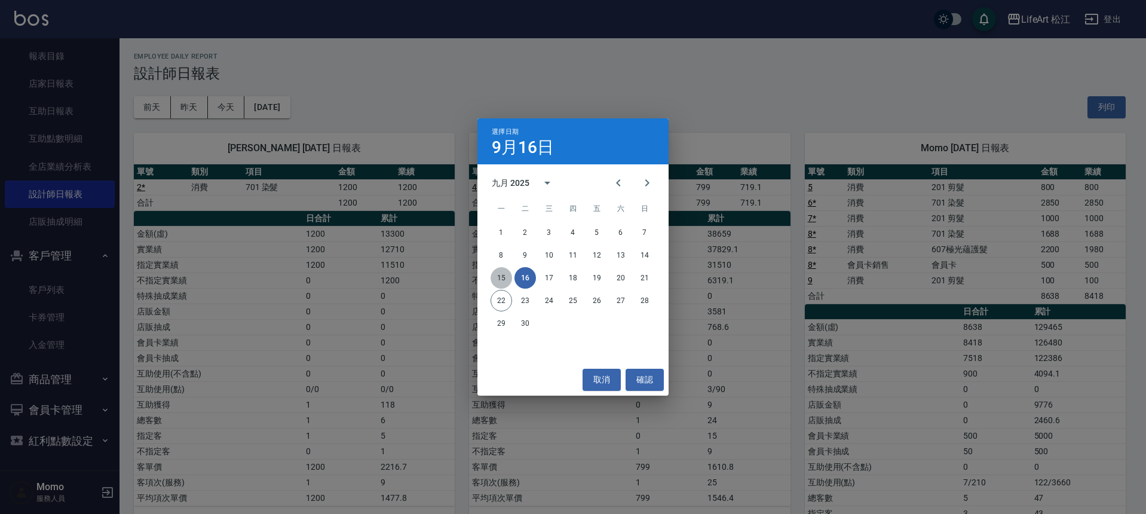
click at [502, 274] on button "15" at bounding box center [502, 278] width 22 height 22
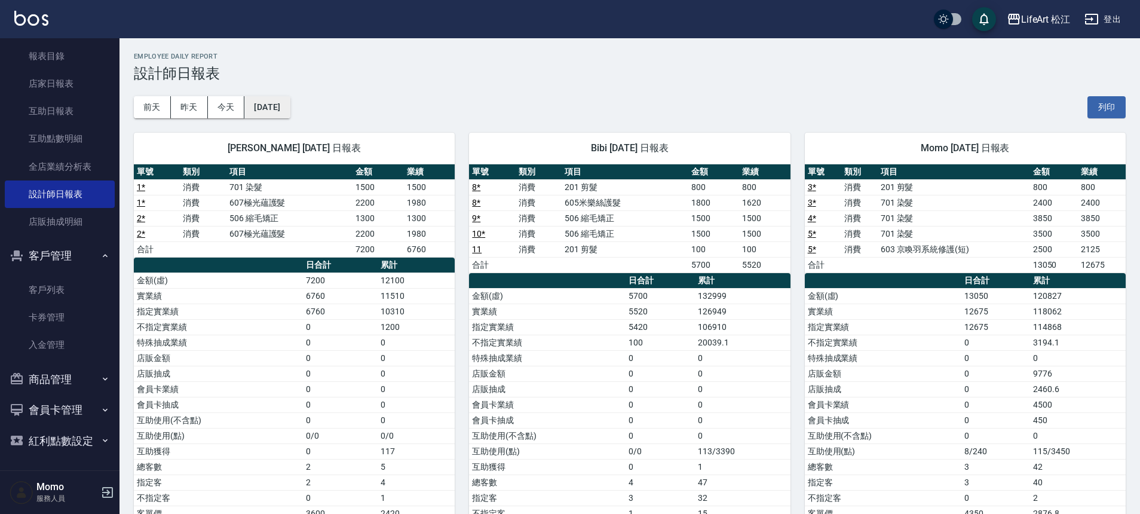
click at [260, 106] on button "[DATE]" at bounding box center [266, 107] width 45 height 22
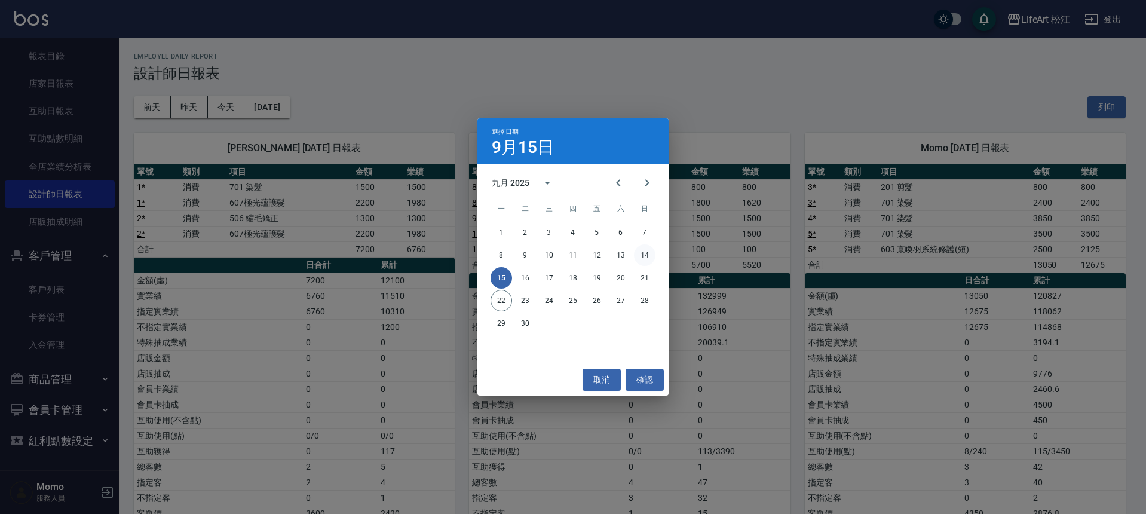
click at [635, 256] on button "14" at bounding box center [645, 255] width 22 height 22
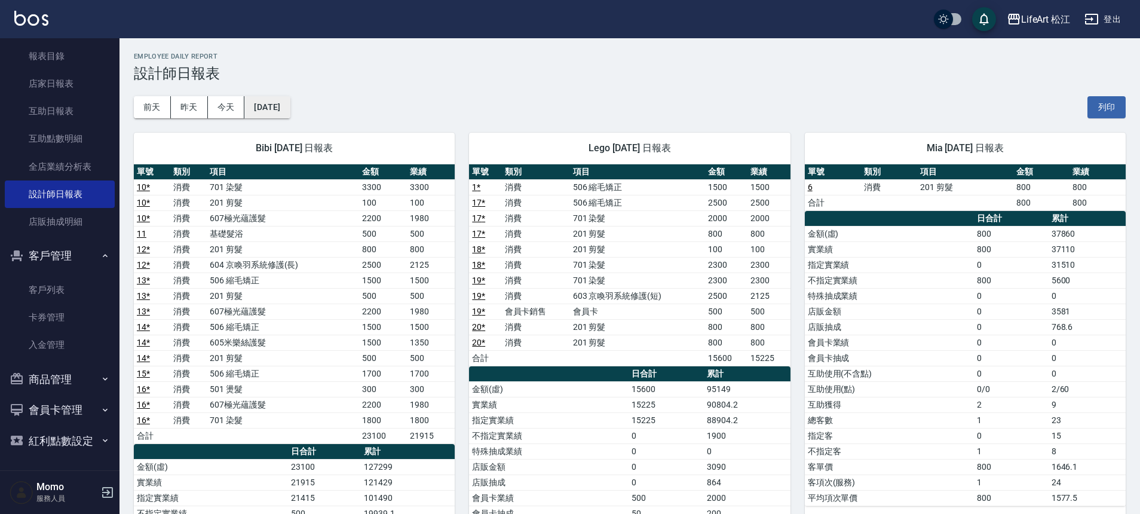
click at [278, 102] on button "[DATE]" at bounding box center [266, 107] width 45 height 22
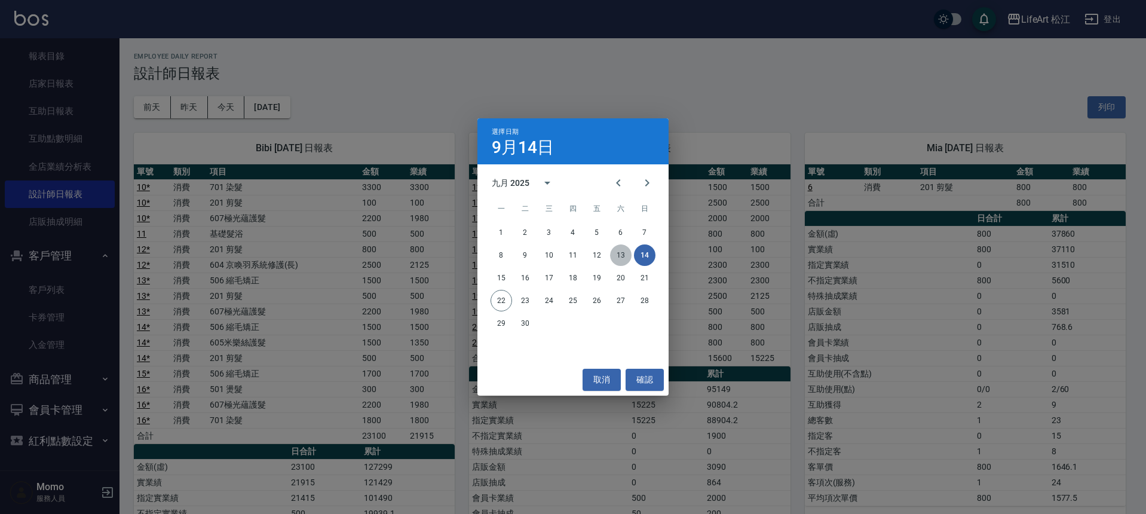
click at [621, 261] on button "13" at bounding box center [621, 255] width 22 height 22
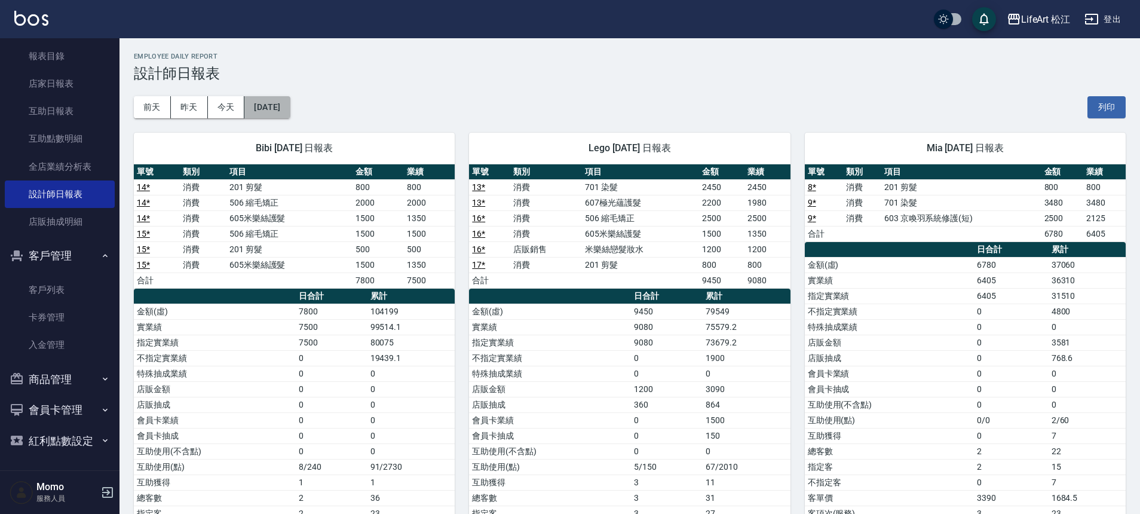
click at [271, 112] on button "[DATE]" at bounding box center [266, 107] width 45 height 22
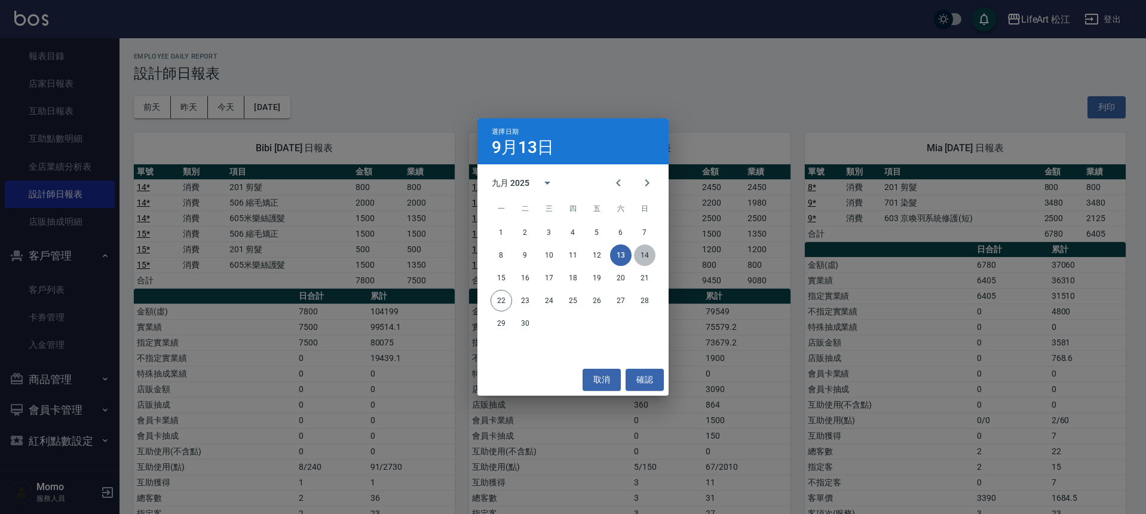
click at [647, 260] on button "14" at bounding box center [645, 255] width 22 height 22
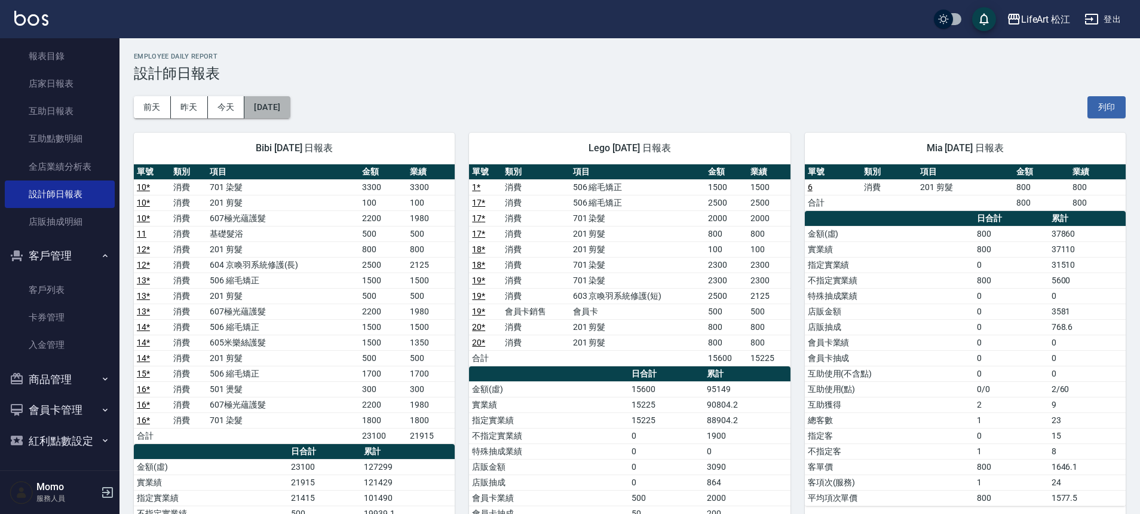
click at [279, 100] on button "[DATE]" at bounding box center [266, 107] width 45 height 22
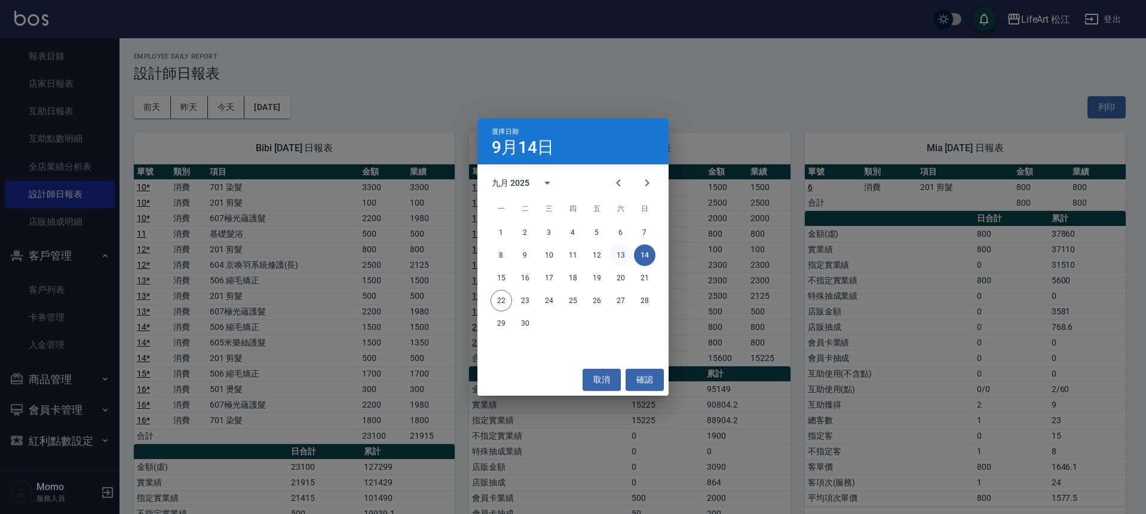
click at [615, 256] on button "13" at bounding box center [621, 255] width 22 height 22
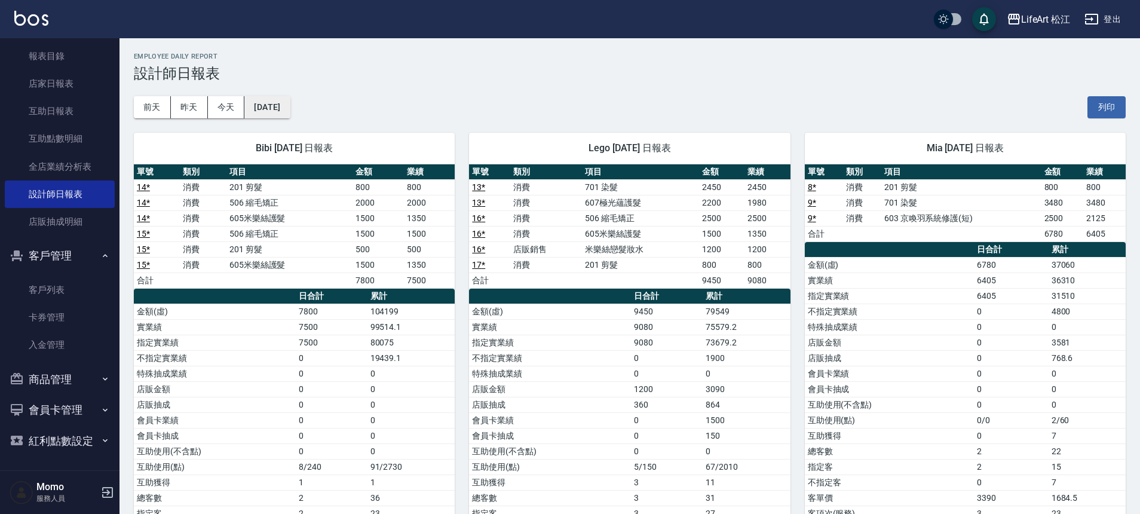
click at [290, 105] on button "[DATE]" at bounding box center [266, 107] width 45 height 22
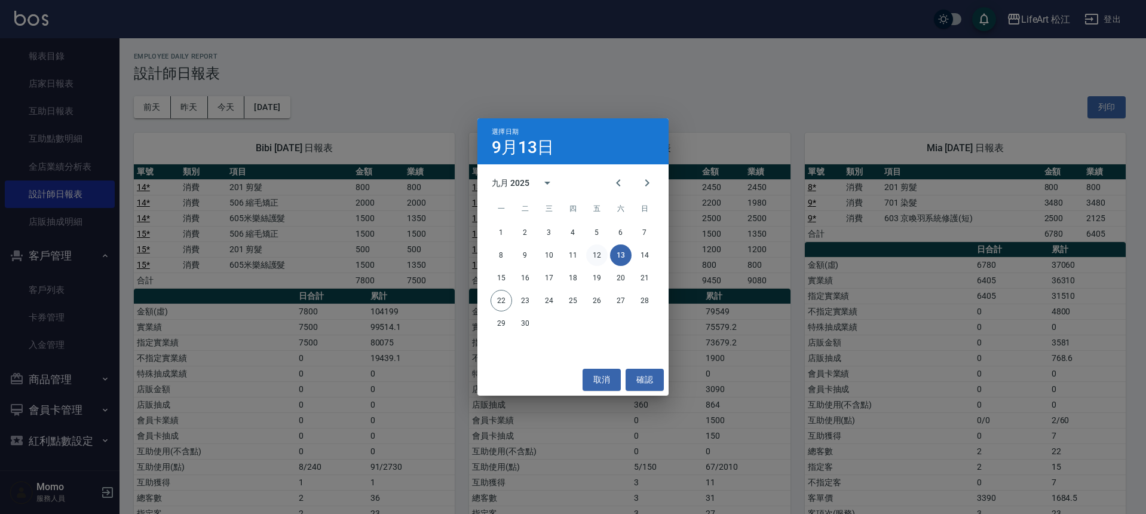
click at [596, 265] on button "12" at bounding box center [597, 255] width 22 height 22
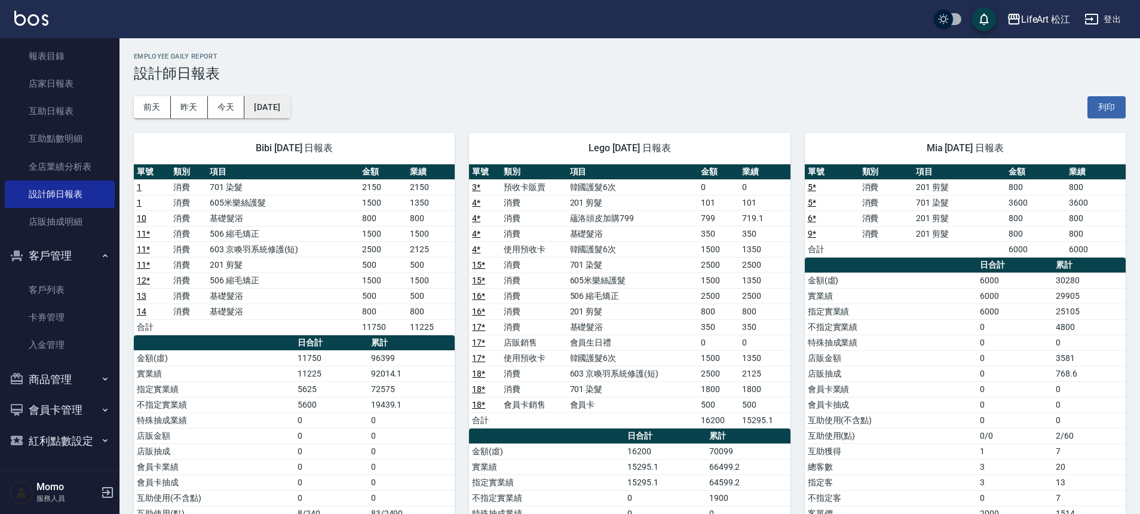
click at [289, 109] on button "[DATE]" at bounding box center [266, 107] width 45 height 22
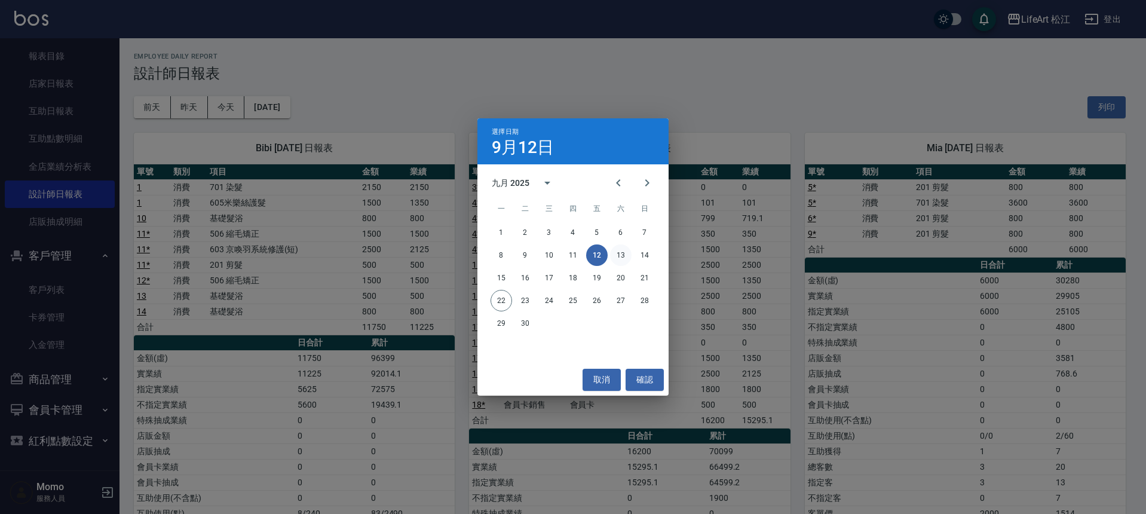
click at [615, 257] on button "13" at bounding box center [621, 255] width 22 height 22
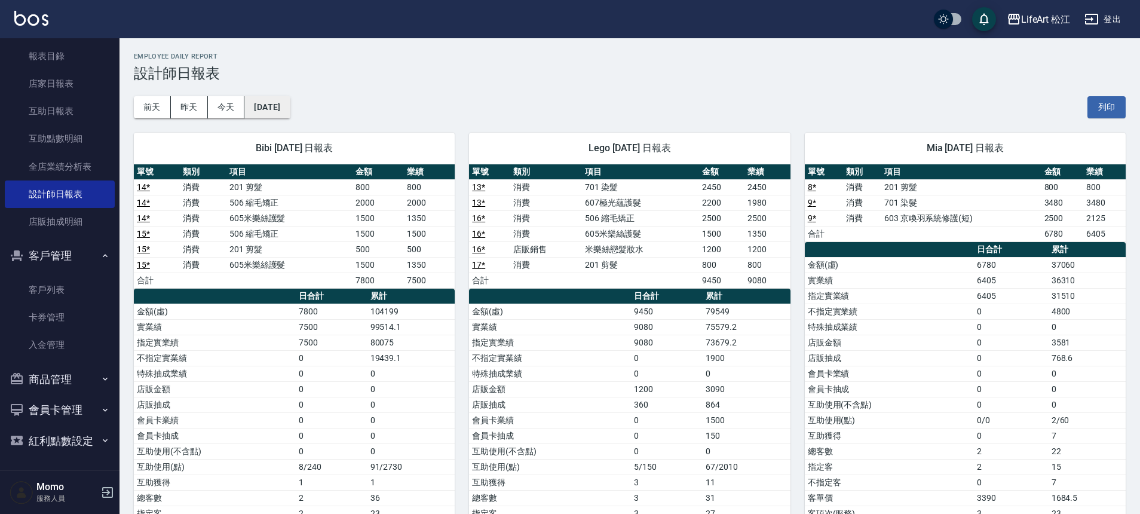
click at [290, 108] on button "[DATE]" at bounding box center [266, 107] width 45 height 22
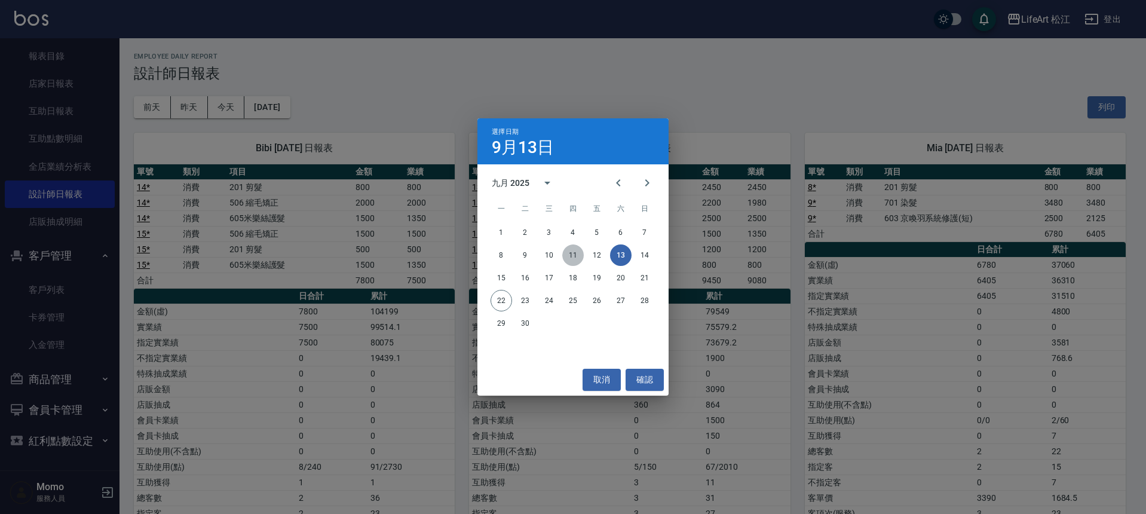
click at [577, 258] on button "11" at bounding box center [573, 255] width 22 height 22
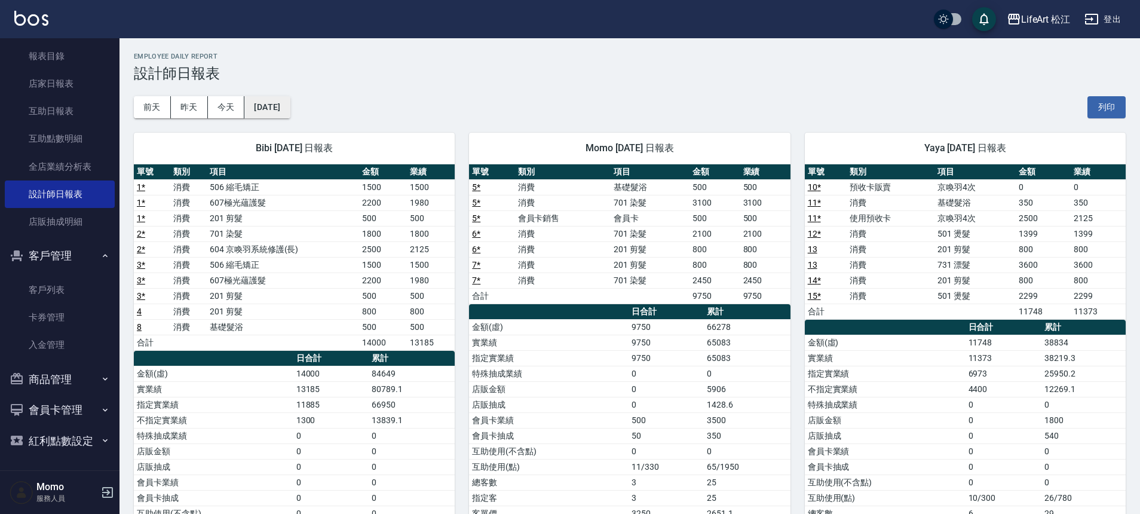
click at [281, 107] on button "[DATE]" at bounding box center [266, 107] width 45 height 22
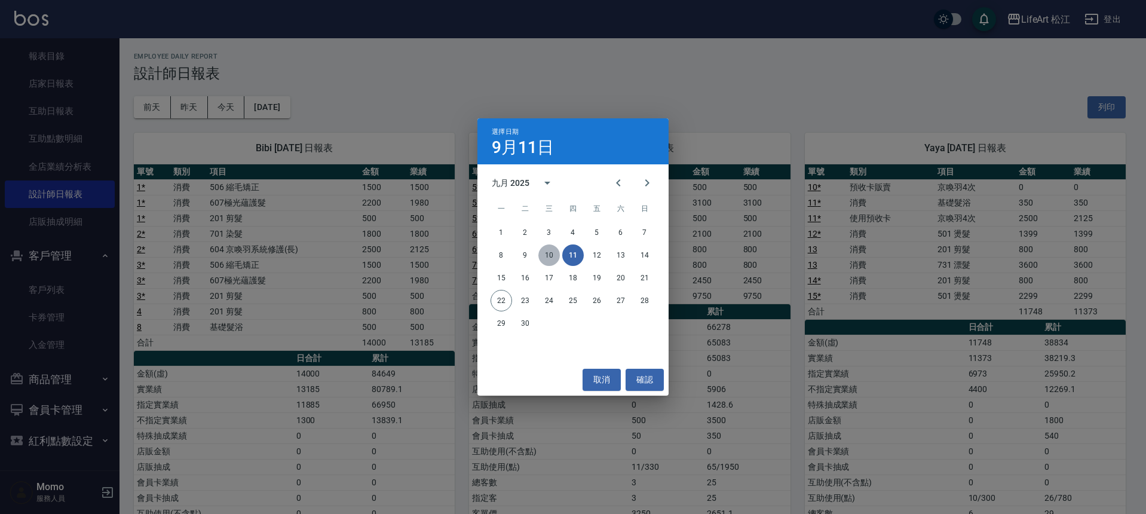
click at [544, 255] on button "10" at bounding box center [549, 255] width 22 height 22
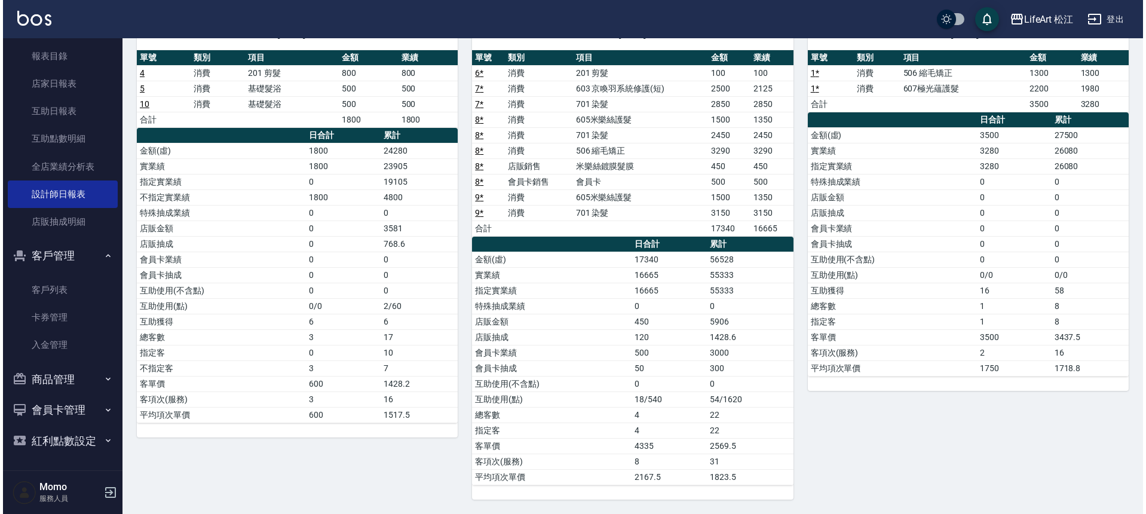
scroll to position [2, 0]
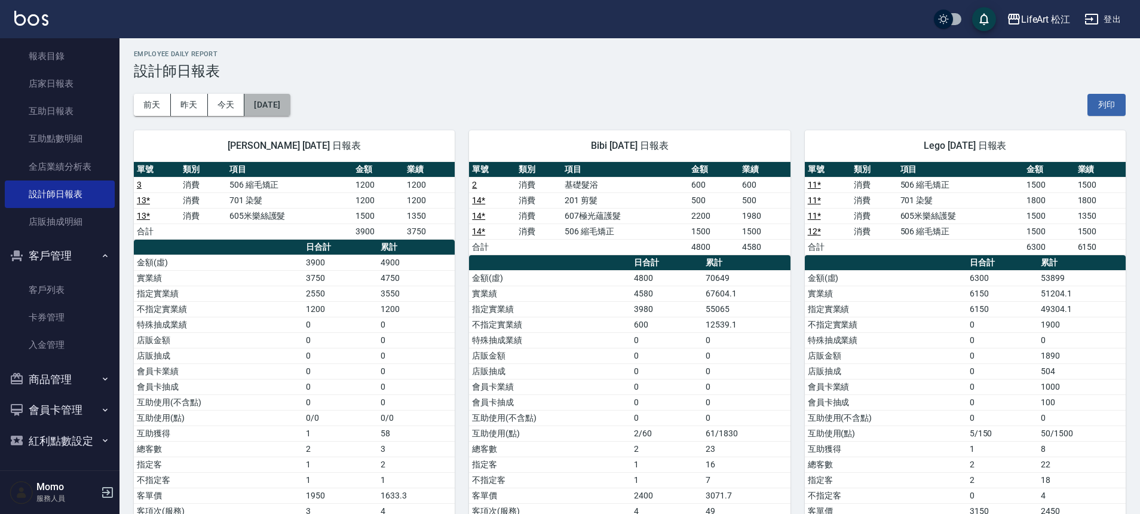
click at [290, 108] on button "[DATE]" at bounding box center [266, 105] width 45 height 22
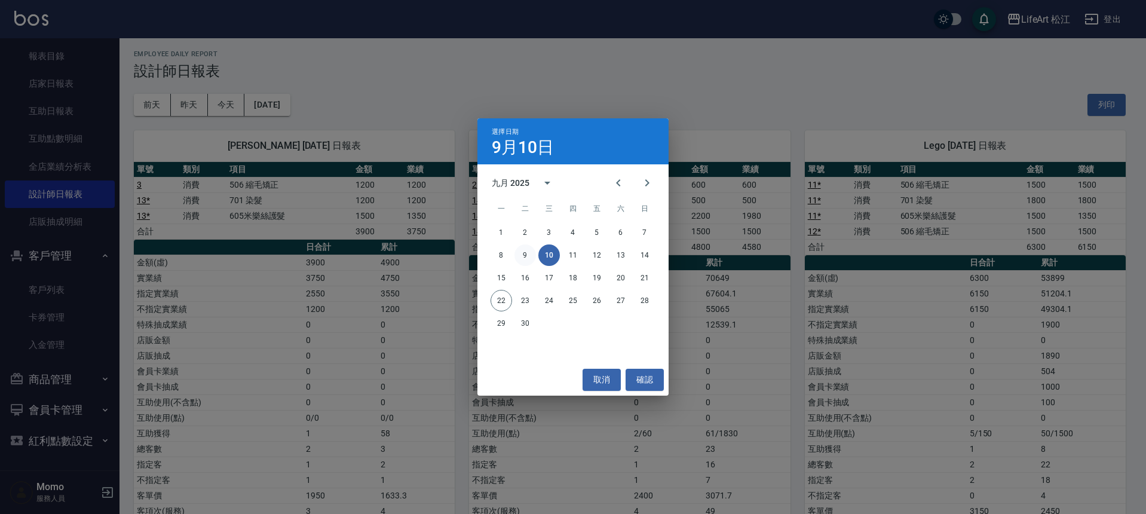
click at [526, 257] on button "9" at bounding box center [525, 255] width 22 height 22
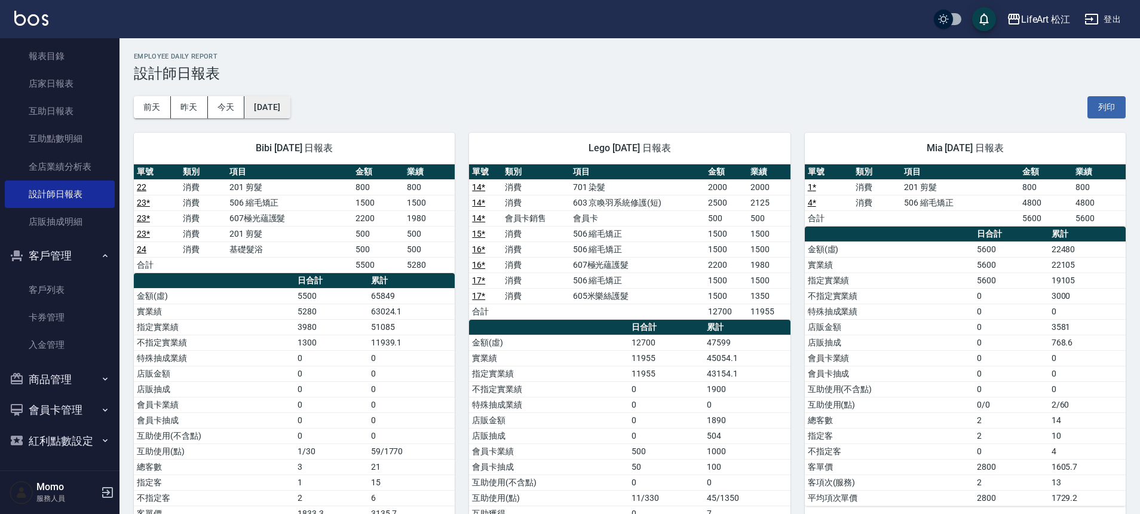
click at [290, 100] on button "[DATE]" at bounding box center [266, 107] width 45 height 22
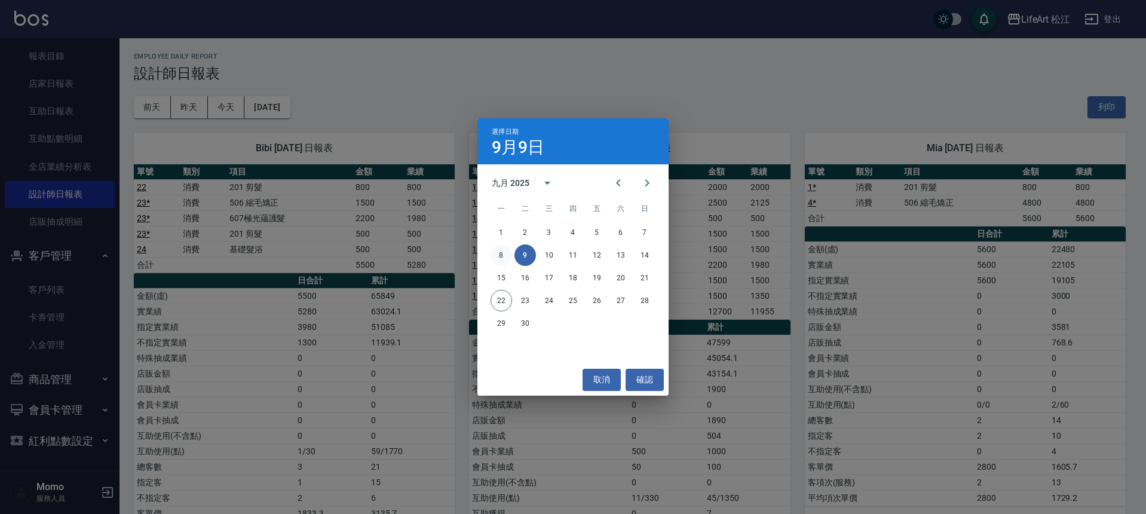
click at [499, 255] on button "8" at bounding box center [502, 255] width 22 height 22
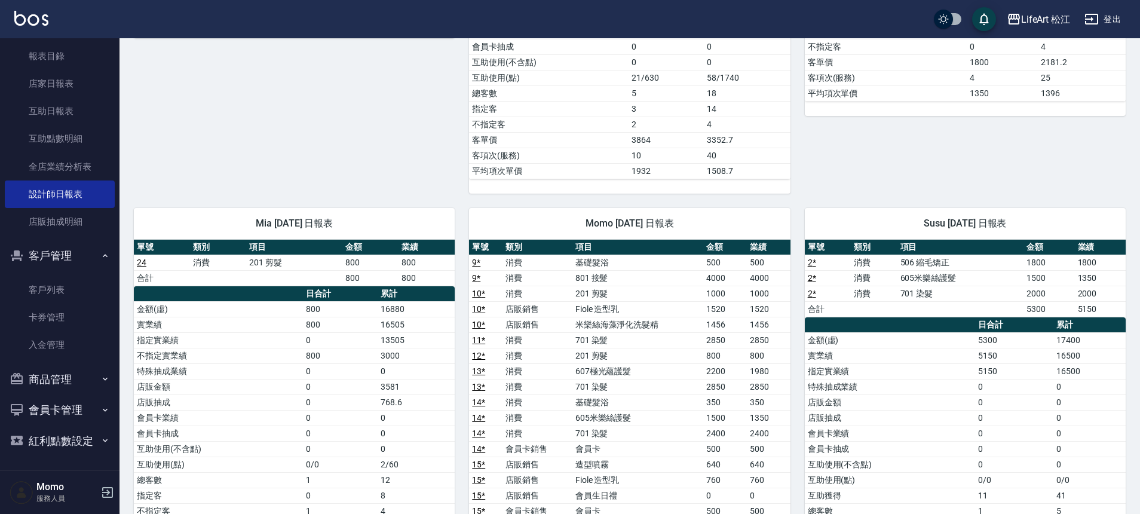
scroll to position [65, 0]
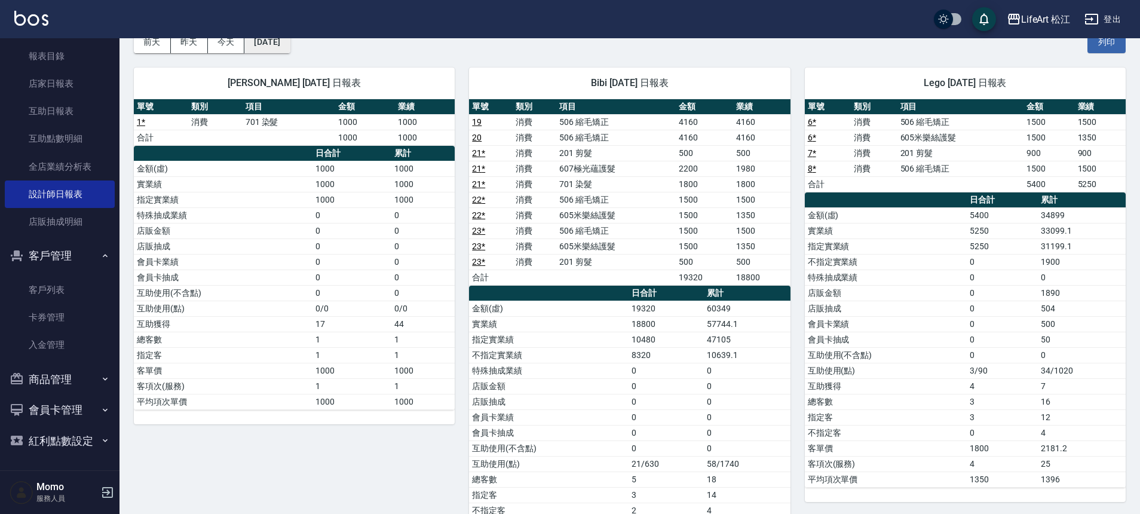
click at [270, 45] on button "[DATE]" at bounding box center [266, 42] width 45 height 22
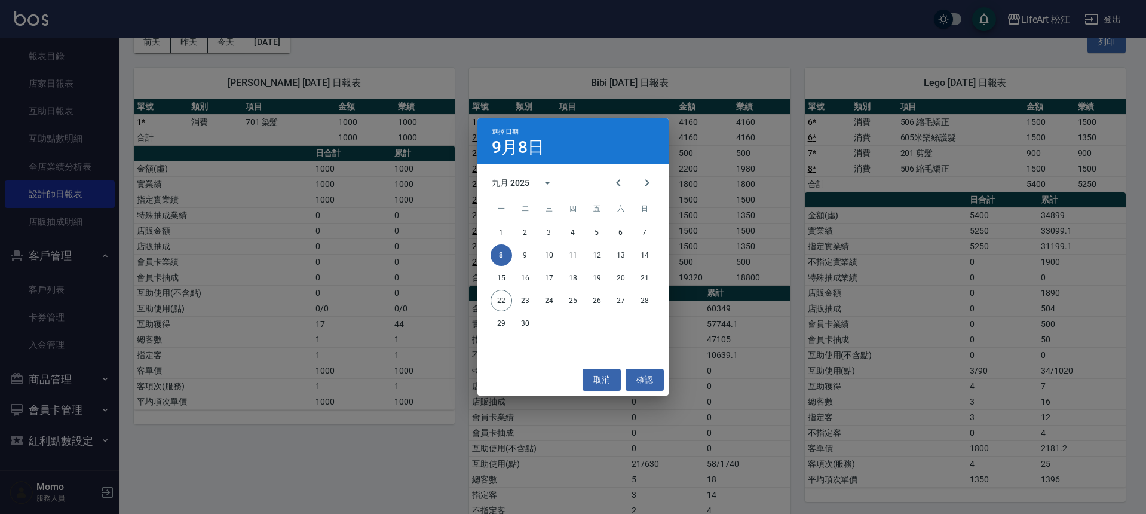
click at [232, 41] on div "選擇日期 [DATE] 九月 2025 一 二 三 四 五 六 日 1 2 3 4 5 6 7 8 9 10 11 12 13 14 15 16 17 18 …" at bounding box center [573, 257] width 1146 height 514
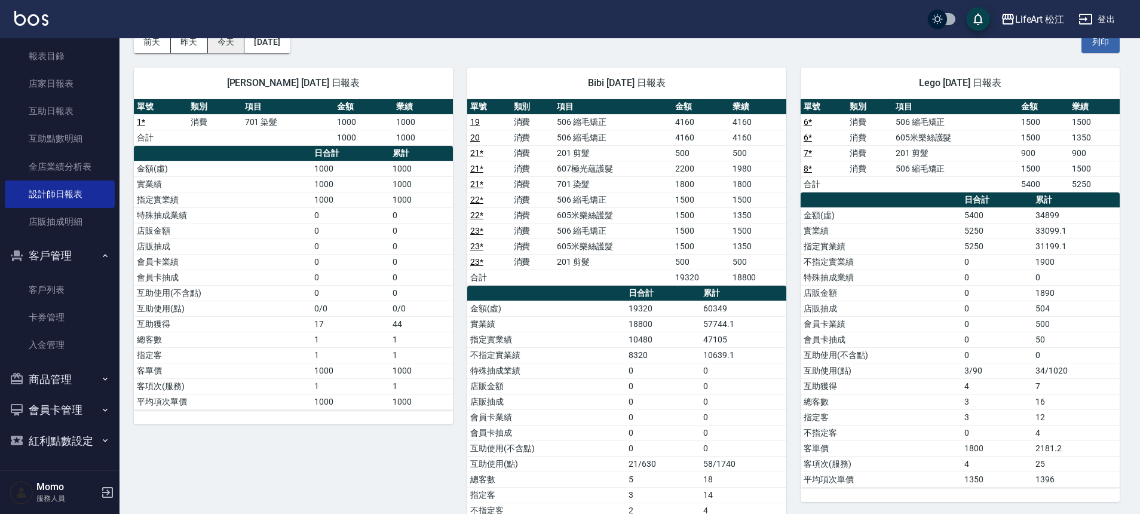
click at [231, 43] on button "今天" at bounding box center [226, 42] width 37 height 22
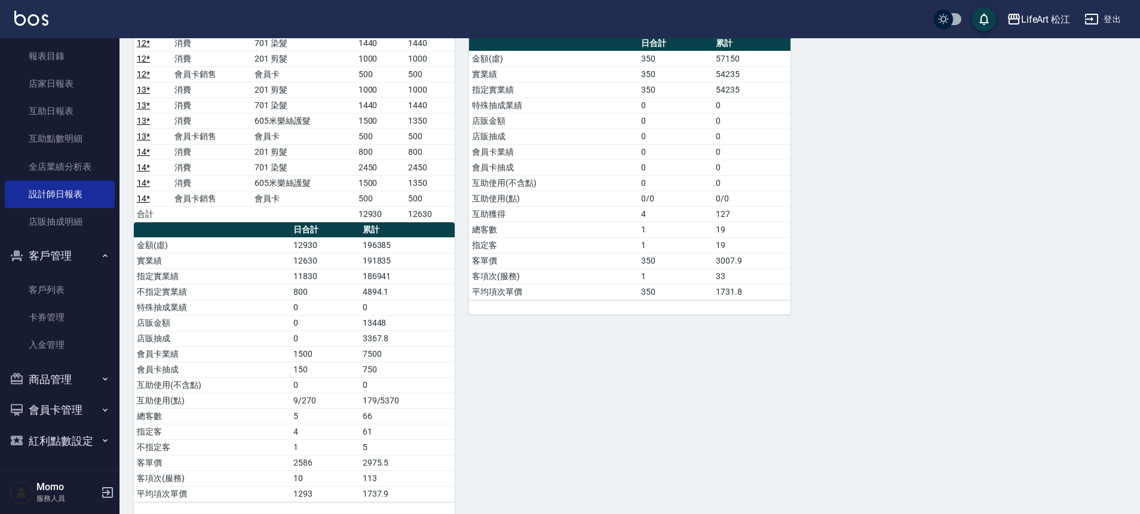
scroll to position [687, 0]
